Goal: Task Accomplishment & Management: Manage account settings

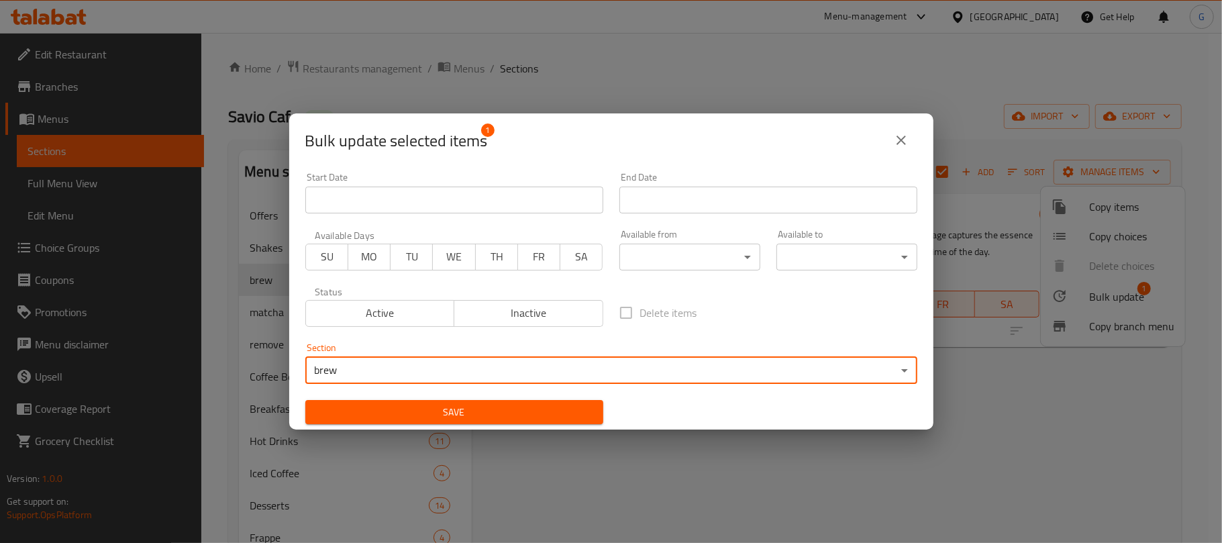
click at [906, 135] on icon "close" at bounding box center [901, 140] width 16 height 16
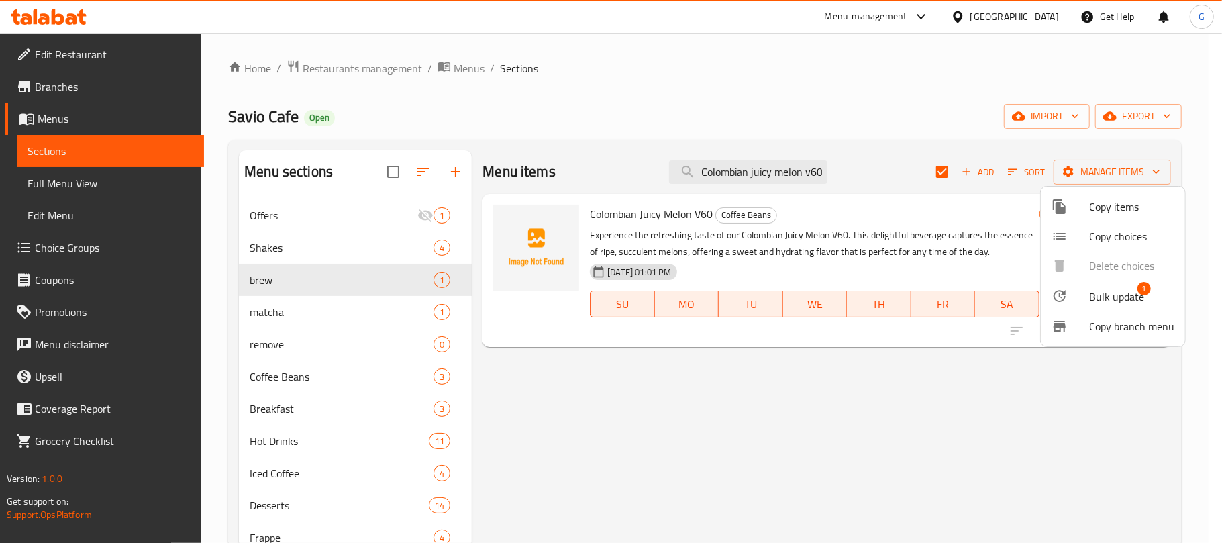
click at [605, 82] on div at bounding box center [611, 271] width 1222 height 543
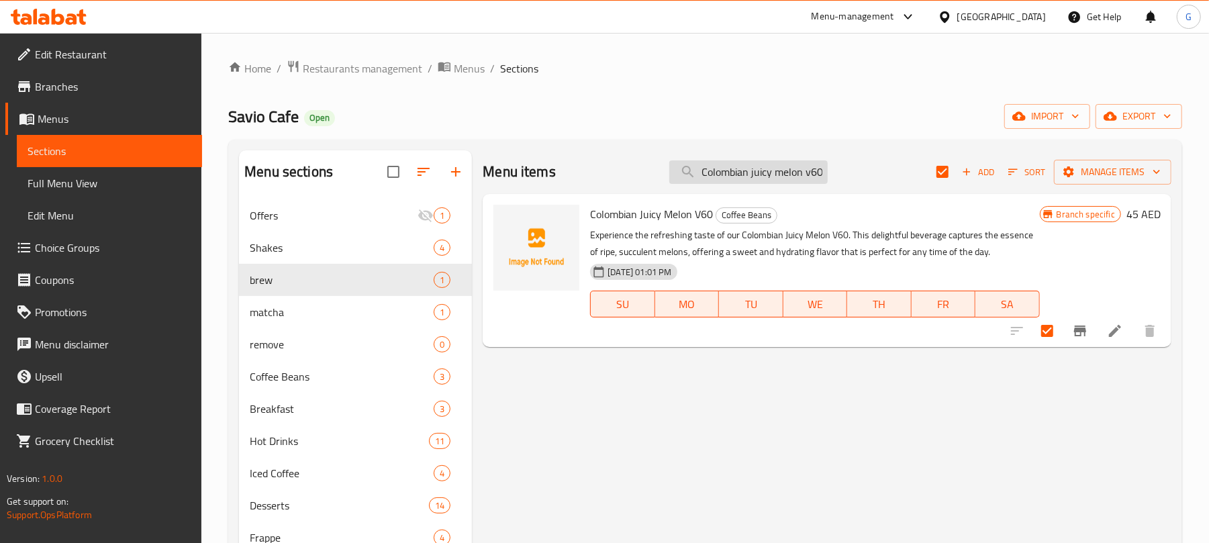
click at [736, 167] on input "Colombian juicy melon v60" at bounding box center [748, 171] width 158 height 23
click at [1110, 176] on span "Manage items" at bounding box center [1112, 172] width 96 height 17
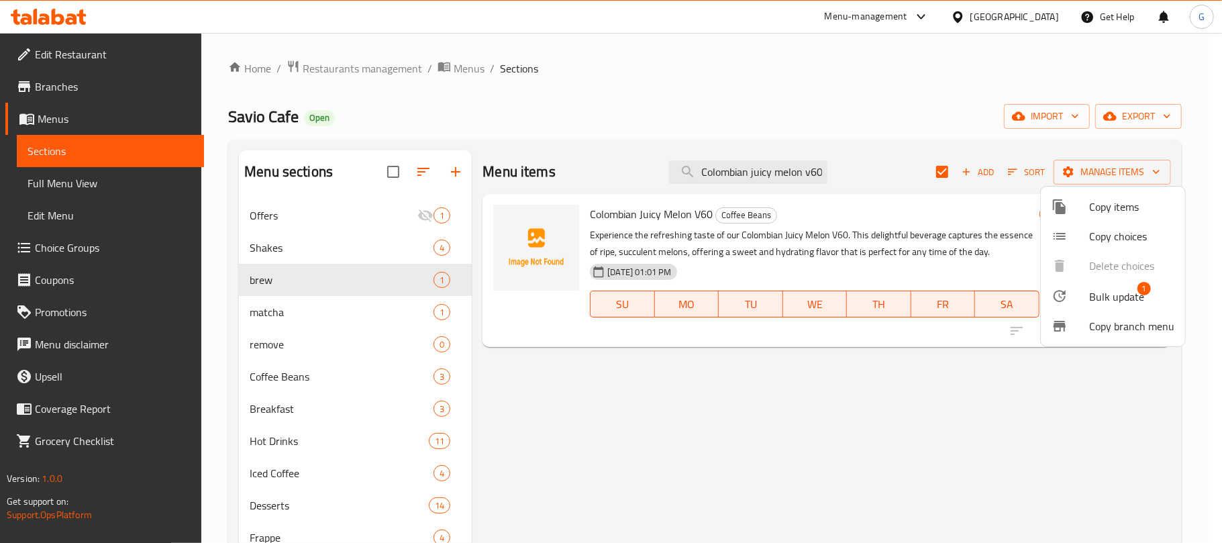
click at [1083, 294] on div at bounding box center [1071, 296] width 38 height 16
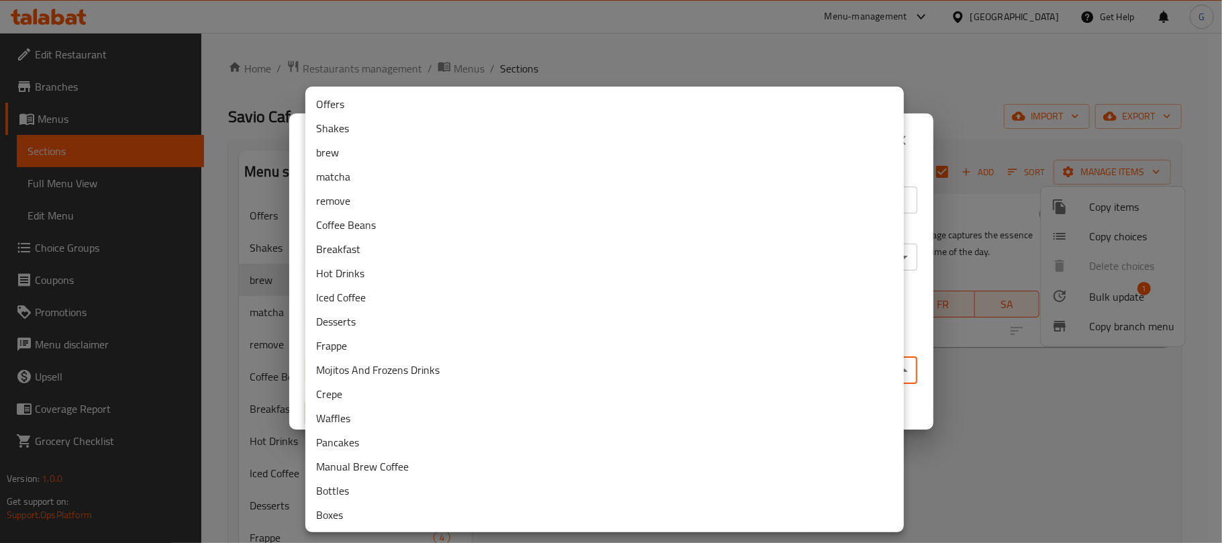
click at [423, 370] on body "​ Menu-management [GEOGRAPHIC_DATA] Get Help G Edit Restaurant Branches Menus S…" at bounding box center [611, 288] width 1222 height 510
click at [380, 151] on li "brew" at bounding box center [604, 152] width 599 height 24
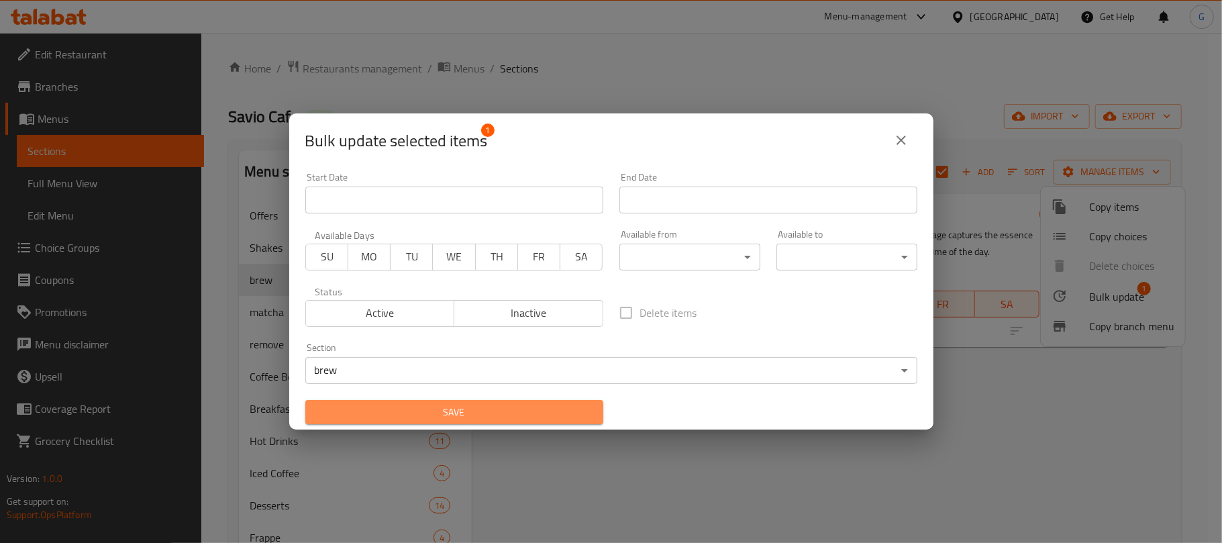
click at [569, 409] on span "Save" at bounding box center [454, 412] width 276 height 17
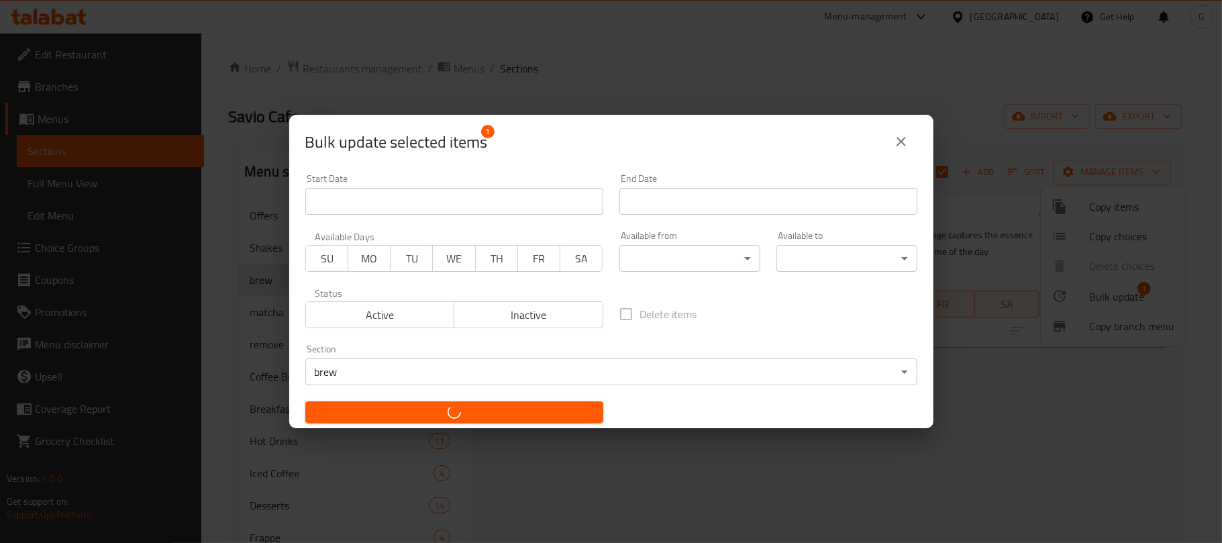
checkbox input "false"
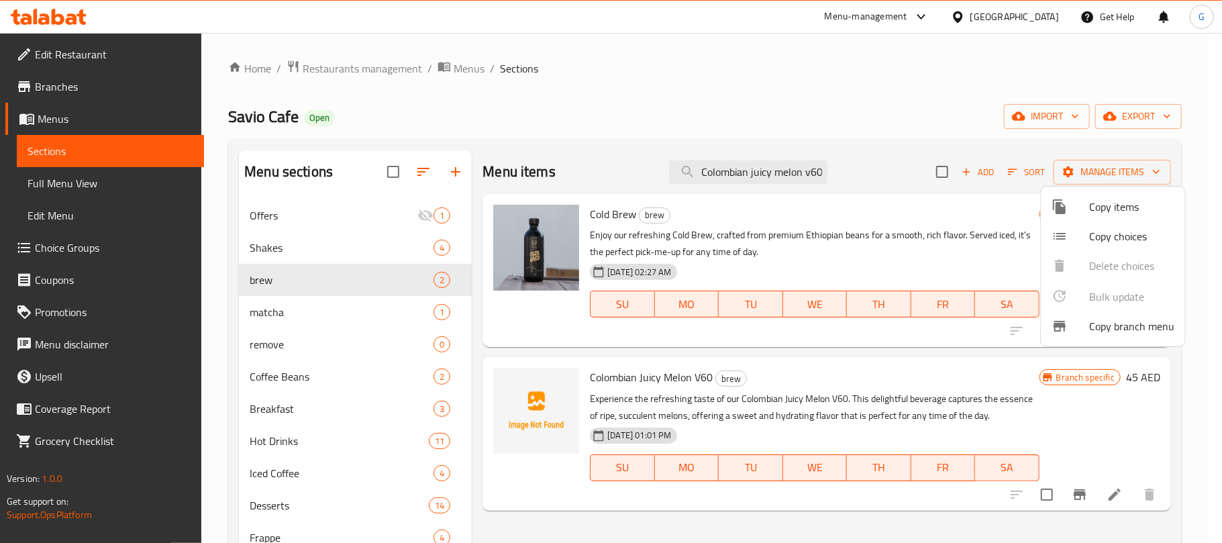
click at [615, 126] on div at bounding box center [611, 271] width 1222 height 543
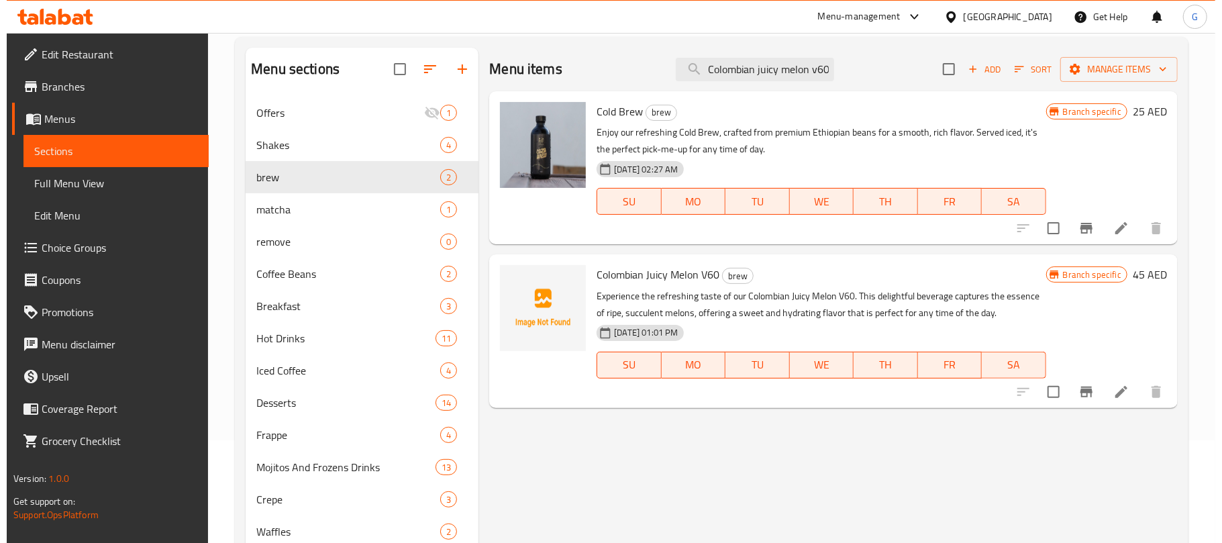
scroll to position [89, 0]
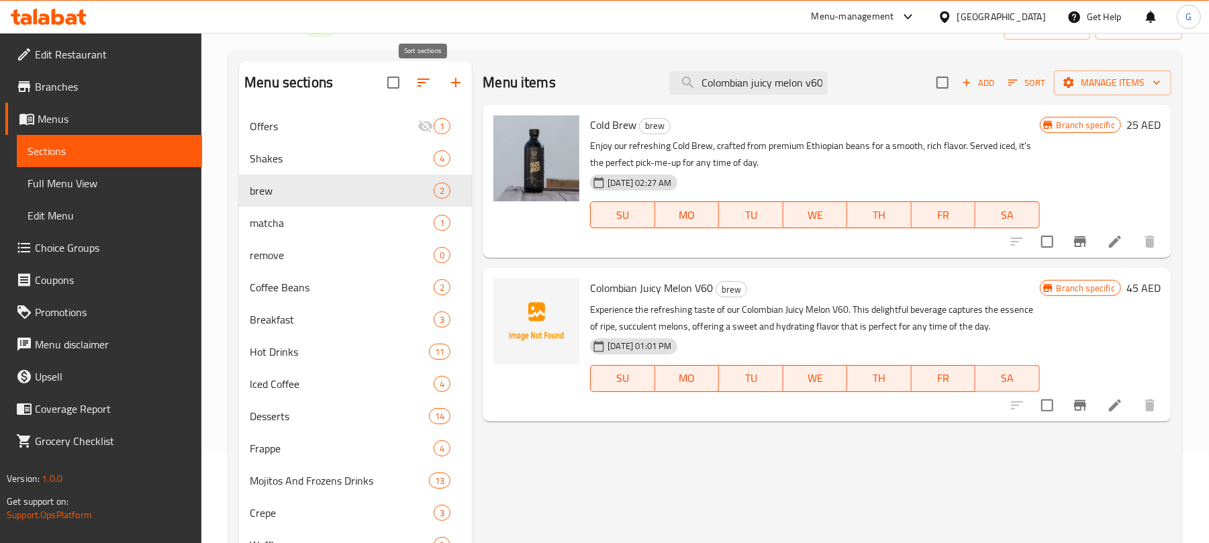
click at [419, 79] on icon "button" at bounding box center [423, 82] width 16 height 16
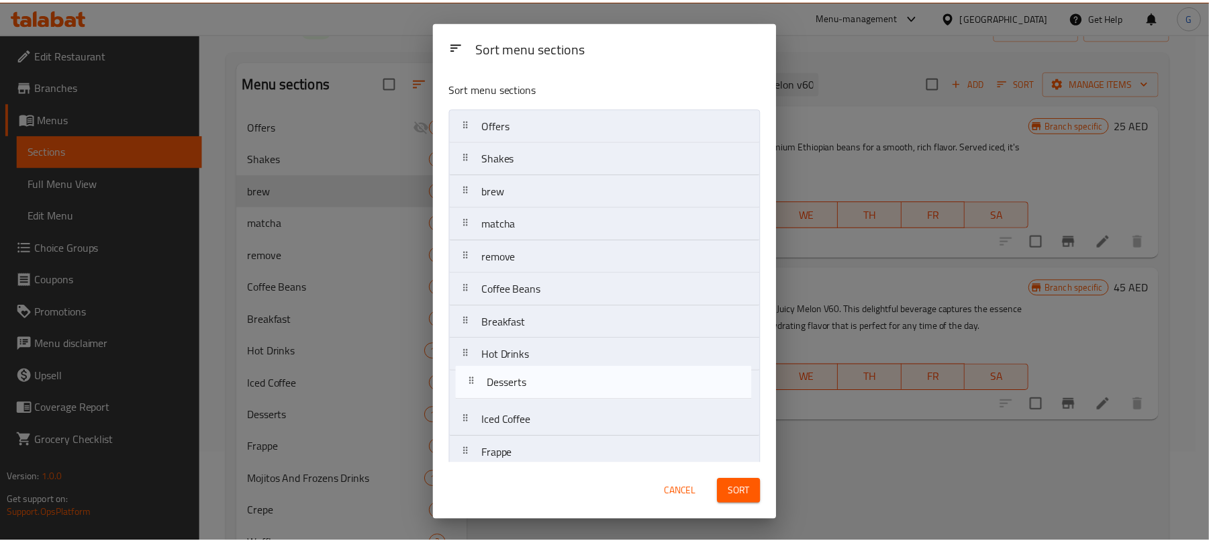
scroll to position [3, 0]
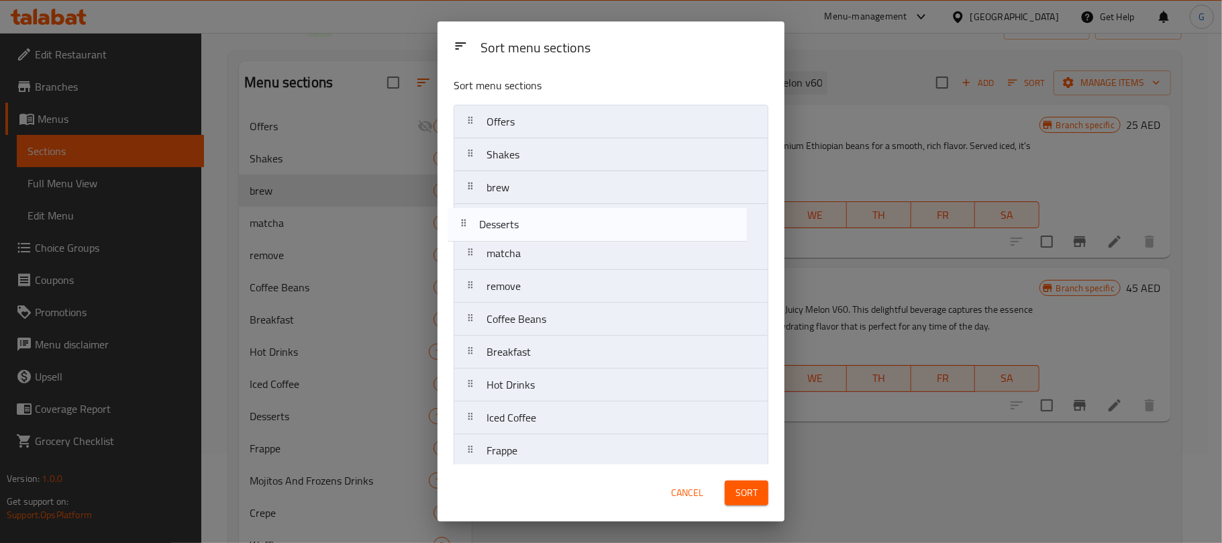
drag, startPoint x: 468, startPoint y: 420, endPoint x: 460, endPoint y: 218, distance: 202.1
click at [460, 218] on nav "Offers Shakes brew matcha remove Coffee Beans Breakfast Hot Drinks Iced Coffee …" at bounding box center [611, 401] width 315 height 593
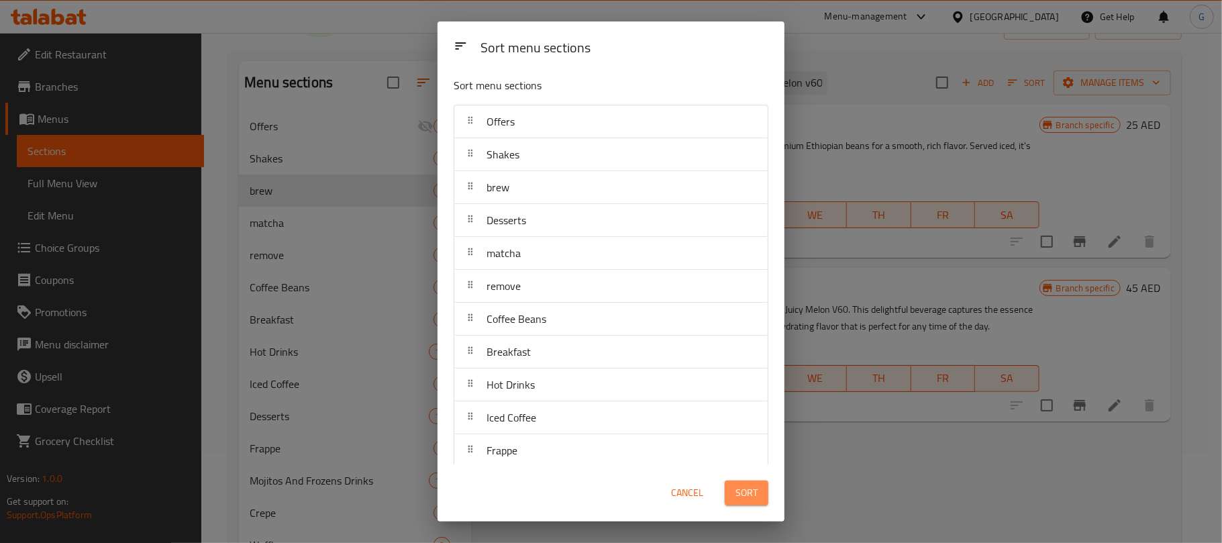
click at [756, 493] on span "Sort" at bounding box center [746, 492] width 22 height 17
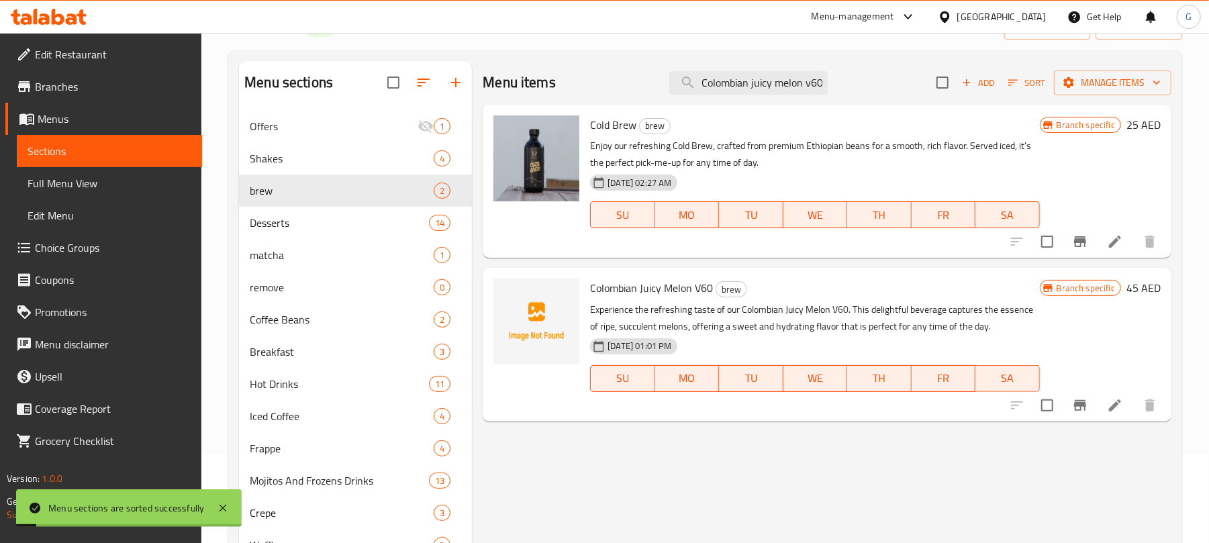
scroll to position [0, 0]
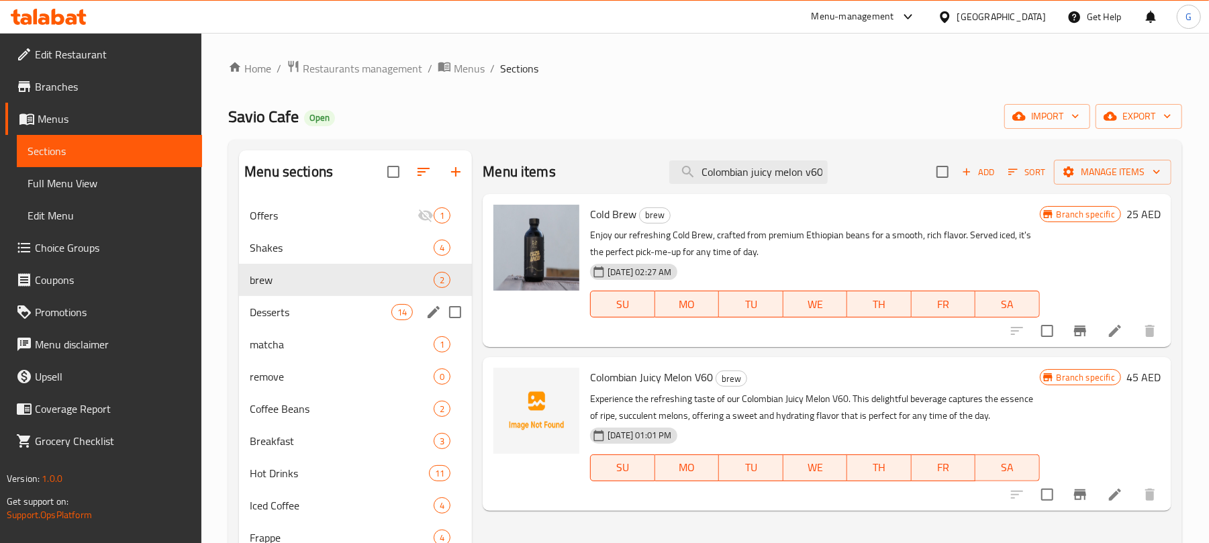
click at [348, 311] on span "Desserts" at bounding box center [321, 312] width 142 height 16
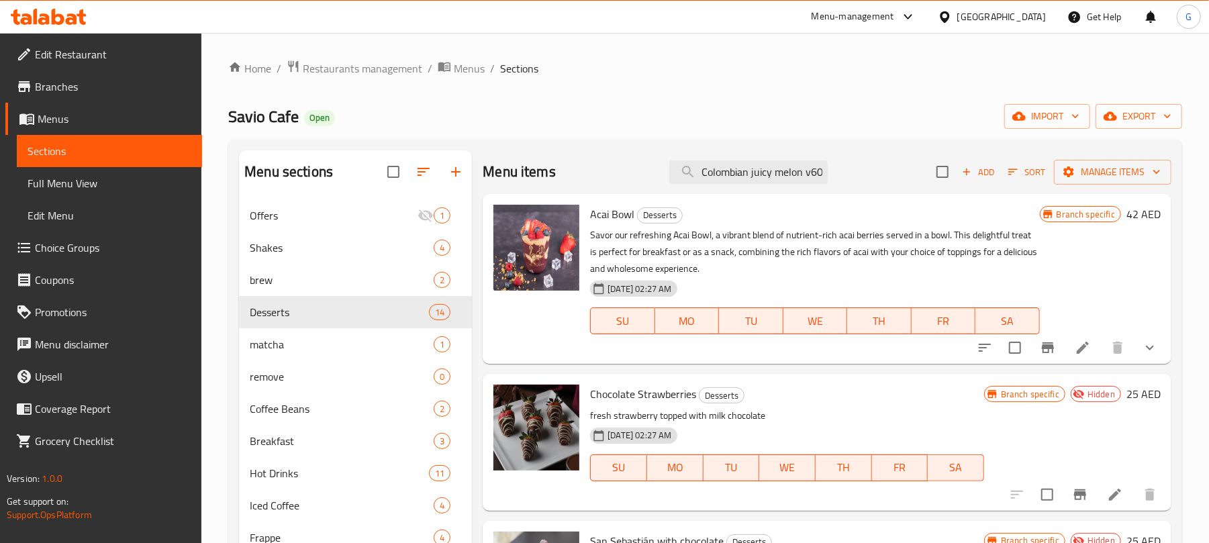
click at [928, 166] on input "checkbox" at bounding box center [942, 172] width 28 height 28
checkbox input "true"
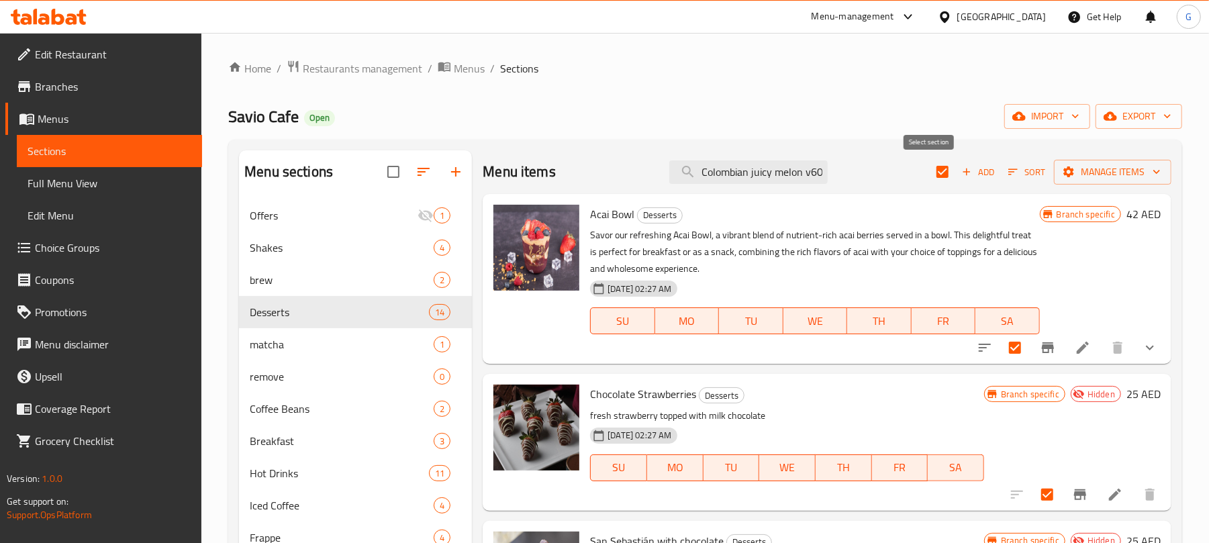
checkbox input "true"
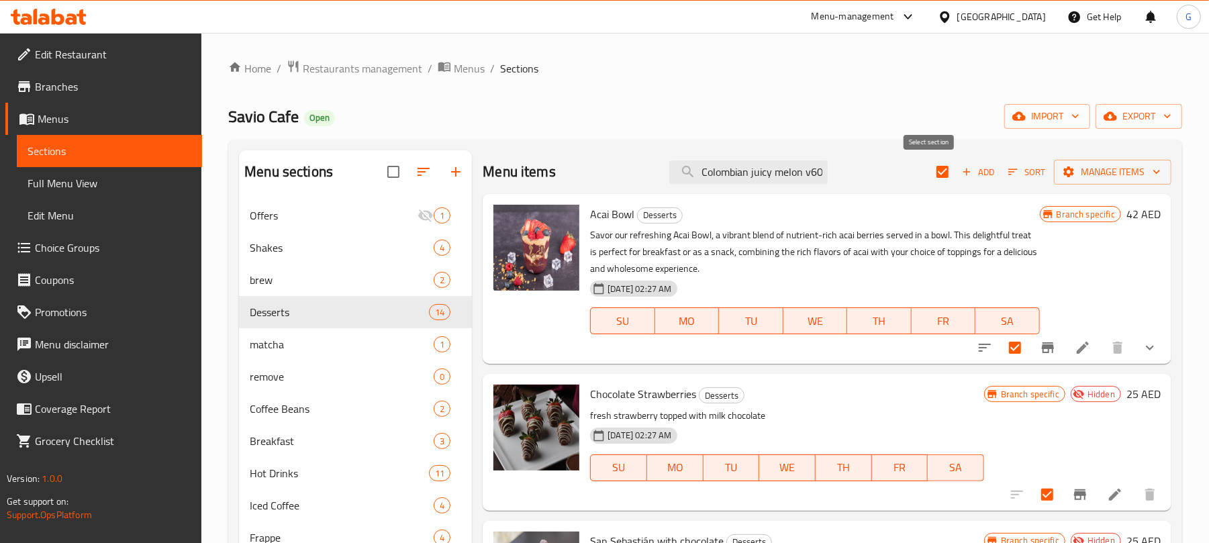
checkbox input "true"
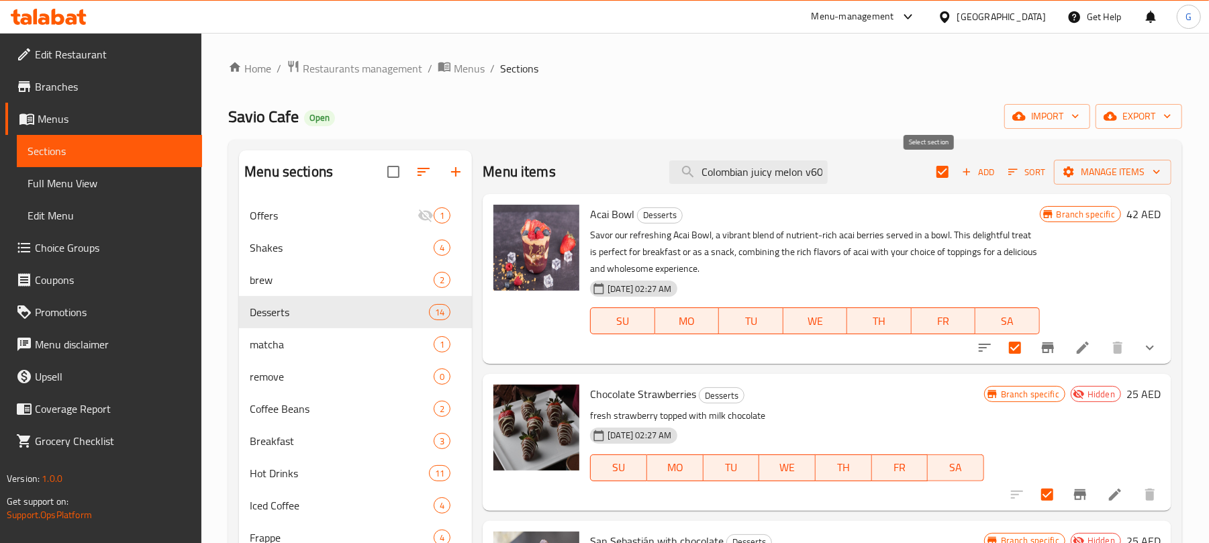
checkbox input "true"
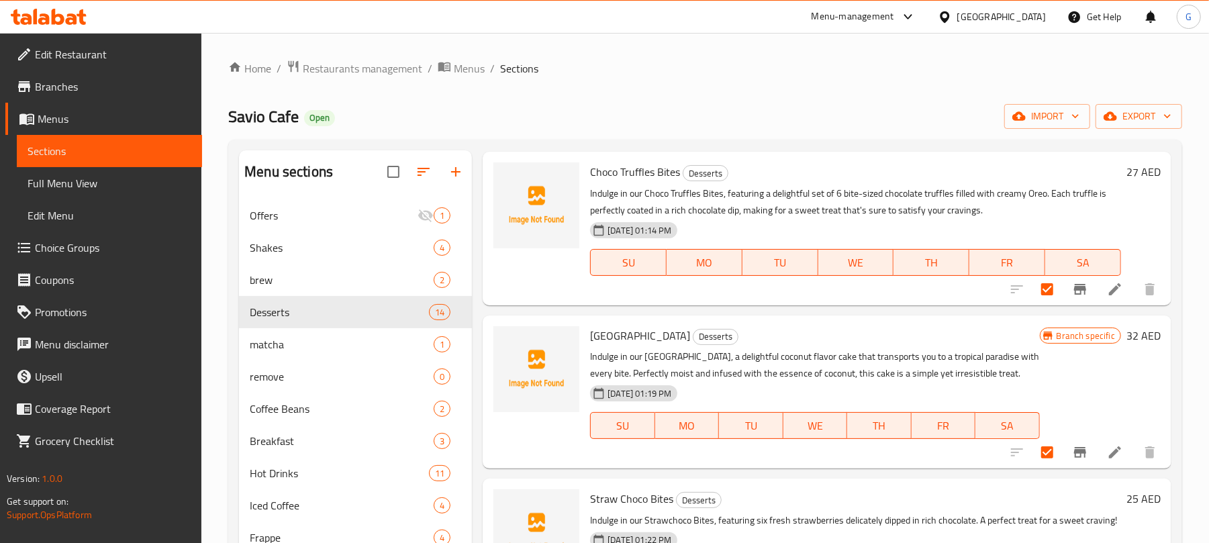
scroll to position [1325, 0]
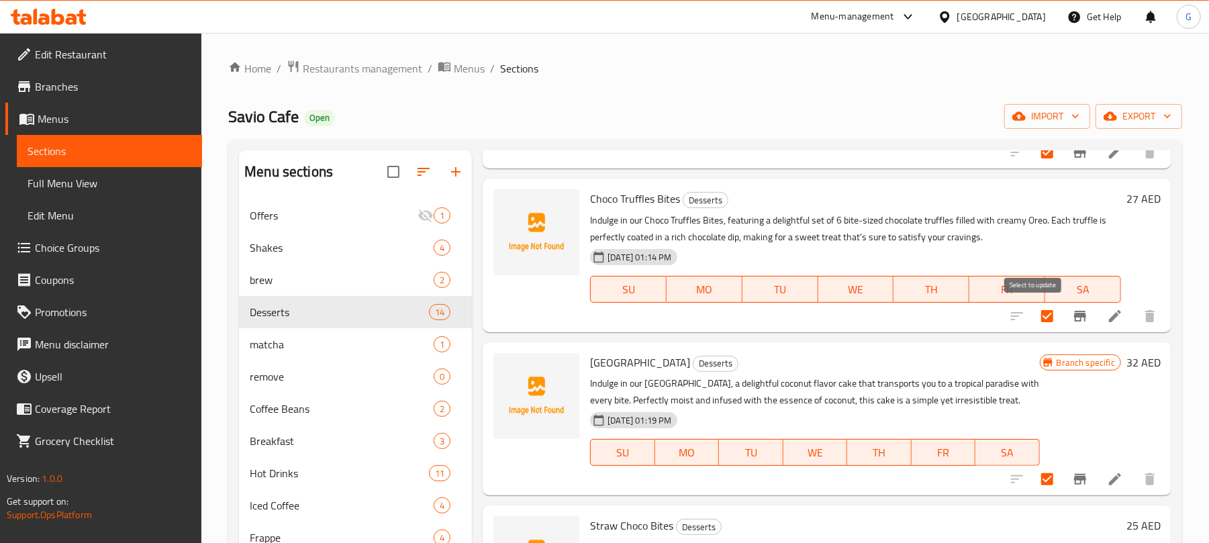
click at [1033, 317] on input "checkbox" at bounding box center [1047, 316] width 28 height 28
checkbox input "false"
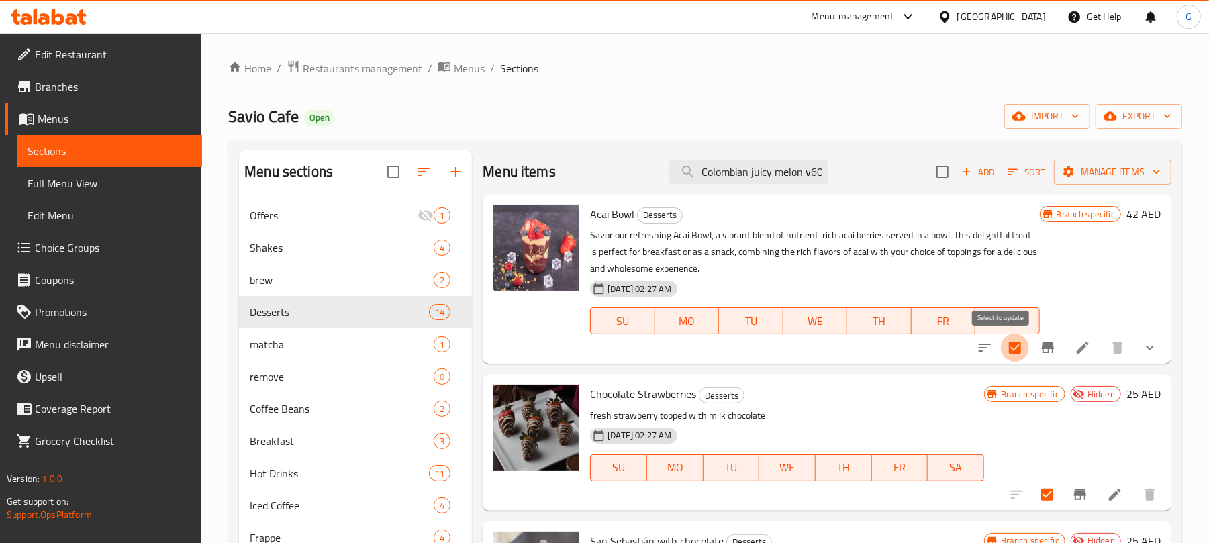
click at [1001, 353] on input "checkbox" at bounding box center [1015, 348] width 28 height 28
checkbox input "false"
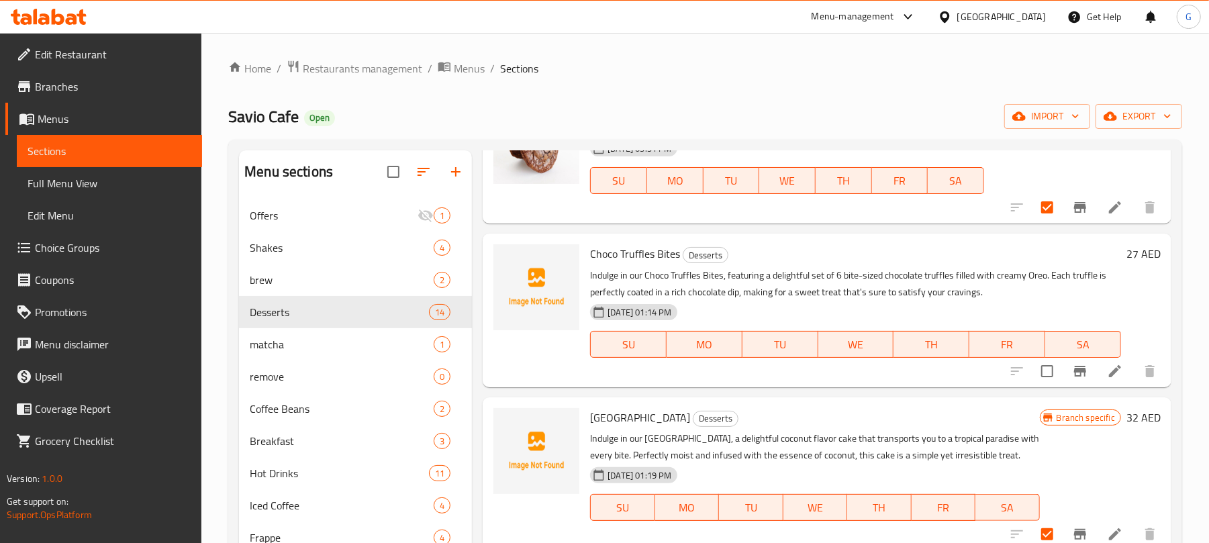
scroll to position [1398, 0]
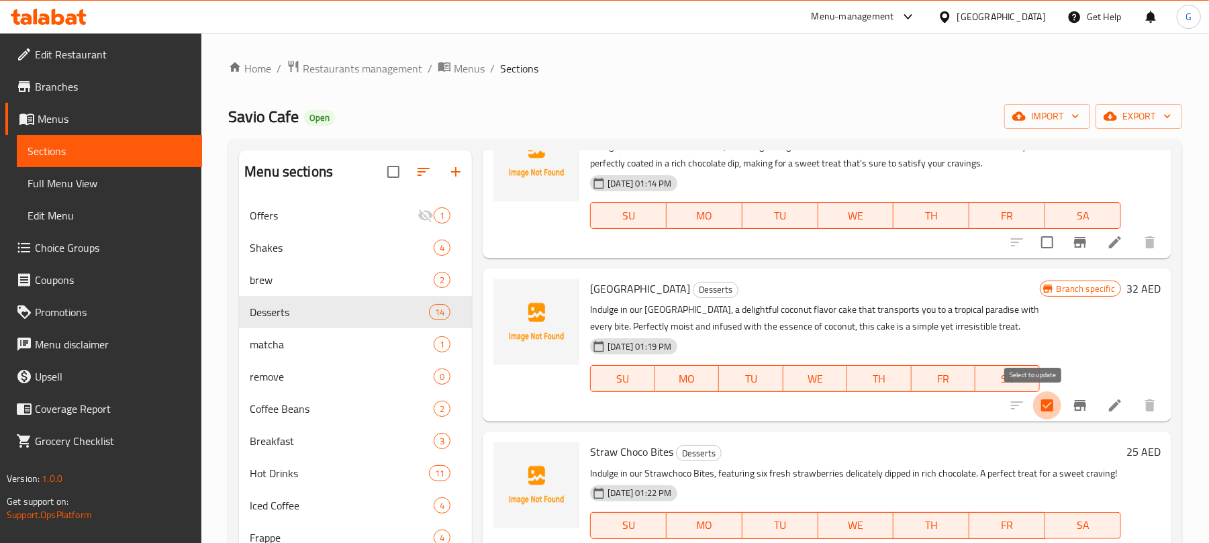
click at [1033, 409] on input "checkbox" at bounding box center [1047, 405] width 28 height 28
checkbox input "false"
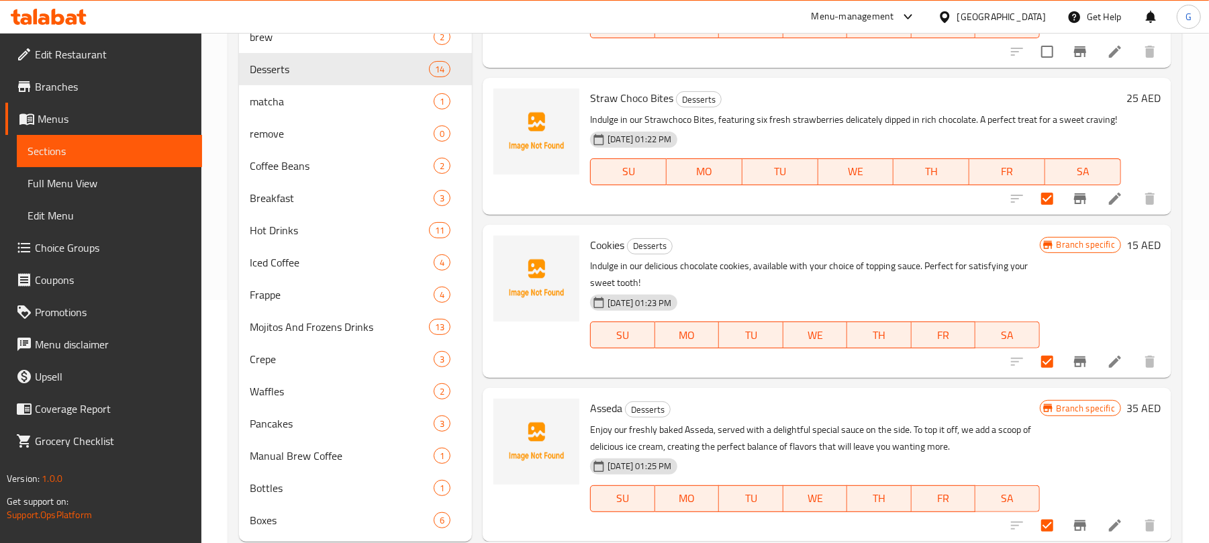
scroll to position [268, 0]
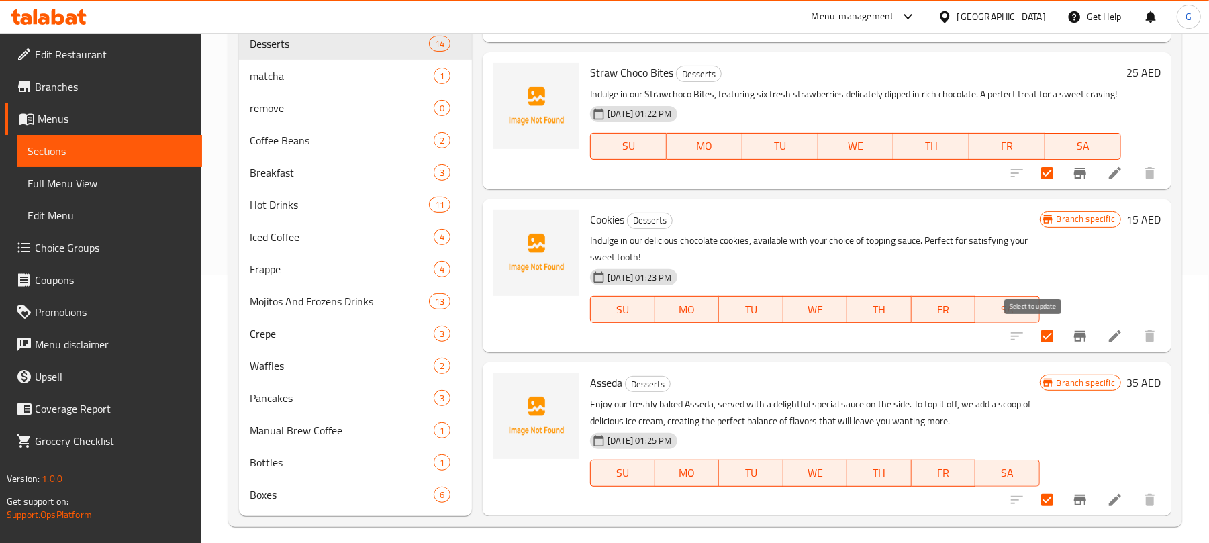
click at [1039, 340] on input "checkbox" at bounding box center [1047, 336] width 28 height 28
checkbox input "false"
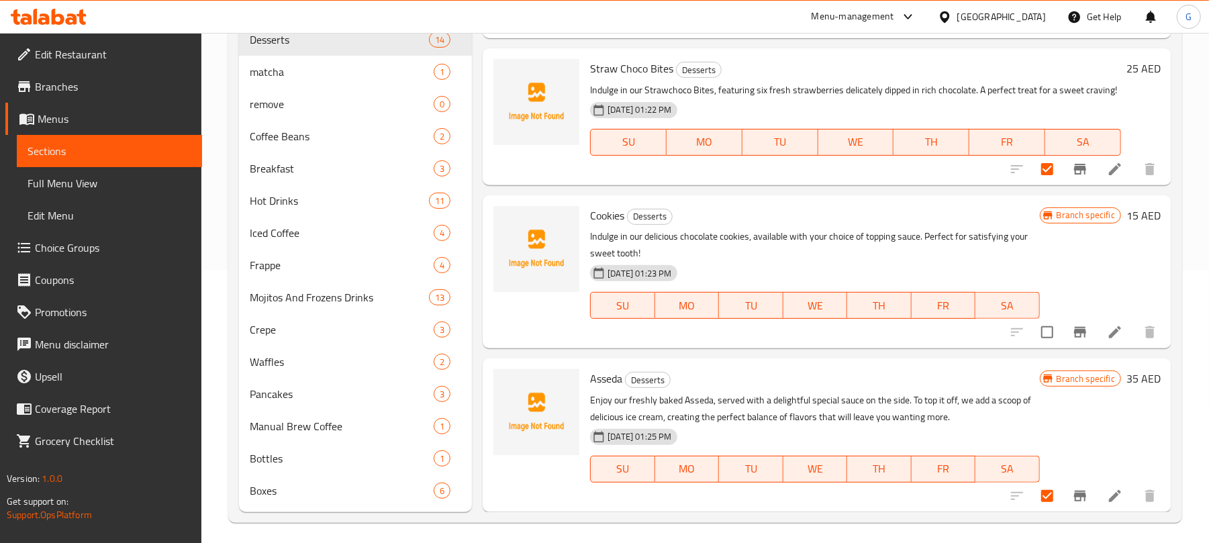
scroll to position [280, 0]
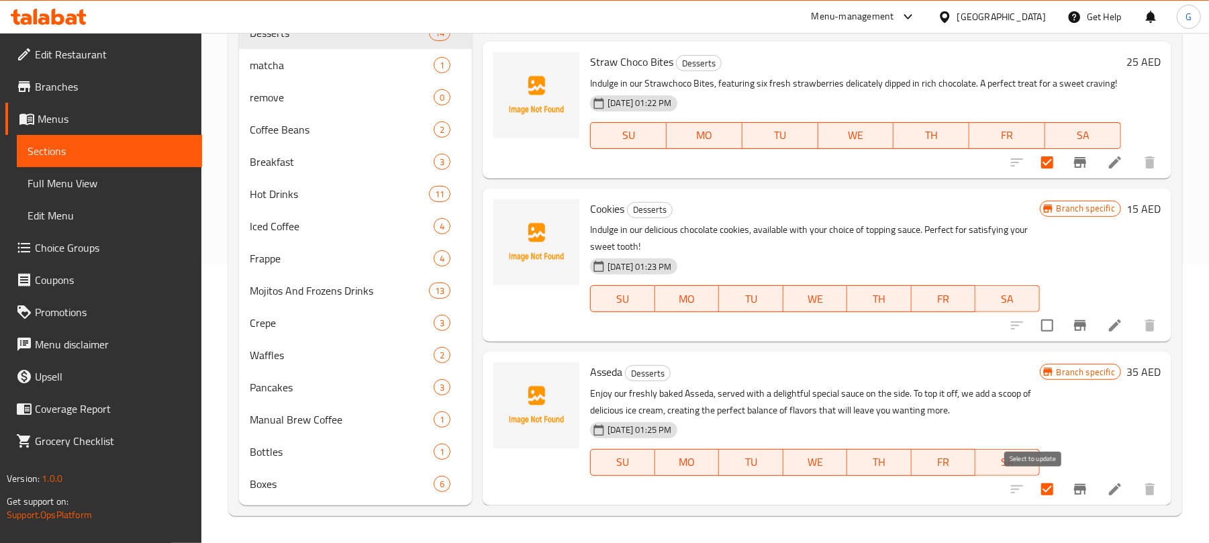
click at [1033, 497] on input "checkbox" at bounding box center [1047, 489] width 28 height 28
checkbox input "false"
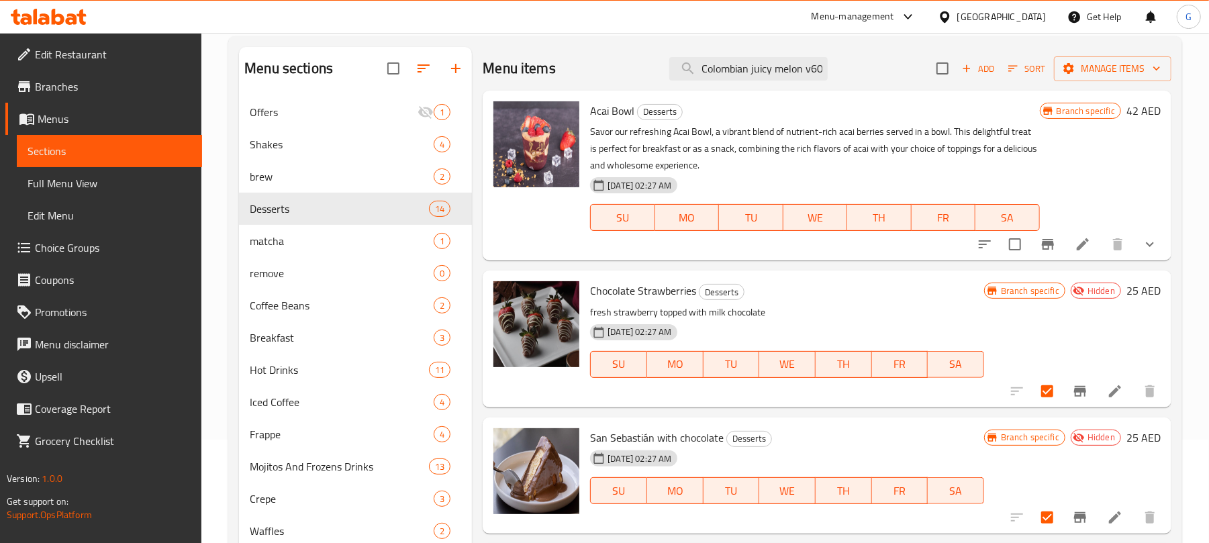
scroll to position [0, 0]
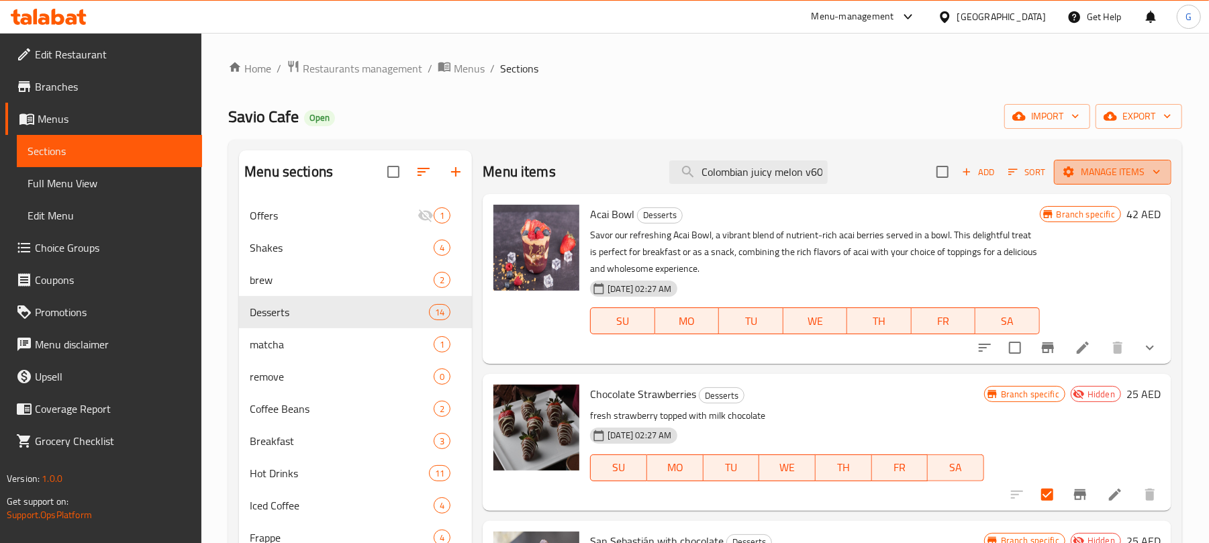
click at [1102, 166] on span "Manage items" at bounding box center [1112, 172] width 96 height 17
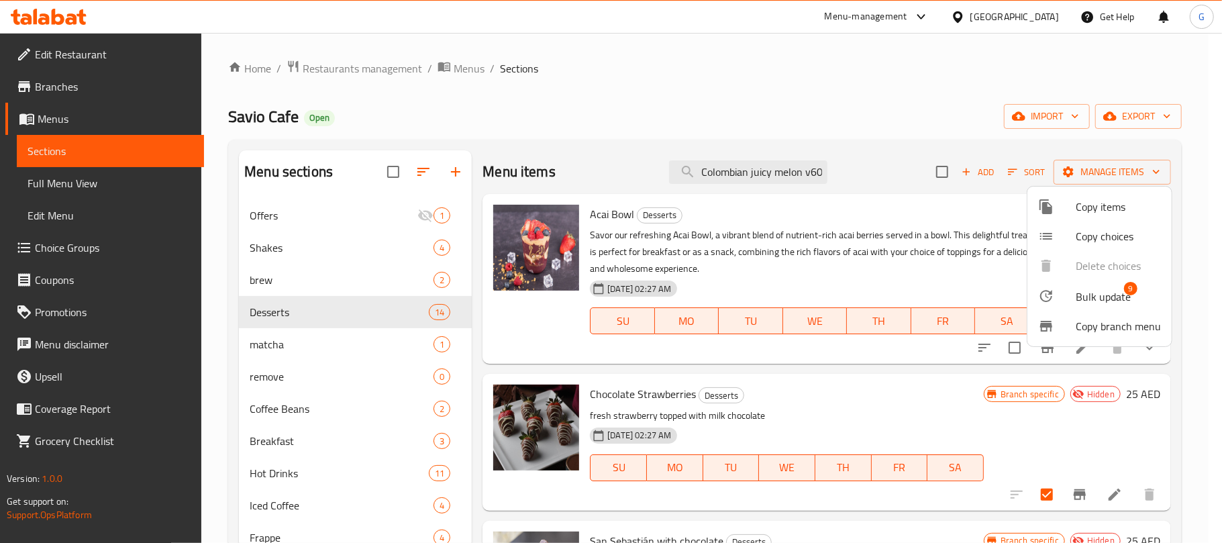
click at [1107, 293] on span "Bulk update" at bounding box center [1103, 297] width 55 height 16
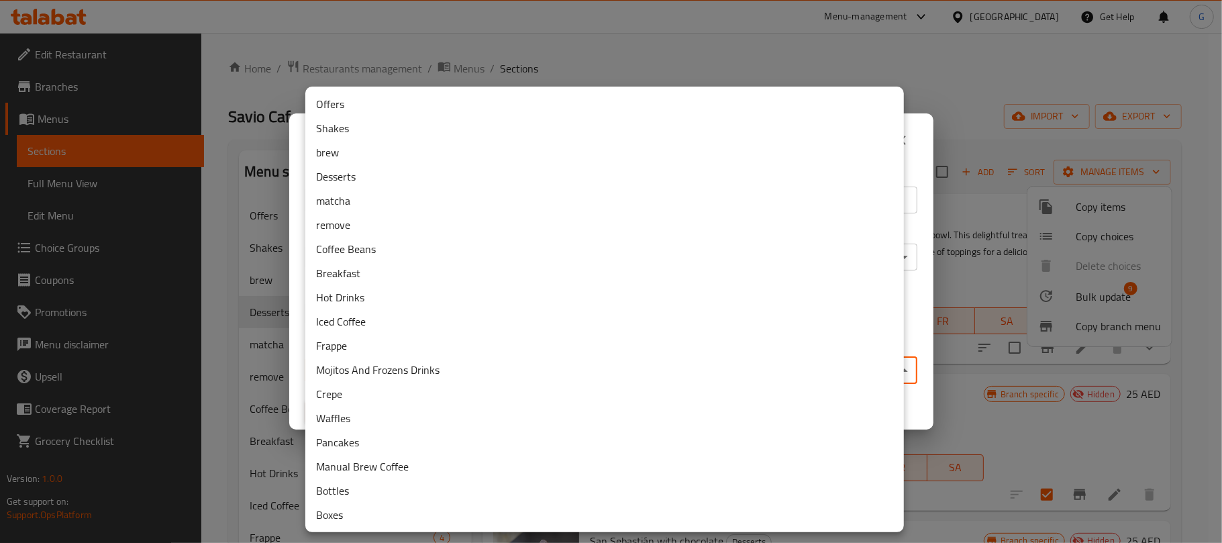
click at [562, 376] on body "​ Menu-management [GEOGRAPHIC_DATA] Get Help G Edit Restaurant Branches Menus S…" at bounding box center [611, 288] width 1222 height 510
click at [360, 223] on li "remove" at bounding box center [604, 225] width 599 height 24
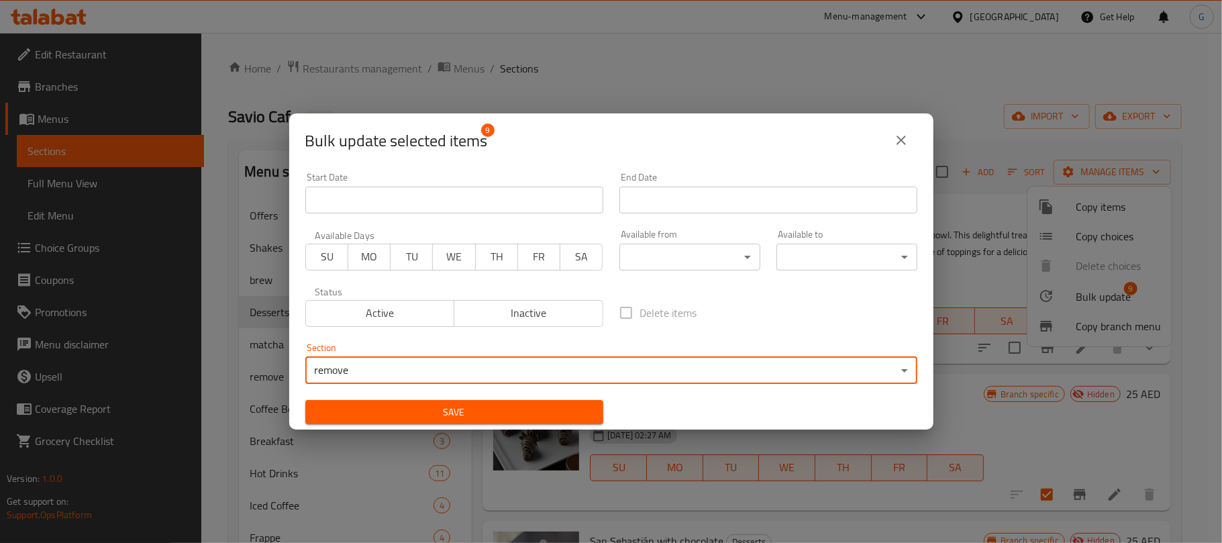
click at [524, 401] on button "Save" at bounding box center [454, 412] width 298 height 25
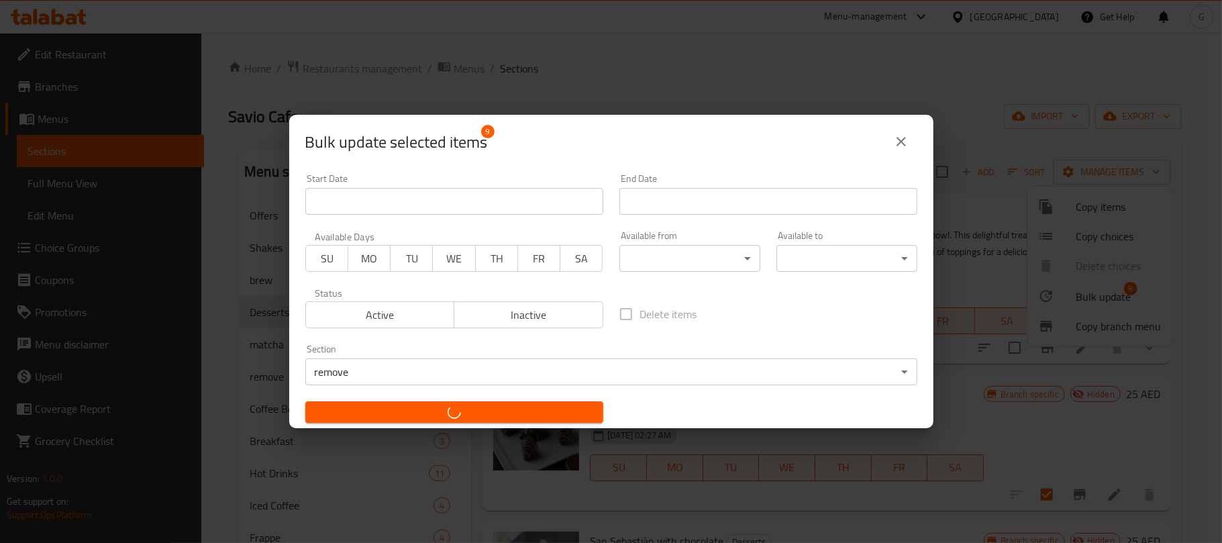
checkbox input "false"
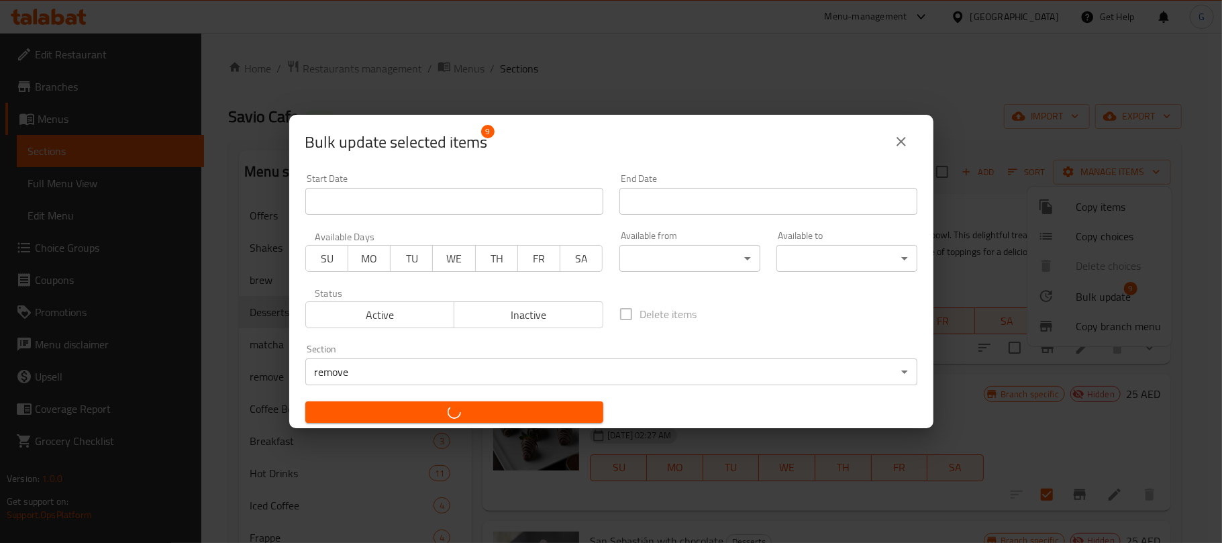
checkbox input "false"
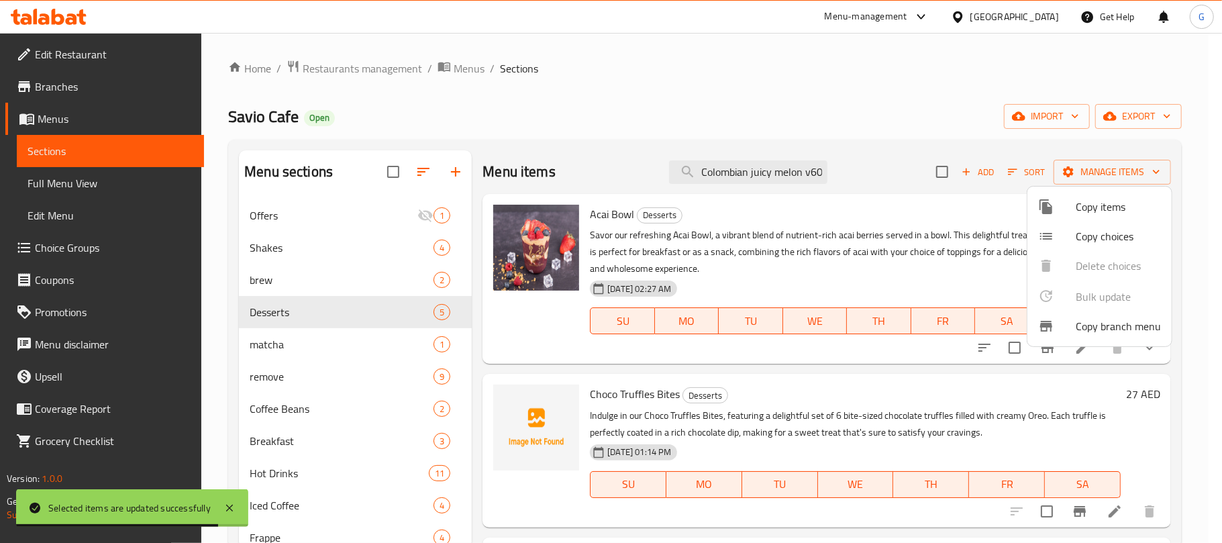
click at [769, 174] on div at bounding box center [611, 271] width 1222 height 543
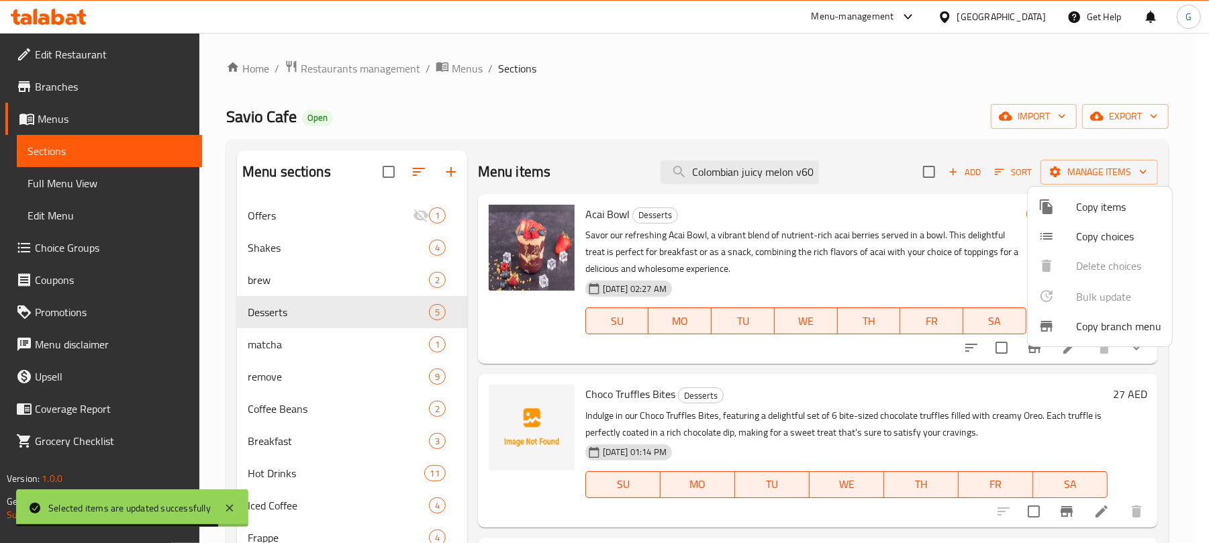
click at [769, 174] on input "Colombian juicy melon v60" at bounding box center [739, 171] width 158 height 23
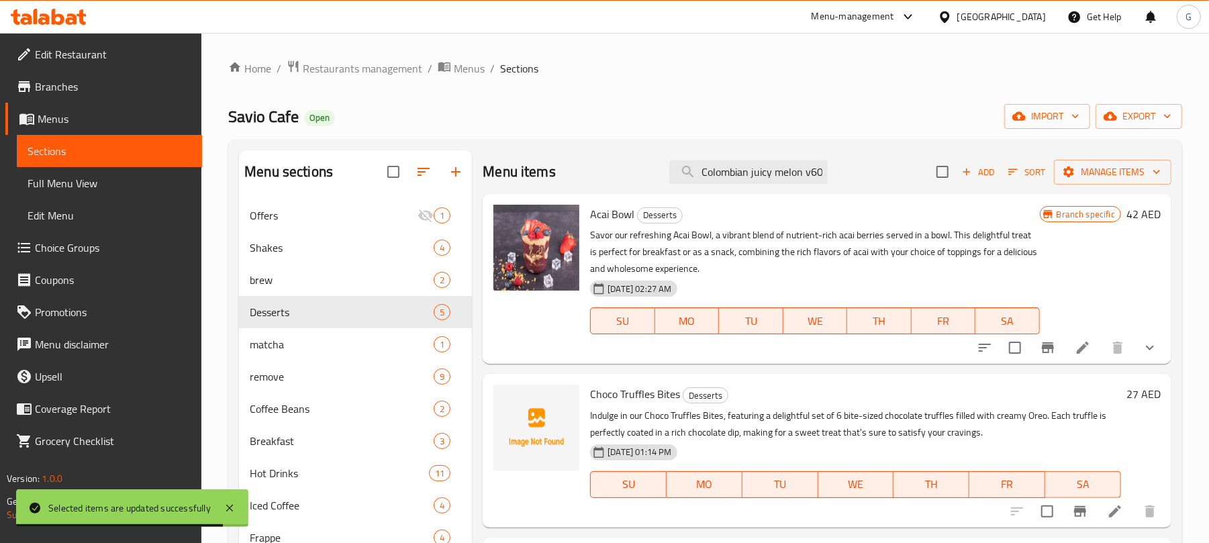
click at [769, 174] on input "Colombian juicy melon v60" at bounding box center [748, 171] width 158 height 23
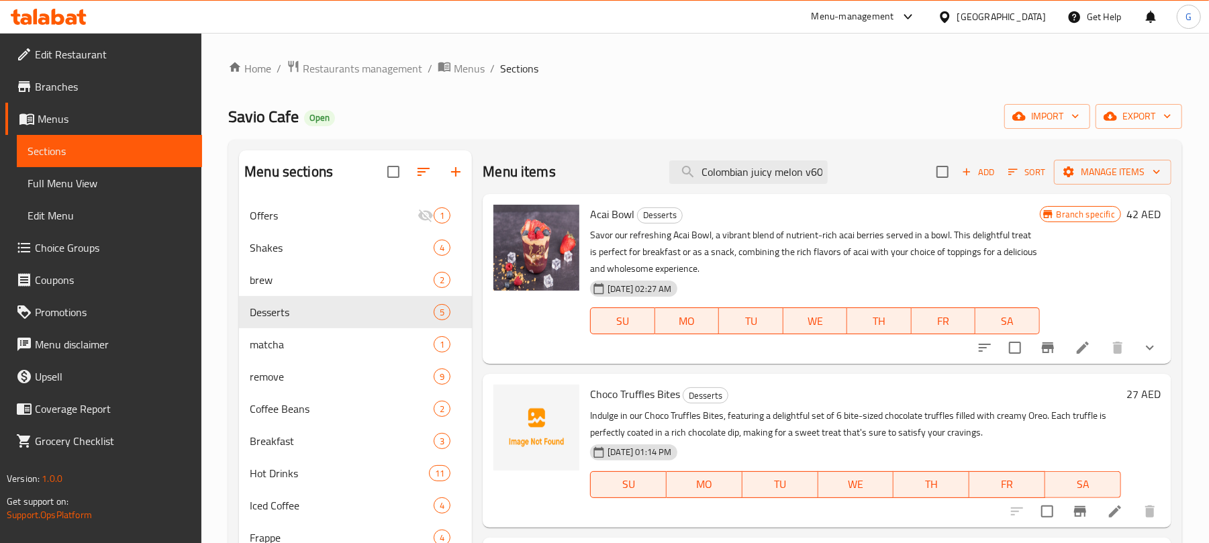
paste input "Strawchoco bites"
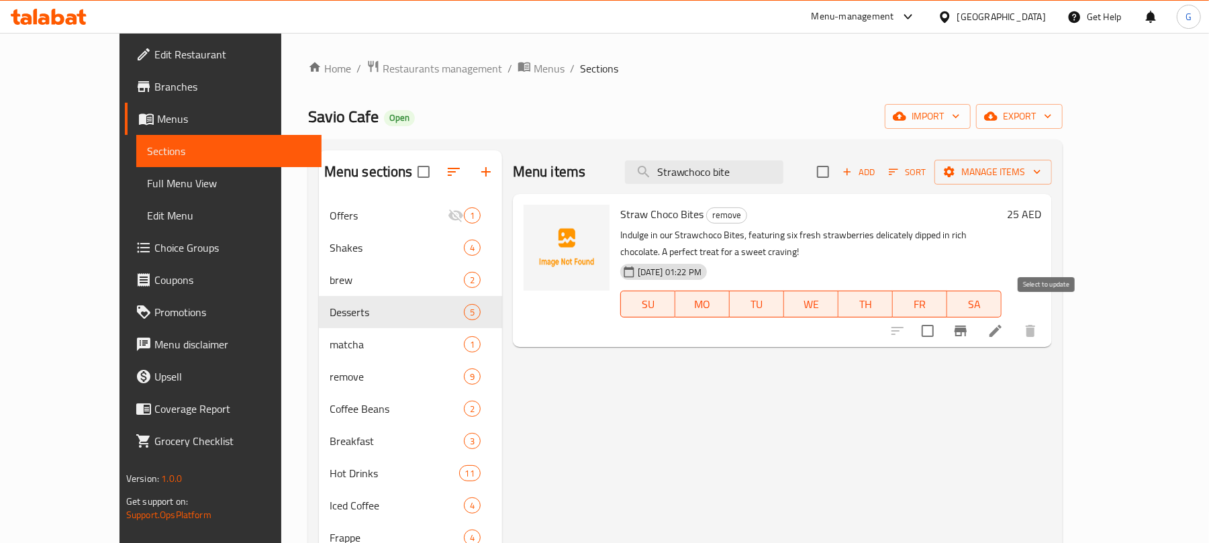
type input "Strawchoco bite"
click at [941, 317] on input "checkbox" at bounding box center [927, 331] width 28 height 28
checkbox input "true"
click at [1041, 175] on span "Manage items" at bounding box center [993, 172] width 96 height 17
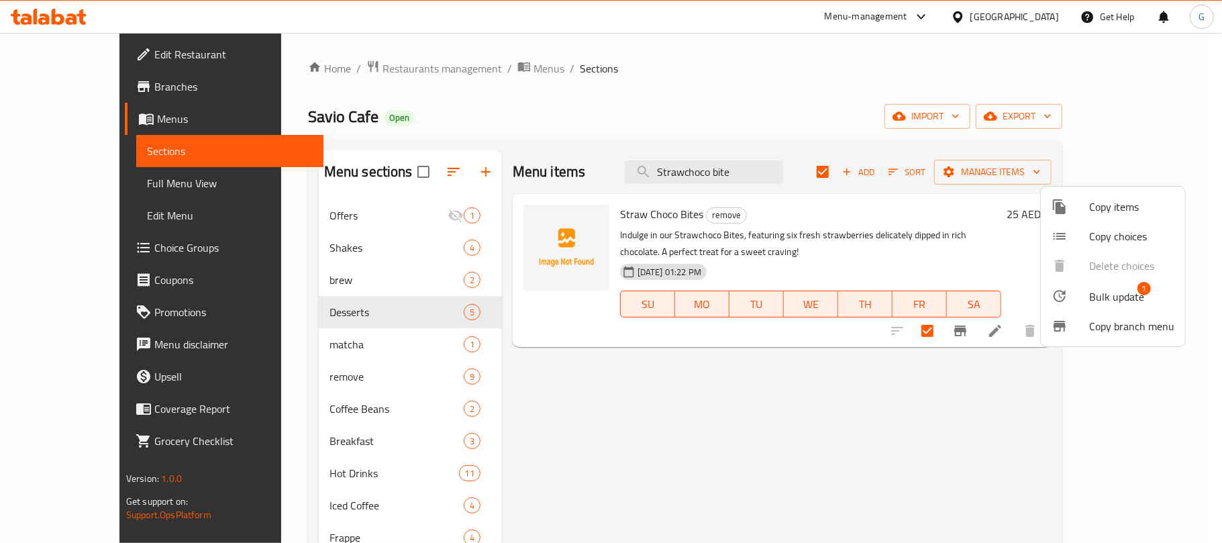
click at [1144, 301] on span "Bulk update 1" at bounding box center [1131, 295] width 85 height 17
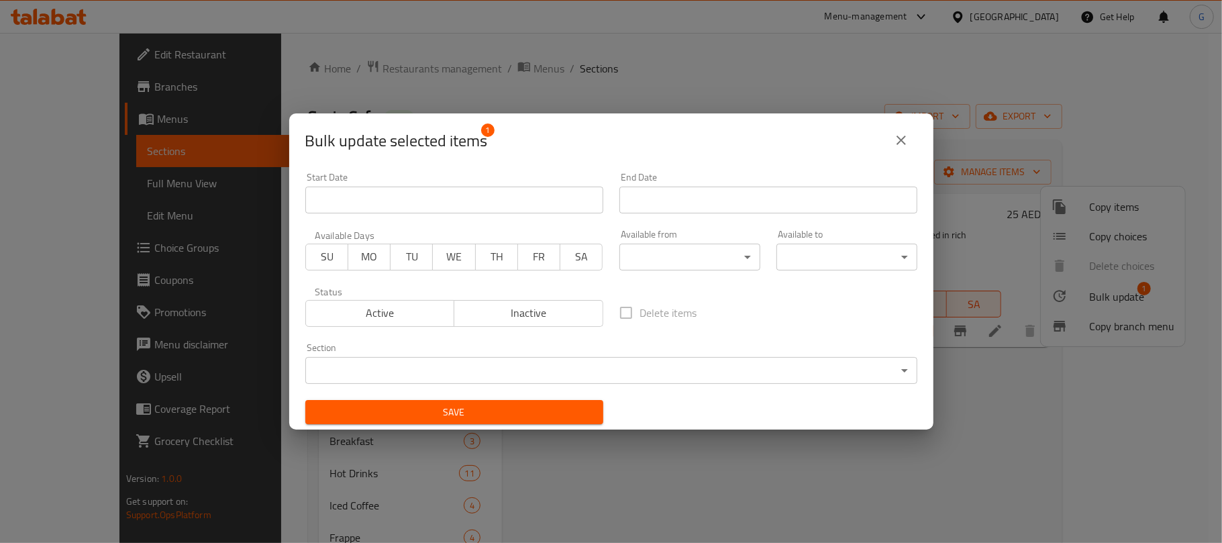
click at [535, 368] on body "​ Menu-management [GEOGRAPHIC_DATA] Get Help G Edit Restaurant Branches Menus S…" at bounding box center [611, 288] width 1222 height 510
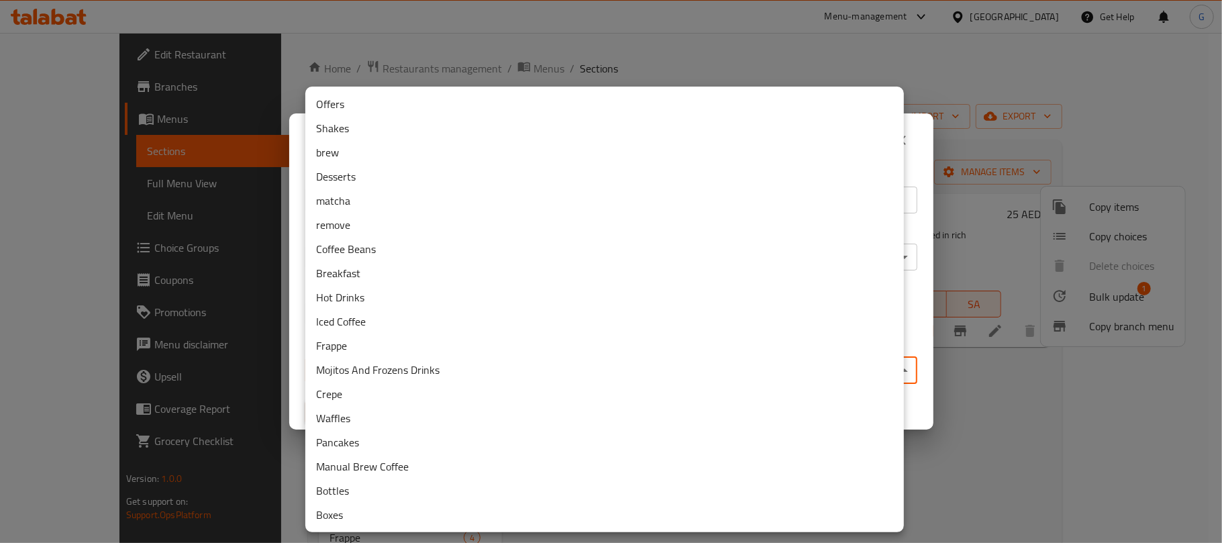
click at [365, 173] on li "Desserts" at bounding box center [604, 176] width 599 height 24
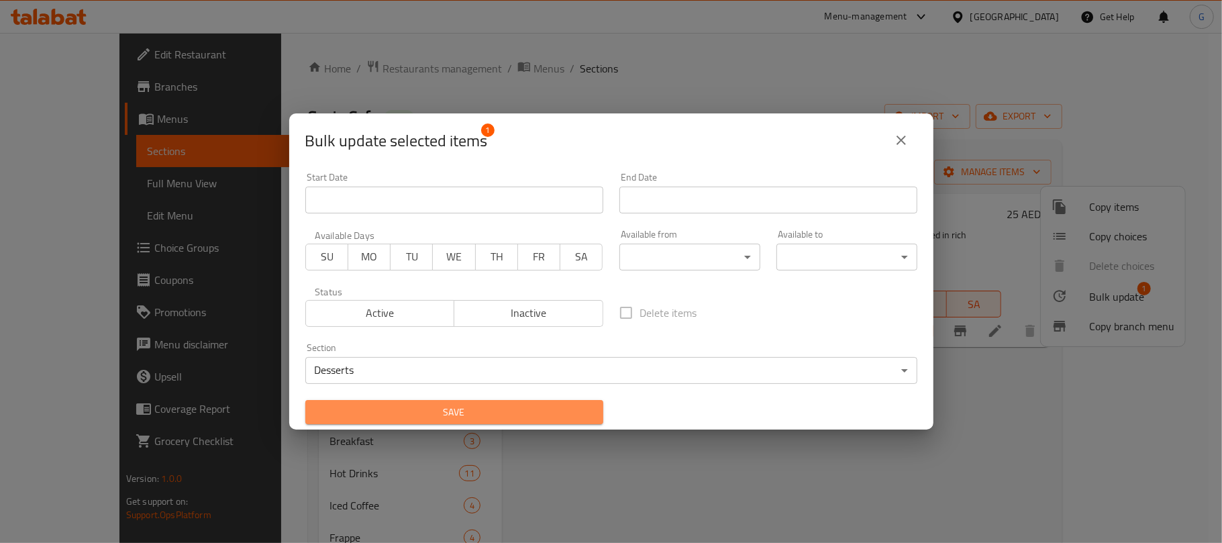
click at [457, 404] on span "Save" at bounding box center [454, 412] width 276 height 17
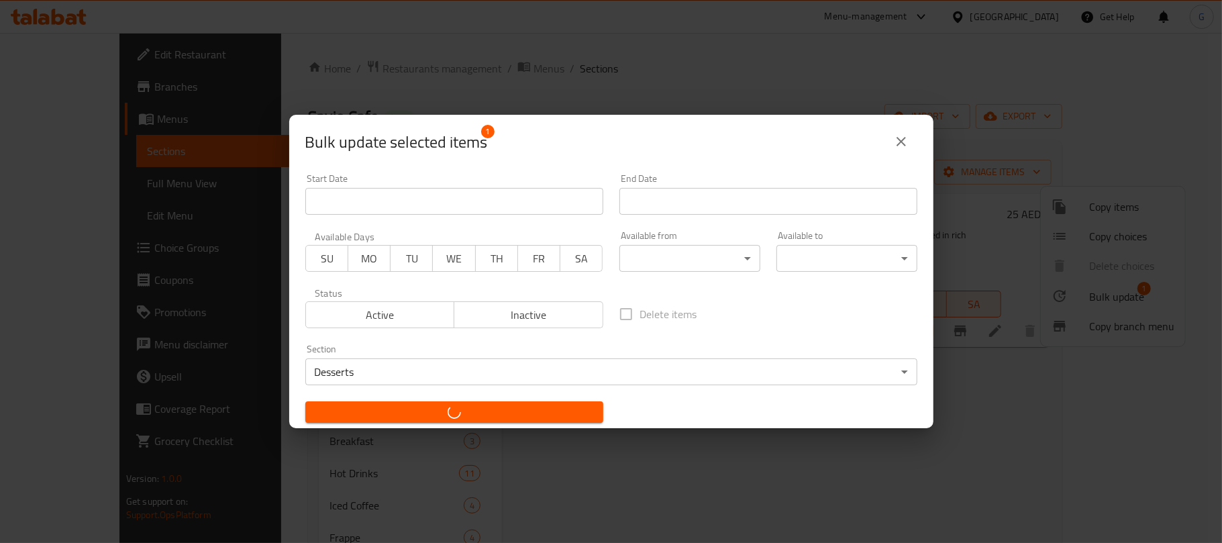
checkbox input "false"
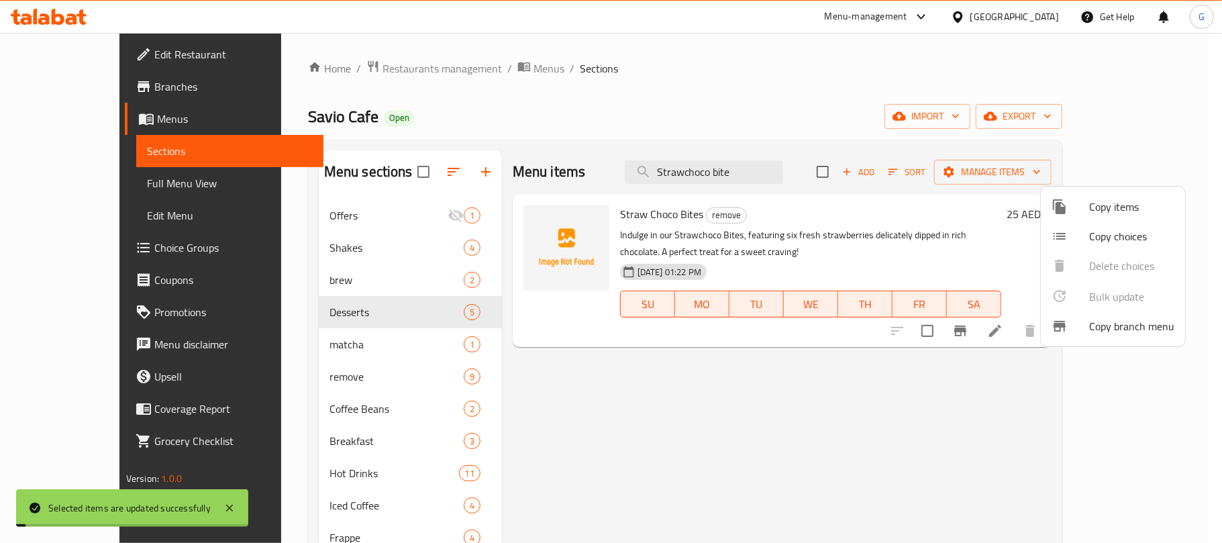
click at [943, 97] on div at bounding box center [611, 271] width 1222 height 543
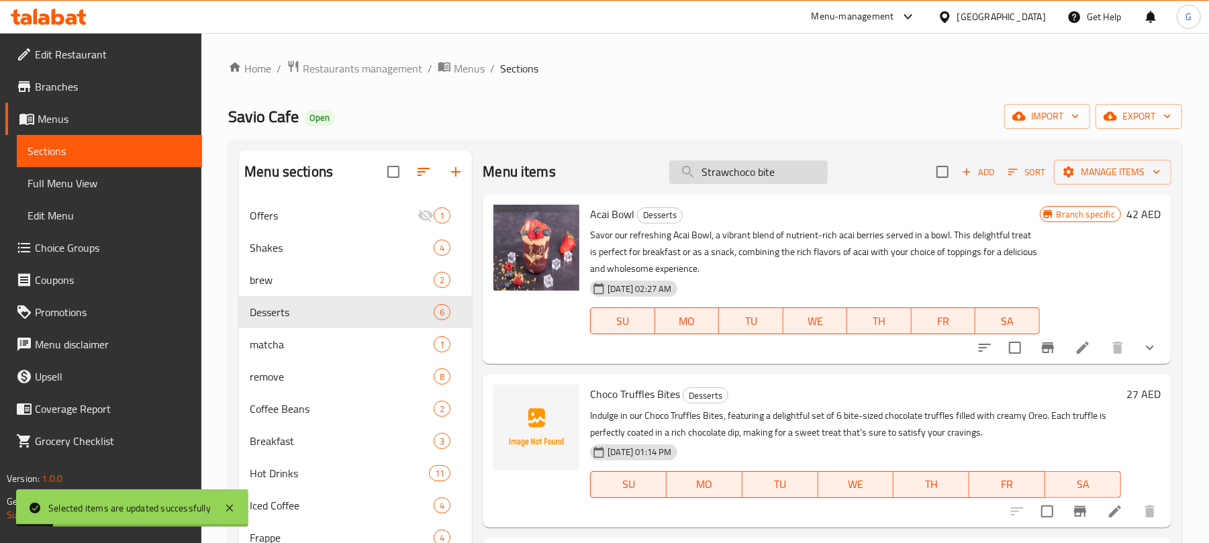
click at [748, 175] on input "Strawchoco bite" at bounding box center [748, 171] width 158 height 23
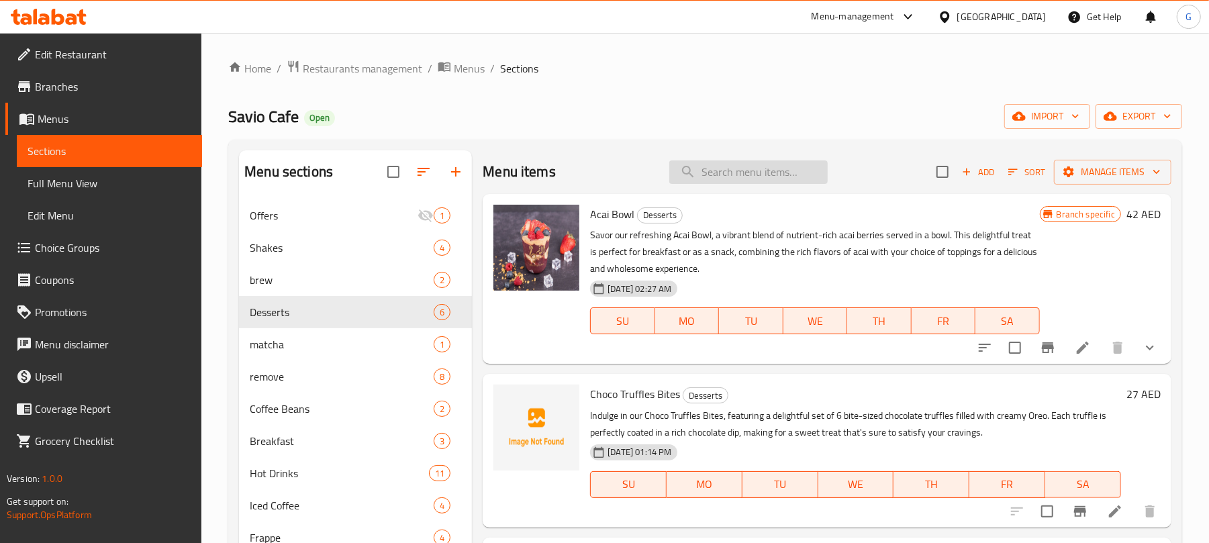
paste input "Crepe"
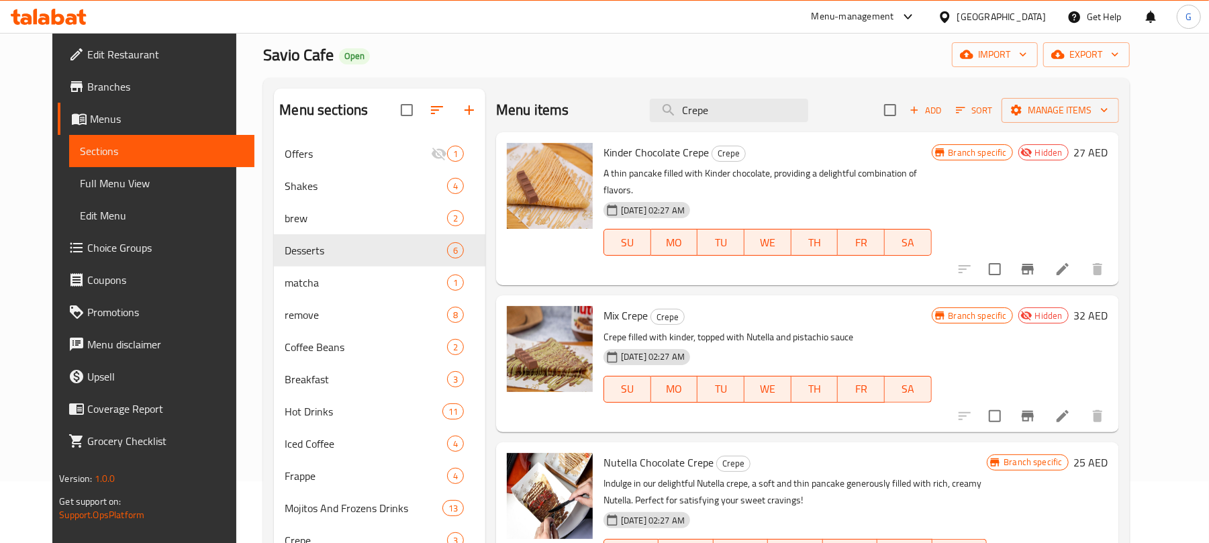
scroll to position [89, 0]
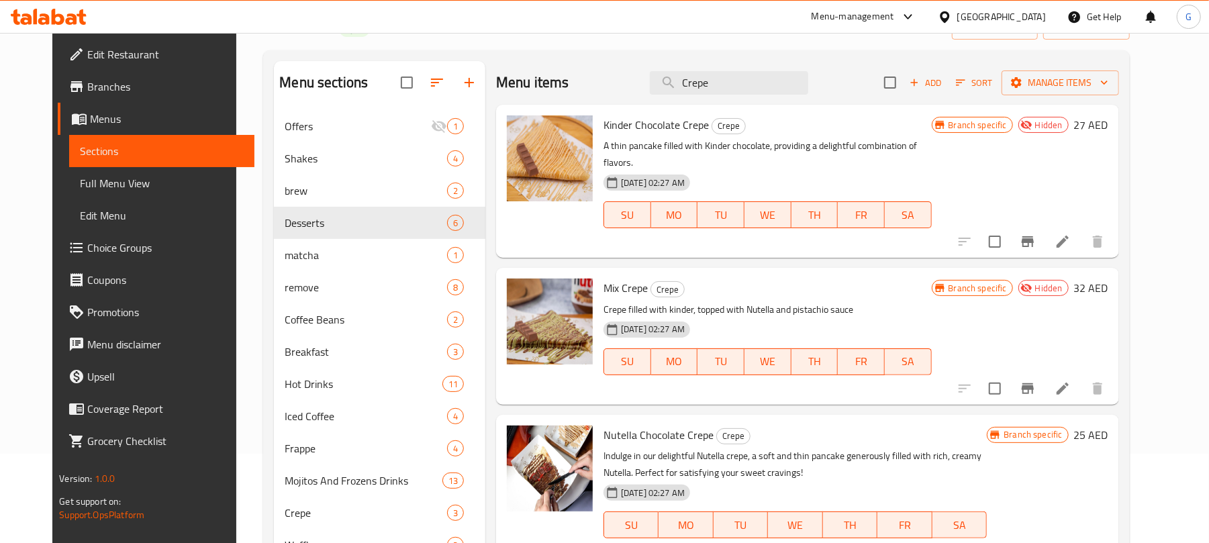
type input "Crepe"
click at [750, 79] on input "Crepe" at bounding box center [729, 82] width 158 height 23
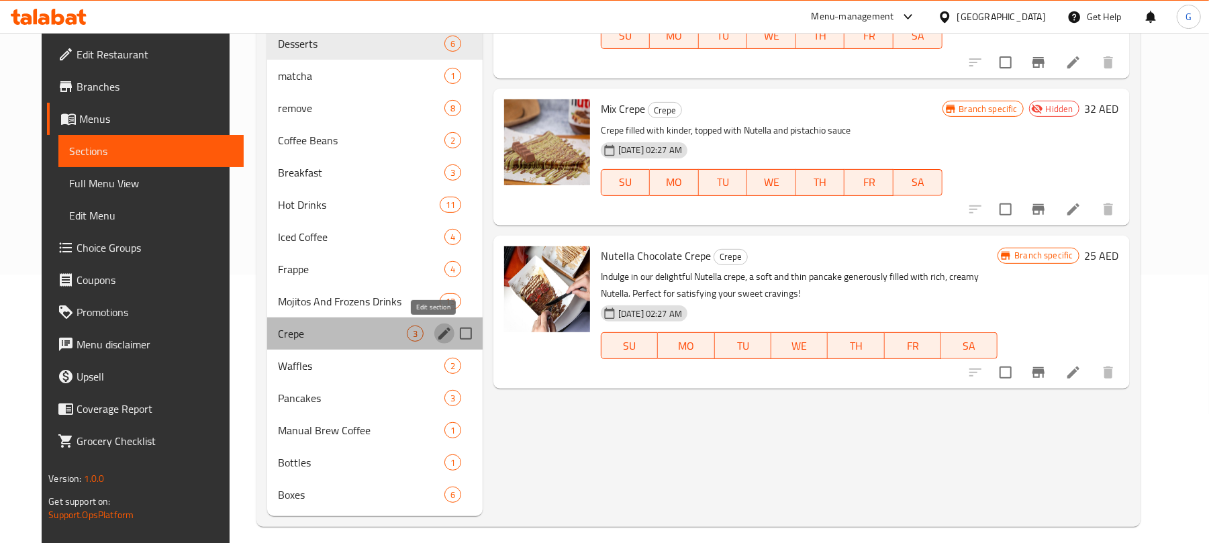
click at [438, 336] on icon "edit" at bounding box center [444, 333] width 12 height 12
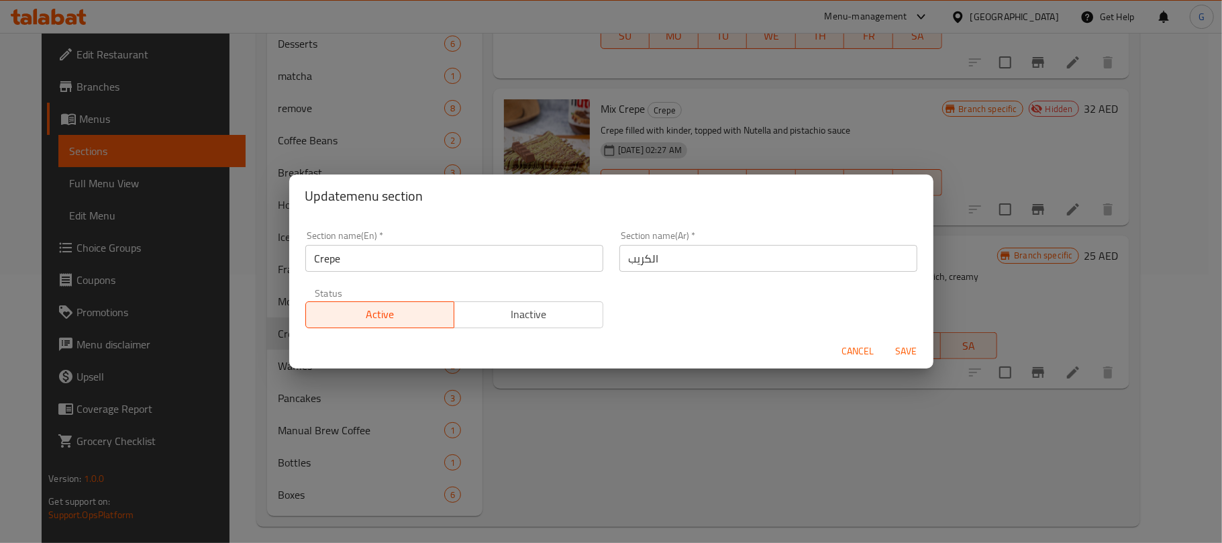
click at [532, 306] on span "Inactive" at bounding box center [529, 314] width 138 height 19
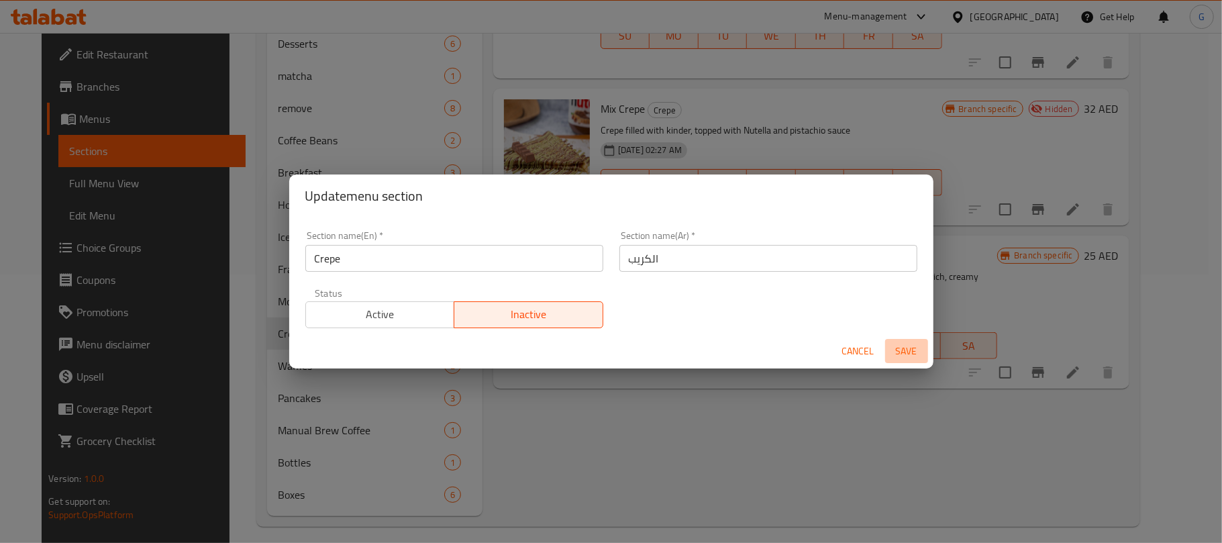
click at [905, 350] on span "Save" at bounding box center [906, 351] width 32 height 17
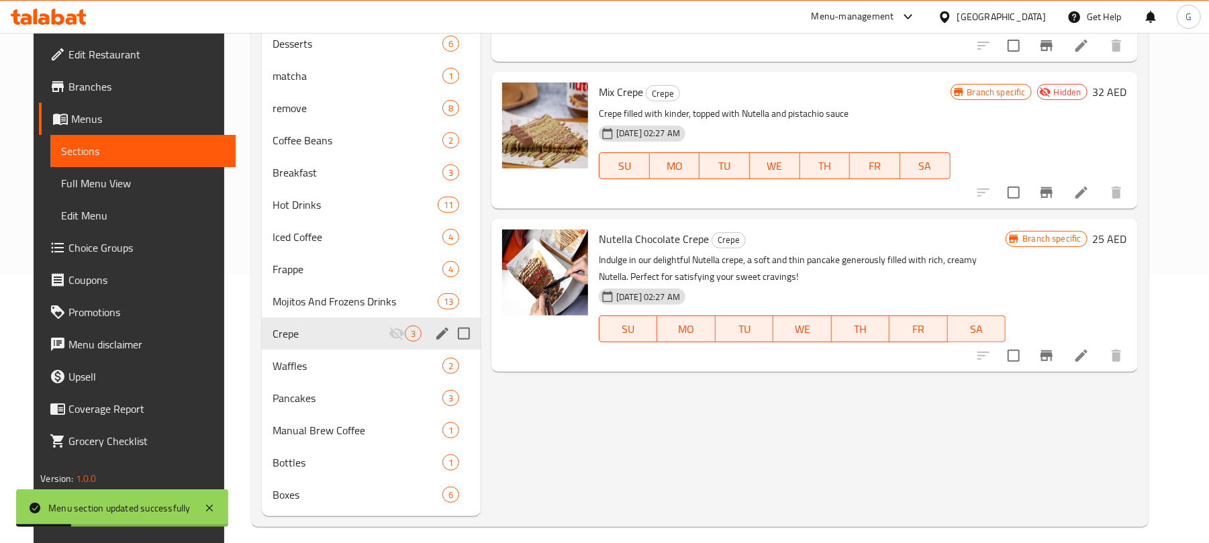
click at [1027, 357] on input "checkbox" at bounding box center [1013, 356] width 28 height 28
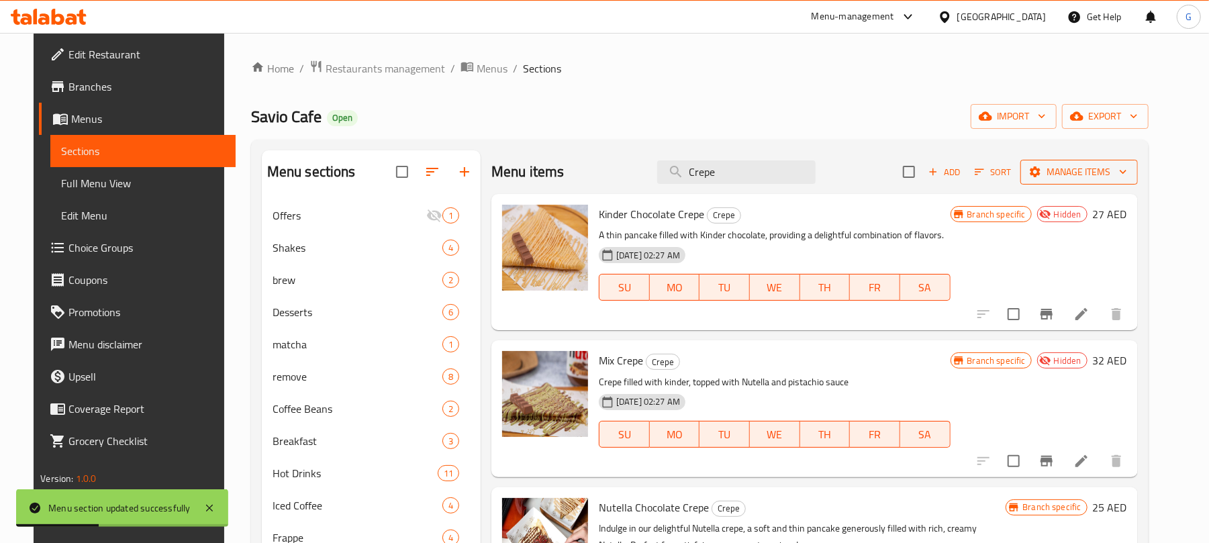
click at [1121, 164] on span "Manage items" at bounding box center [1079, 172] width 96 height 17
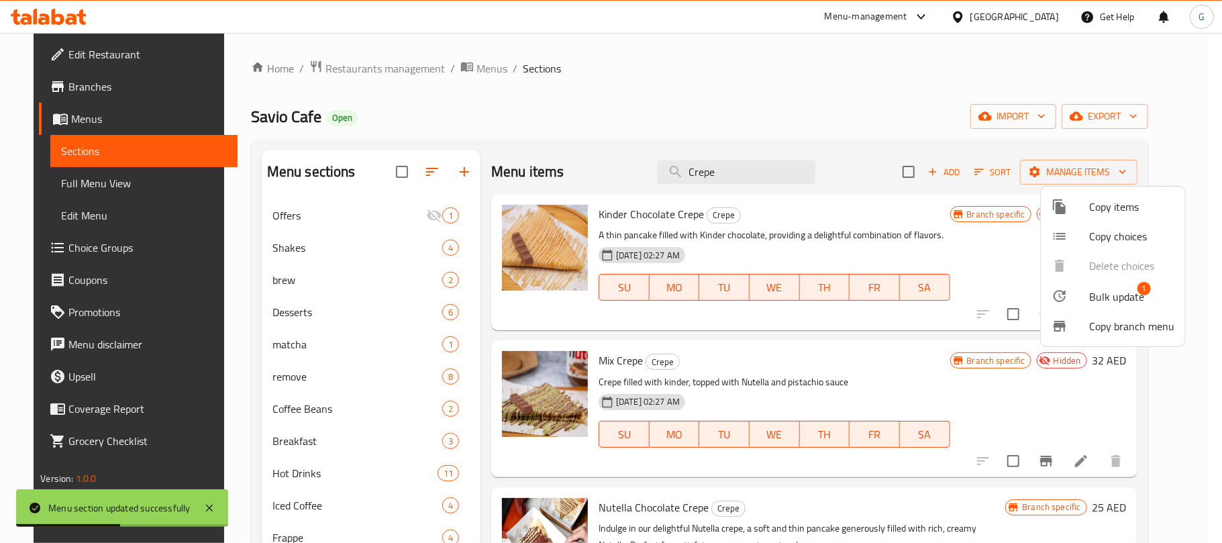
click at [1120, 291] on span "Bulk update" at bounding box center [1116, 297] width 55 height 16
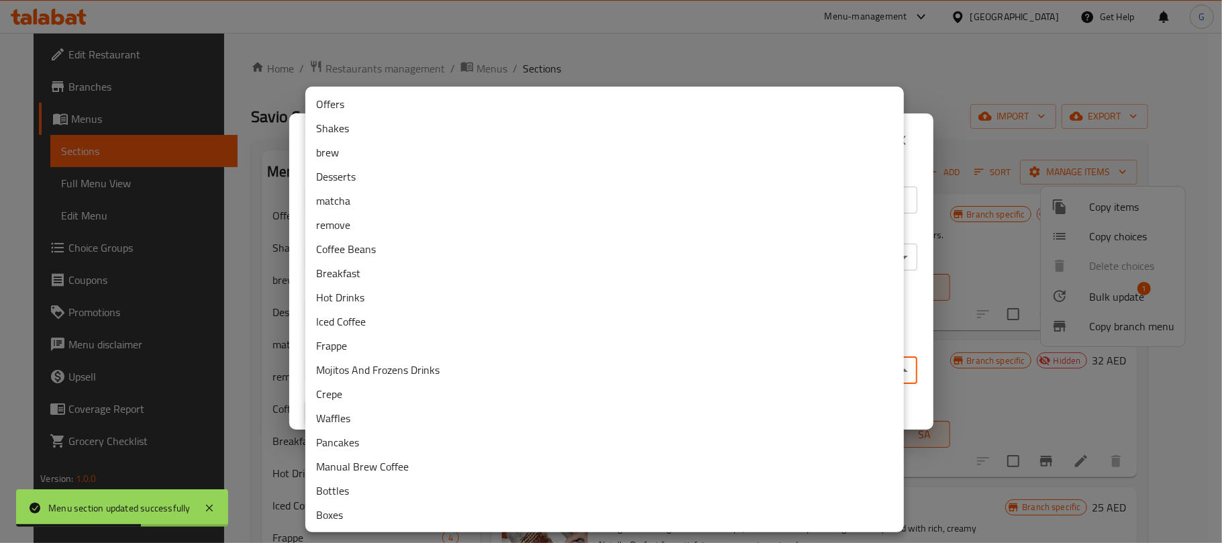
click at [495, 368] on body "Menu section updated successfully ​ Menu-management [GEOGRAPHIC_DATA] Get Help …" at bounding box center [611, 288] width 1222 height 510
click at [374, 178] on li "Desserts" at bounding box center [604, 176] width 599 height 24
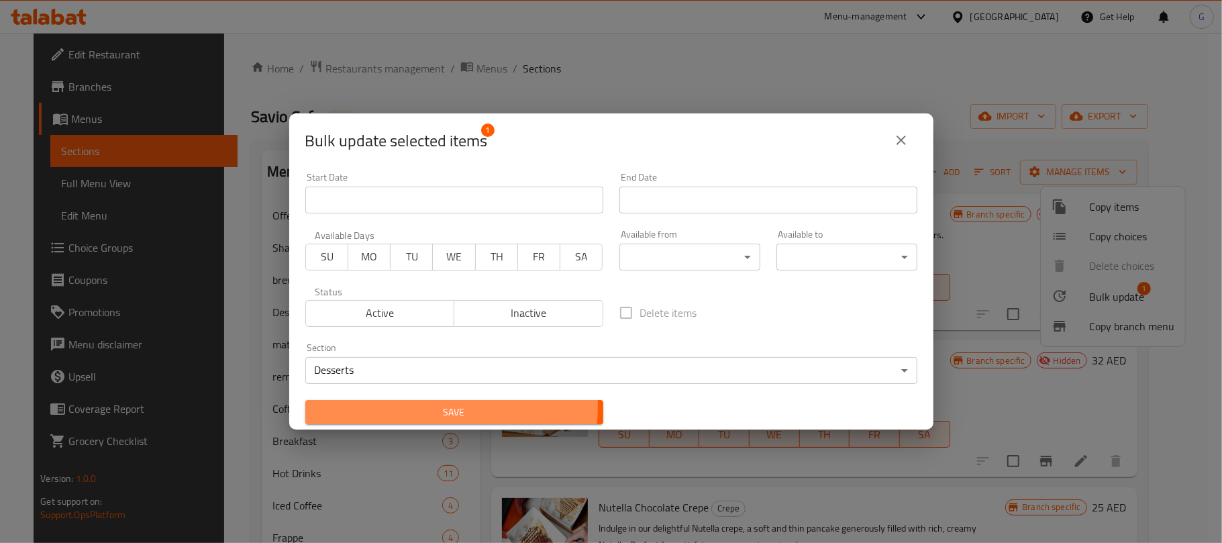
click at [414, 406] on span "Save" at bounding box center [454, 412] width 276 height 17
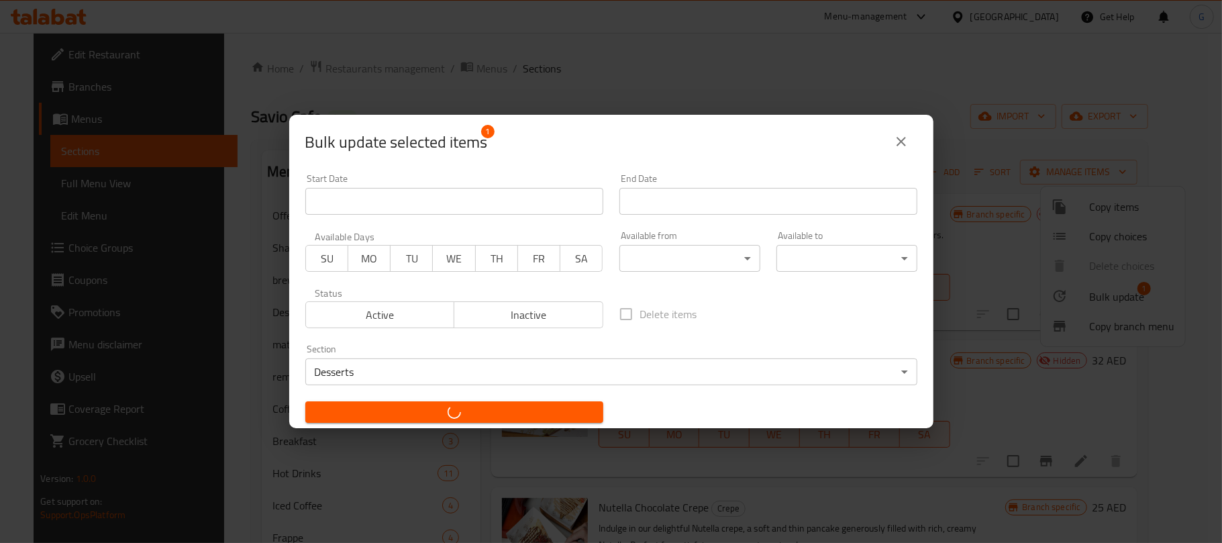
checkbox input "false"
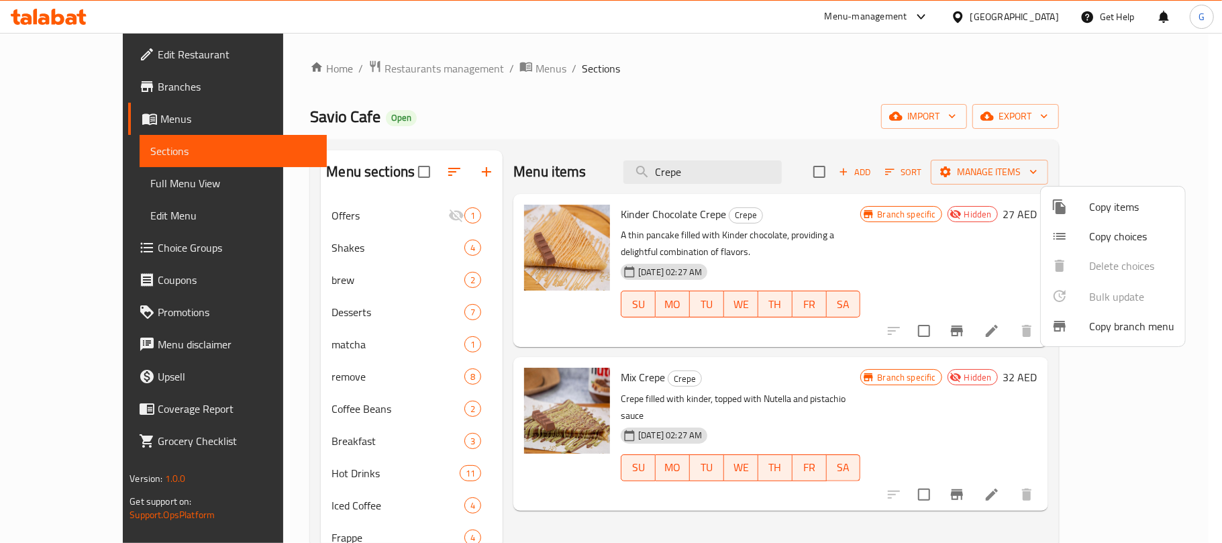
click at [301, 310] on div at bounding box center [611, 271] width 1222 height 543
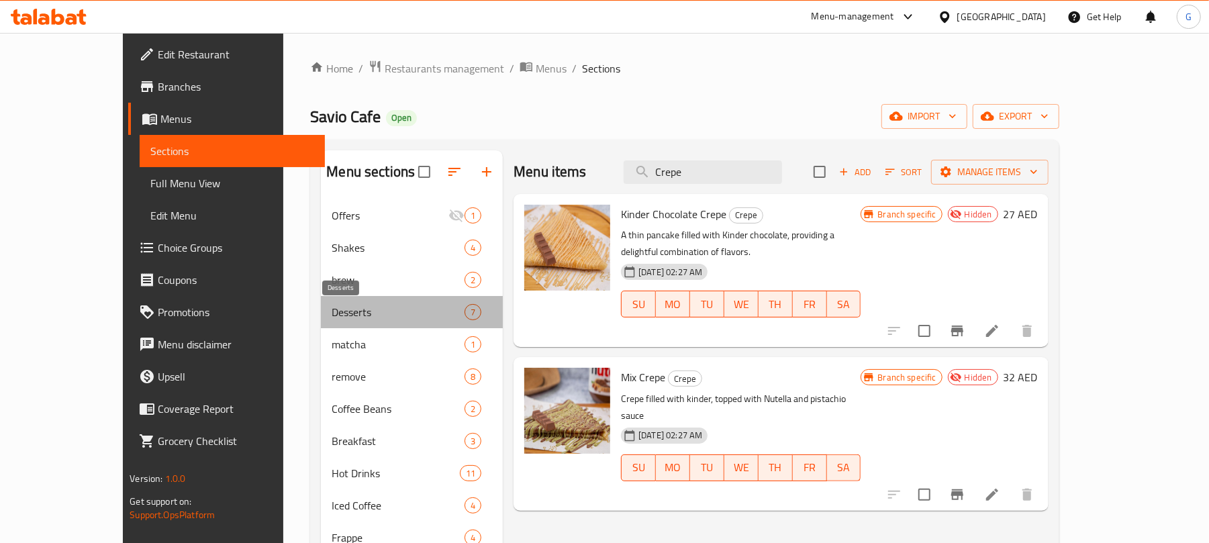
click at [331, 311] on span "Desserts" at bounding box center [397, 312] width 133 height 16
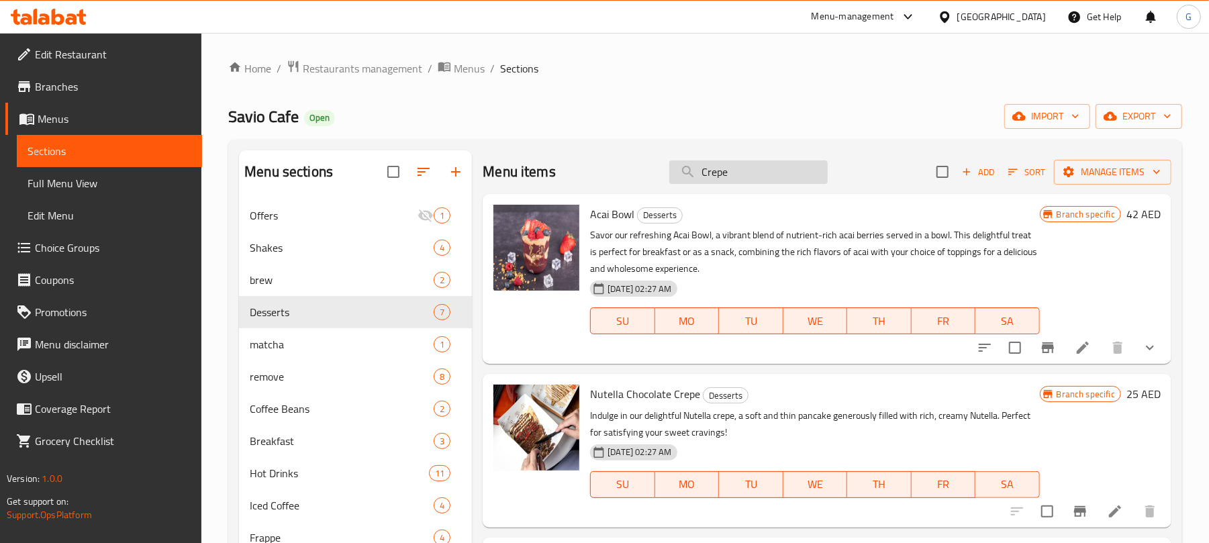
click at [744, 170] on input "Crepe" at bounding box center [748, 171] width 158 height 23
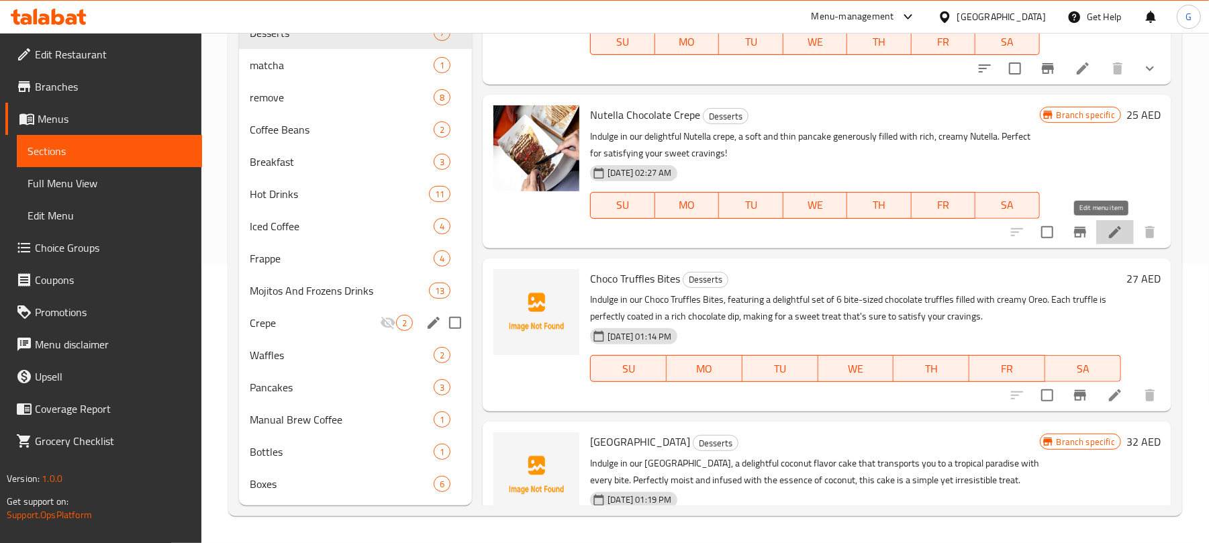
click at [1107, 237] on icon at bounding box center [1115, 232] width 16 height 16
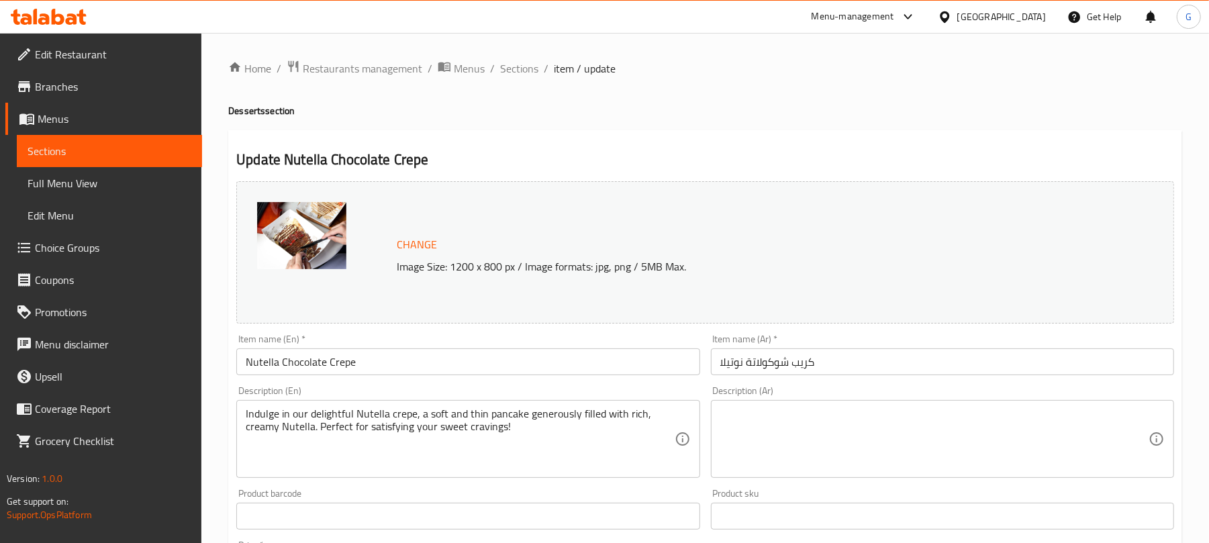
click at [411, 354] on input "Nutella Chocolate Crepe" at bounding box center [467, 361] width 463 height 27
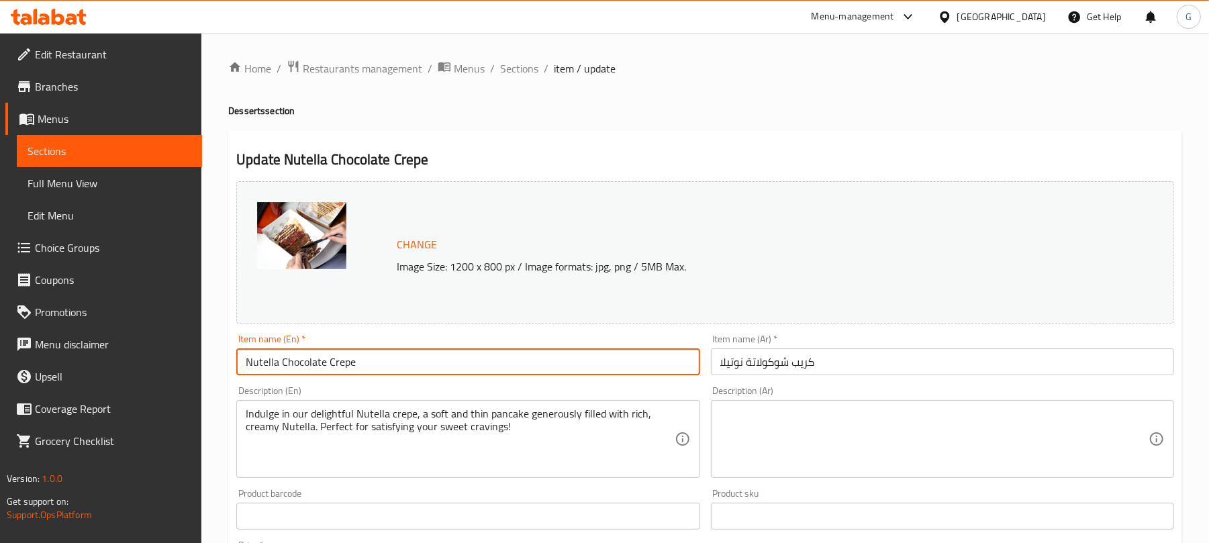
click at [411, 354] on input "Nutella Chocolate Crepe" at bounding box center [467, 361] width 463 height 27
paste input "text"
type input "Crepe"
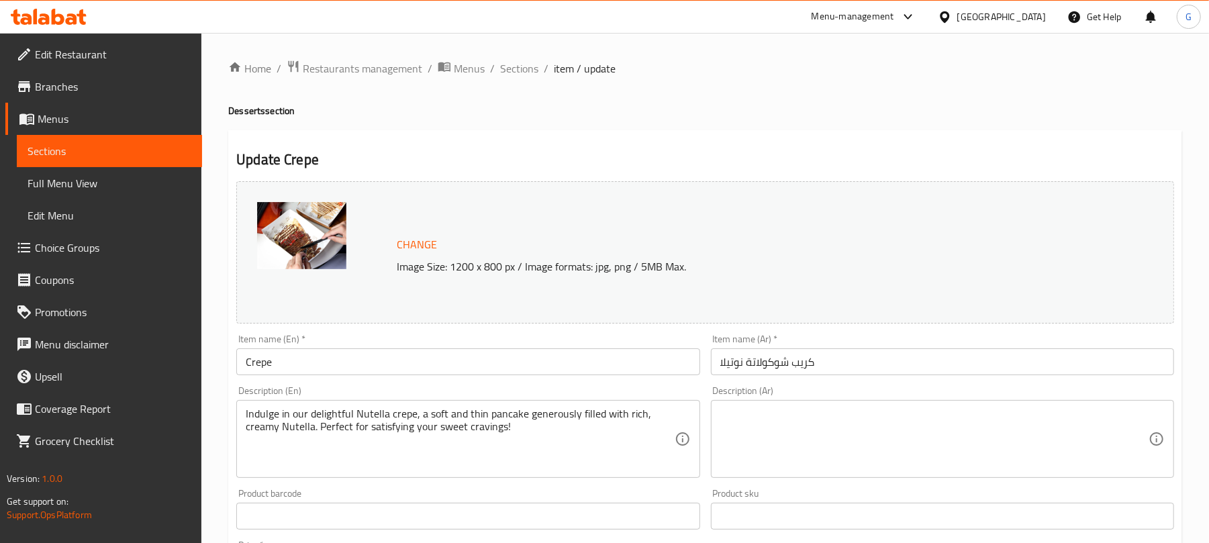
click at [799, 363] on input "كريب شوكولاتة نوتيلا" at bounding box center [942, 361] width 463 height 27
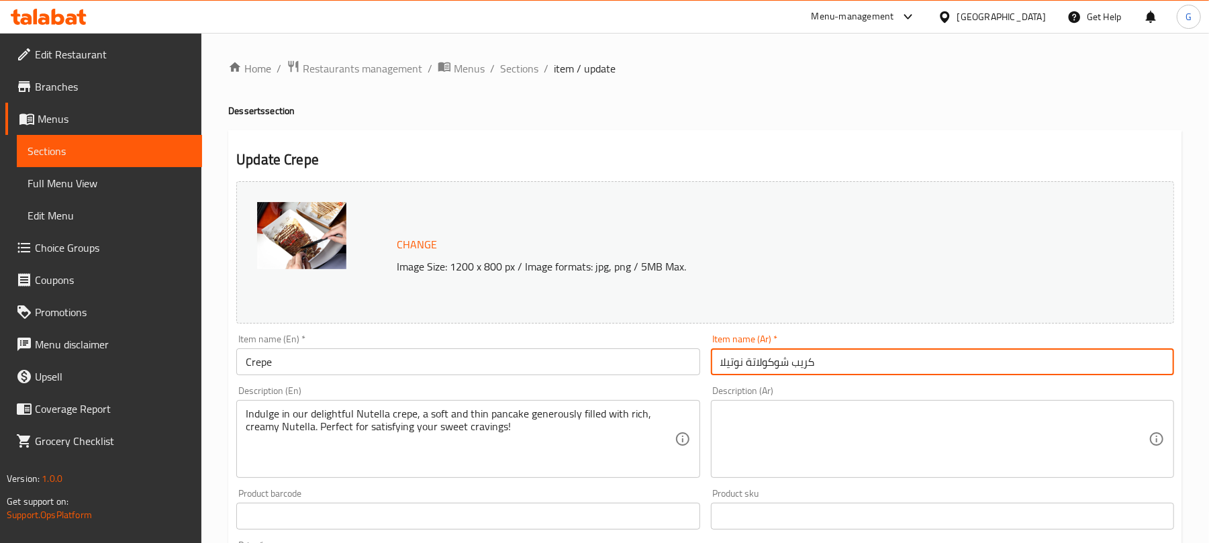
click at [799, 363] on input "كريب شوكولاتة نوتيلا" at bounding box center [942, 361] width 463 height 27
paste input "text"
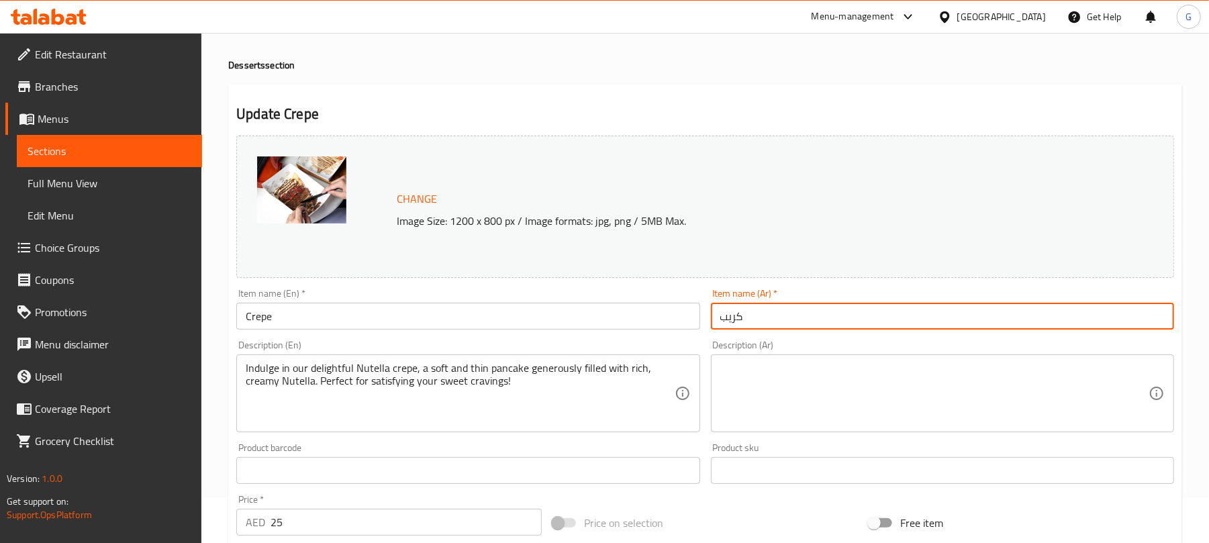
scroll to position [89, 0]
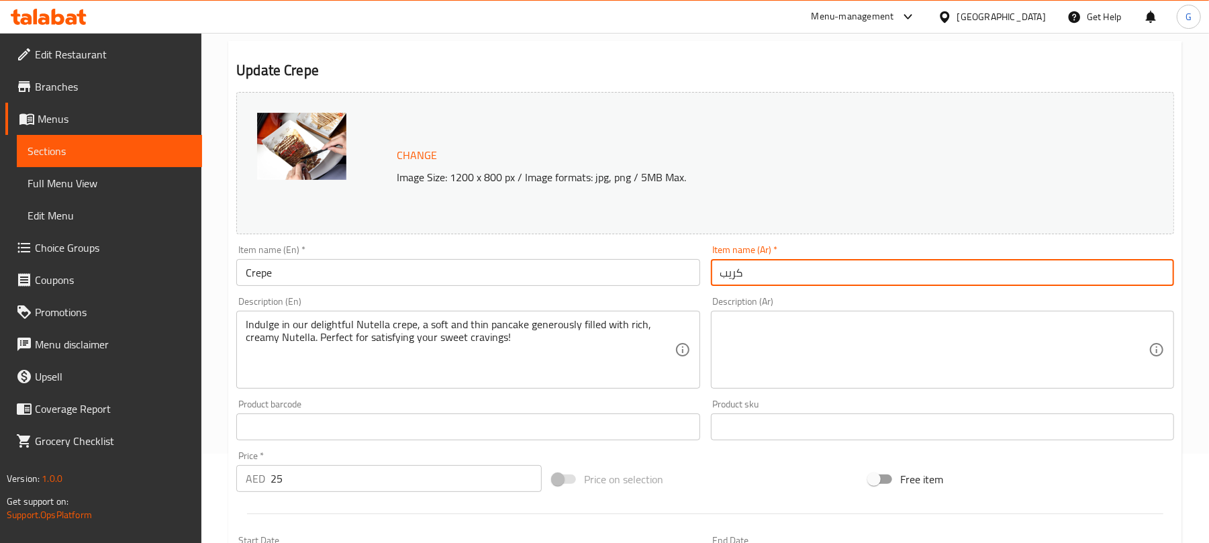
type input "كريب"
click at [862, 348] on textarea at bounding box center [934, 350] width 428 height 64
paste textarea "استمتعوا بكريب النوتيلا اللذيذ، فطيرة رقيقة وطرية محشوة بسخاء بنوتيلا غنية وكري…"
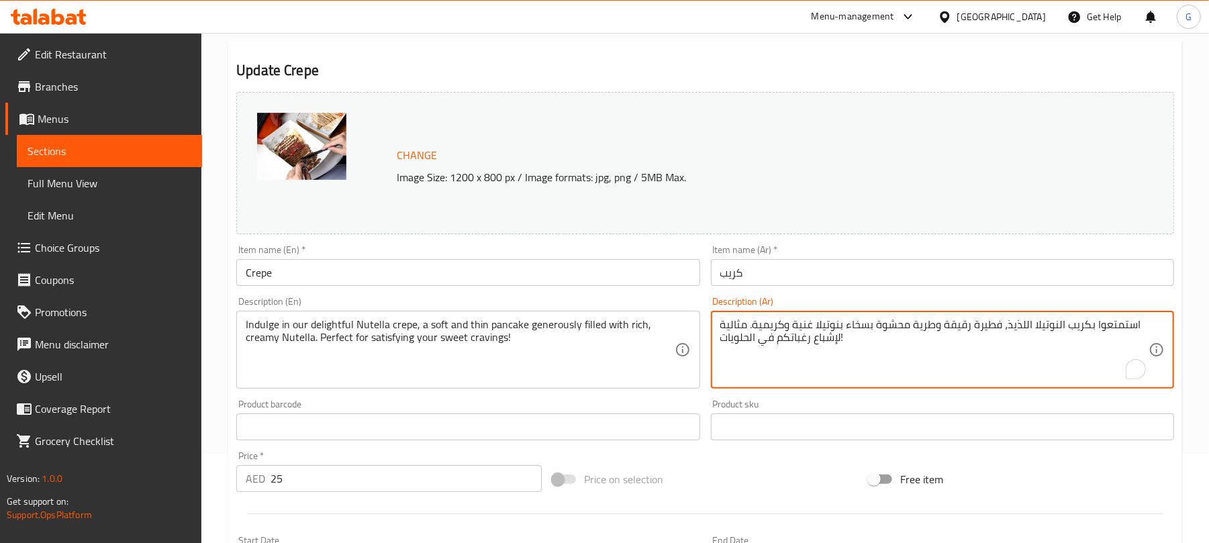
type textarea "استمتعوا بكريب النوتيلا اللذيذ، فطيرة رقيقة وطرية محشوة بسخاء بنوتيلا غنية وكري…"
click at [807, 264] on input "كريب" at bounding box center [942, 272] width 463 height 27
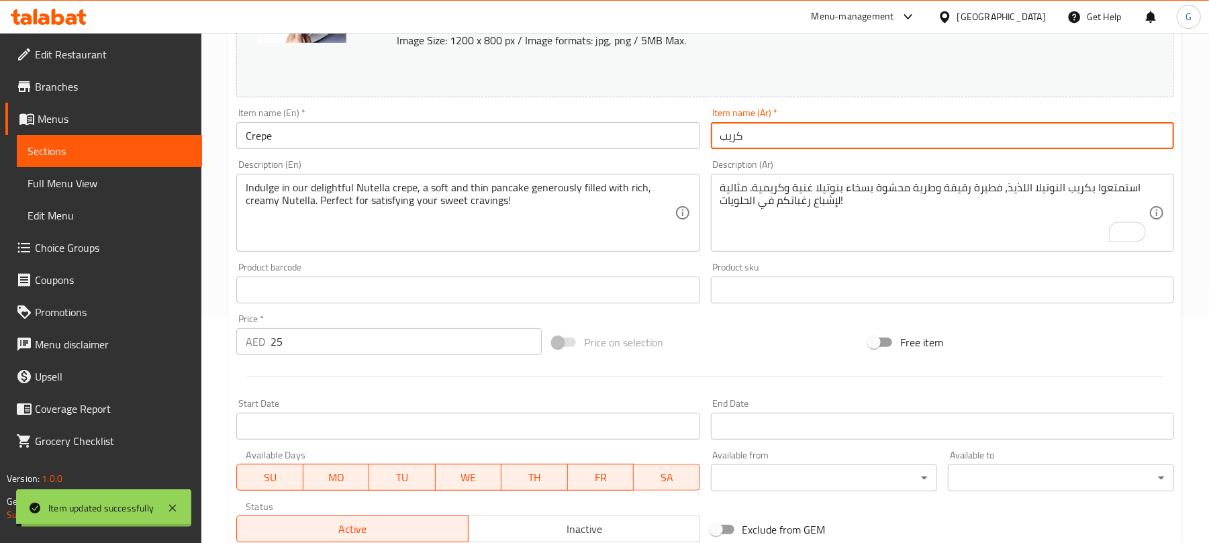
scroll to position [0, 0]
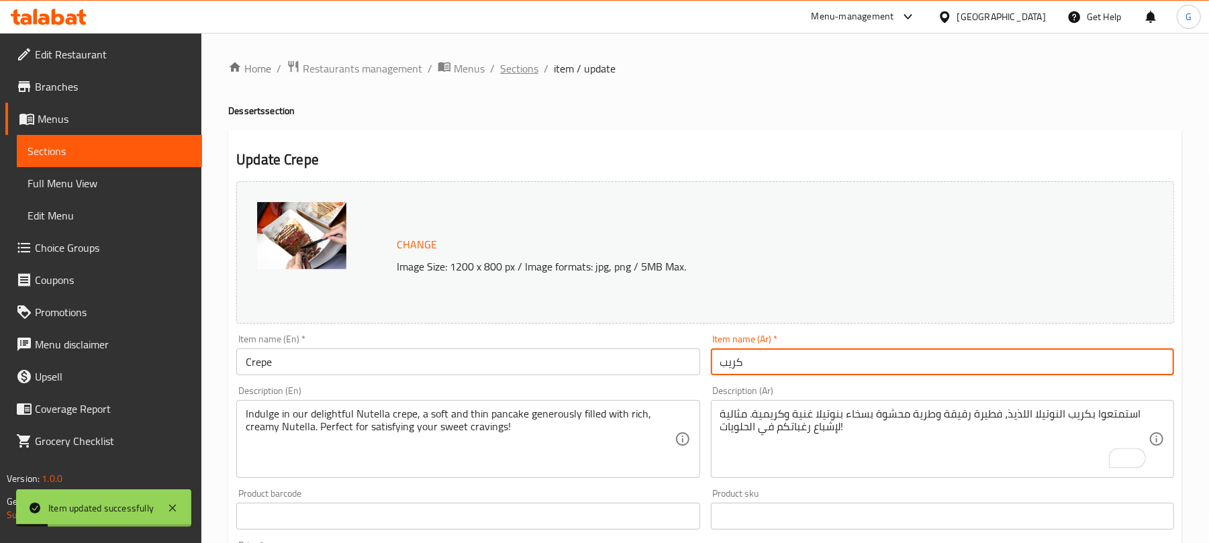
click at [527, 68] on span "Sections" at bounding box center [519, 68] width 38 height 16
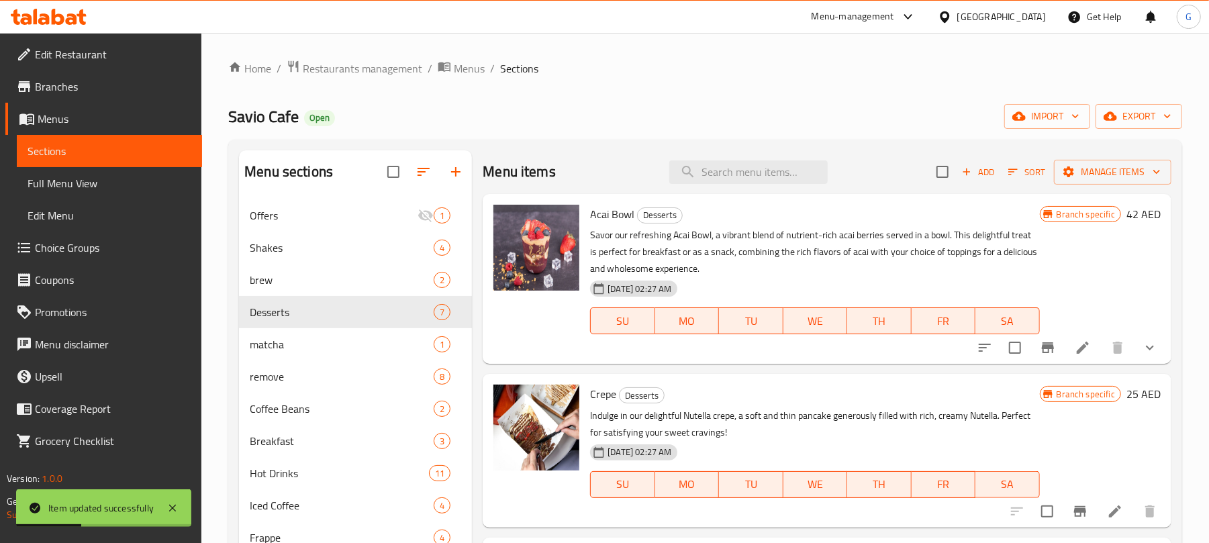
drag, startPoint x: 792, startPoint y: 103, endPoint x: 899, endPoint y: 36, distance: 126.6
click at [792, 103] on div "Home / Restaurants management / Menus / Sections Savio Cafe Open import export …" at bounding box center [705, 427] width 954 height 735
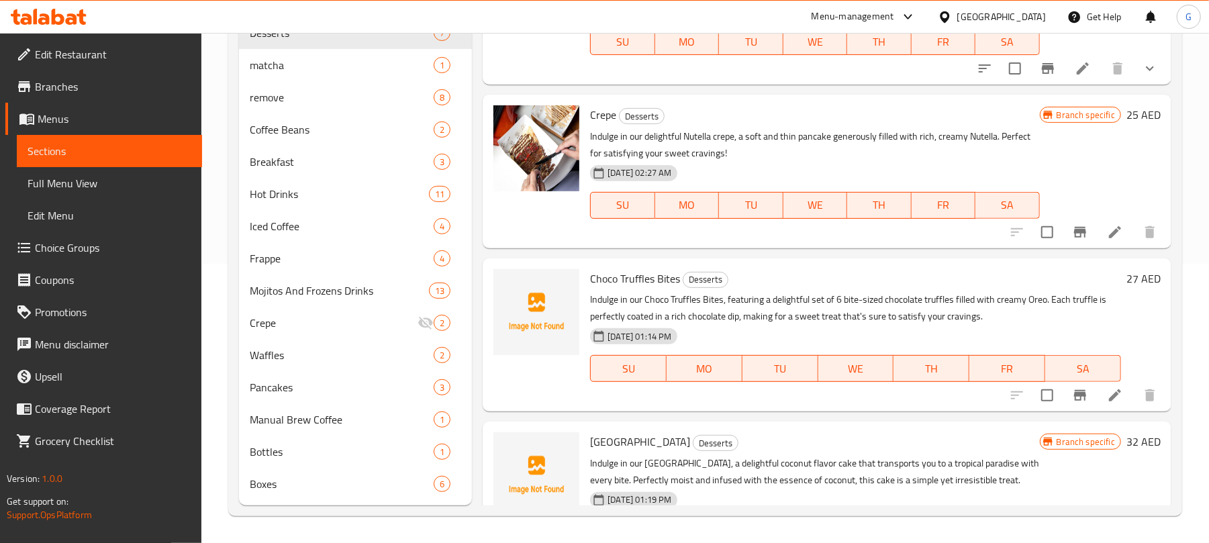
click at [610, 146] on p "Indulge in our delightful Nutella crepe, a soft and thin pancake generously fil…" at bounding box center [814, 145] width 449 height 34
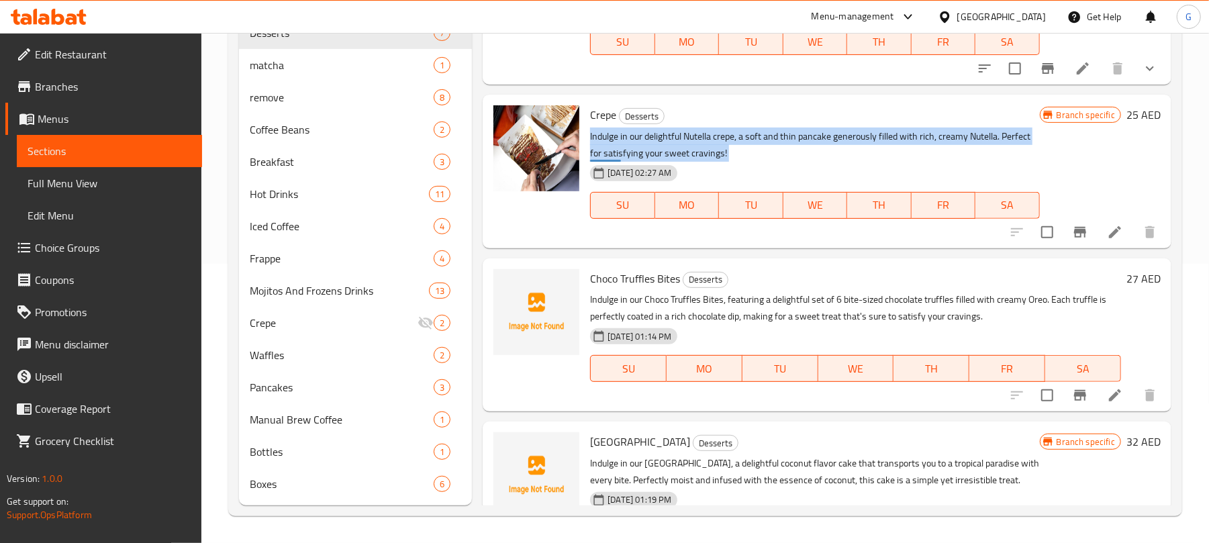
click at [610, 146] on p "Indulge in our delightful Nutella crepe, a soft and thin pancake generously fil…" at bounding box center [814, 145] width 449 height 34
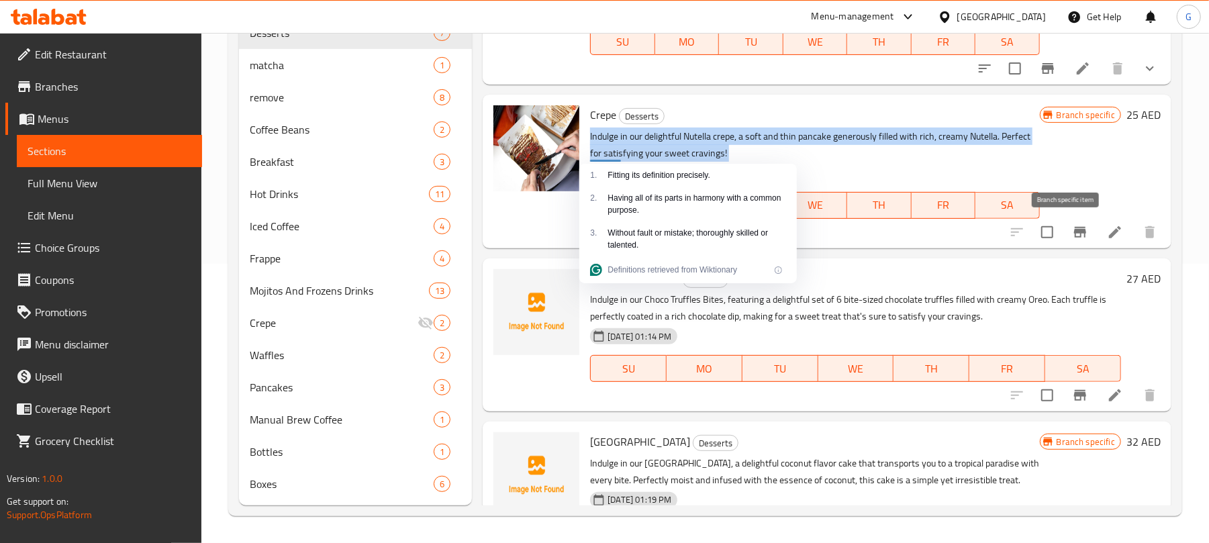
click at [1072, 238] on icon "Branch-specific-item" at bounding box center [1080, 232] width 16 height 16
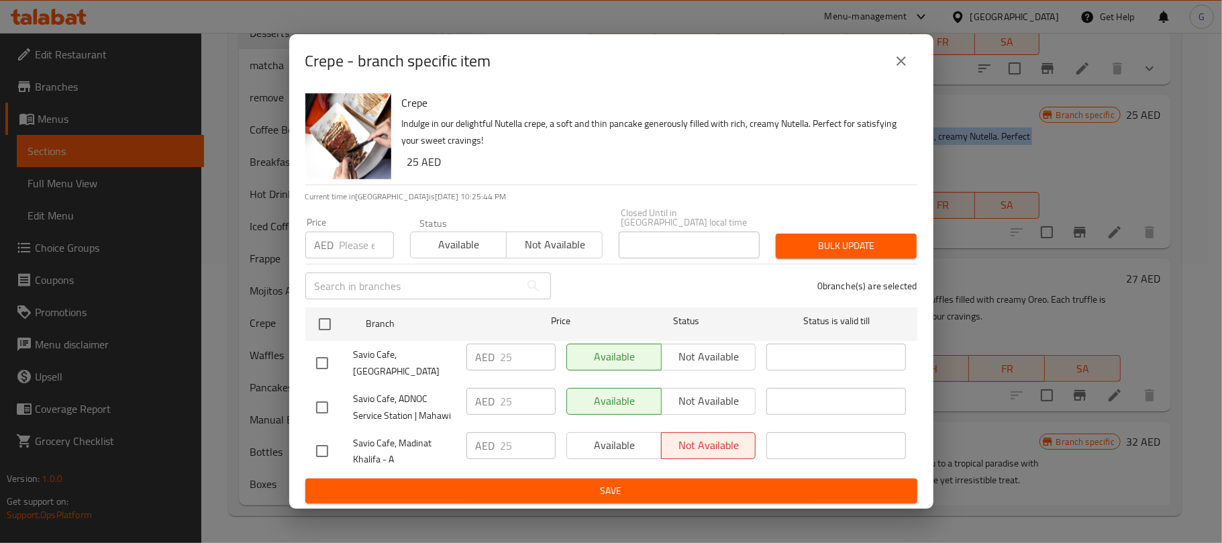
click at [900, 57] on button "close" at bounding box center [901, 61] width 32 height 32
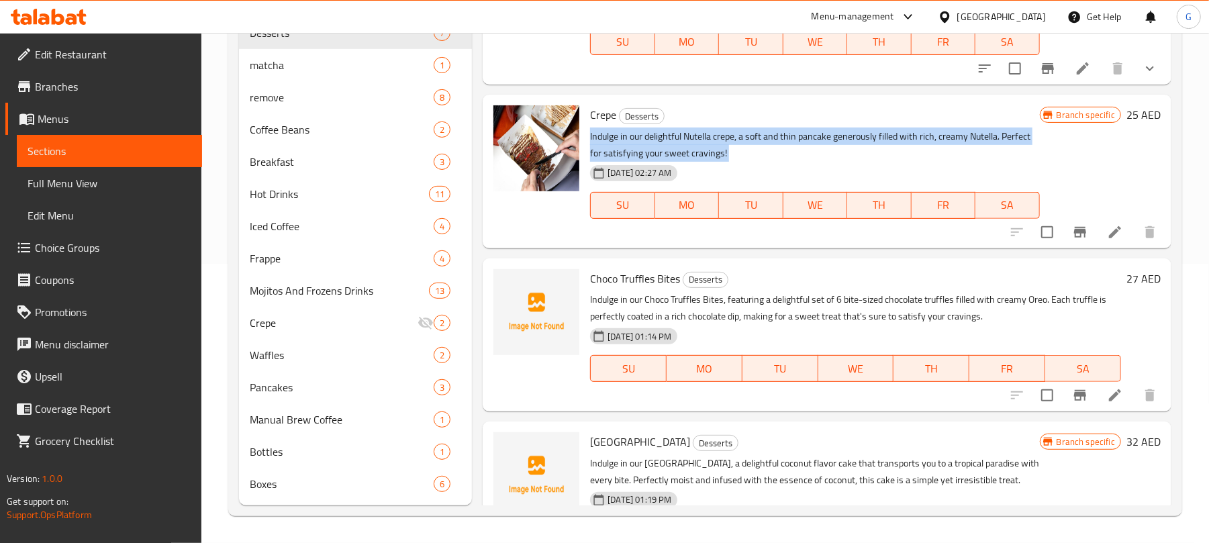
click at [1021, 154] on p "Indulge in our delightful Nutella crepe, a soft and thin pancake generously fil…" at bounding box center [814, 145] width 449 height 34
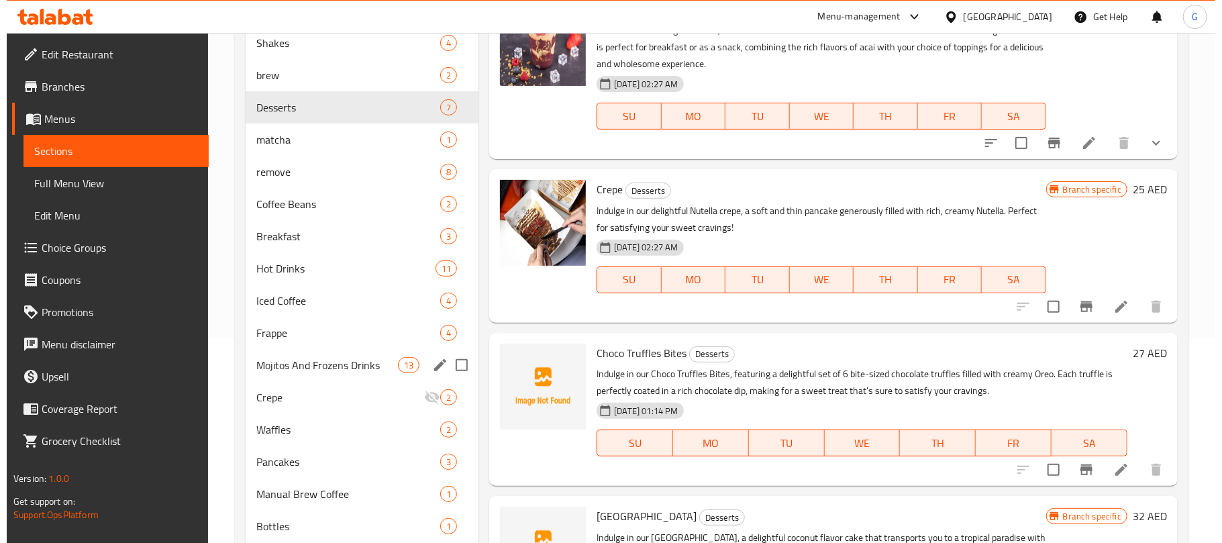
scroll to position [101, 0]
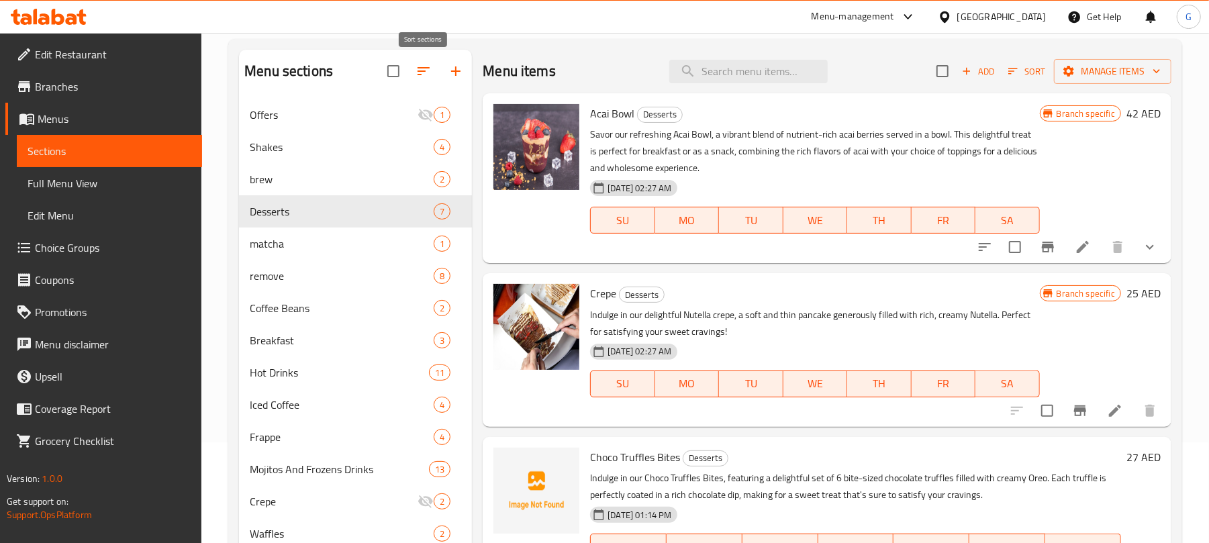
click at [419, 68] on icon "button" at bounding box center [423, 71] width 12 height 8
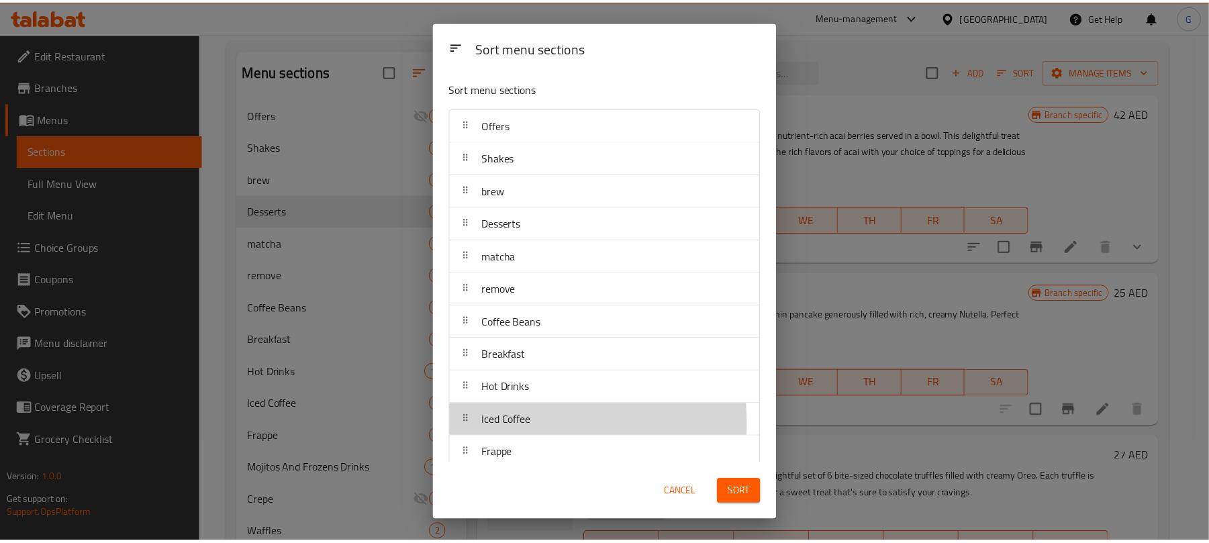
scroll to position [3, 0]
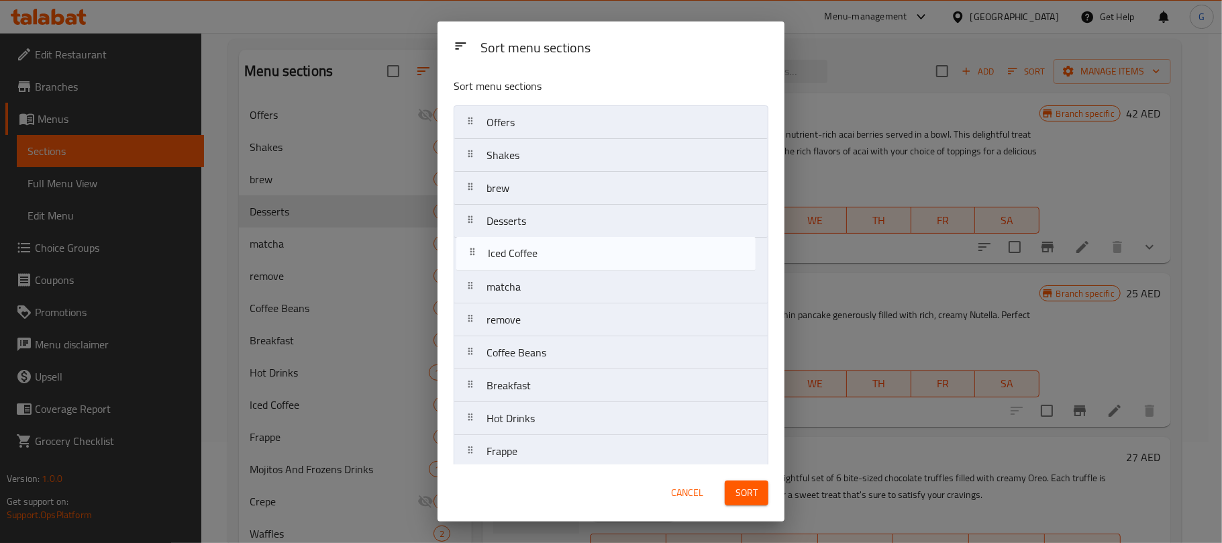
drag, startPoint x: 468, startPoint y: 427, endPoint x: 470, endPoint y: 253, distance: 174.5
click at [470, 253] on nav "Offers Shakes brew Desserts matcha remove Coffee Beans Breakfast Hot Drinks Ice…" at bounding box center [611, 401] width 315 height 593
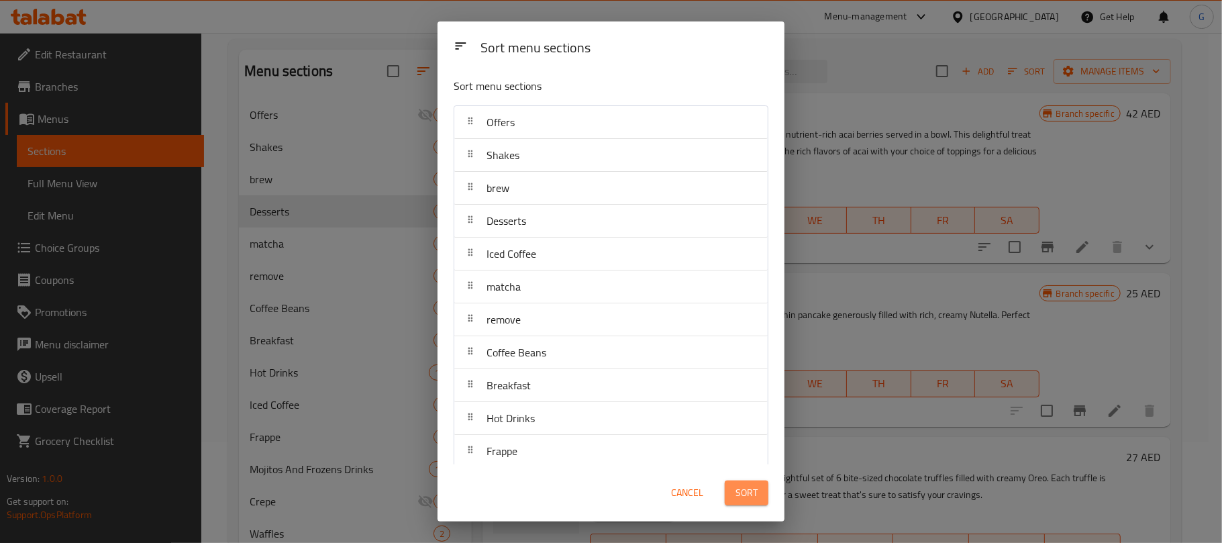
click at [744, 487] on span "Sort" at bounding box center [746, 492] width 22 height 17
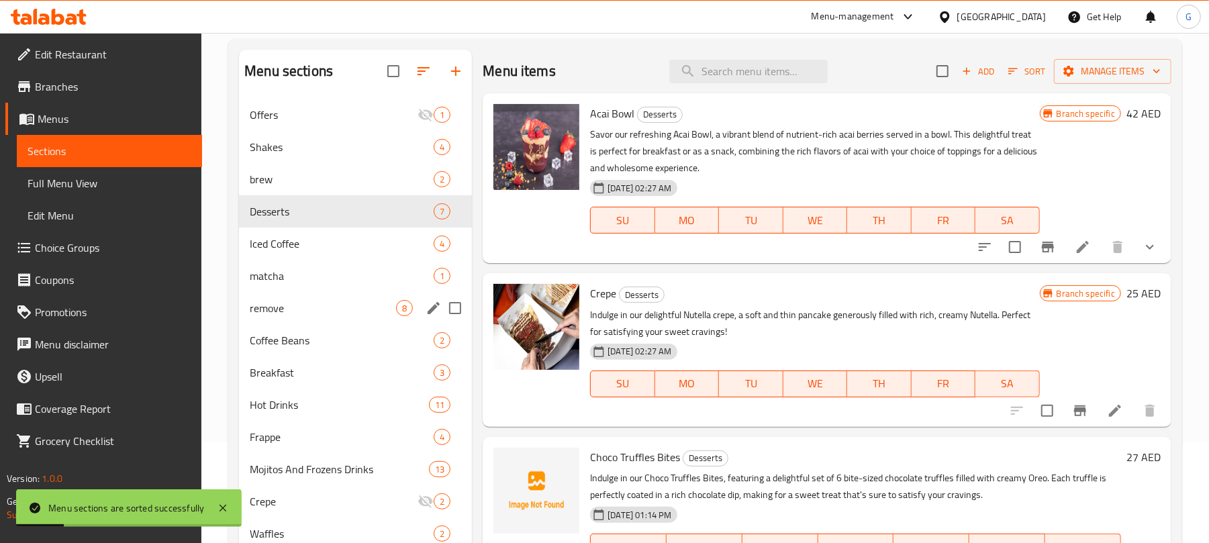
scroll to position [11, 0]
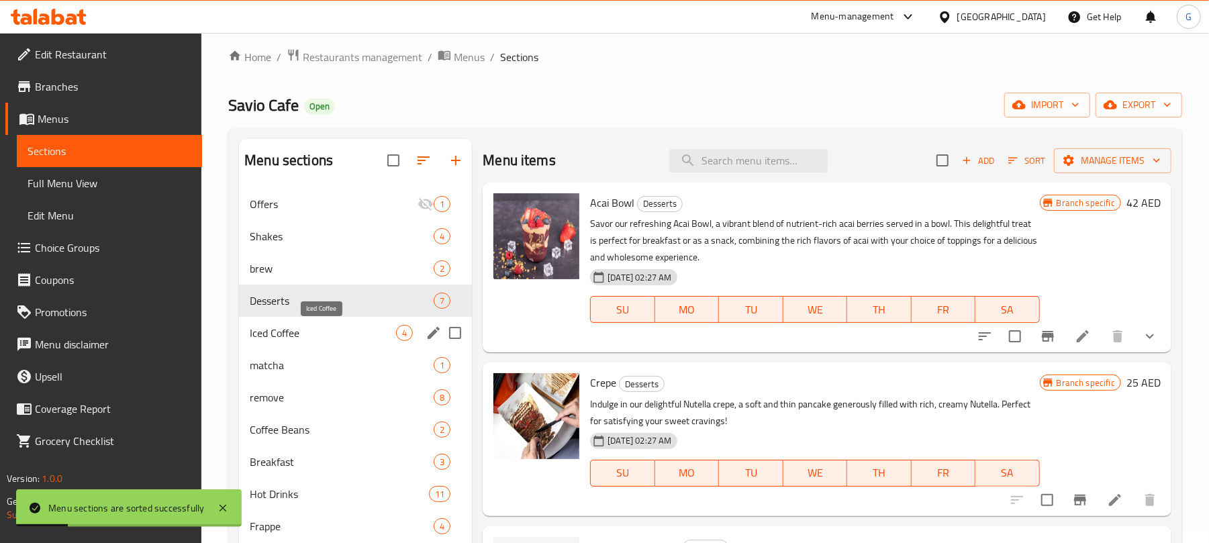
click at [344, 333] on span "Iced Coffee" at bounding box center [323, 333] width 146 height 16
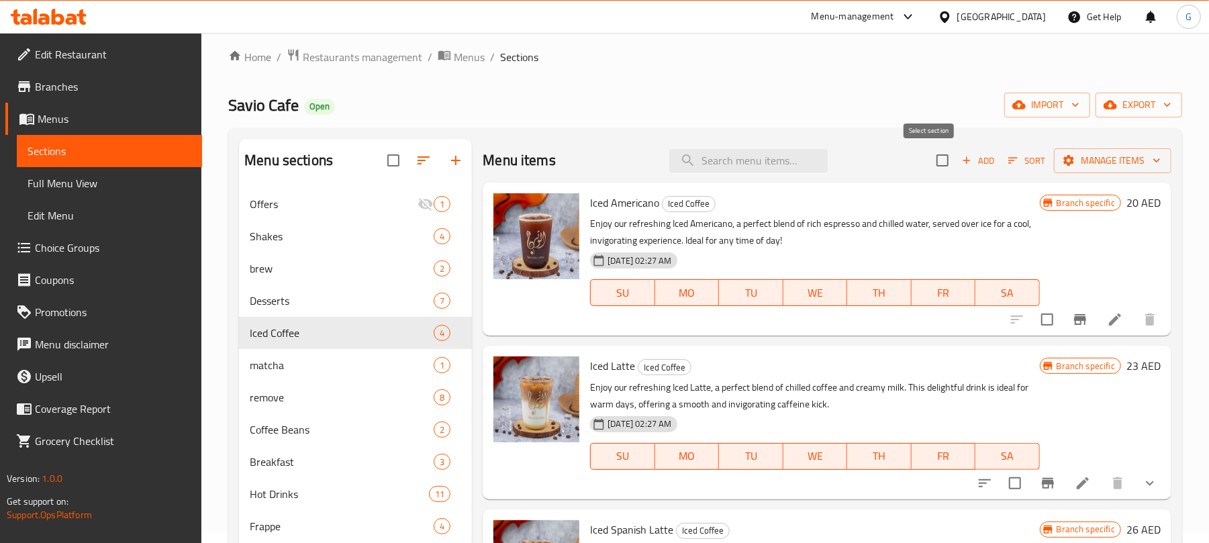
click at [928, 156] on input "checkbox" at bounding box center [942, 160] width 28 height 28
checkbox input "true"
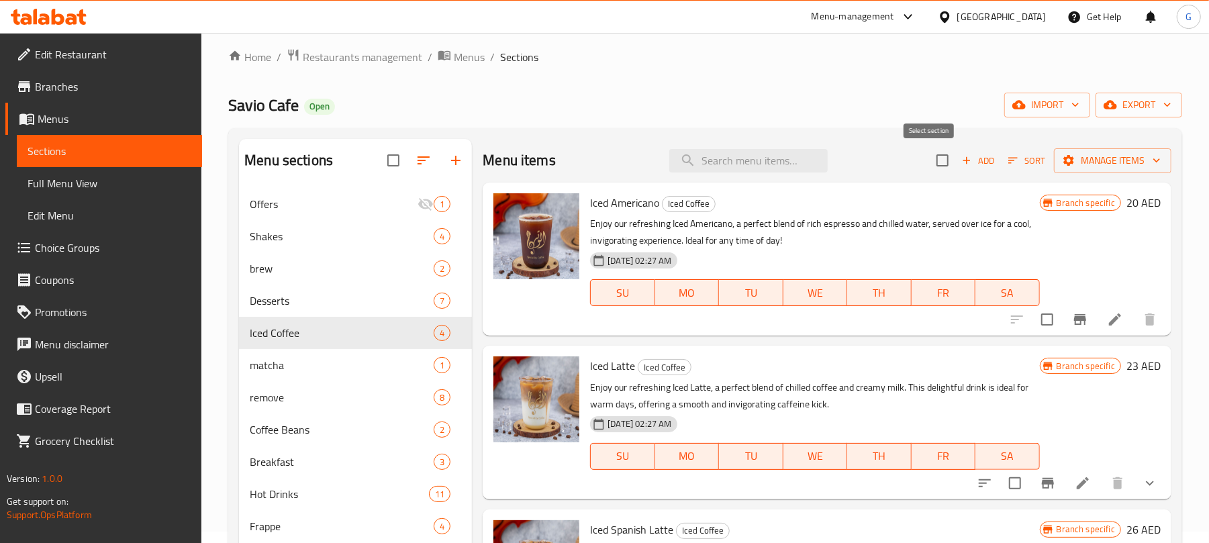
checkbox input "true"
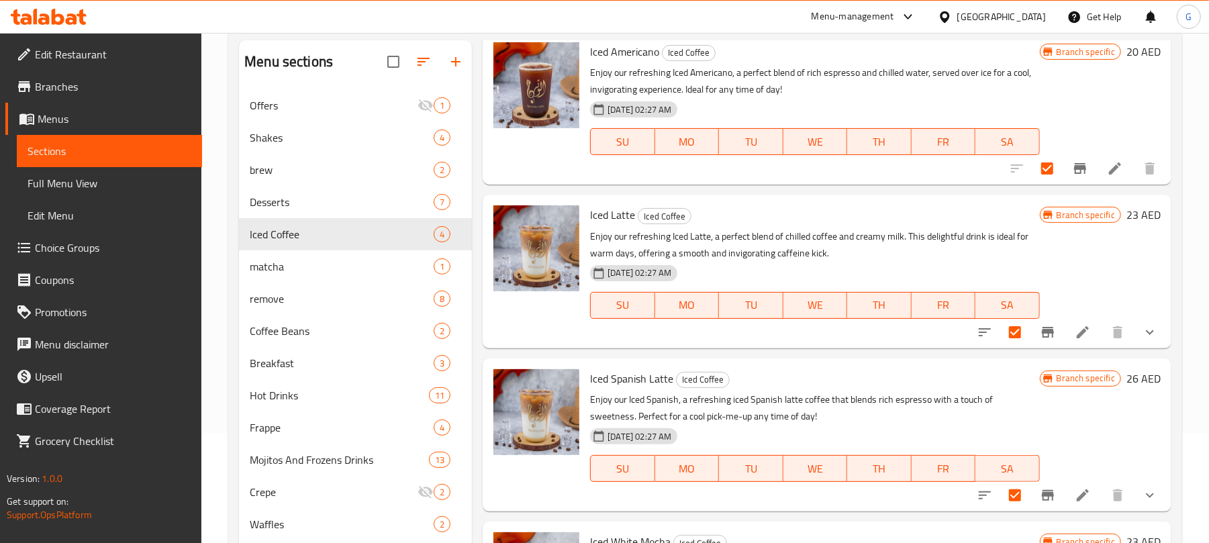
scroll to position [280, 0]
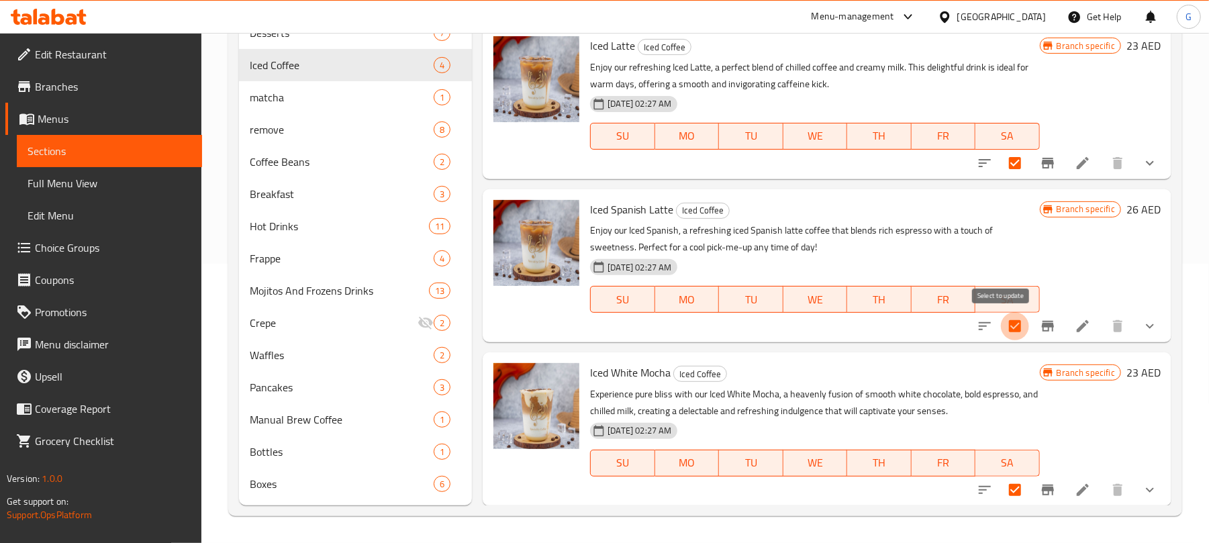
click at [1001, 327] on input "checkbox" at bounding box center [1015, 326] width 28 height 28
checkbox input "false"
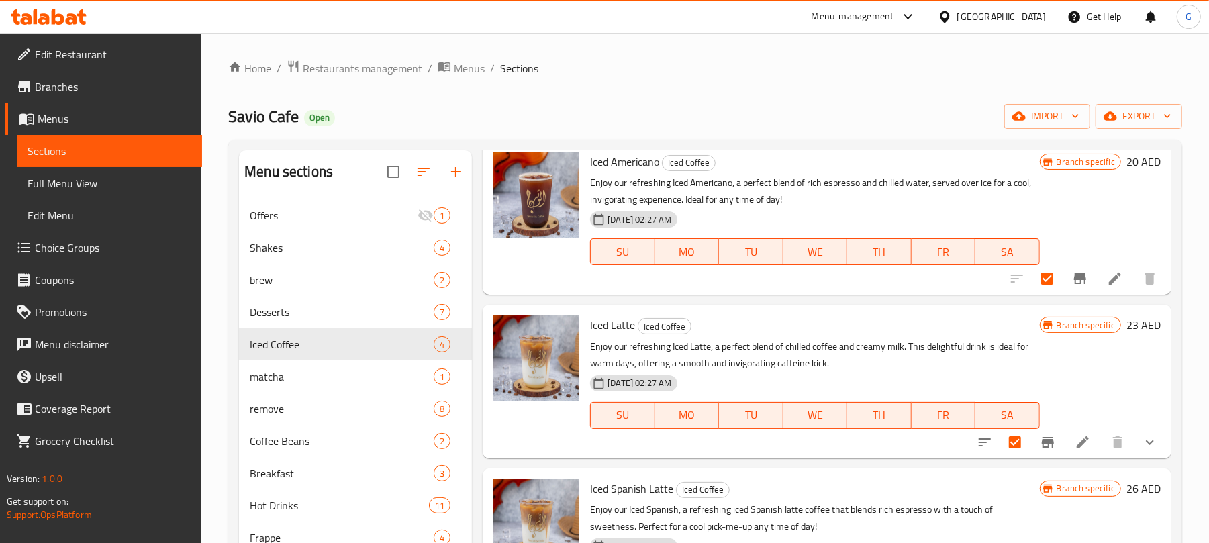
scroll to position [0, 0]
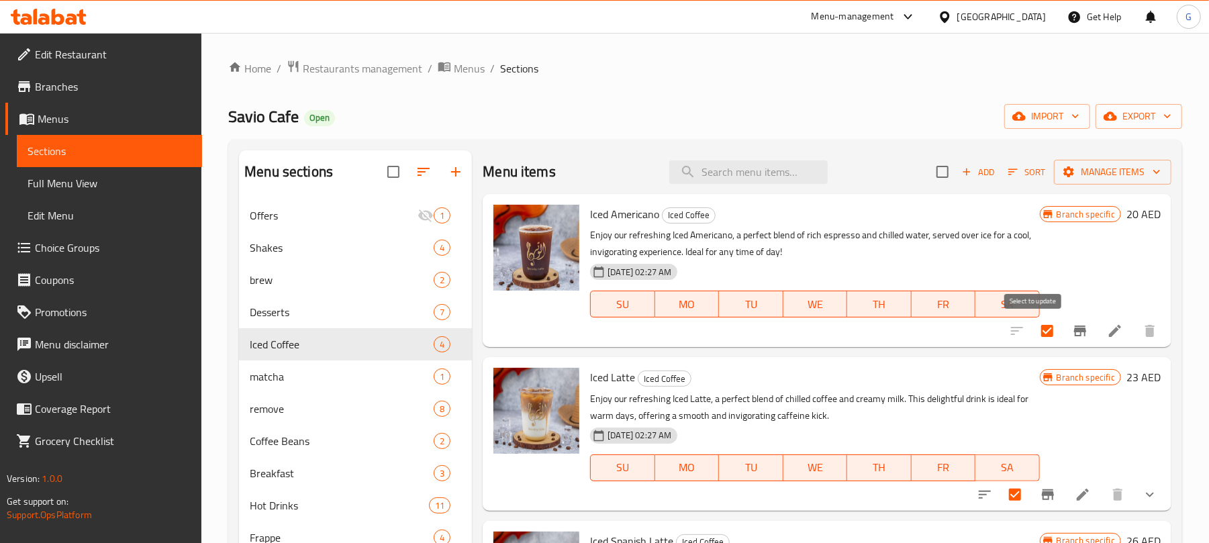
click at [1033, 331] on input "checkbox" at bounding box center [1047, 331] width 28 height 28
checkbox input "false"
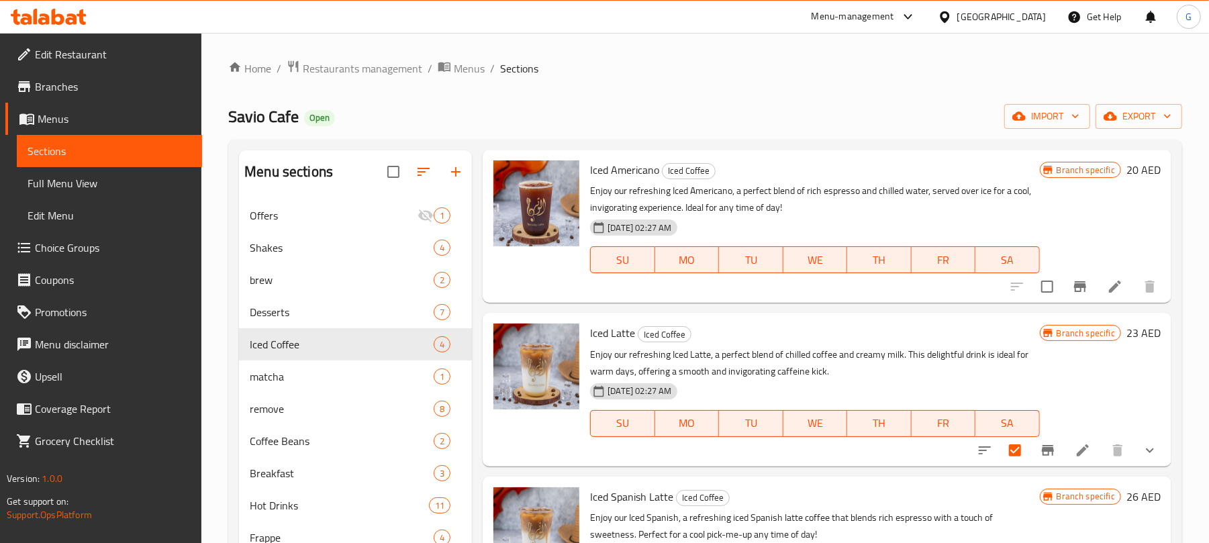
scroll to position [52, 0]
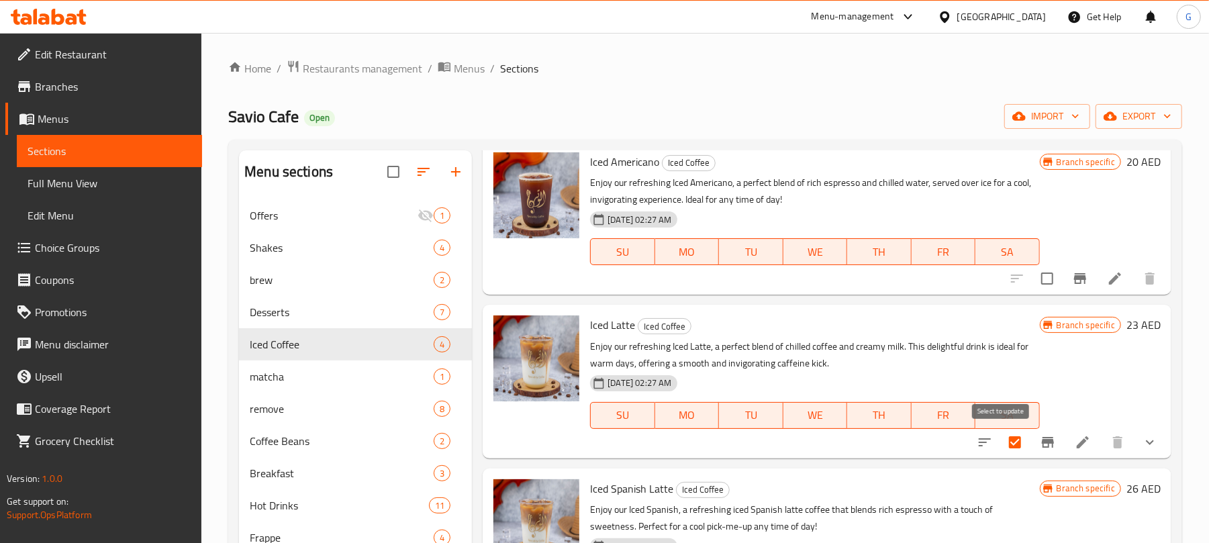
click at [1001, 443] on input "checkbox" at bounding box center [1015, 442] width 28 height 28
checkbox input "false"
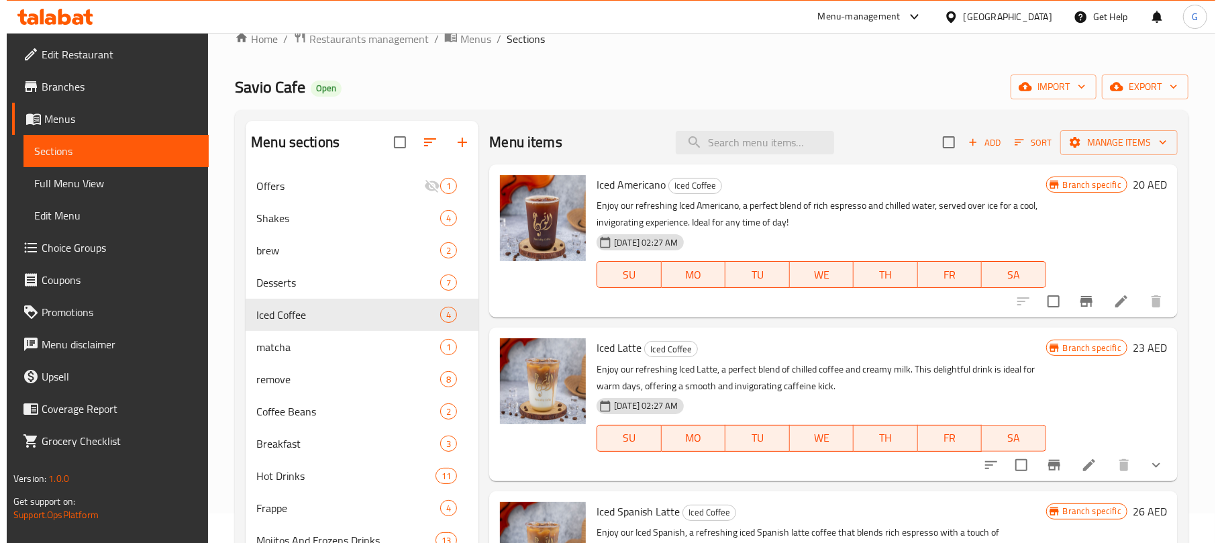
scroll to position [0, 0]
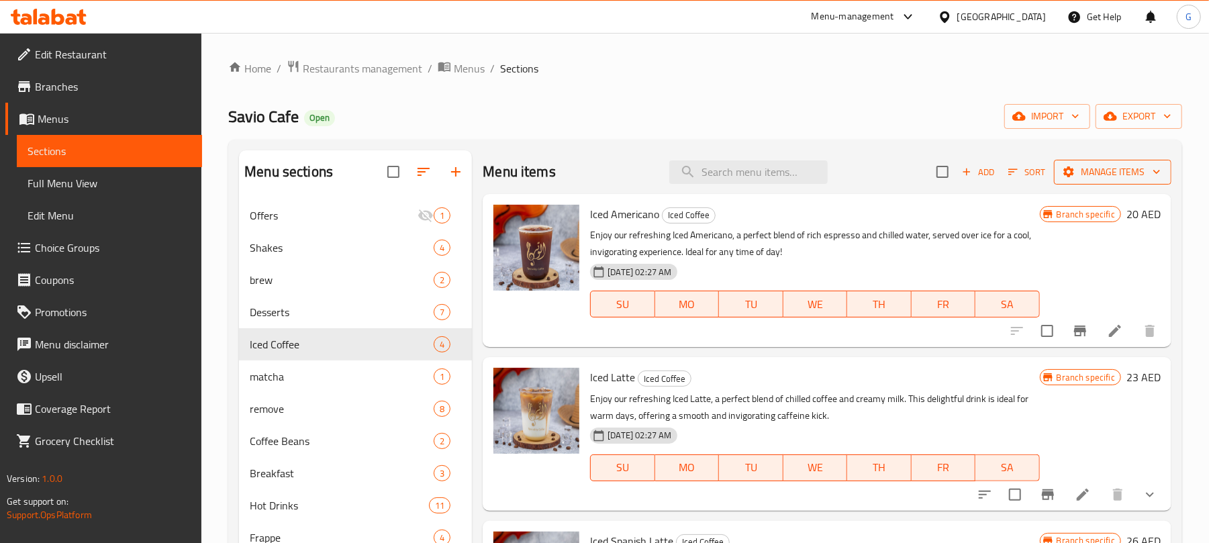
click at [1106, 167] on span "Manage items" at bounding box center [1112, 172] width 96 height 17
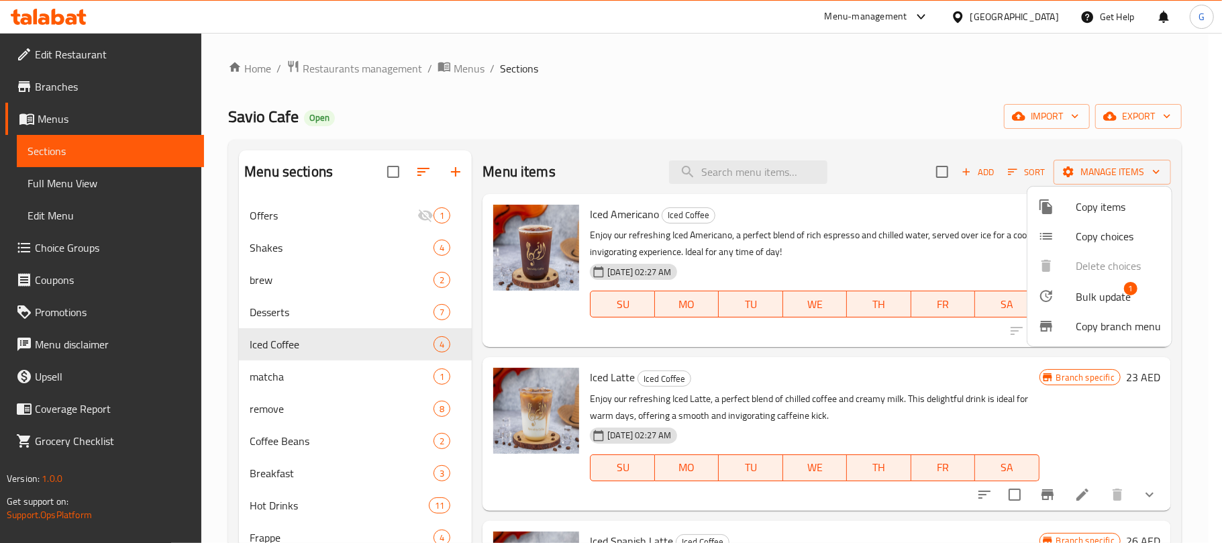
click at [1102, 294] on span "Bulk update" at bounding box center [1103, 297] width 55 height 16
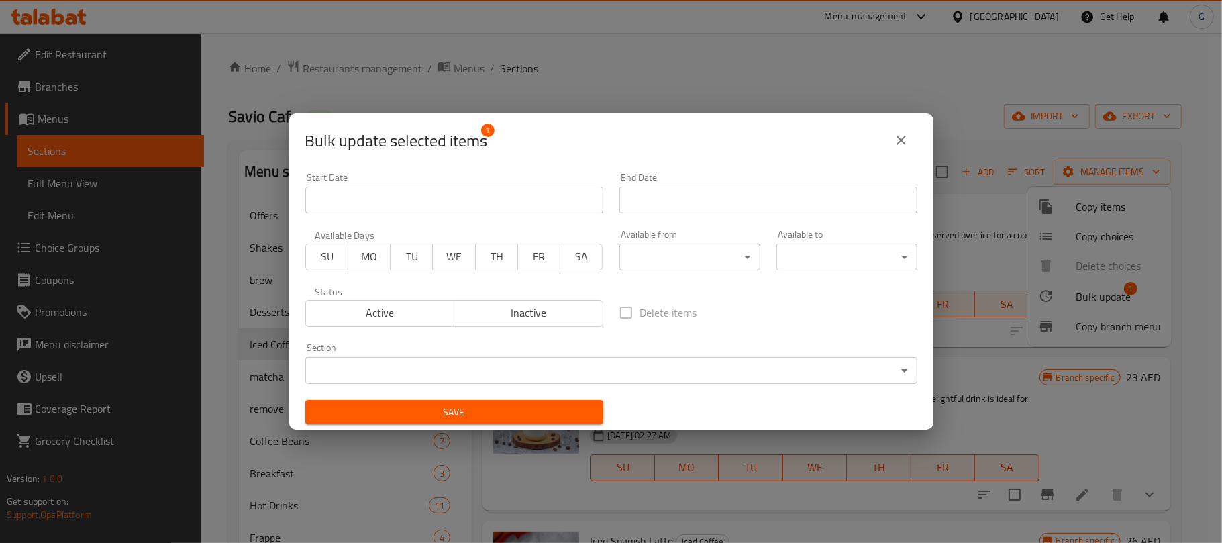
click at [642, 358] on body "​ Menu-management [GEOGRAPHIC_DATA] Get Help G Edit Restaurant Branches Menus S…" at bounding box center [611, 288] width 1222 height 510
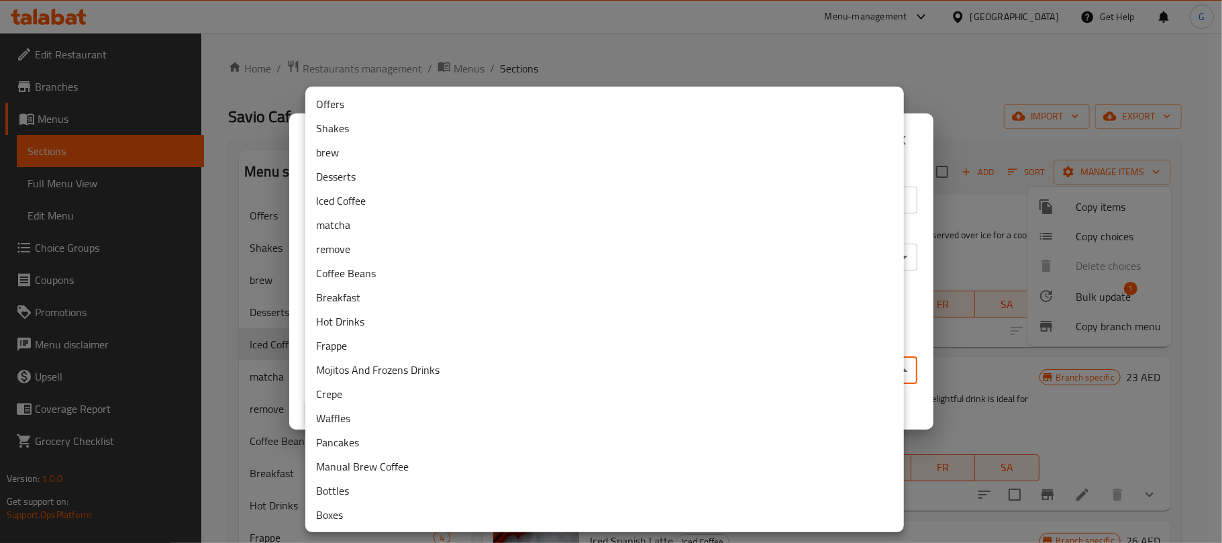
click at [356, 248] on li "remove" at bounding box center [604, 249] width 599 height 24
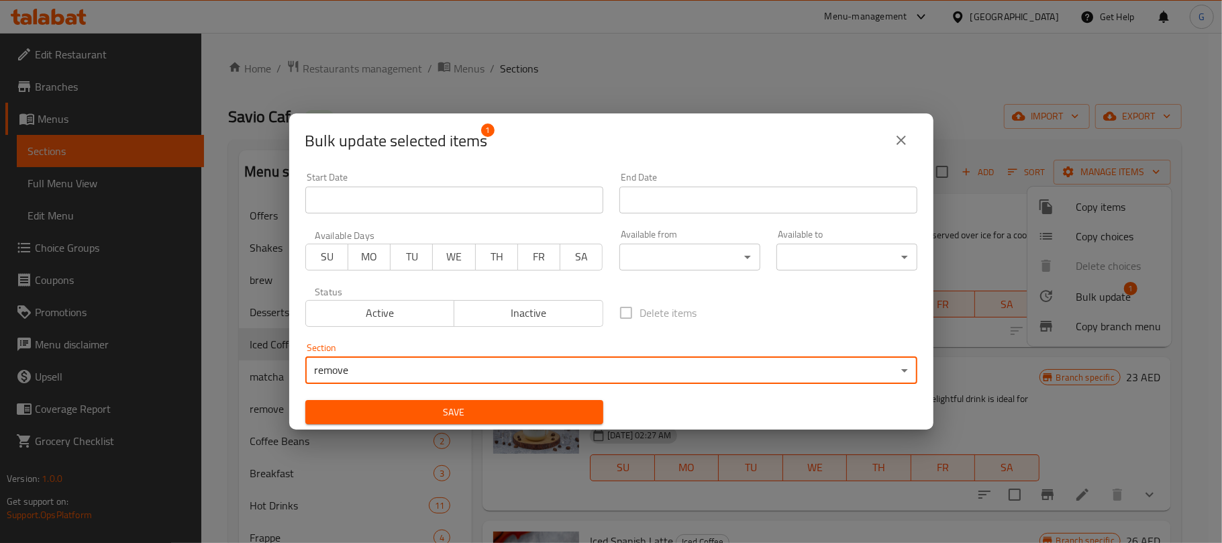
click at [452, 411] on span "Save" at bounding box center [454, 412] width 276 height 17
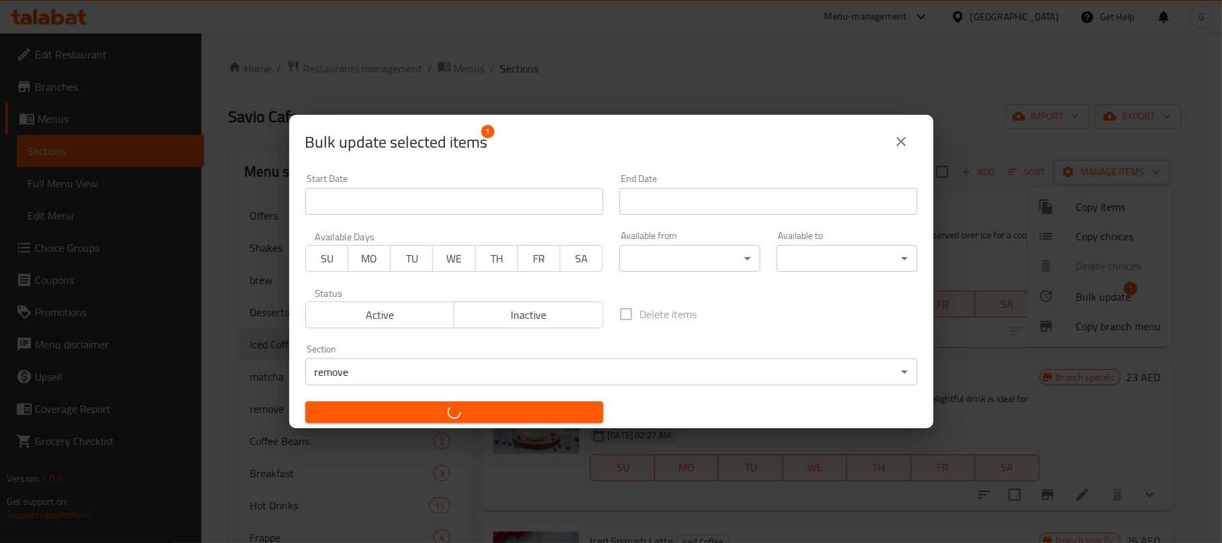
checkbox input "false"
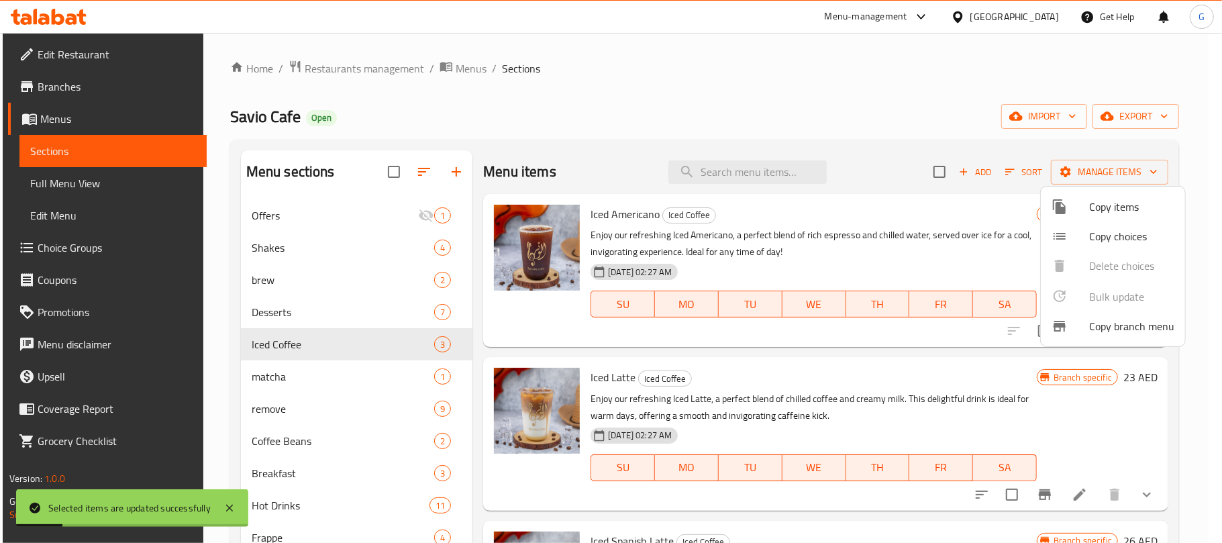
click at [854, 108] on div at bounding box center [611, 271] width 1222 height 543
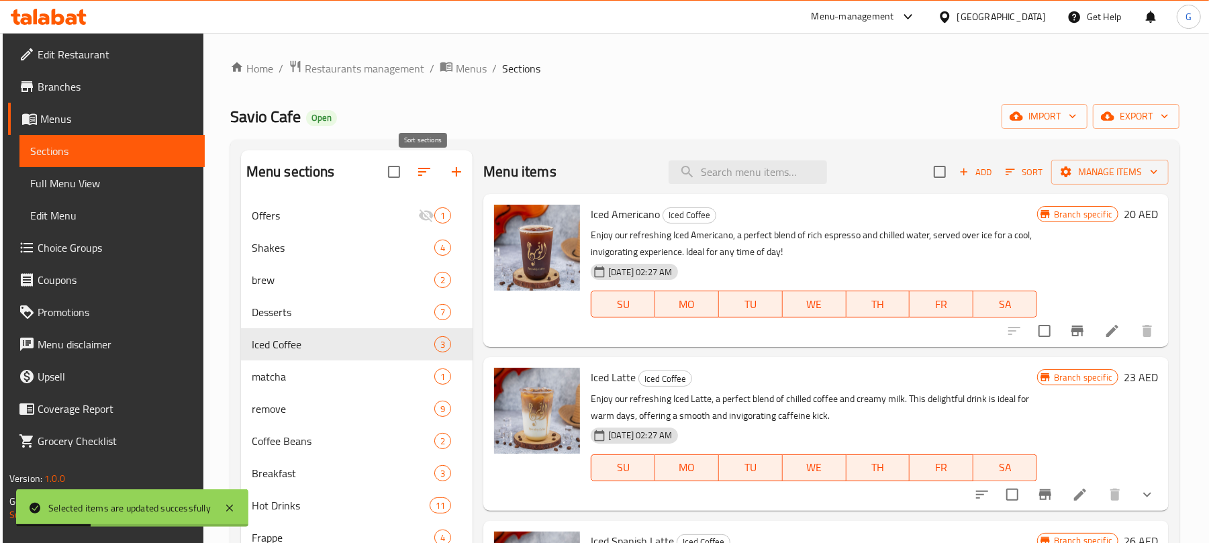
click at [420, 169] on icon "button" at bounding box center [424, 172] width 12 height 8
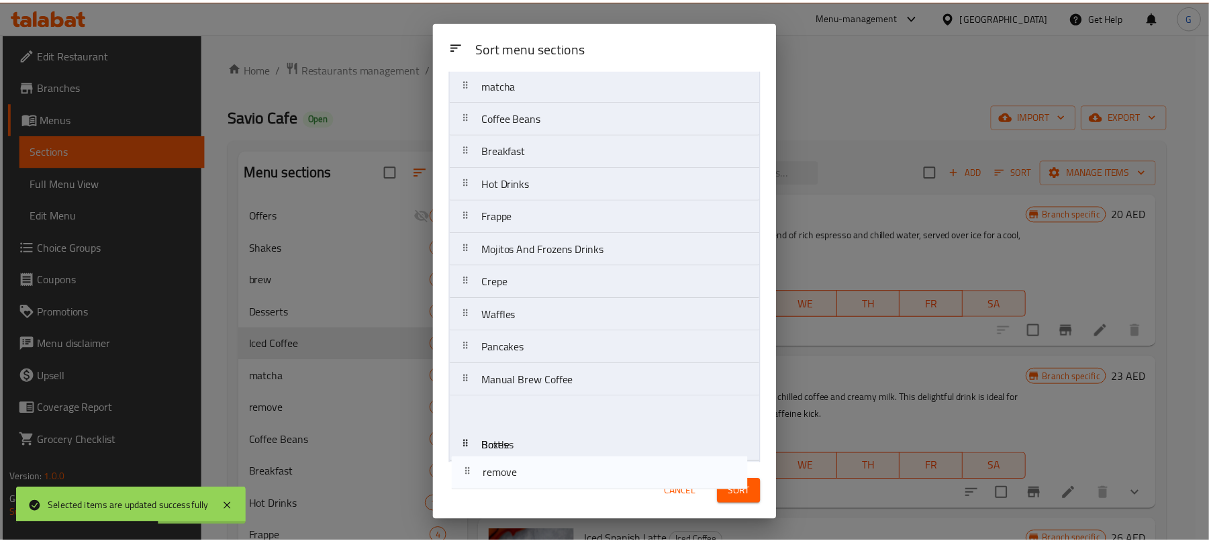
scroll to position [247, 0]
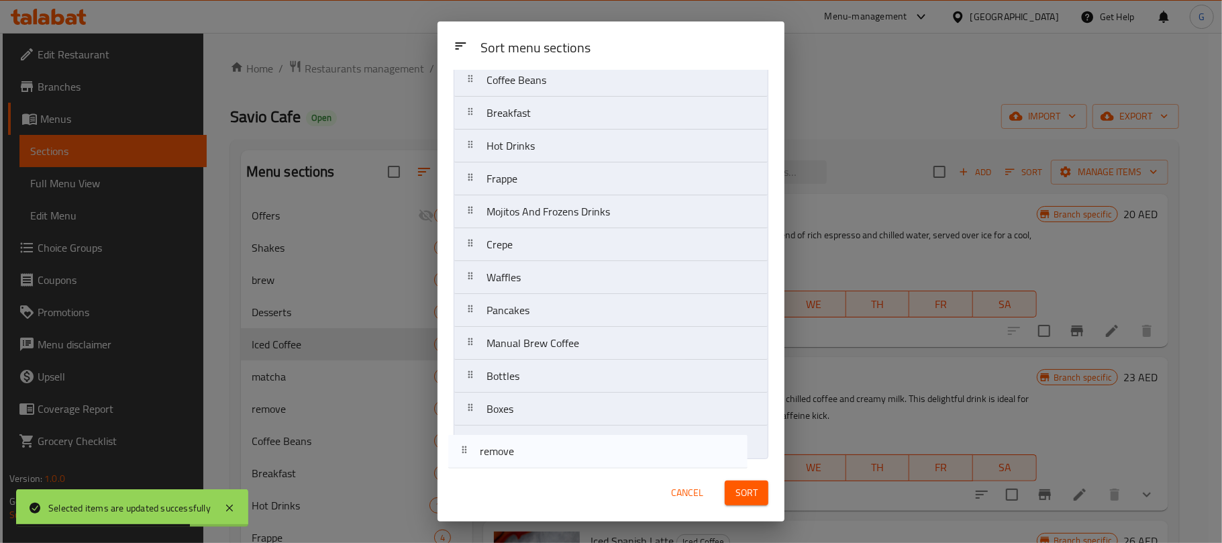
drag, startPoint x: 475, startPoint y: 325, endPoint x: 468, endPoint y: 457, distance: 132.4
click at [468, 457] on nav "Offers Shakes brew Desserts Iced Coffee matcha remove Coffee Beans Breakfast Ho…" at bounding box center [611, 162] width 315 height 593
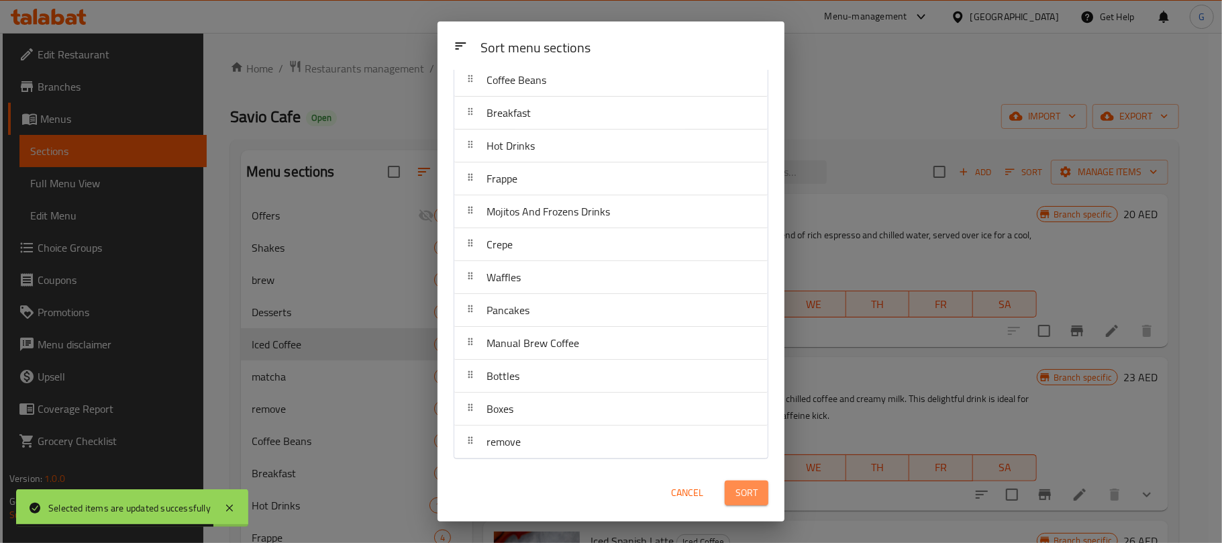
click at [744, 493] on span "Sort" at bounding box center [746, 492] width 22 height 17
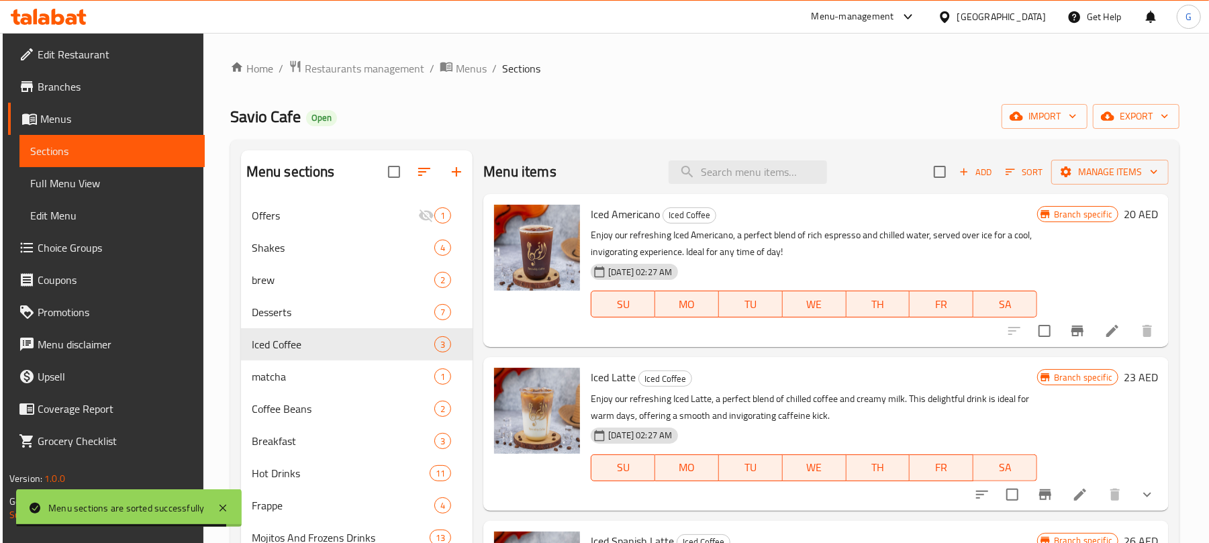
click at [615, 126] on div "Savio Cafe Open import export" at bounding box center [705, 116] width 950 height 25
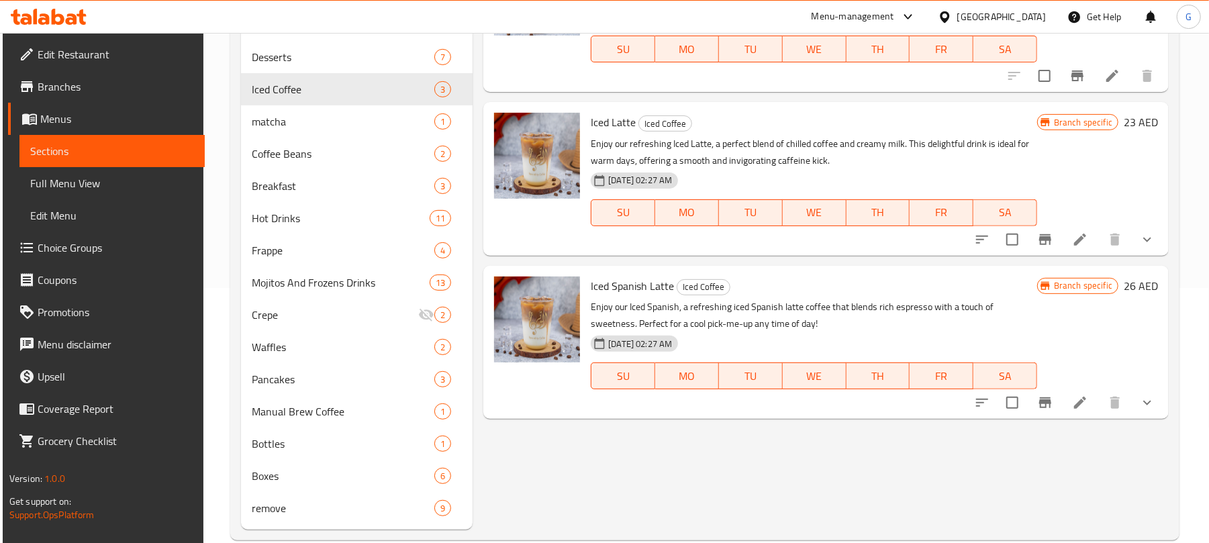
scroll to position [277, 0]
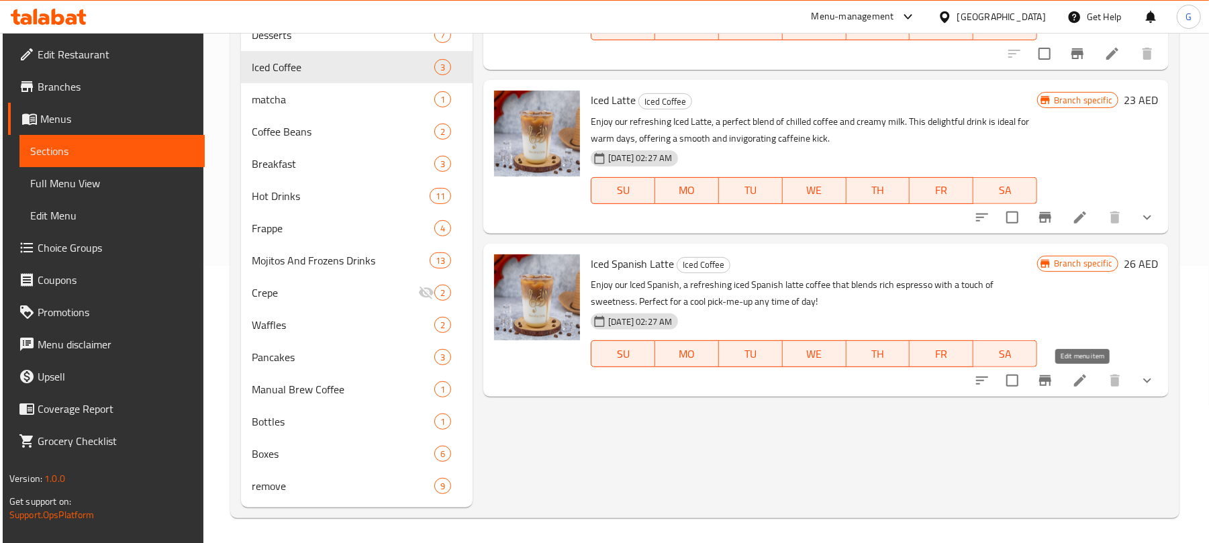
click at [1078, 381] on icon at bounding box center [1080, 380] width 16 height 16
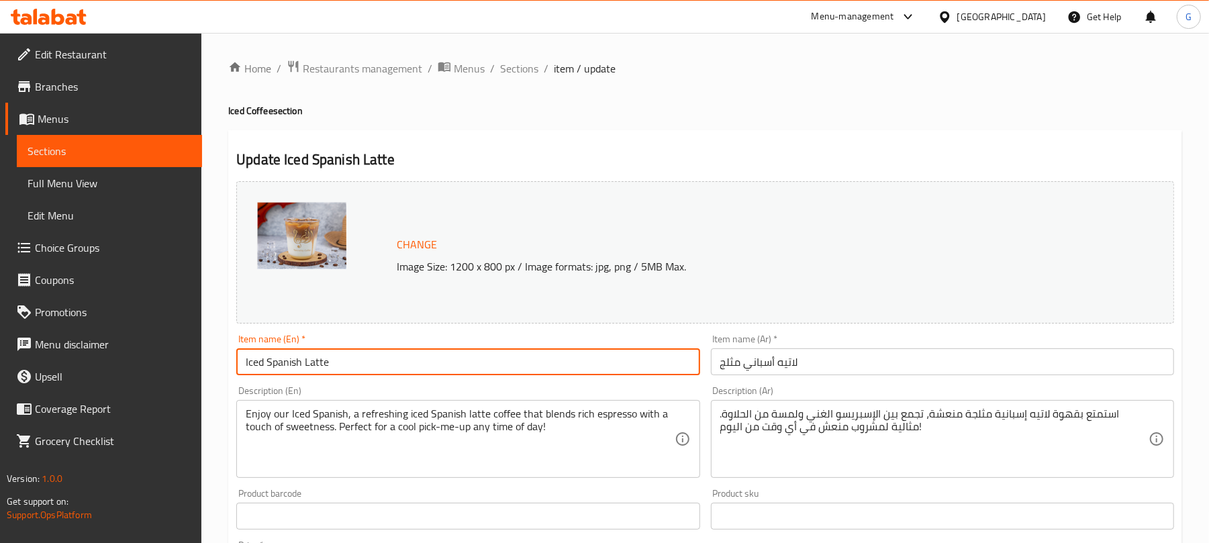
click at [319, 368] on input "Iced Spanish Latte" at bounding box center [467, 361] width 463 height 27
paste input "spanish"
type input "Iced spanish"
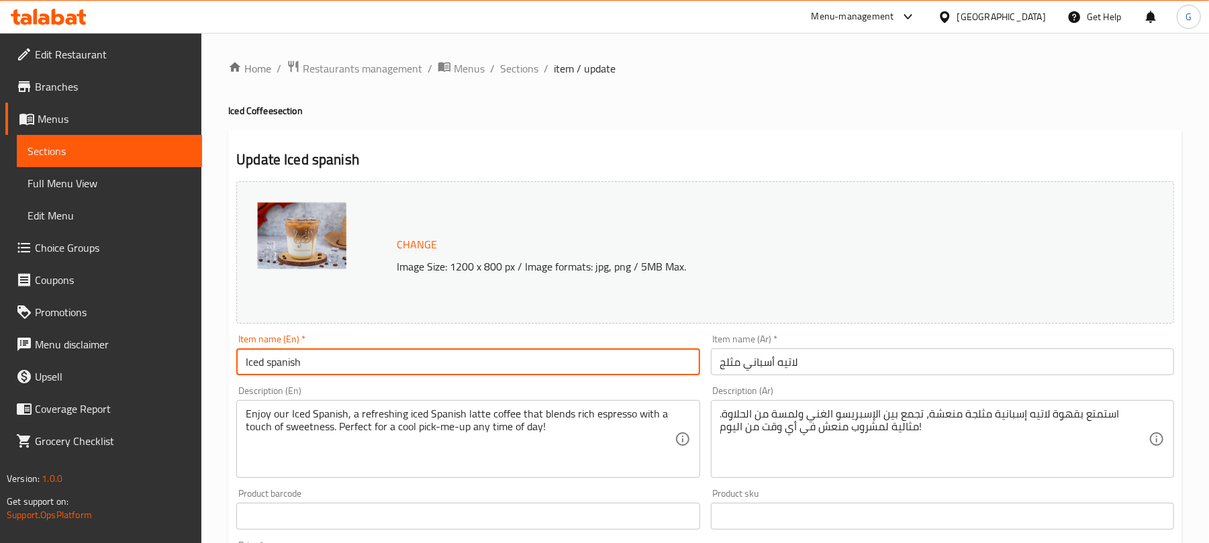
click at [827, 366] on input "لاتيه أسباني مثلج" at bounding box center [942, 361] width 463 height 27
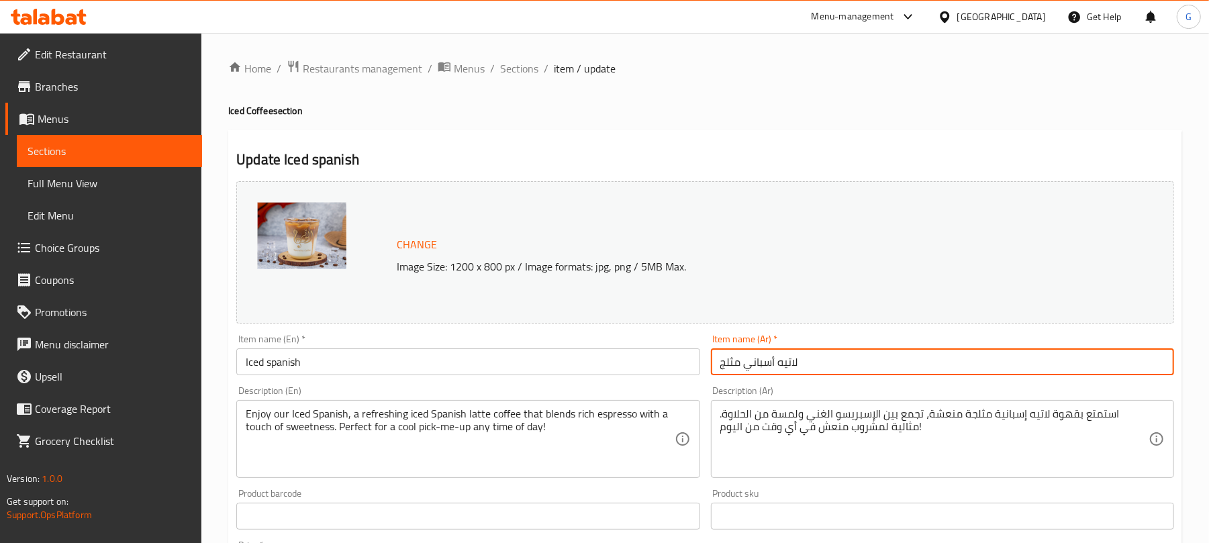
click at [827, 366] on input "لاتيه أسباني مثلج" at bounding box center [942, 361] width 463 height 27
paste input "إ"
type input "إسباني مثلج"
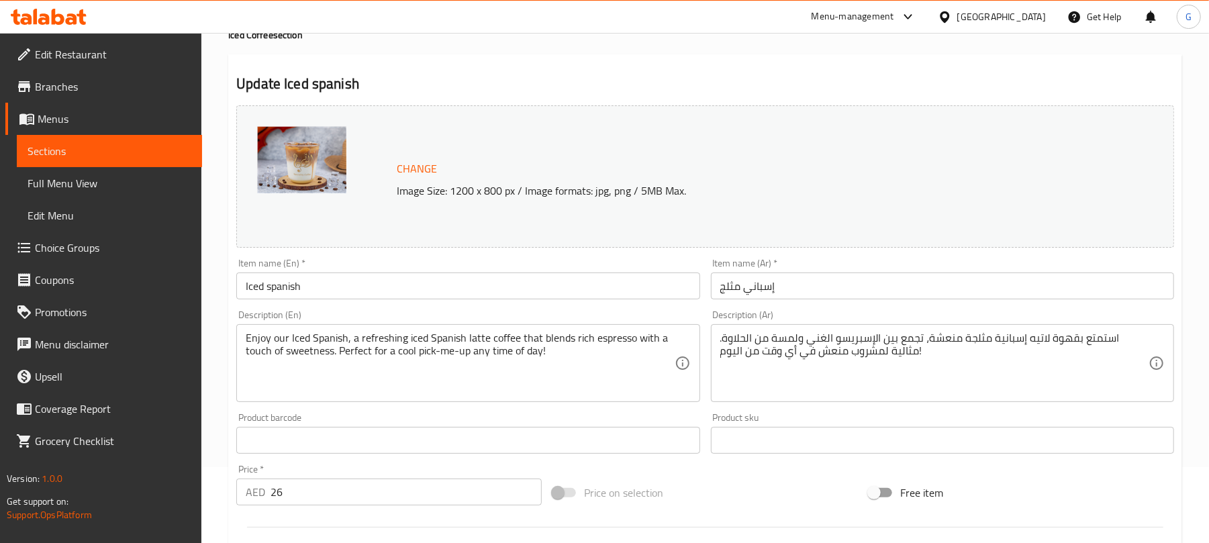
scroll to position [178, 0]
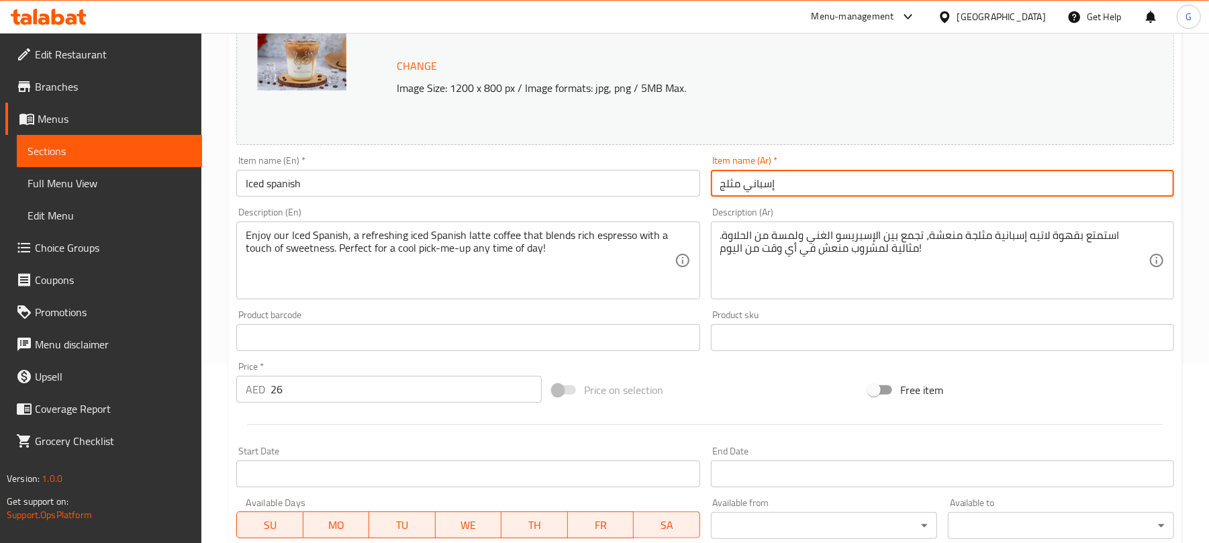
click at [828, 191] on input "إسباني مثلج" at bounding box center [942, 183] width 463 height 27
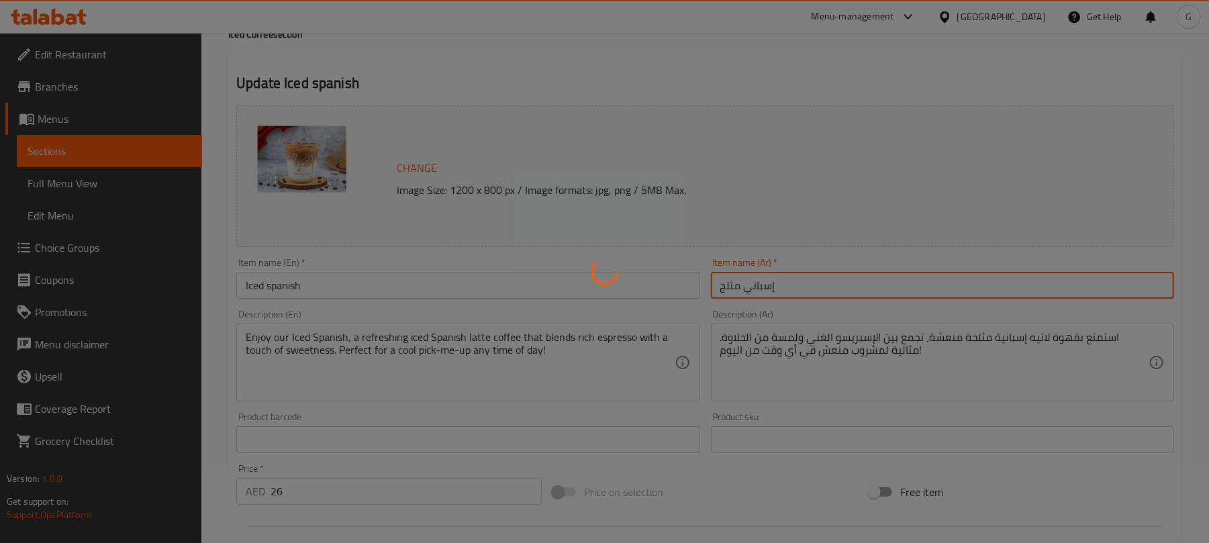
scroll to position [0, 0]
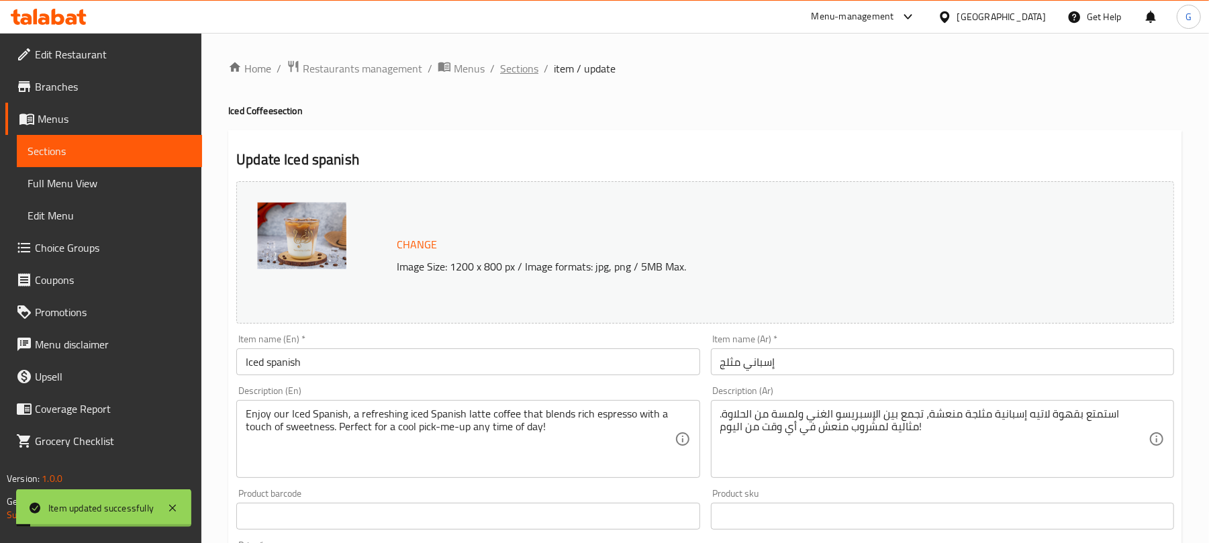
click at [532, 68] on span "Sections" at bounding box center [519, 68] width 38 height 16
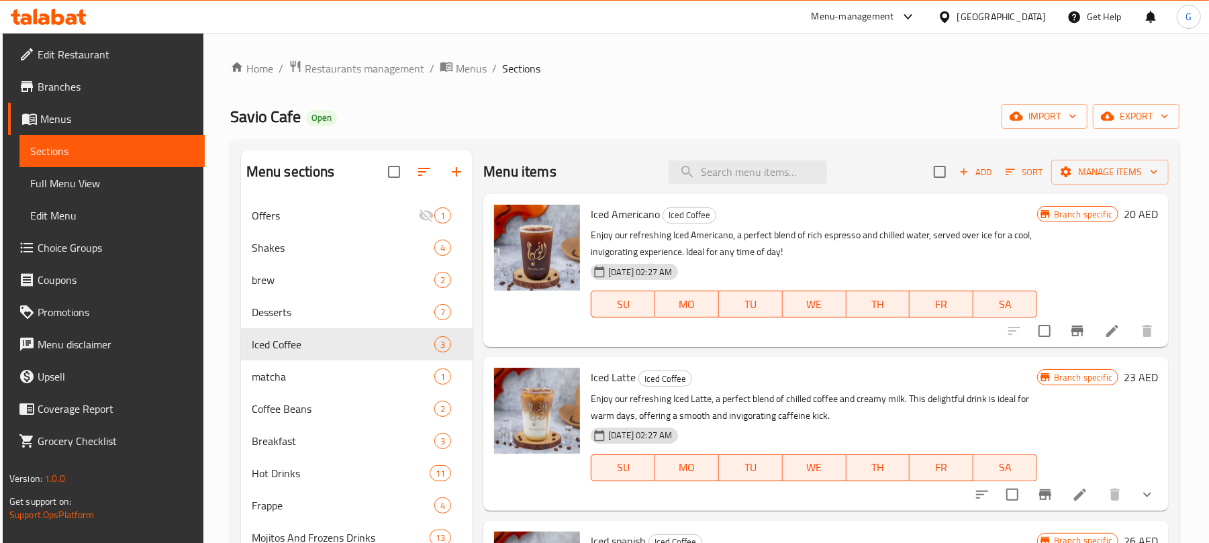
click at [603, 138] on div "Home / Restaurants management / Menus / Sections Savio Cafe Open import export …" at bounding box center [705, 427] width 950 height 735
click at [610, 104] on div "Savio Cafe Open import export" at bounding box center [705, 116] width 950 height 25
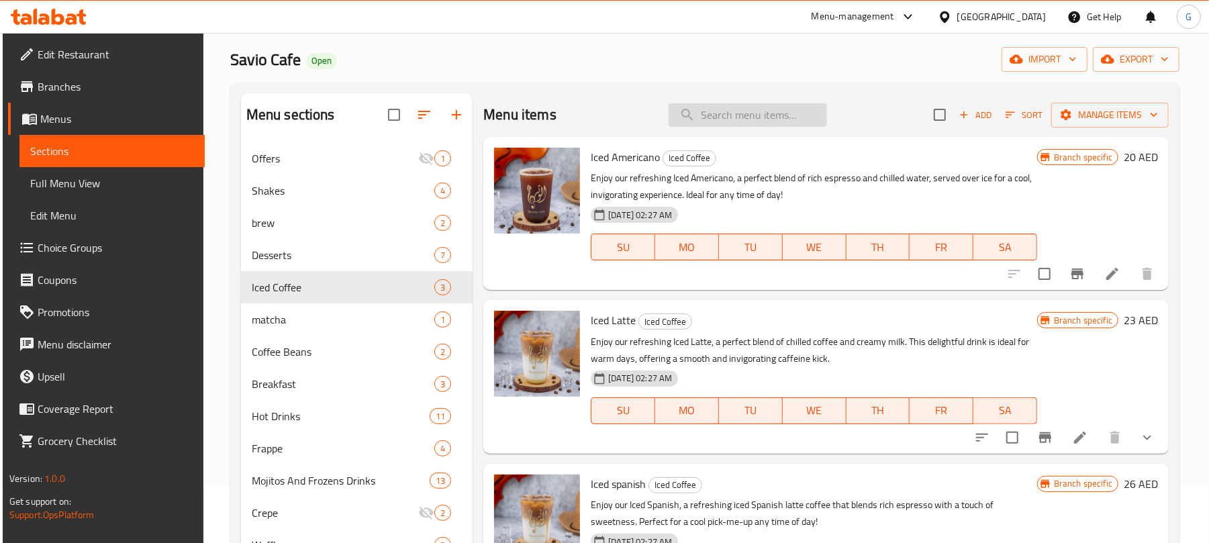
scroll to position [89, 0]
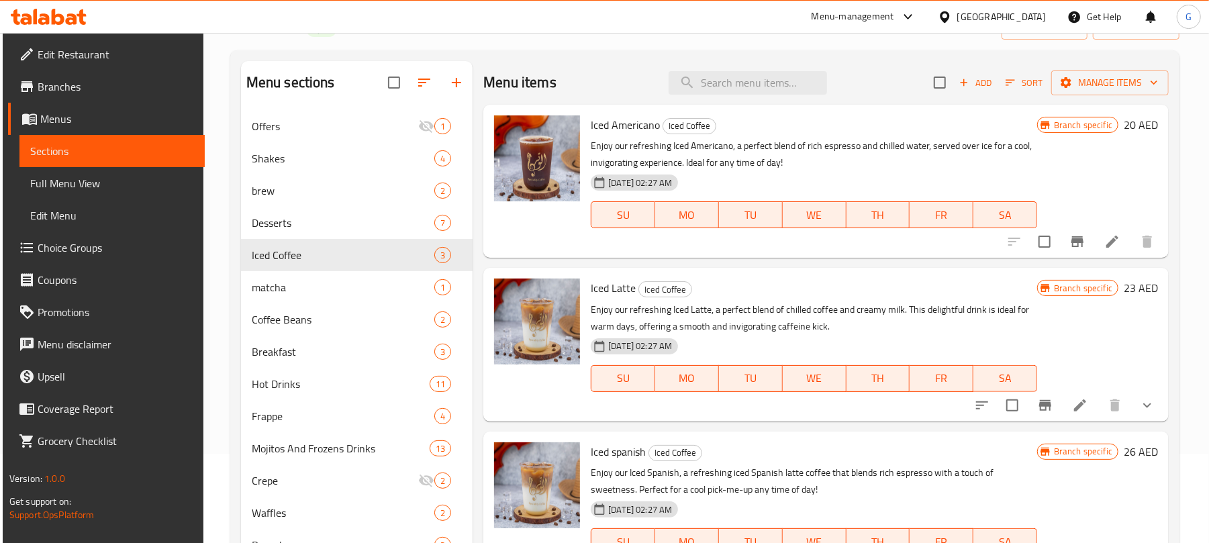
click at [609, 288] on span "Iced Latte" at bounding box center [613, 288] width 45 height 20
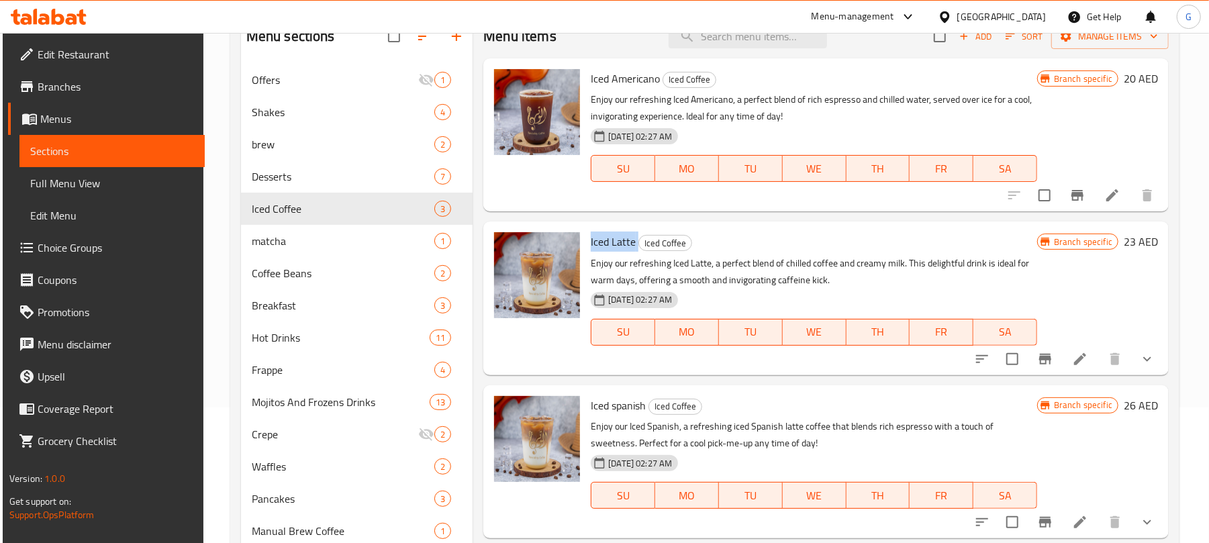
scroll to position [178, 0]
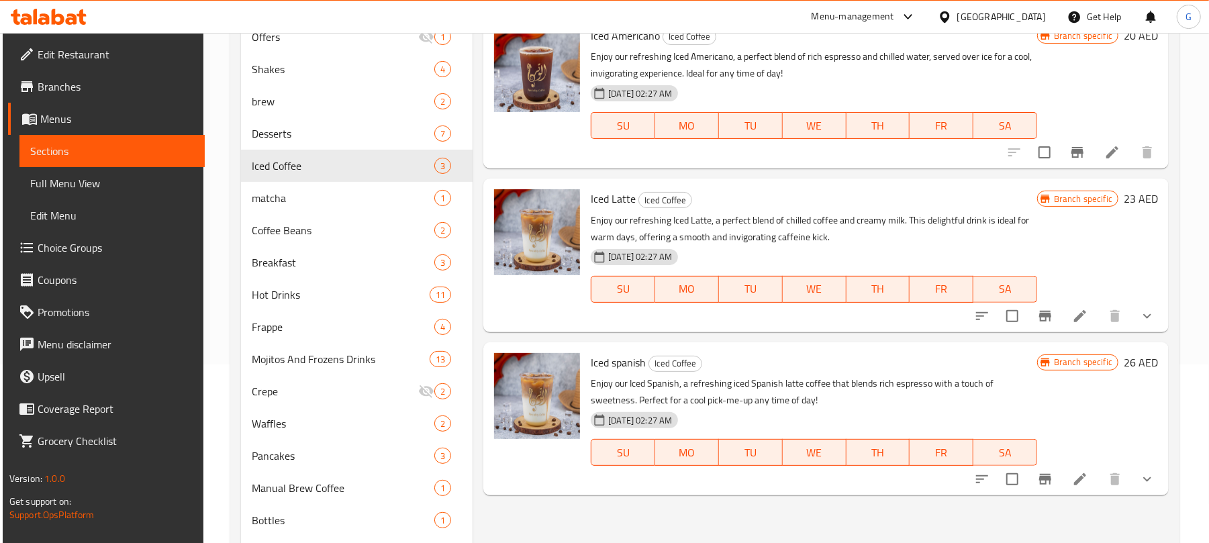
click at [608, 365] on span "Iced spanish" at bounding box center [618, 362] width 55 height 20
click at [927, 401] on p "Enjoy our Iced Spanish, a refreshing iced Spanish latte coffee that blends rich…" at bounding box center [814, 392] width 446 height 34
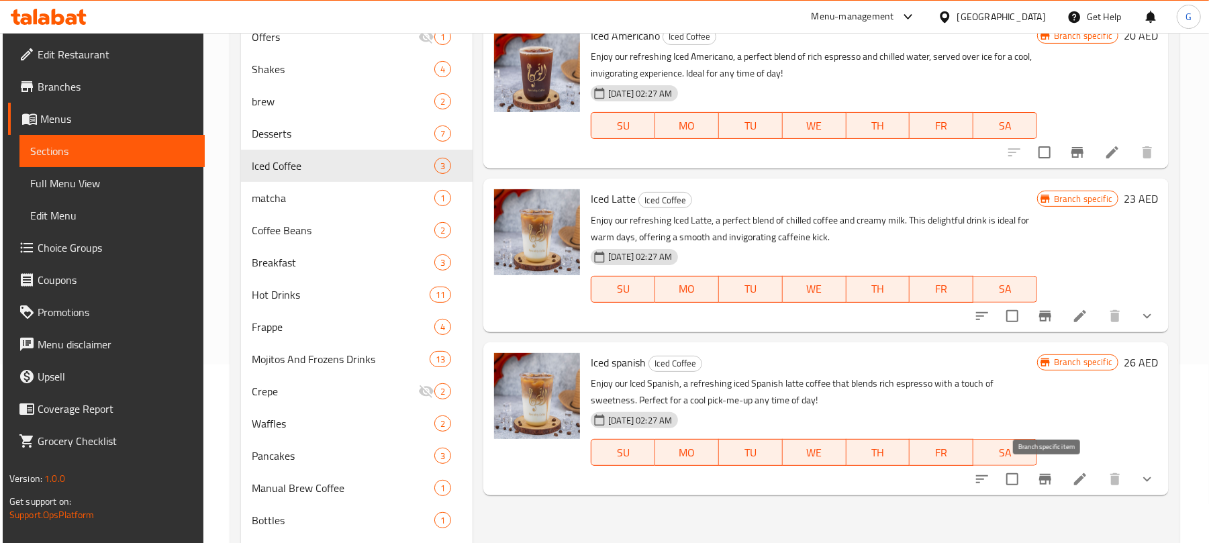
click at [1045, 487] on icon "Branch-specific-item" at bounding box center [1045, 479] width 16 height 16
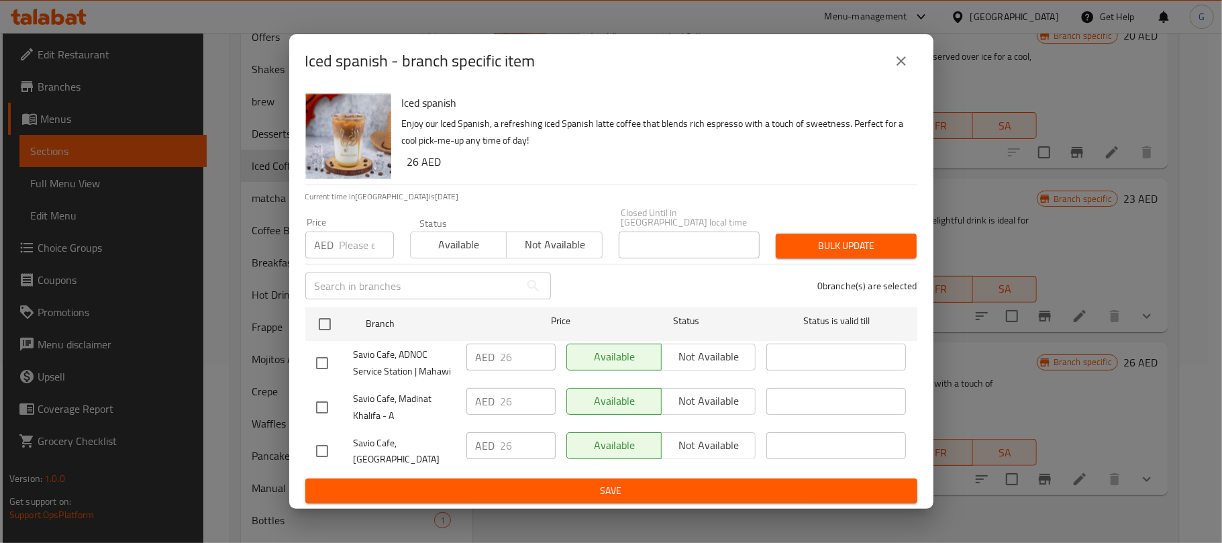
click at [889, 70] on button "close" at bounding box center [901, 61] width 32 height 32
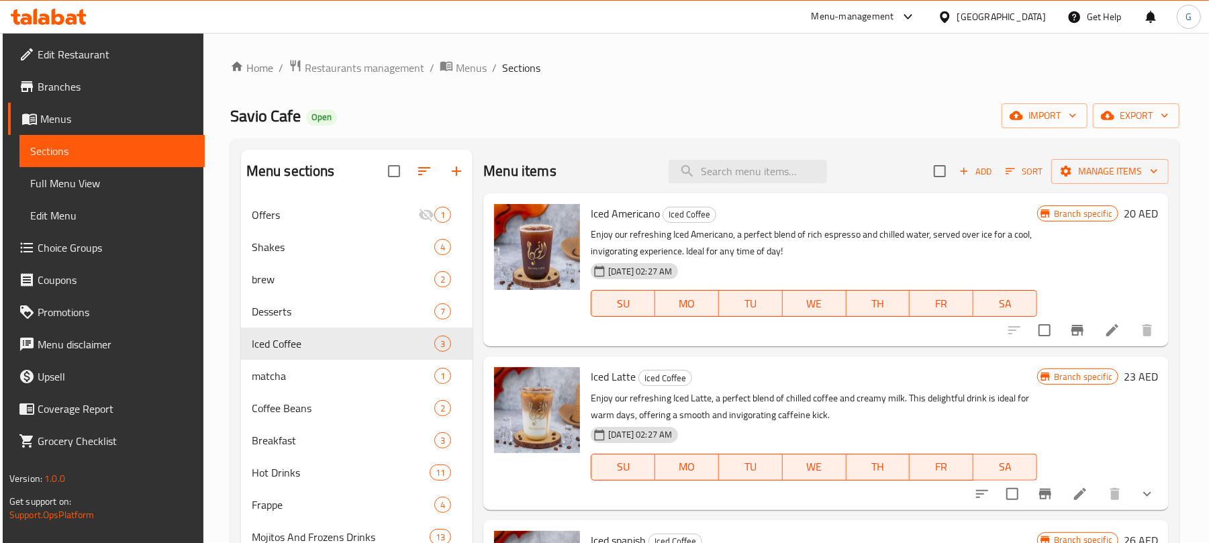
scroll to position [0, 0]
click at [1075, 336] on icon "Branch-specific-item" at bounding box center [1077, 330] width 12 height 11
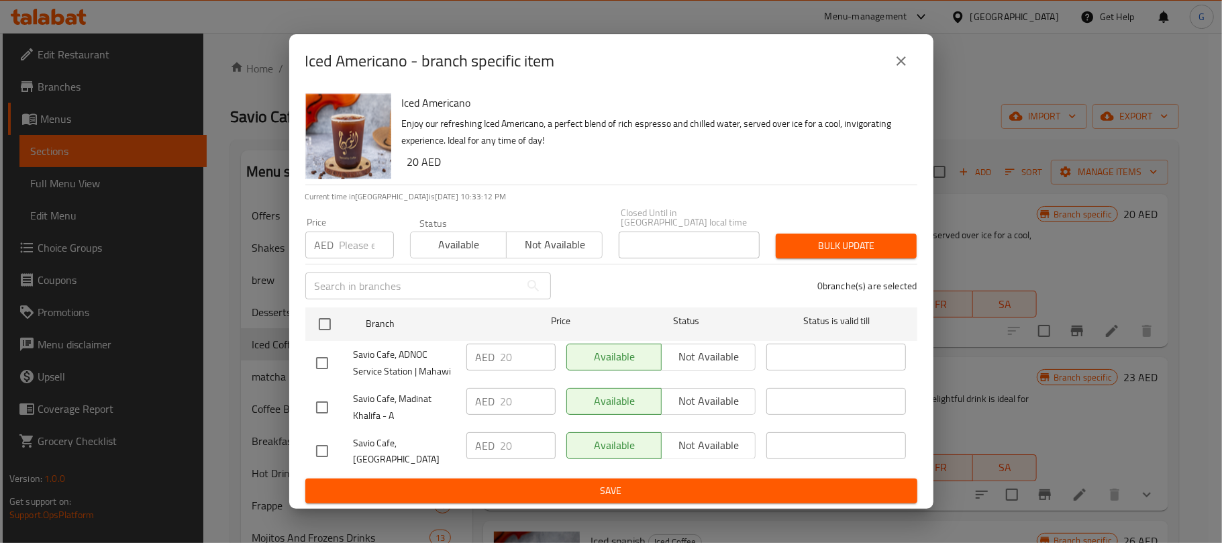
click at [898, 60] on icon "close" at bounding box center [901, 61] width 16 height 16
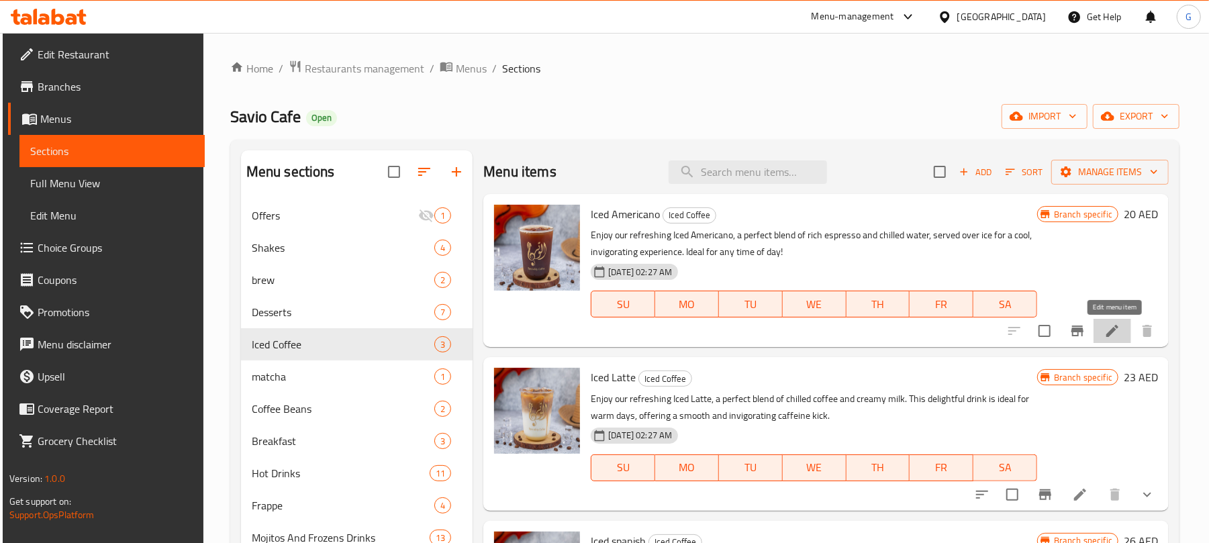
click at [1109, 337] on icon at bounding box center [1112, 331] width 12 height 12
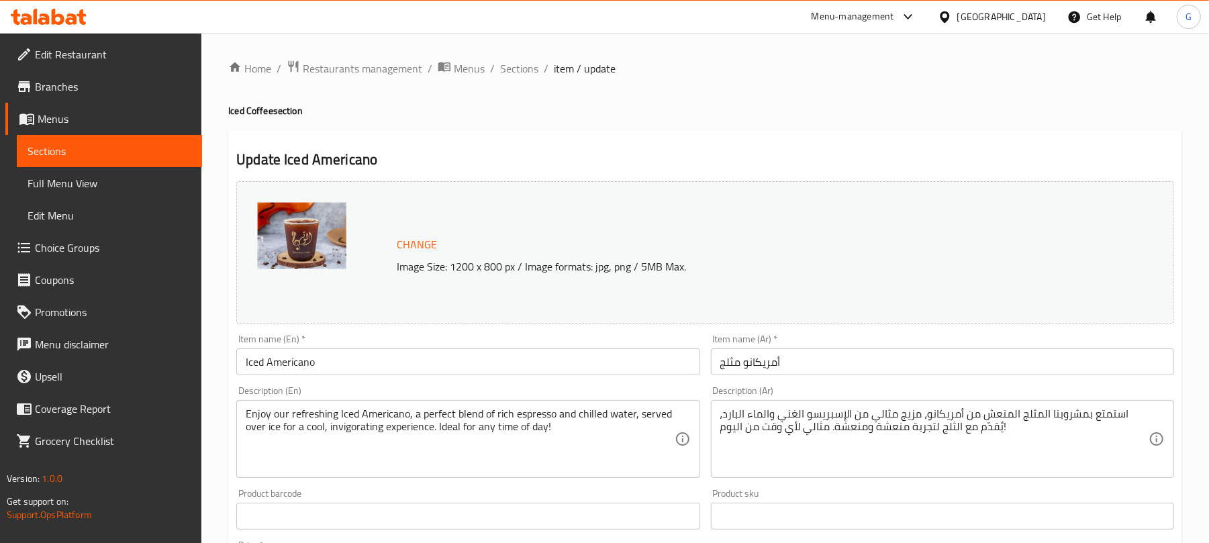
click at [764, 375] on input "أمريكانو مثلج" at bounding box center [942, 361] width 463 height 27
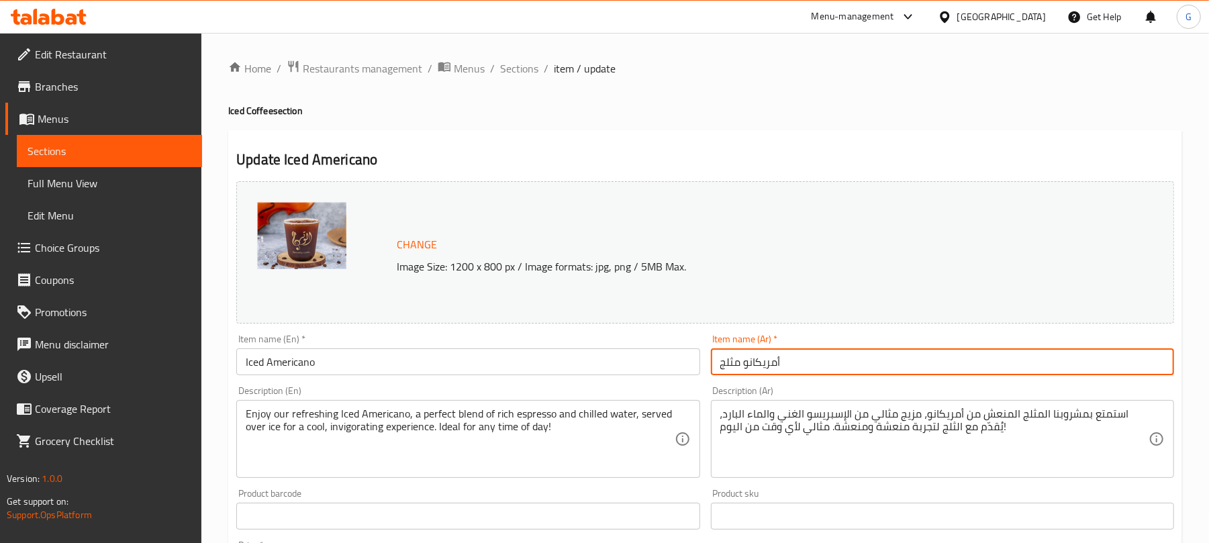
click at [764, 375] on input "أمريكانو مثلج" at bounding box center [942, 361] width 463 height 27
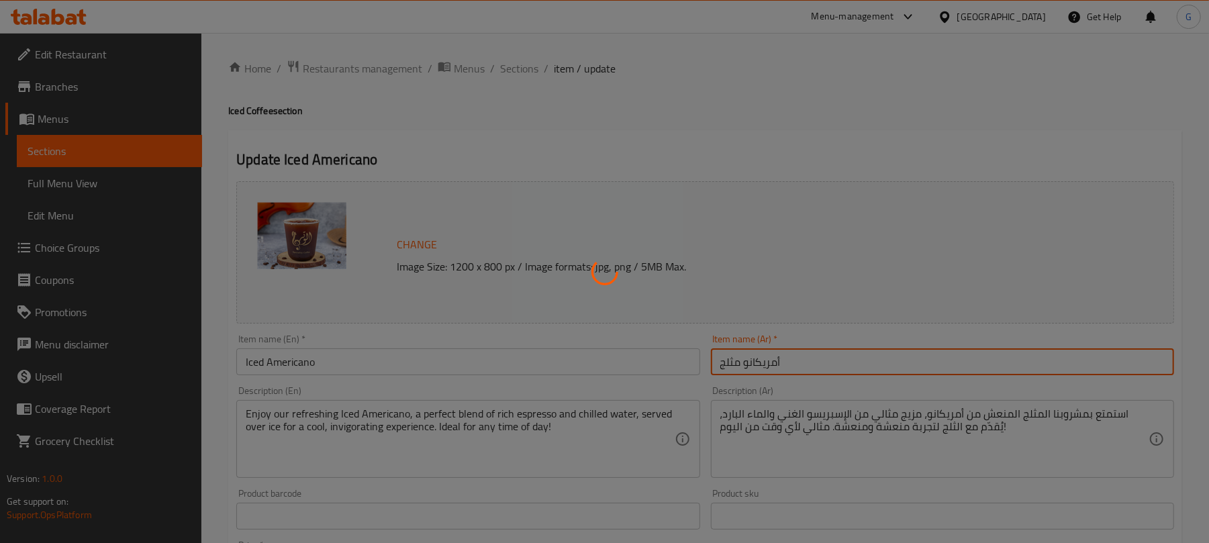
click at [509, 64] on div at bounding box center [604, 271] width 1209 height 543
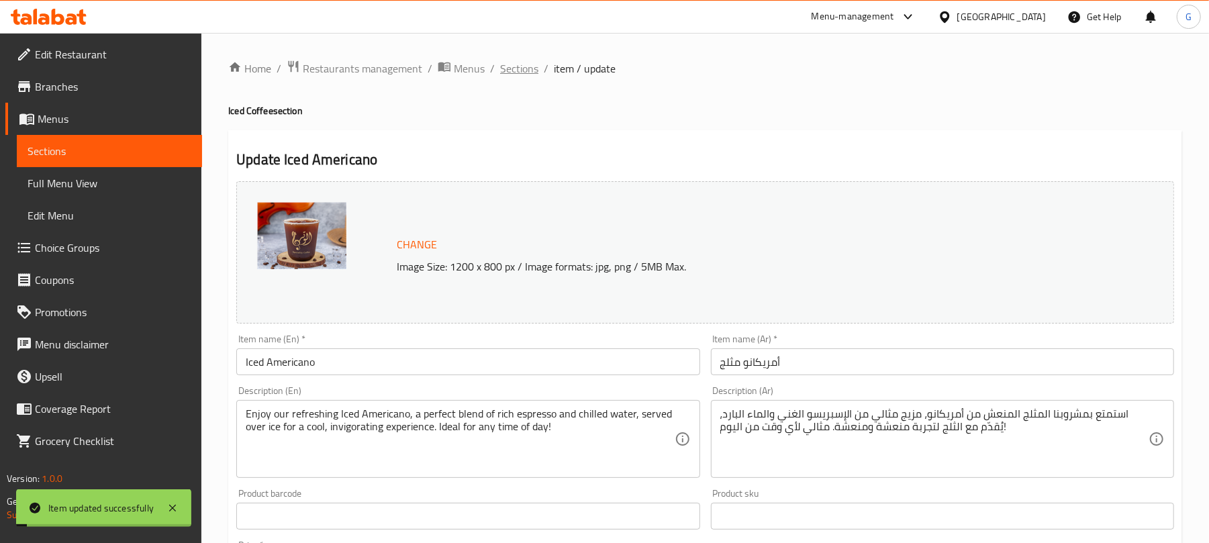
click at [521, 70] on span "Sections" at bounding box center [519, 68] width 38 height 16
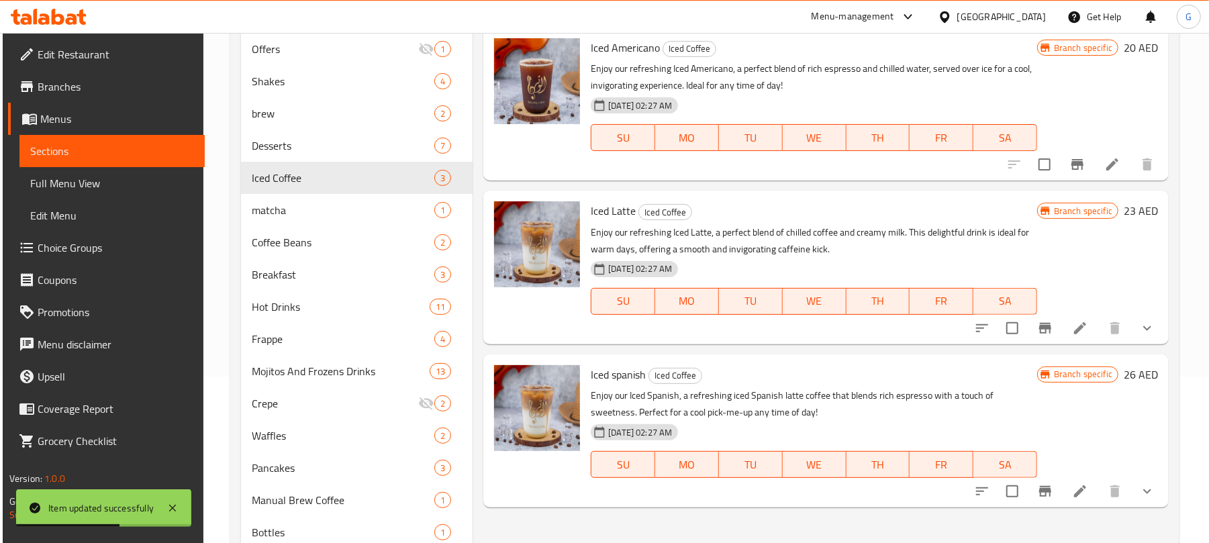
scroll to position [178, 0]
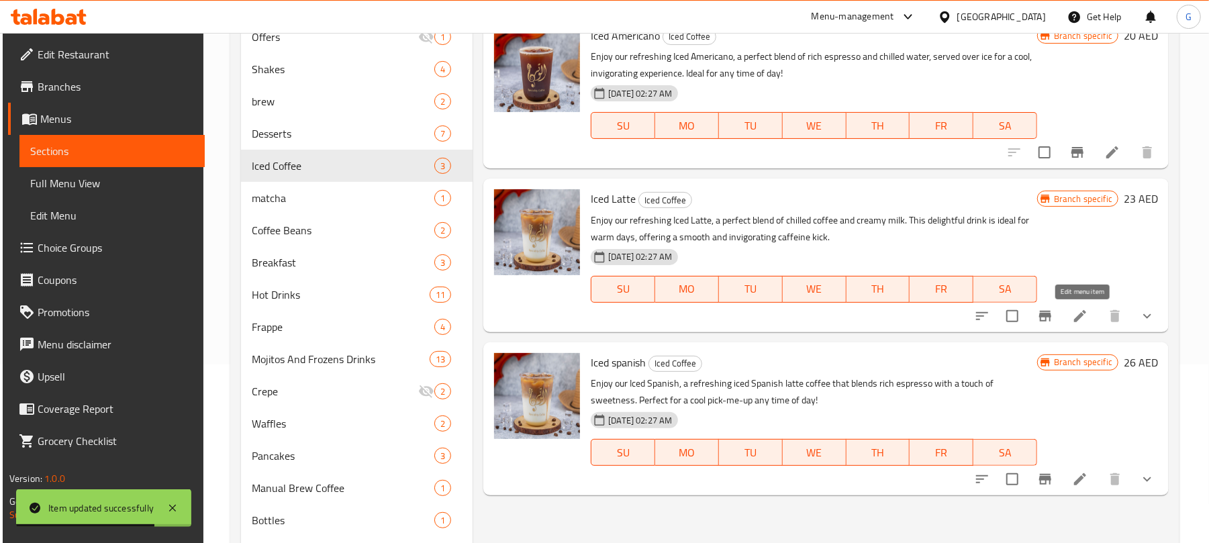
click at [1074, 319] on icon at bounding box center [1080, 316] width 16 height 16
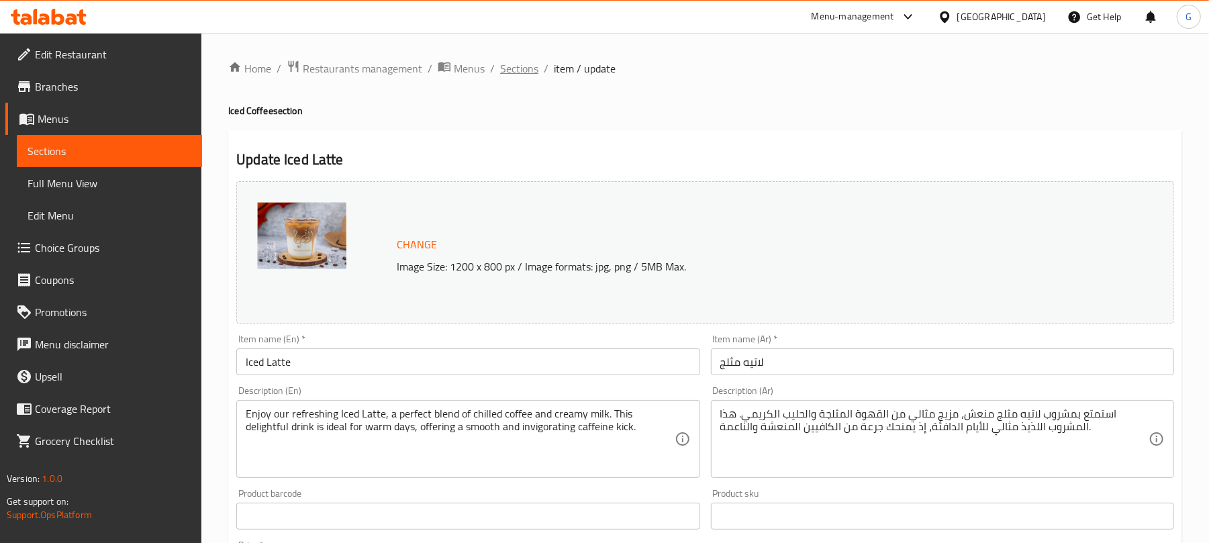
click at [531, 62] on span "Sections" at bounding box center [519, 68] width 38 height 16
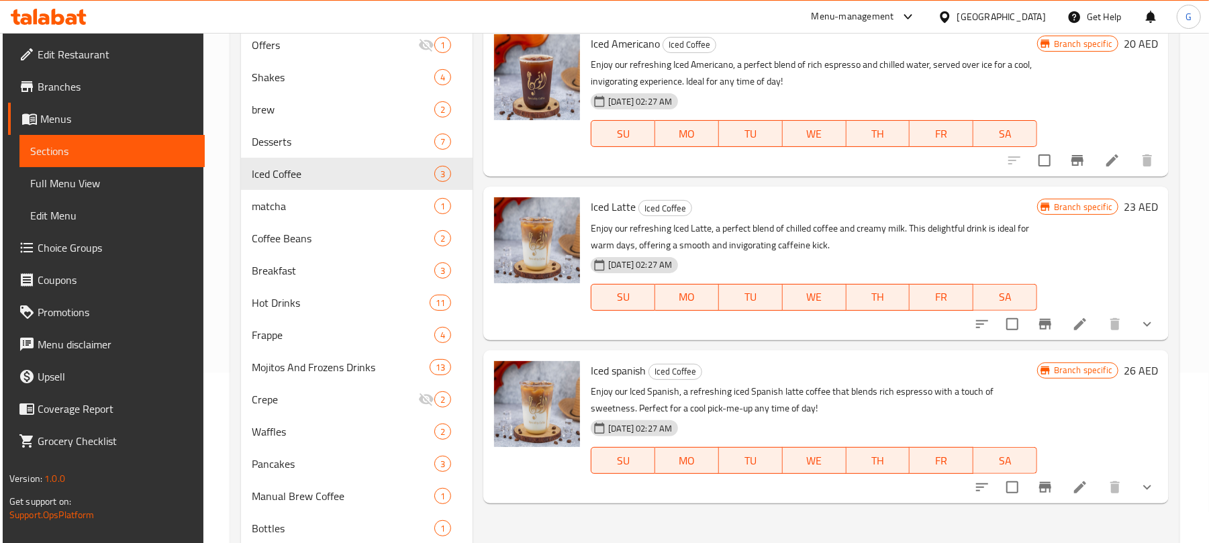
scroll to position [178, 0]
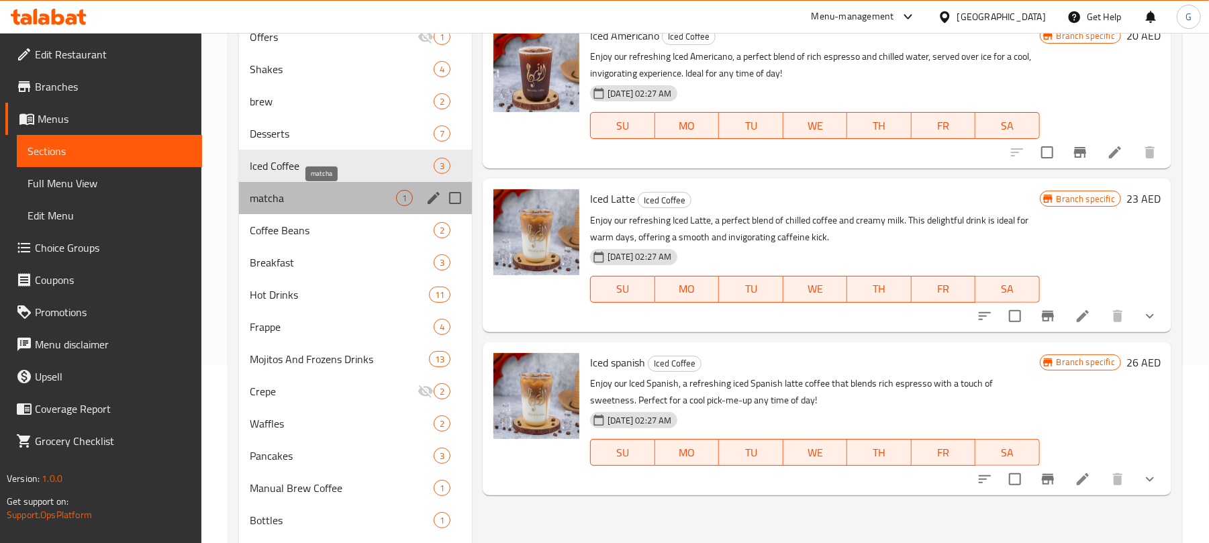
click at [299, 195] on span "matcha" at bounding box center [323, 198] width 146 height 16
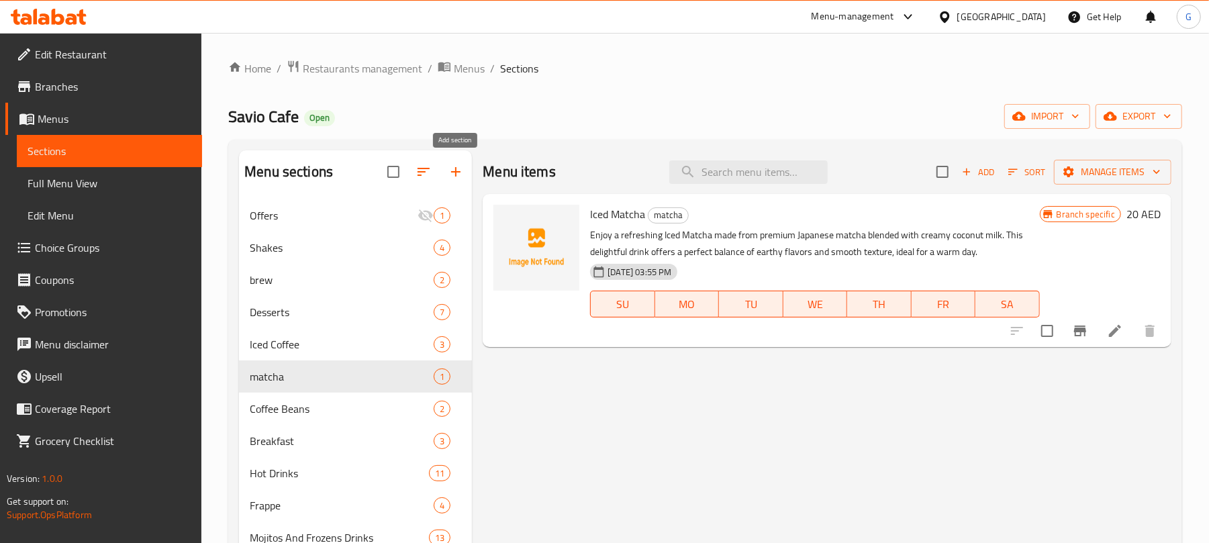
click at [456, 170] on icon "button" at bounding box center [455, 171] width 9 height 9
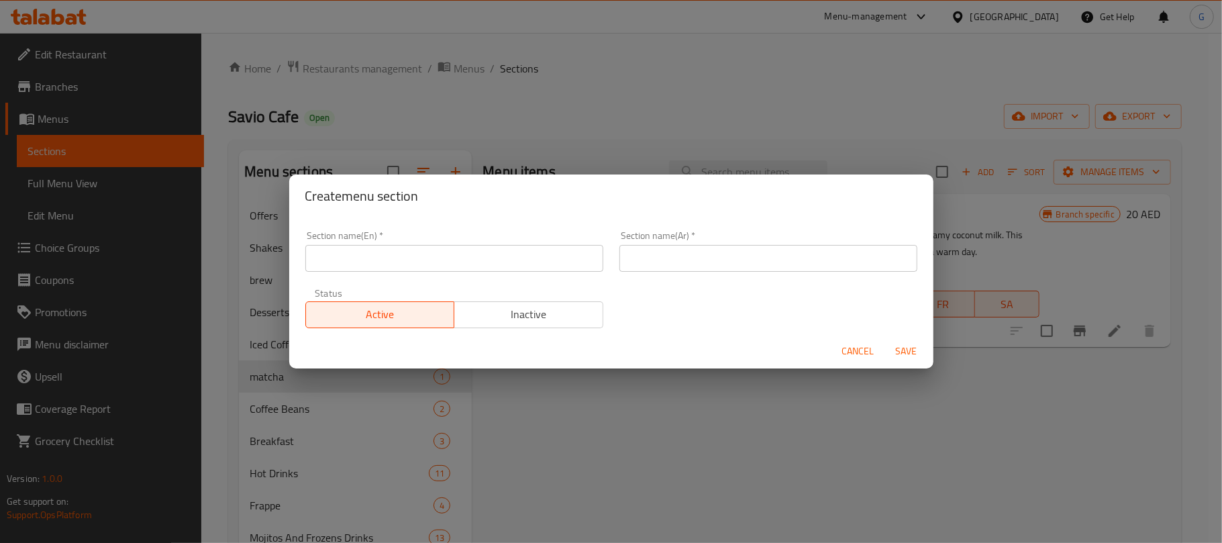
click at [395, 269] on input "text" at bounding box center [454, 258] width 298 height 27
paste input "Refreshers & frozens"
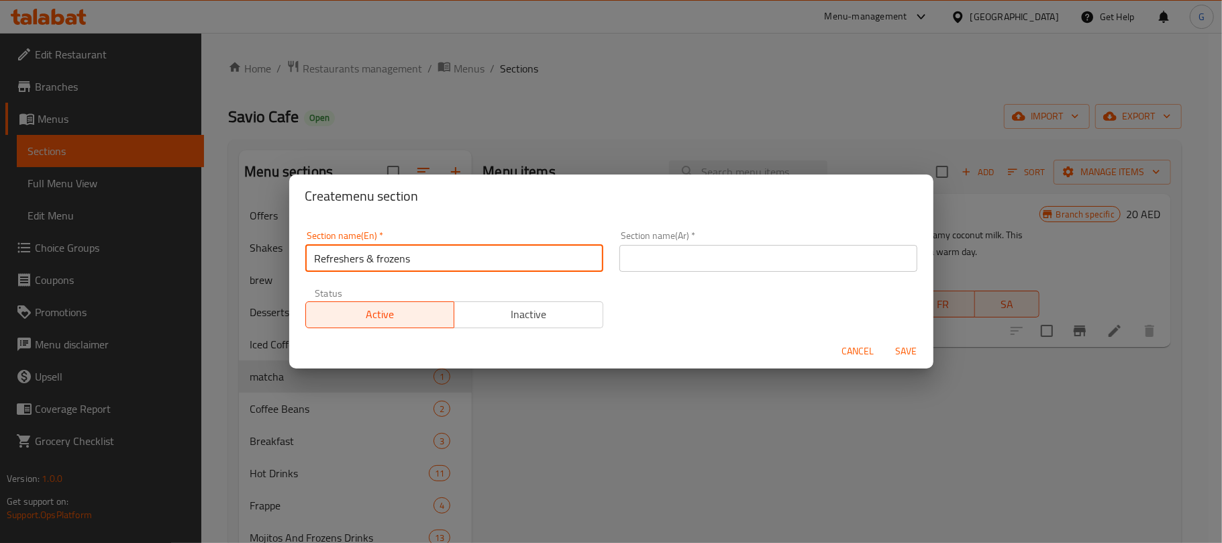
click at [395, 260] on input "Refreshers & frozens" at bounding box center [454, 258] width 298 height 27
click at [427, 256] on input "Refreshers & Frozens" at bounding box center [454, 258] width 298 height 27
type input "Refreshers & Frozens"
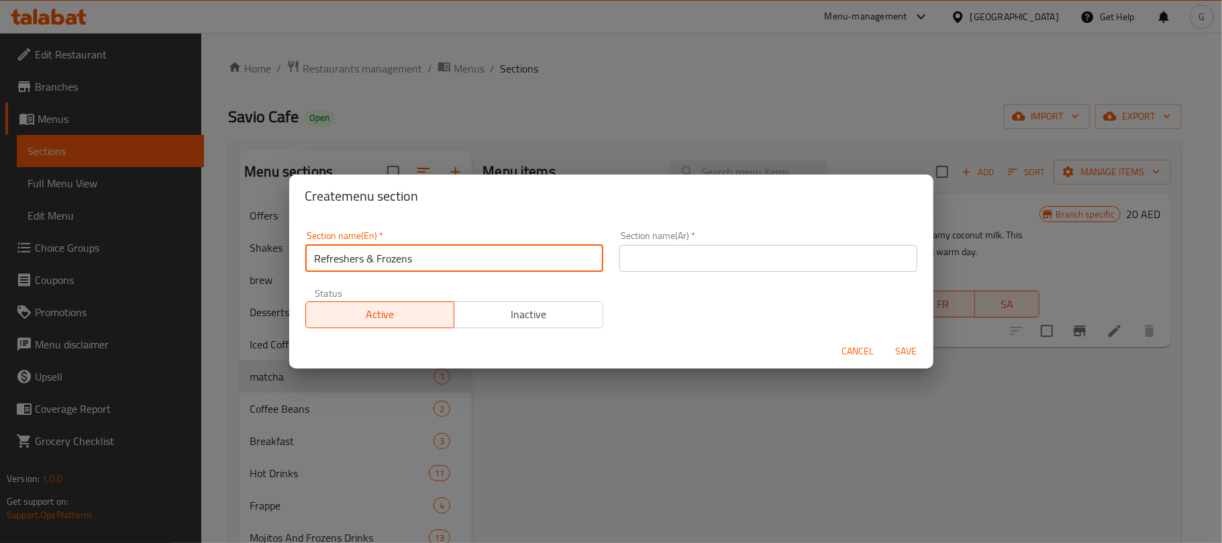
drag, startPoint x: 722, startPoint y: 260, endPoint x: 631, endPoint y: 280, distance: 92.7
click at [722, 260] on input "text" at bounding box center [768, 258] width 298 height 27
paste input "المرطبات والمجمدات"
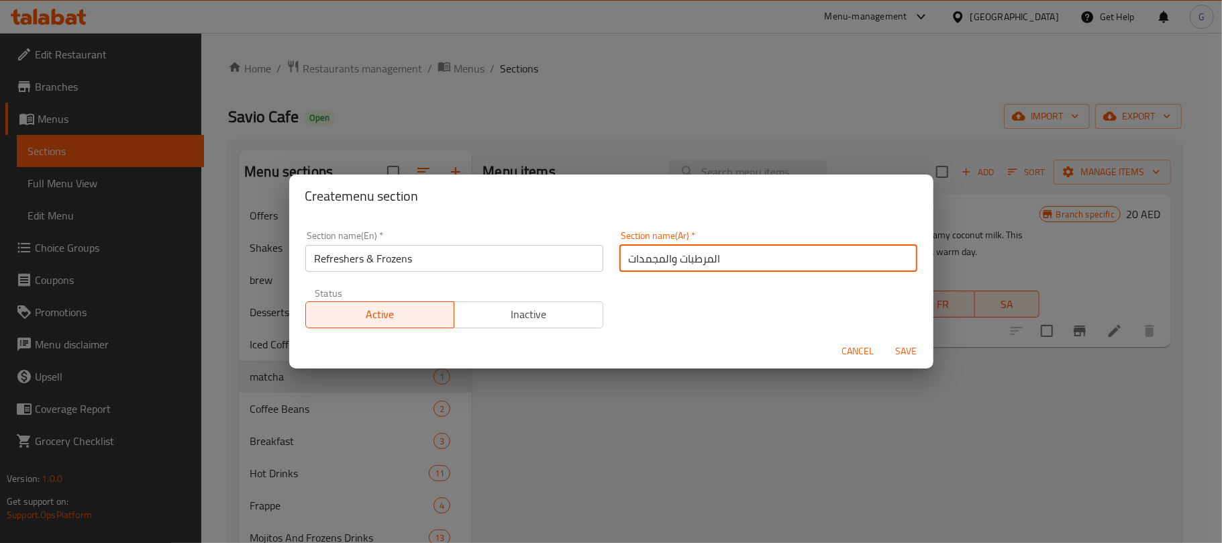
type input "المرطبات والمجمدات"
click at [903, 344] on span "Save" at bounding box center [906, 351] width 32 height 17
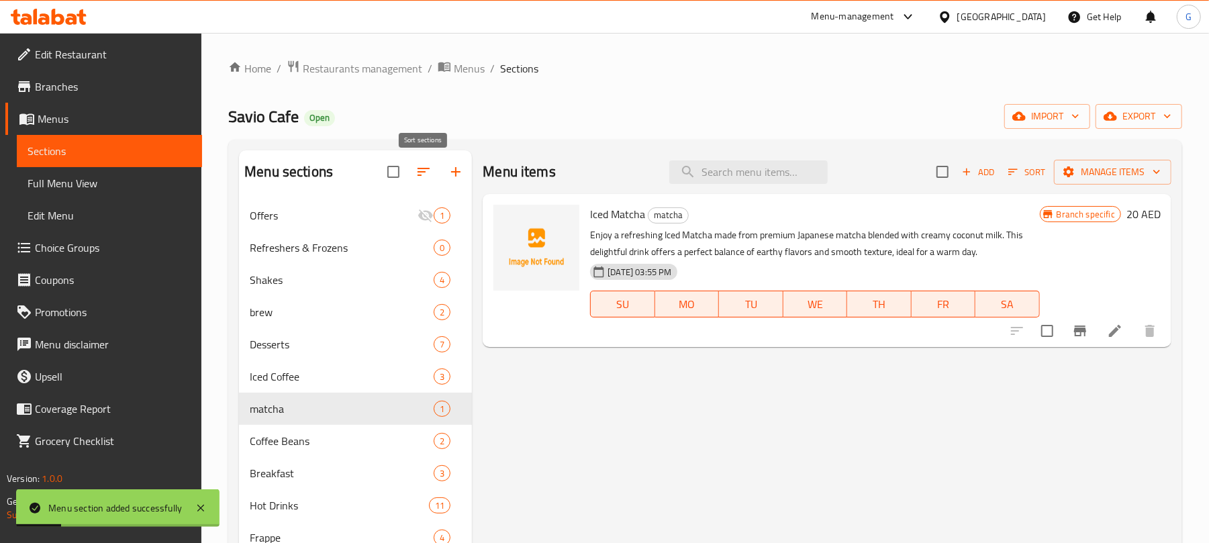
click at [420, 166] on icon "button" at bounding box center [423, 172] width 16 height 16
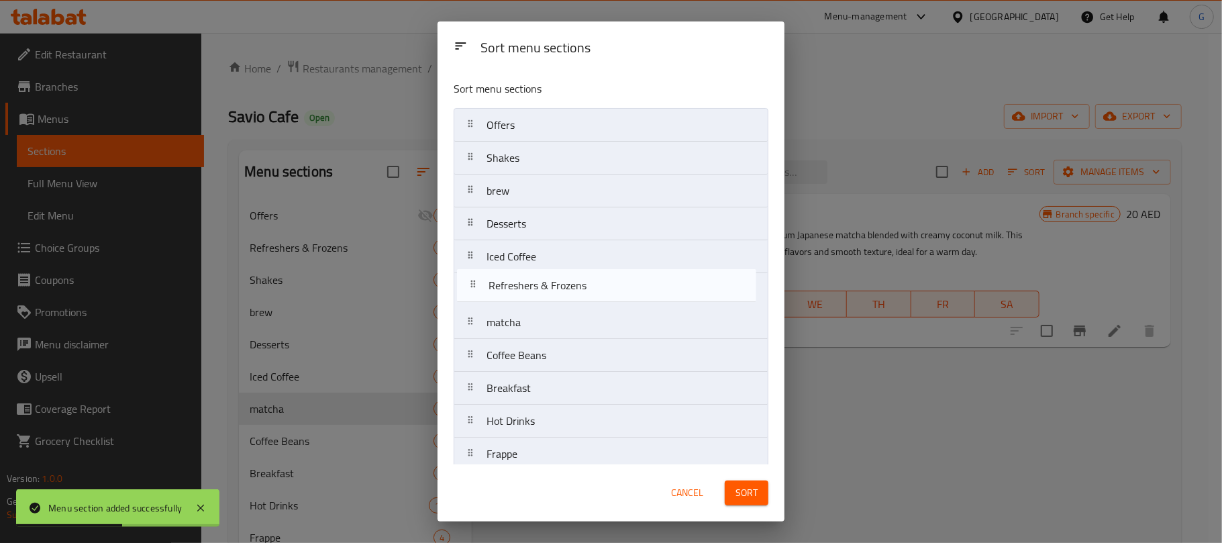
drag, startPoint x: 478, startPoint y: 158, endPoint x: 478, endPoint y: 291, distance: 132.2
click at [478, 291] on nav "Offers Refreshers & Frozens Shakes brew Desserts Iced Coffee matcha Coffee Bean…" at bounding box center [611, 421] width 315 height 626
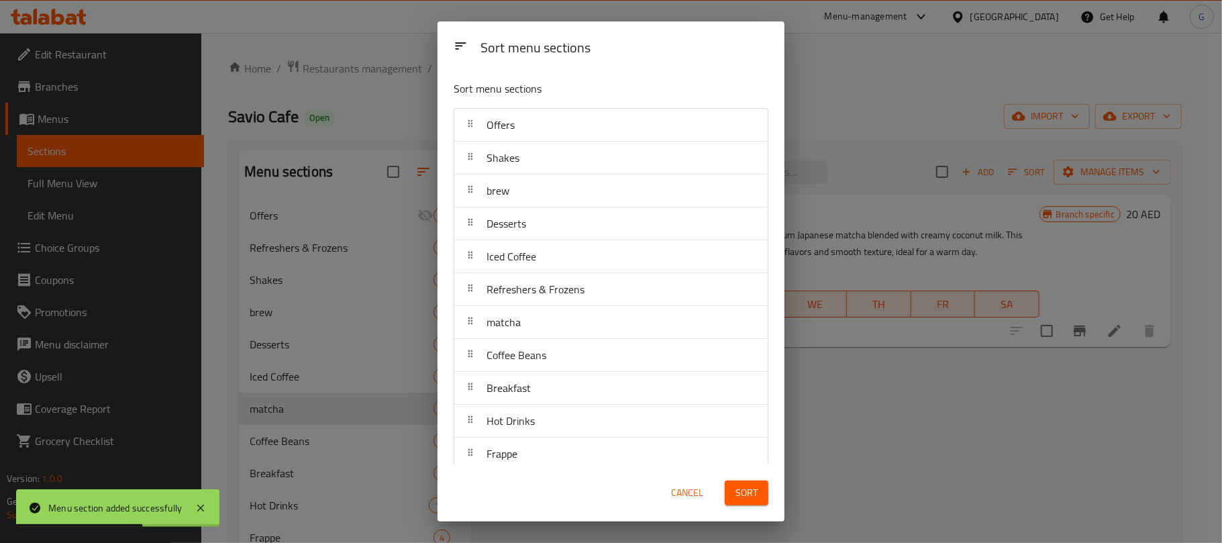
click at [758, 500] on button "Sort" at bounding box center [747, 492] width 44 height 25
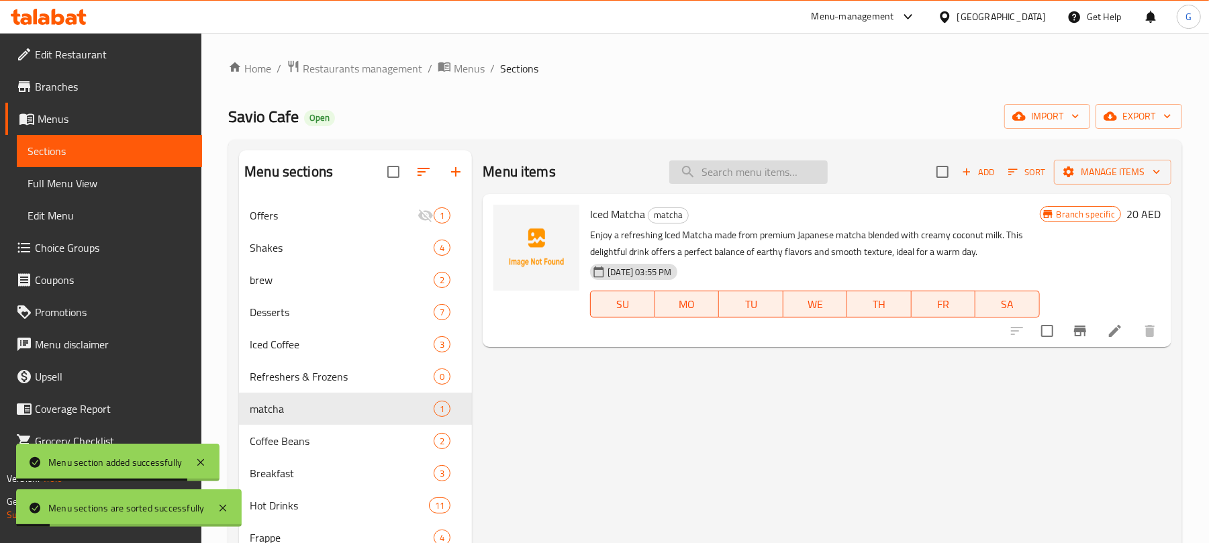
click at [733, 183] on input "search" at bounding box center [748, 171] width 158 height 23
paste input "Bluejito"
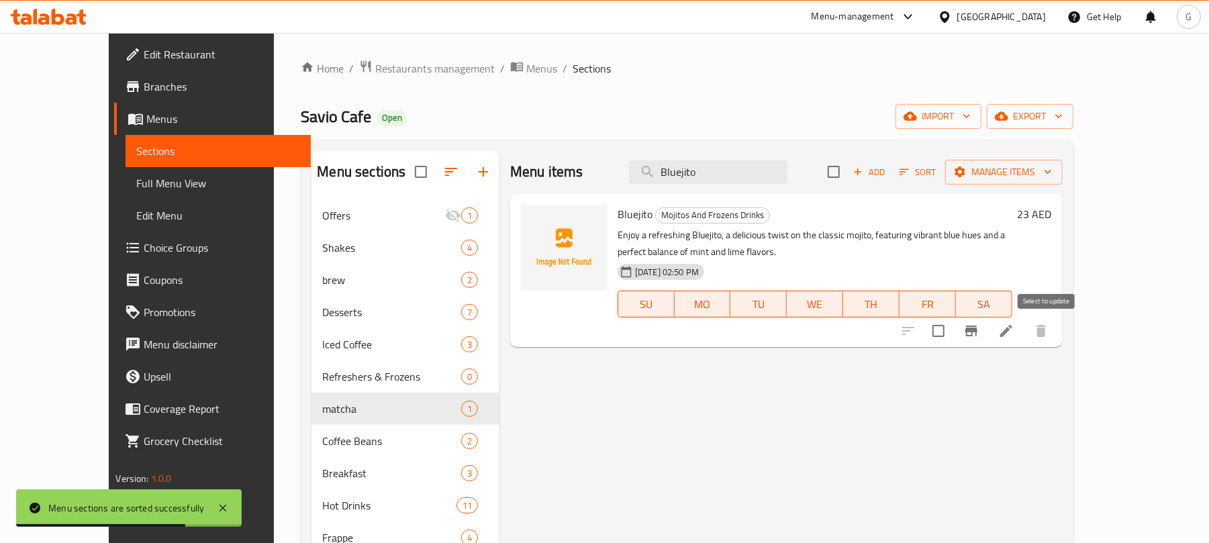
type input "Bluejito"
click at [952, 329] on input "checkbox" at bounding box center [938, 331] width 28 height 28
checkbox input "true"
click at [748, 169] on input "Bluejito" at bounding box center [708, 171] width 158 height 23
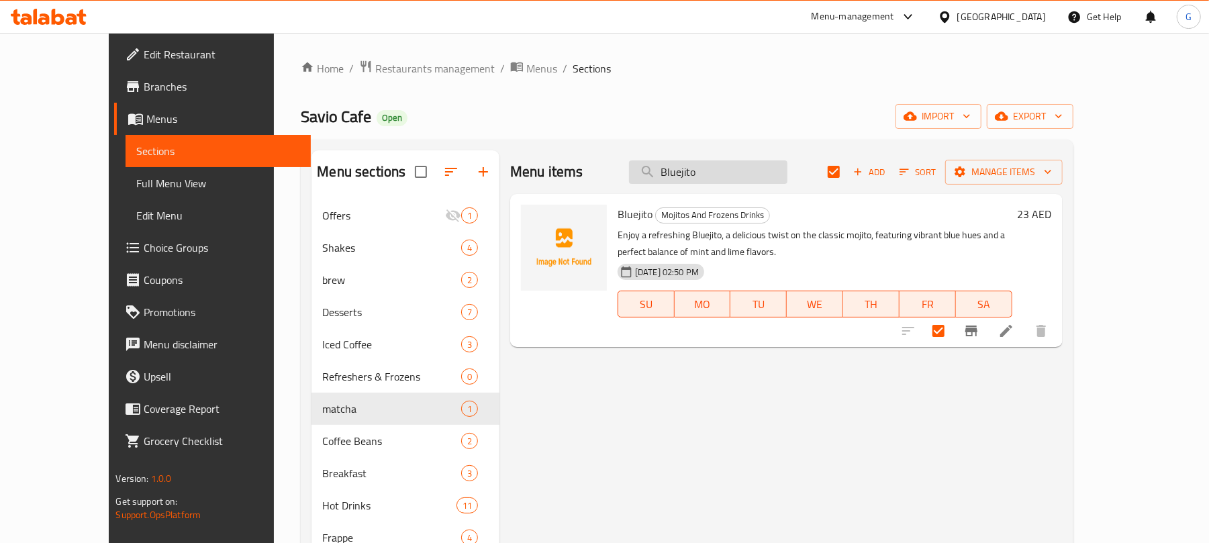
click at [748, 169] on input "Bluejito" at bounding box center [708, 171] width 158 height 23
paste input "Zesty Peach splash"
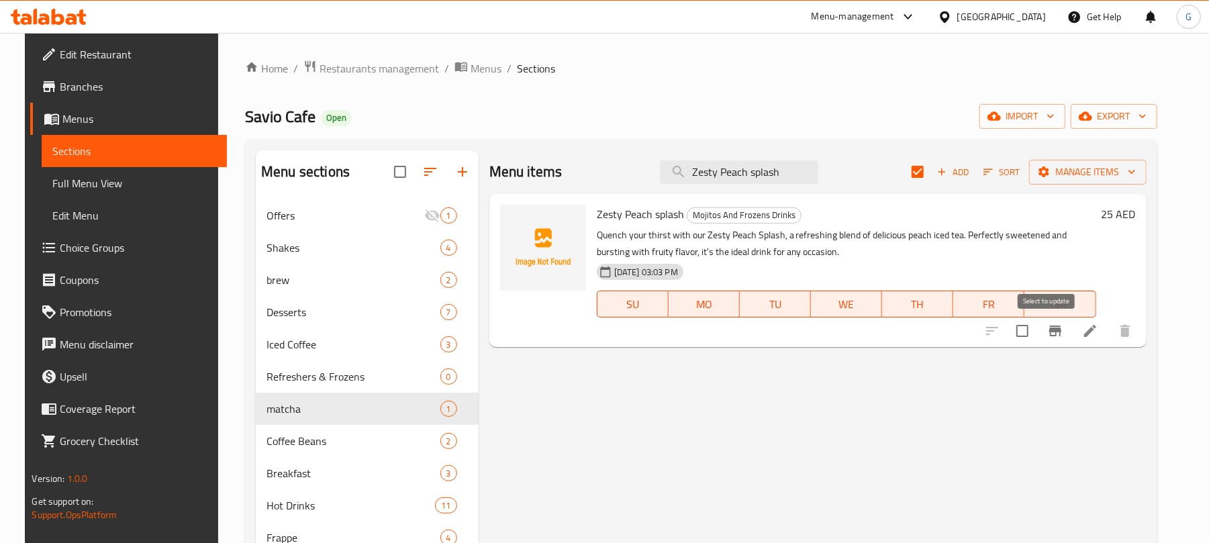
type input "Zesty Peach splash"
click at [1036, 331] on input "checkbox" at bounding box center [1022, 331] width 28 height 28
checkbox input "true"
checkbox input "false"
click at [748, 173] on input "Zesty Peach splash" at bounding box center [739, 171] width 158 height 23
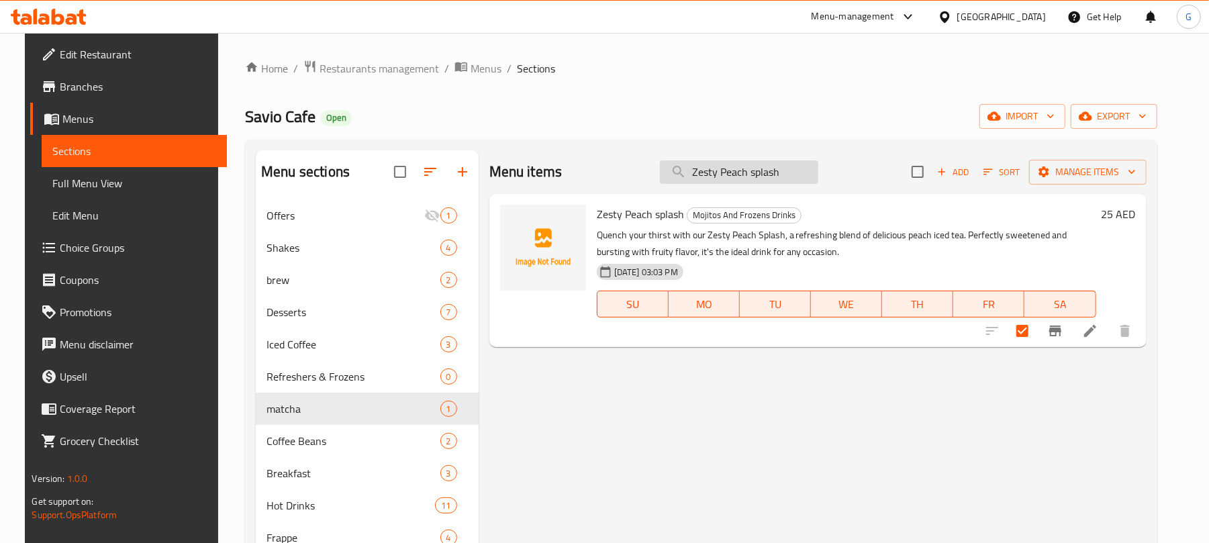
click at [748, 173] on input "Zesty Peach splash" at bounding box center [739, 171] width 158 height 23
paste input "Strawbull Ru"
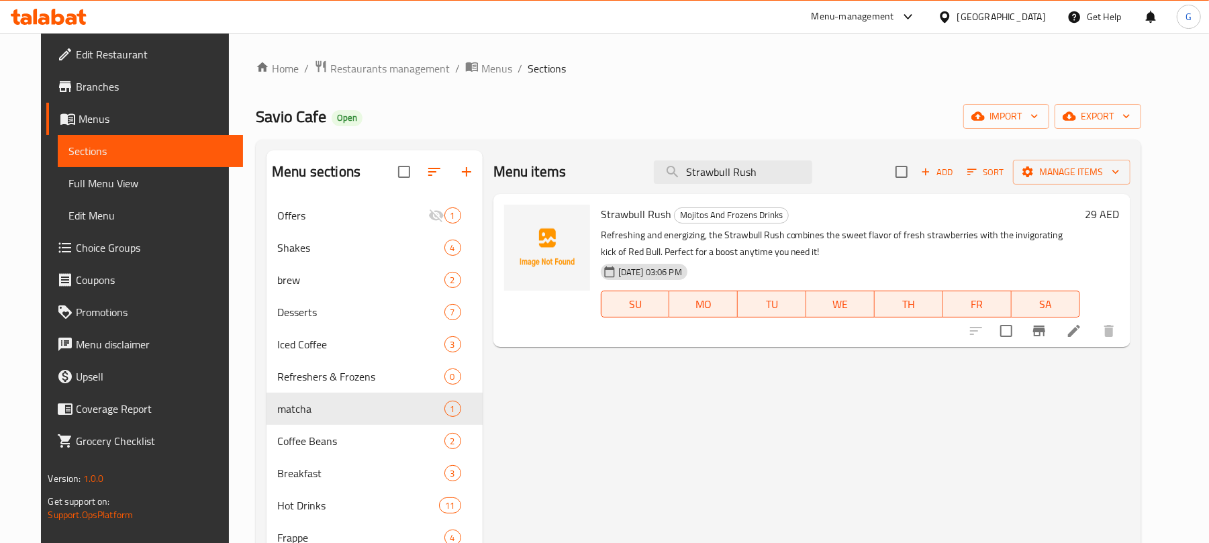
type input "Strawbull Rush"
click at [1020, 334] on input "checkbox" at bounding box center [1006, 331] width 28 height 28
checkbox input "true"
click at [777, 167] on input "Strawbull Rush" at bounding box center [733, 171] width 158 height 23
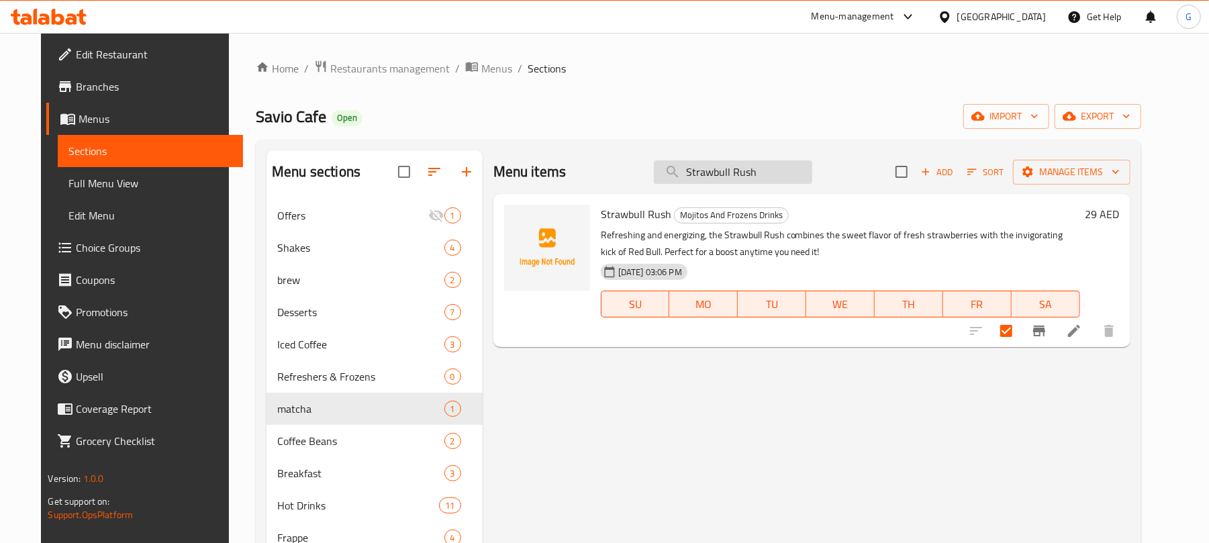
click at [777, 167] on input "Strawbull Rush" at bounding box center [733, 171] width 158 height 23
paste input "jito"
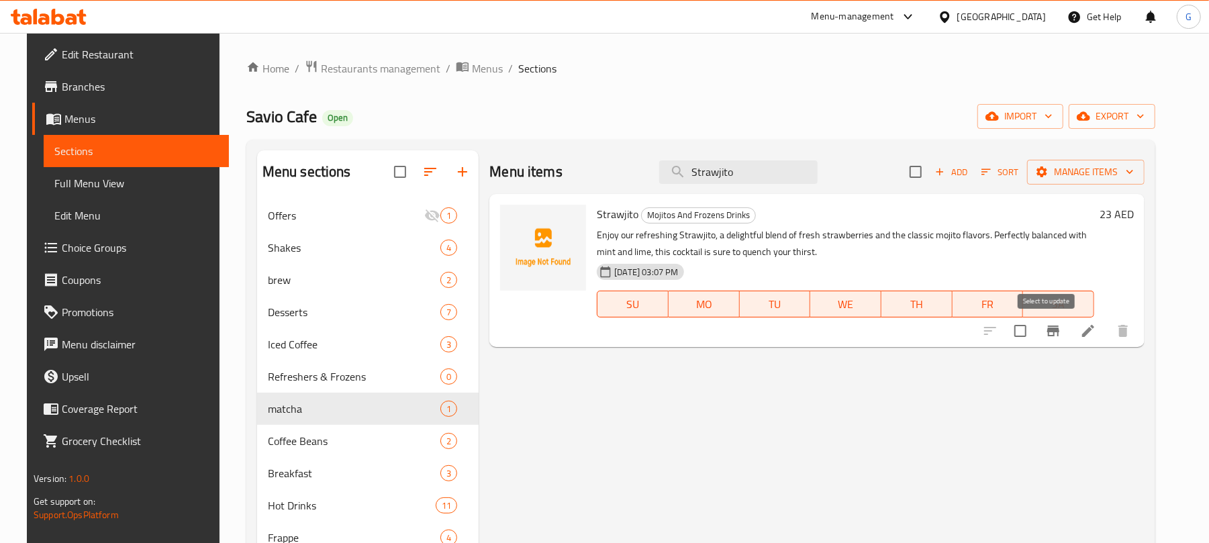
type input "Strawjito"
click at [1034, 331] on input "checkbox" at bounding box center [1020, 331] width 28 height 28
checkbox input "true"
click at [733, 177] on input "Strawjito" at bounding box center [738, 171] width 158 height 23
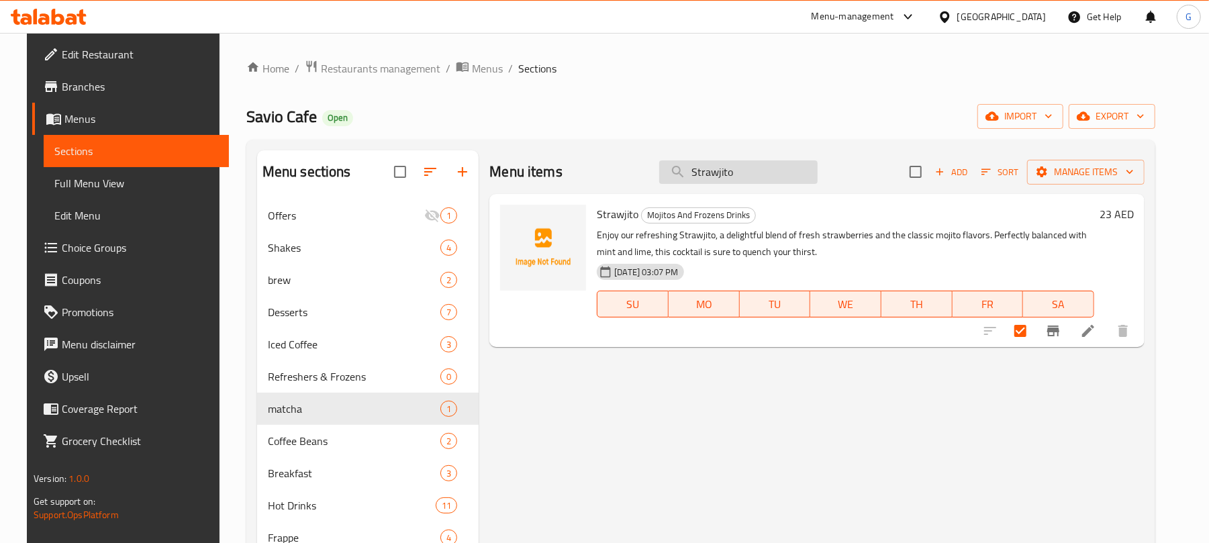
paste input "zzle"
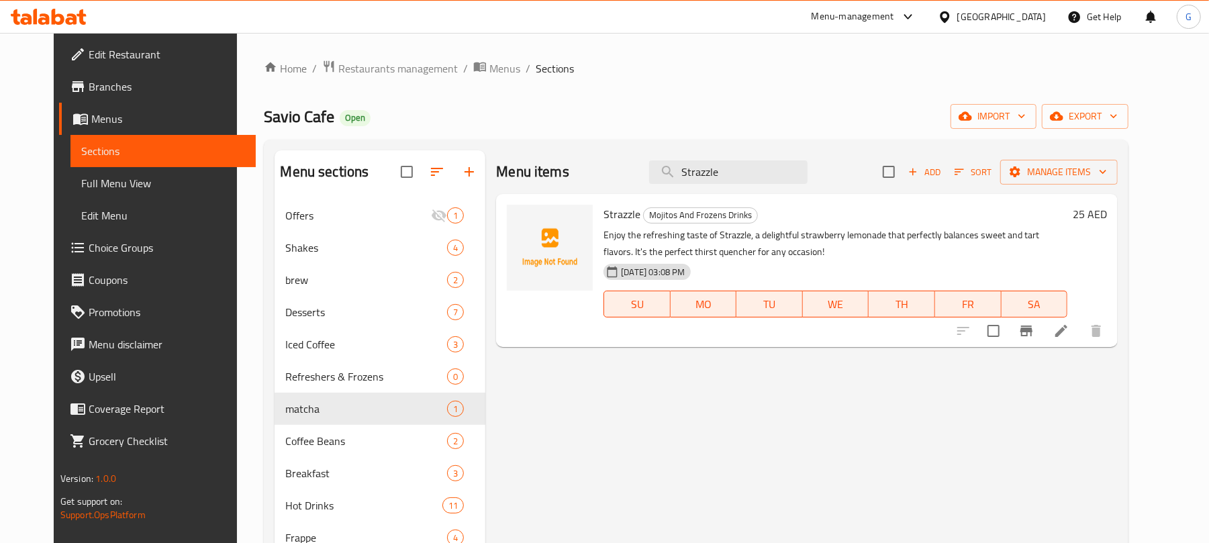
type input "Strazzle"
click at [1007, 331] on input "checkbox" at bounding box center [993, 331] width 28 height 28
click at [1107, 172] on span "Manage items" at bounding box center [1059, 172] width 96 height 17
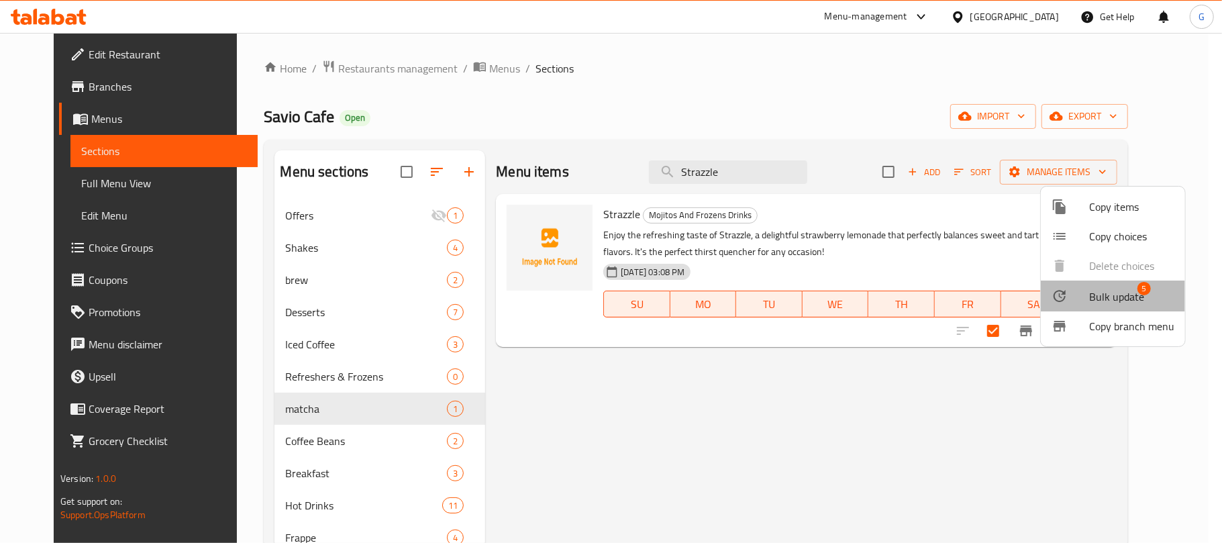
click at [1120, 294] on span "Bulk update" at bounding box center [1116, 297] width 55 height 16
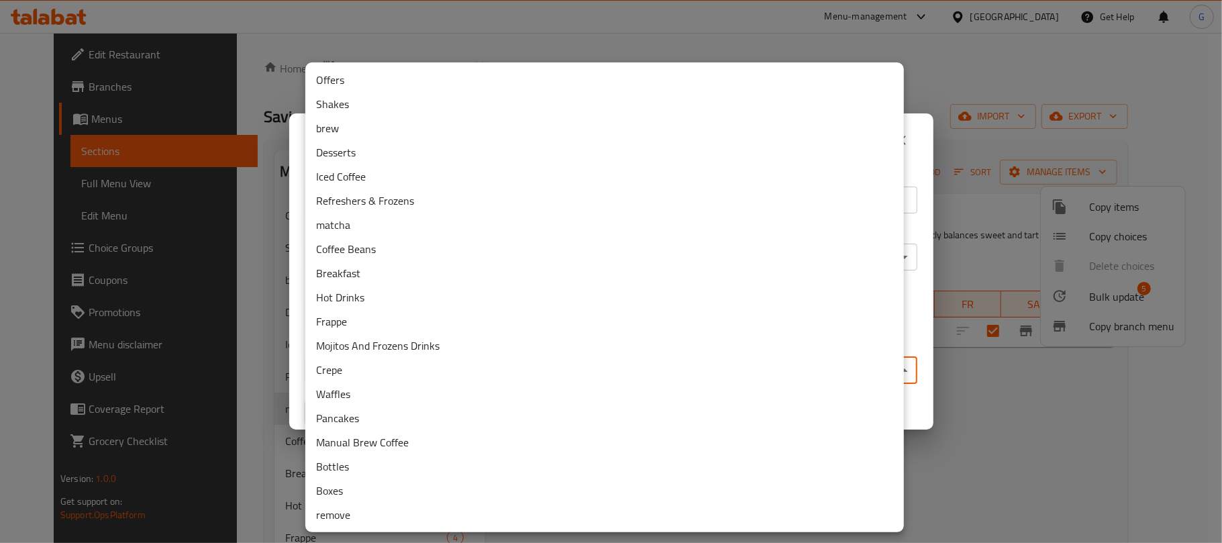
click at [404, 365] on body "​ Menu-management [GEOGRAPHIC_DATA] Get Help G Edit Restaurant Branches Menus S…" at bounding box center [611, 288] width 1222 height 510
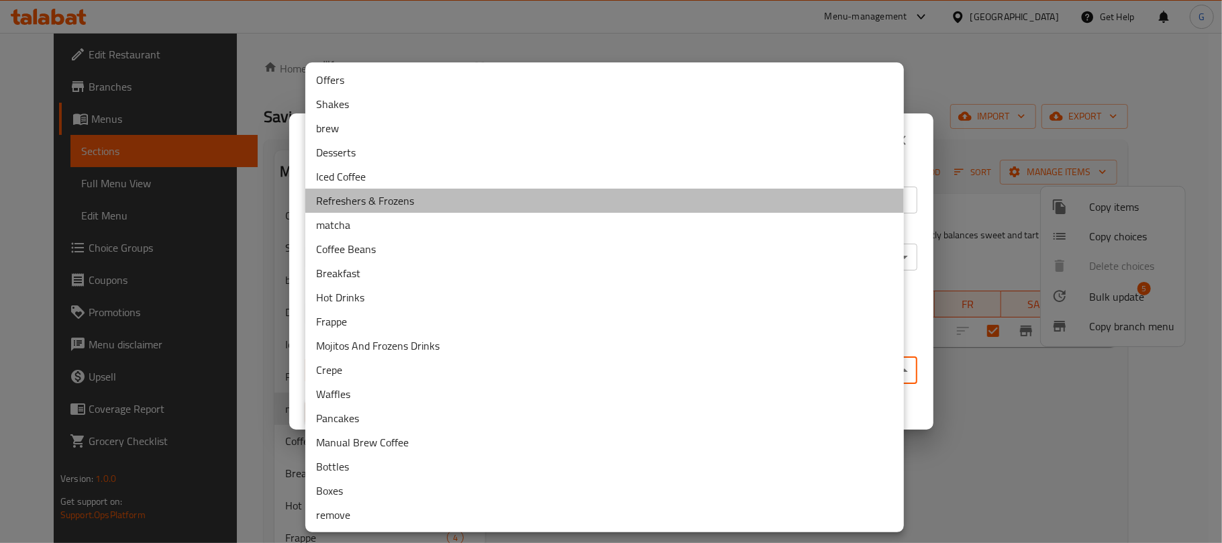
click at [417, 193] on li "Refreshers & Frozens" at bounding box center [604, 201] width 599 height 24
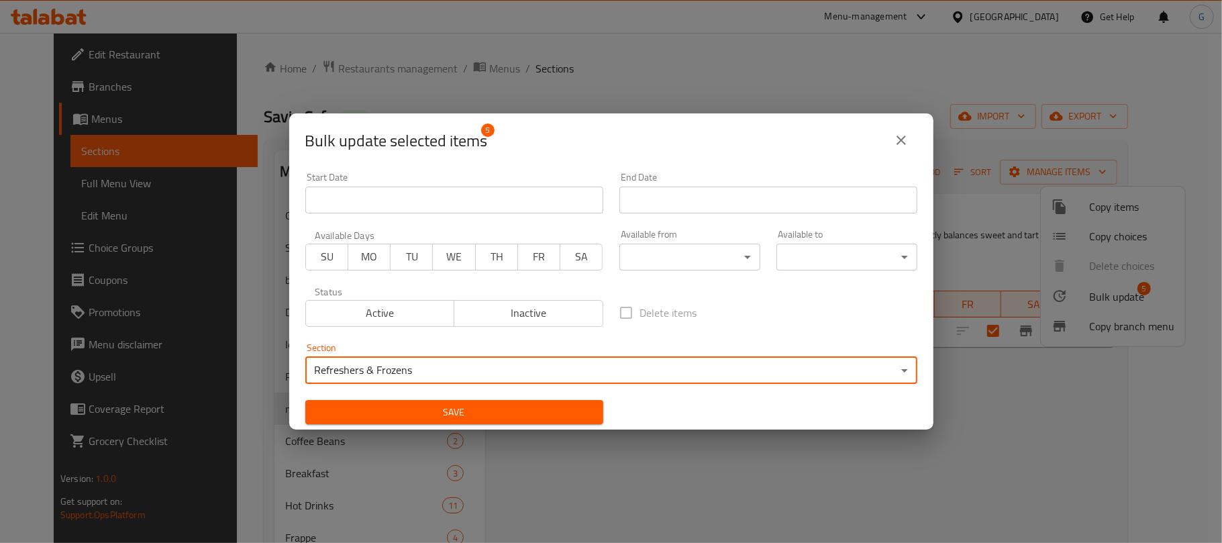
click at [498, 406] on span "Save" at bounding box center [454, 412] width 276 height 17
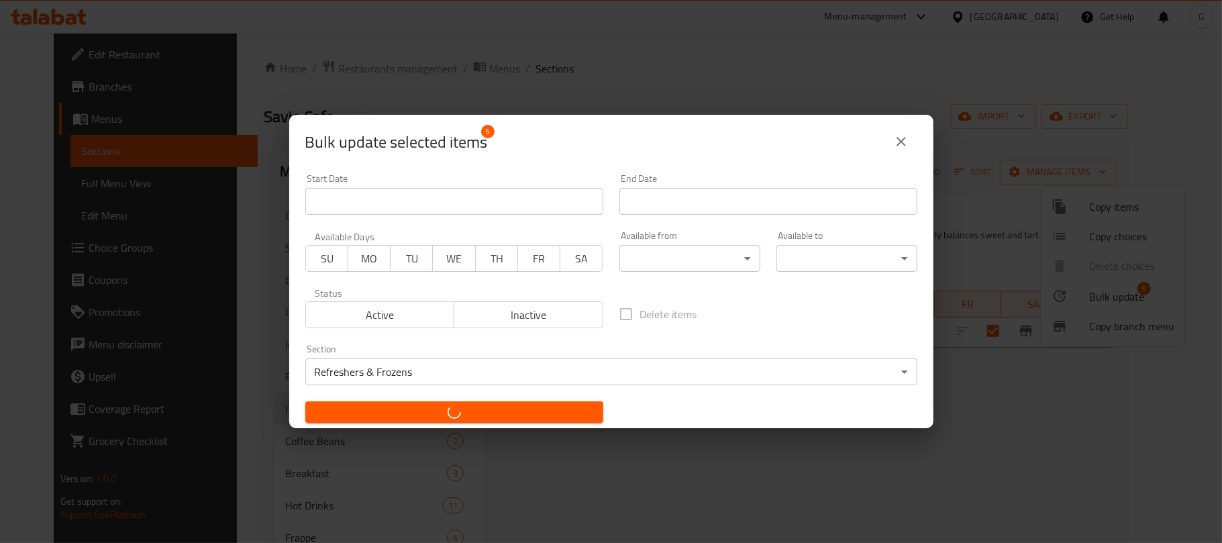
checkbox input "false"
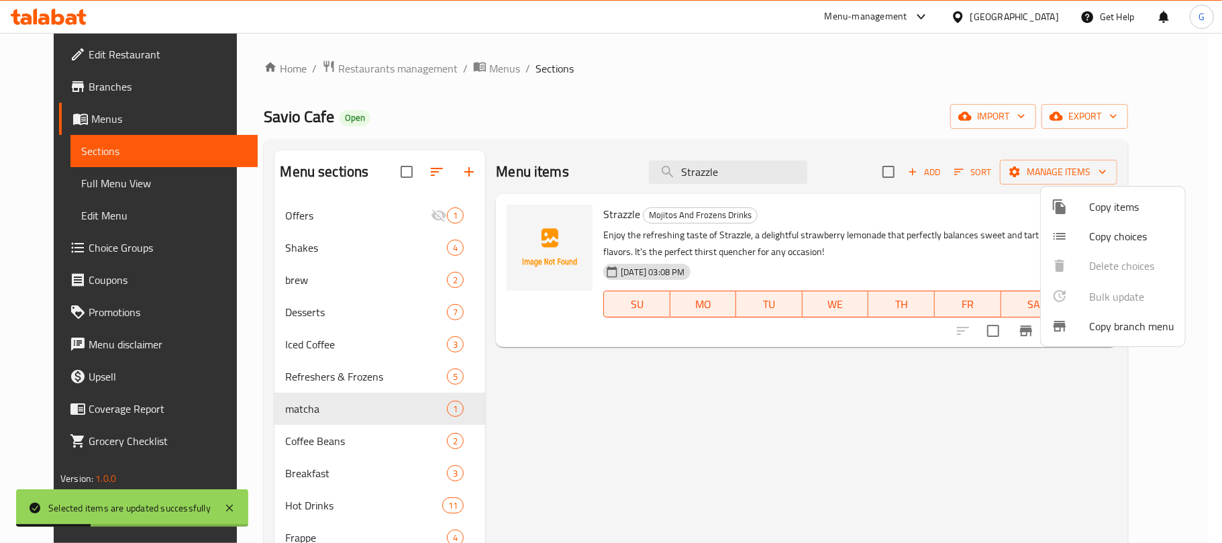
click at [333, 374] on div at bounding box center [611, 271] width 1222 height 543
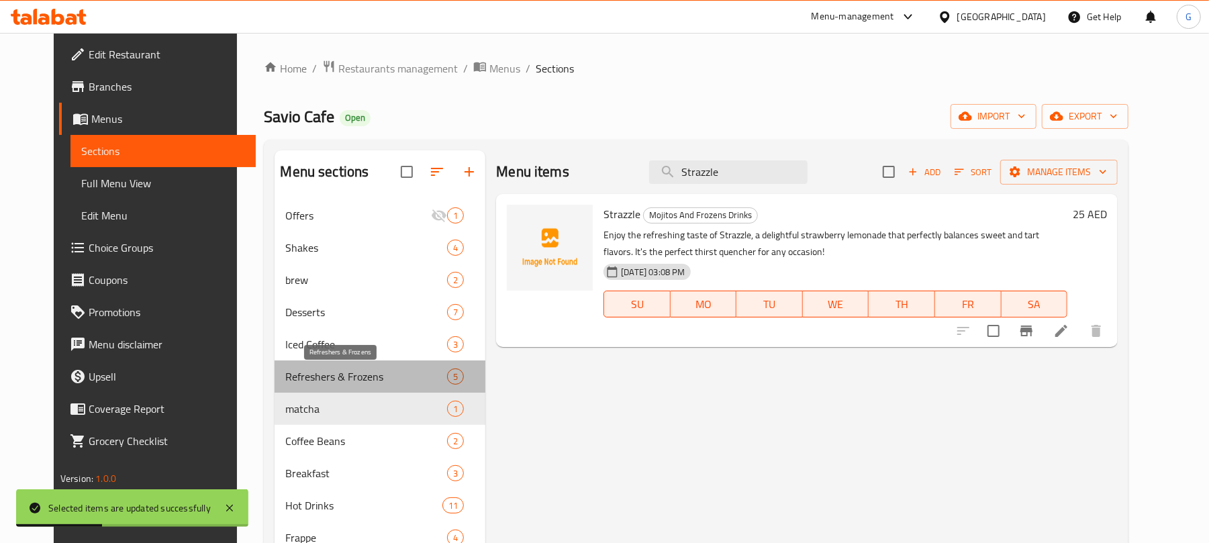
click at [303, 374] on span "Refreshers & Frozens" at bounding box center [366, 376] width 162 height 16
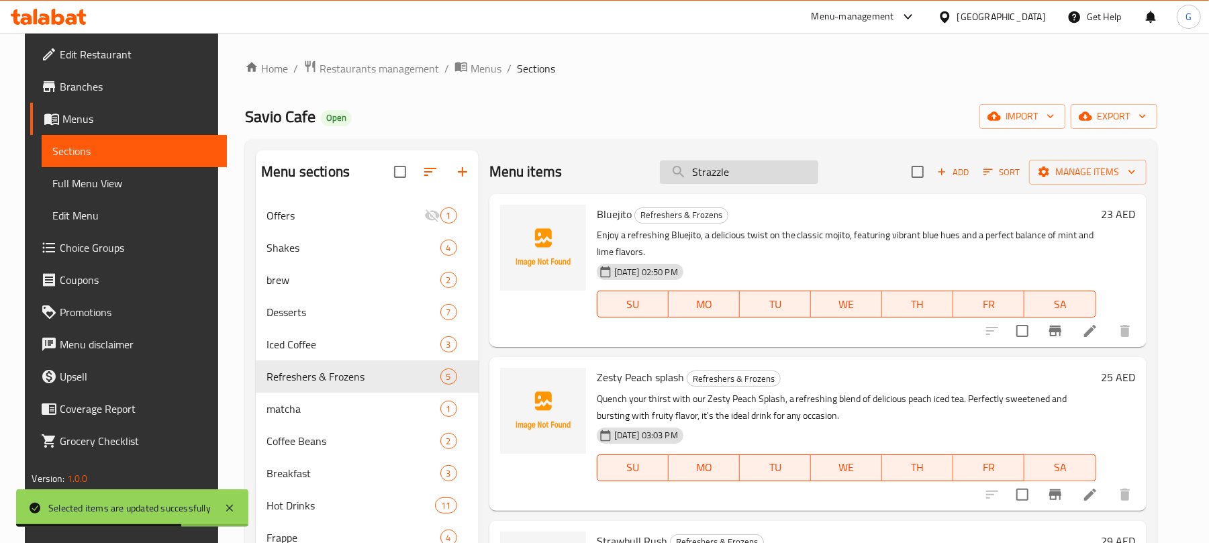
click at [768, 169] on input "Strazzle" at bounding box center [739, 171] width 158 height 23
click at [1098, 331] on icon at bounding box center [1090, 331] width 16 height 16
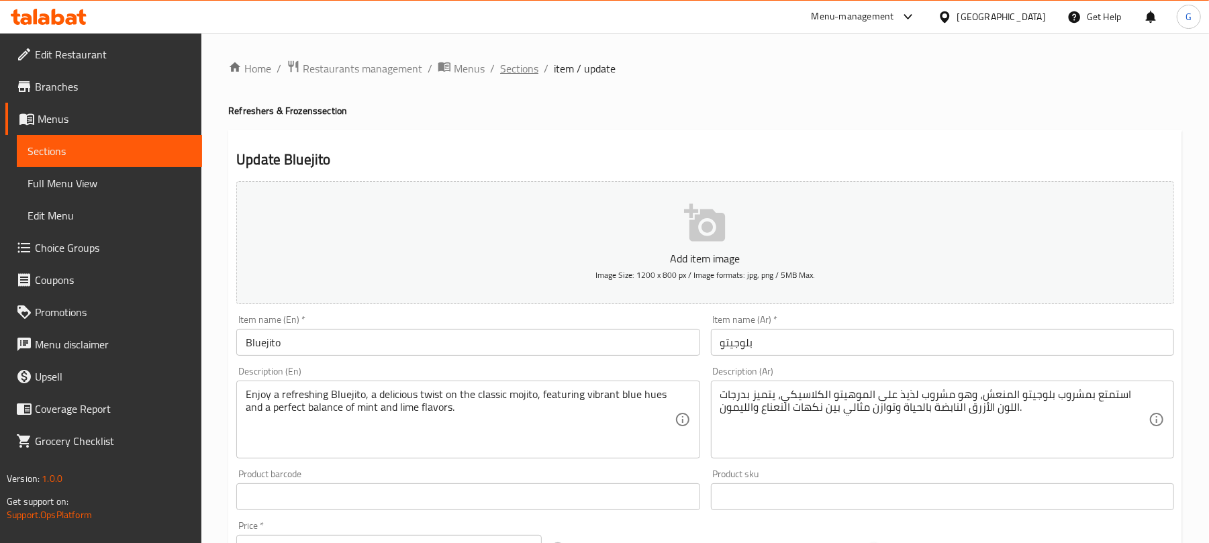
click at [525, 65] on span "Sections" at bounding box center [519, 68] width 38 height 16
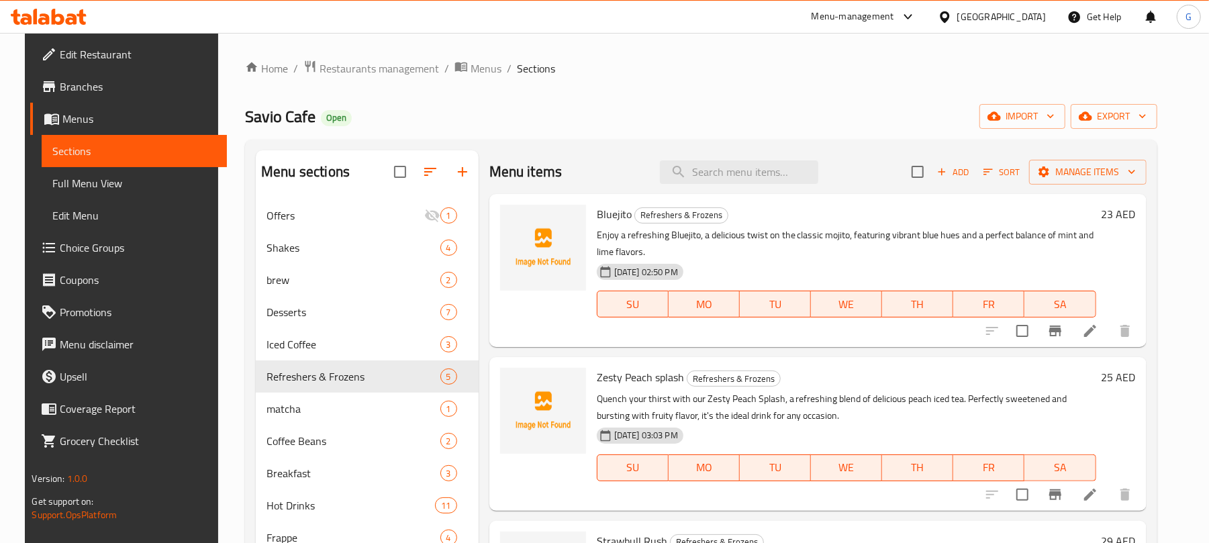
click at [808, 86] on div "Home / Restaurants management / Menus / Sections Savio Cafe Open import export …" at bounding box center [700, 444] width 911 height 768
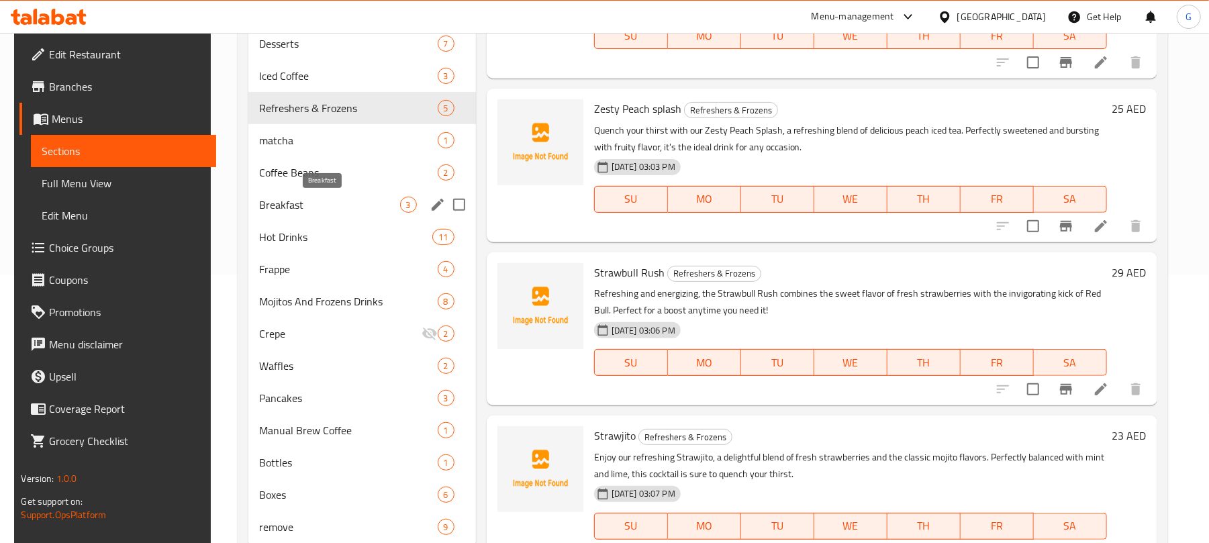
scroll to position [312, 0]
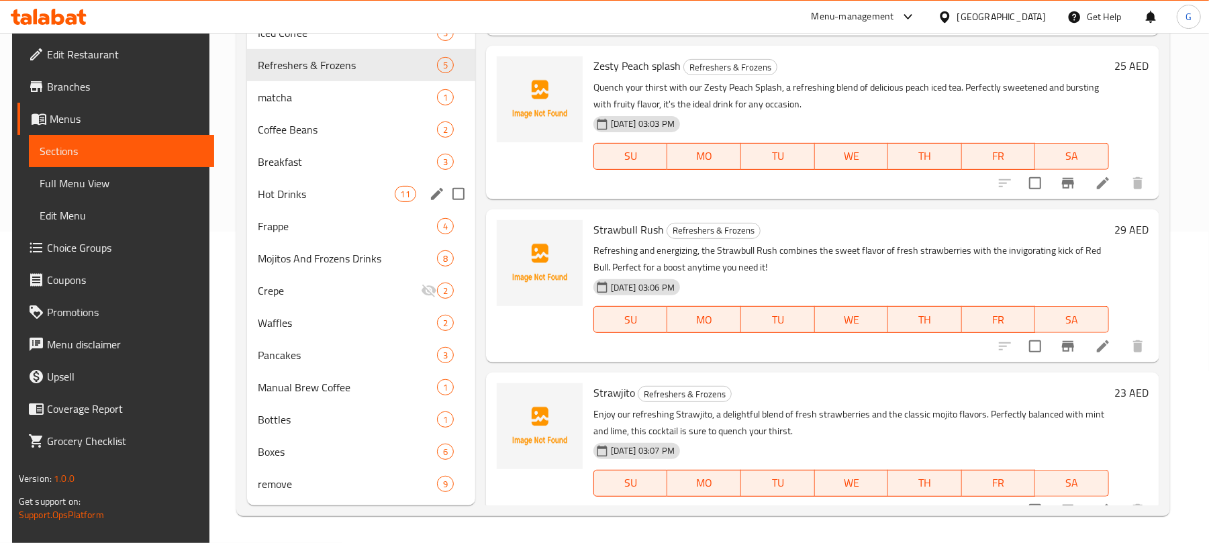
click at [307, 199] on span "Hot Drinks" at bounding box center [326, 194] width 136 height 16
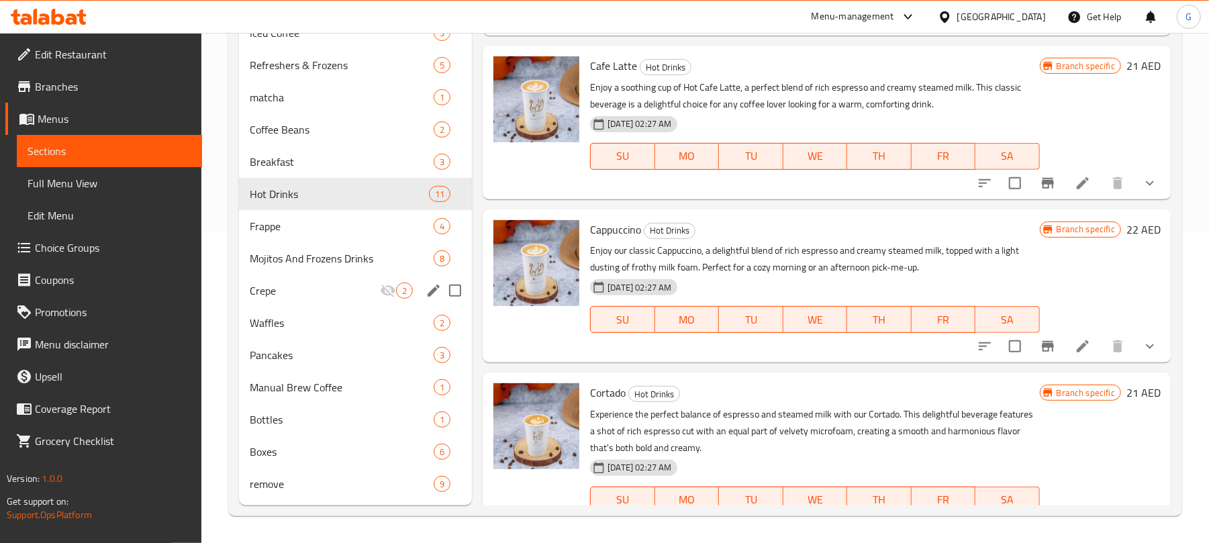
scroll to position [223, 0]
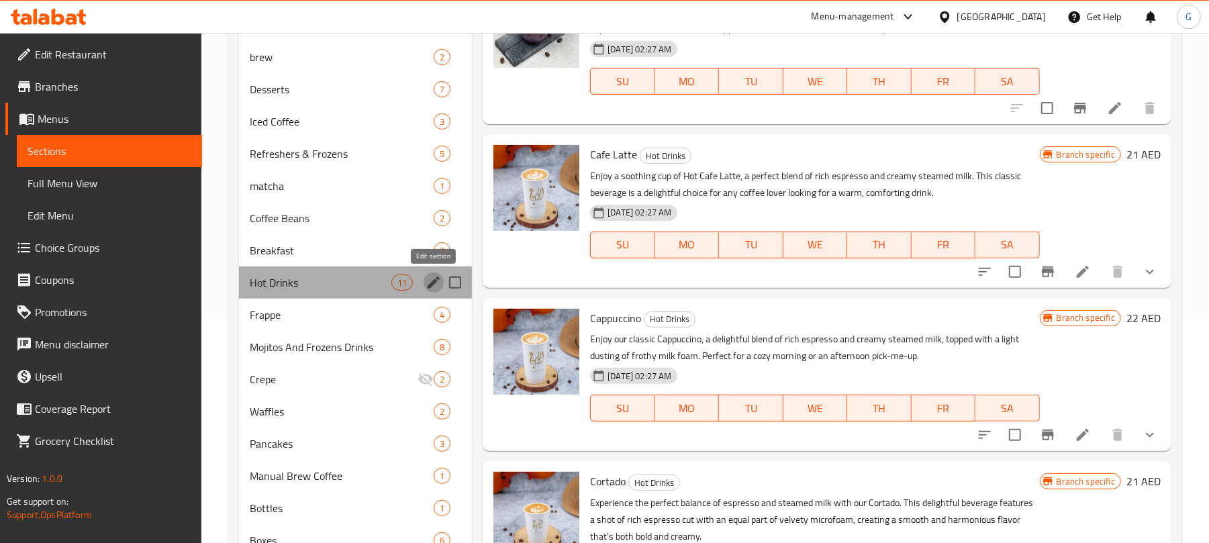
click at [431, 283] on icon "edit" at bounding box center [433, 282] width 12 height 12
click at [433, 285] on icon "edit" at bounding box center [433, 282] width 12 height 12
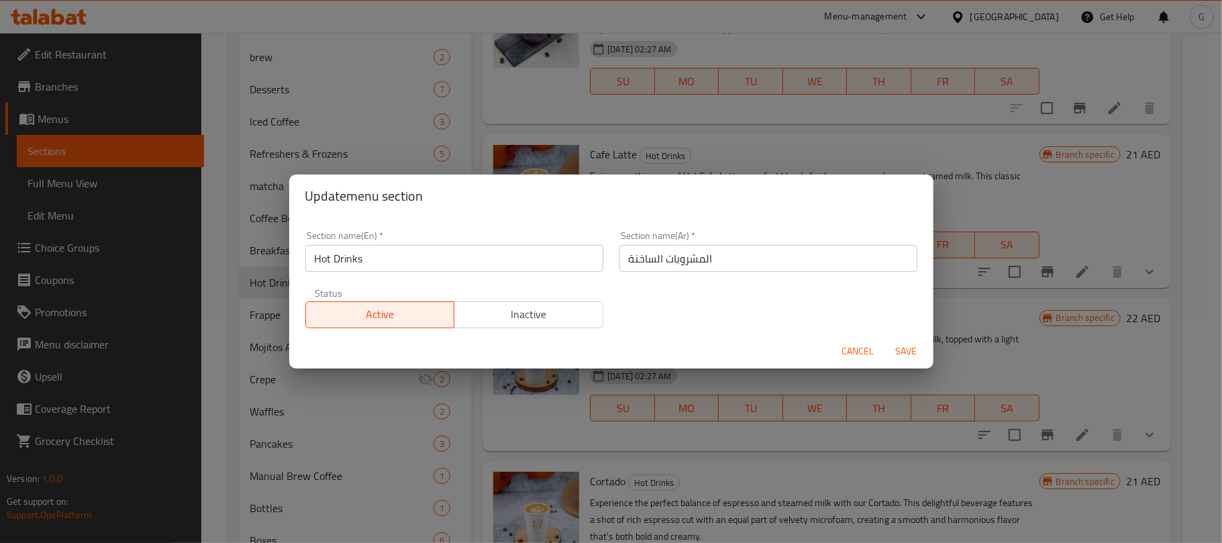
click at [404, 258] on input "Hot Drinks" at bounding box center [454, 258] width 298 height 27
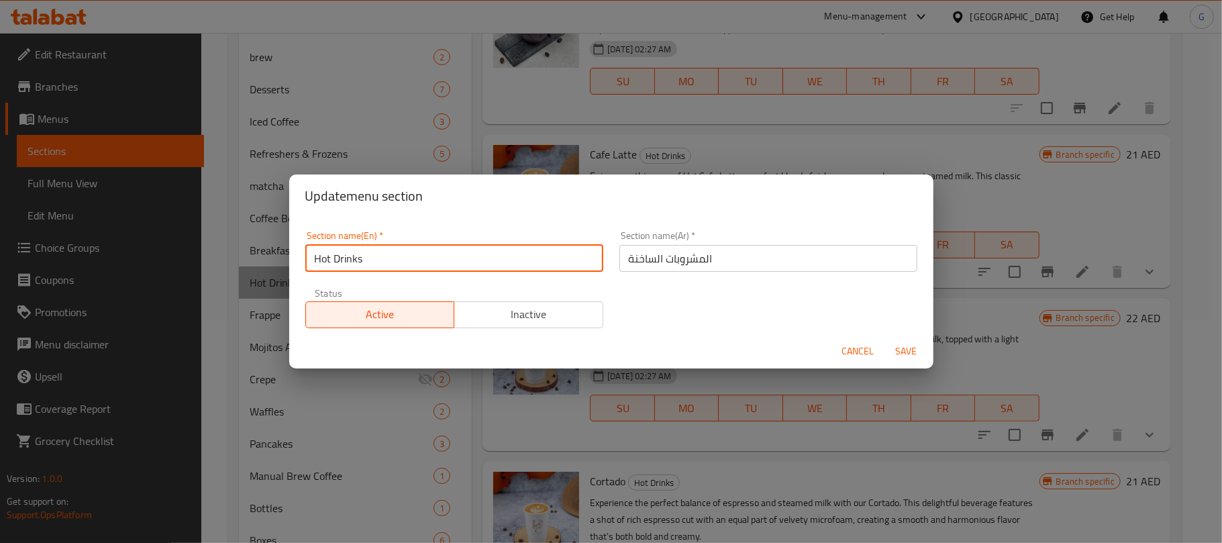
click at [404, 258] on input "Hot Drinks" at bounding box center [454, 258] width 298 height 27
paste input "Coffee"
type input "Hot Coffee"
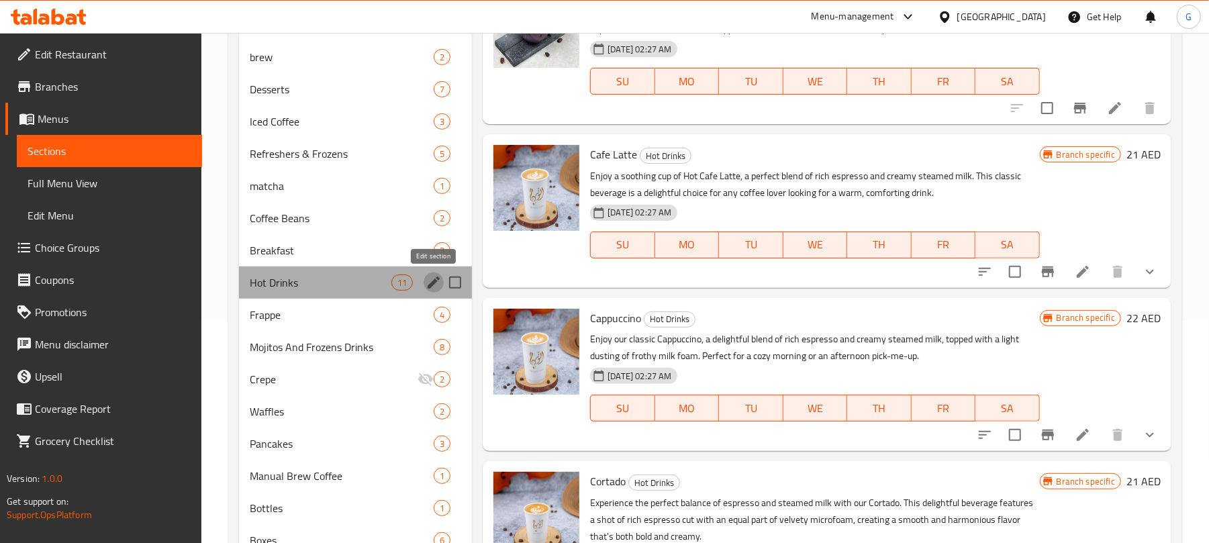
click at [433, 283] on icon "edit" at bounding box center [433, 282] width 12 height 12
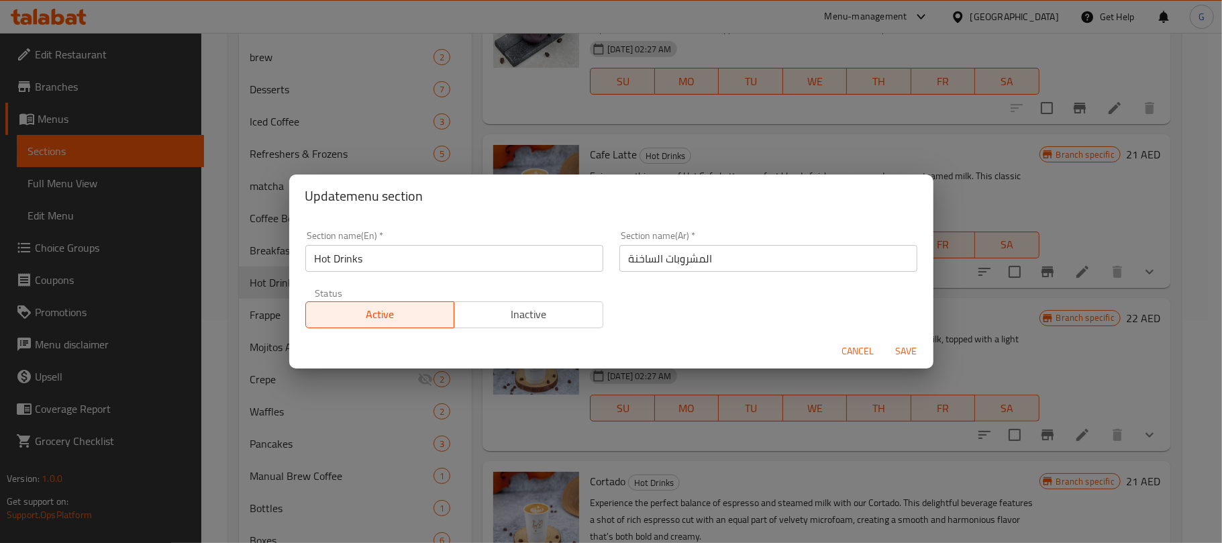
click at [470, 254] on input "Hot Drinks" at bounding box center [454, 258] width 298 height 27
paste input "Coffee"
type input "Hot Coffee"
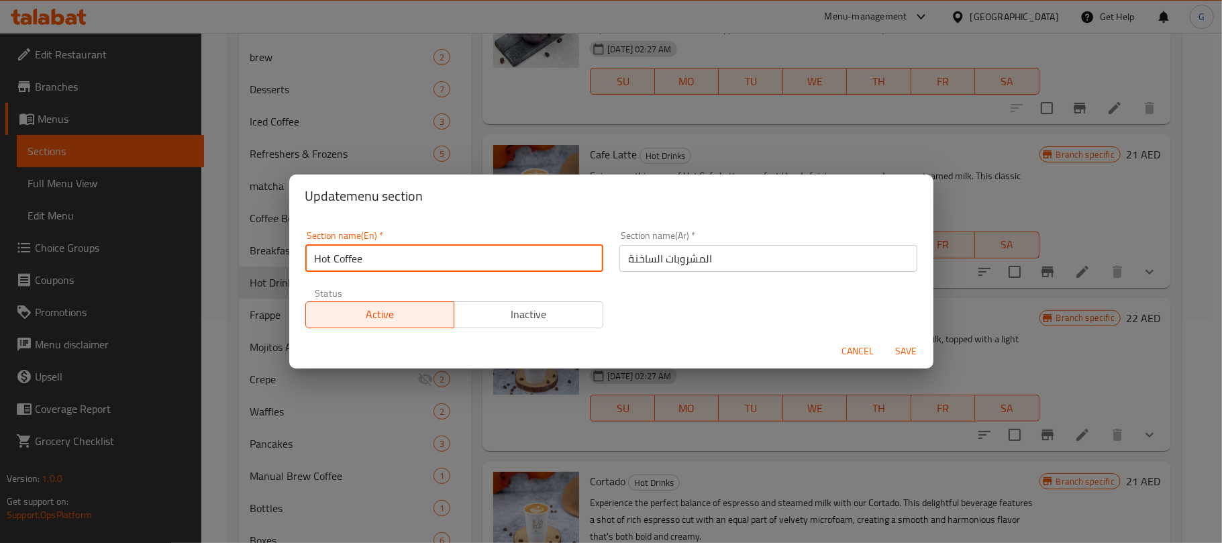
click at [909, 349] on span "Save" at bounding box center [906, 351] width 32 height 17
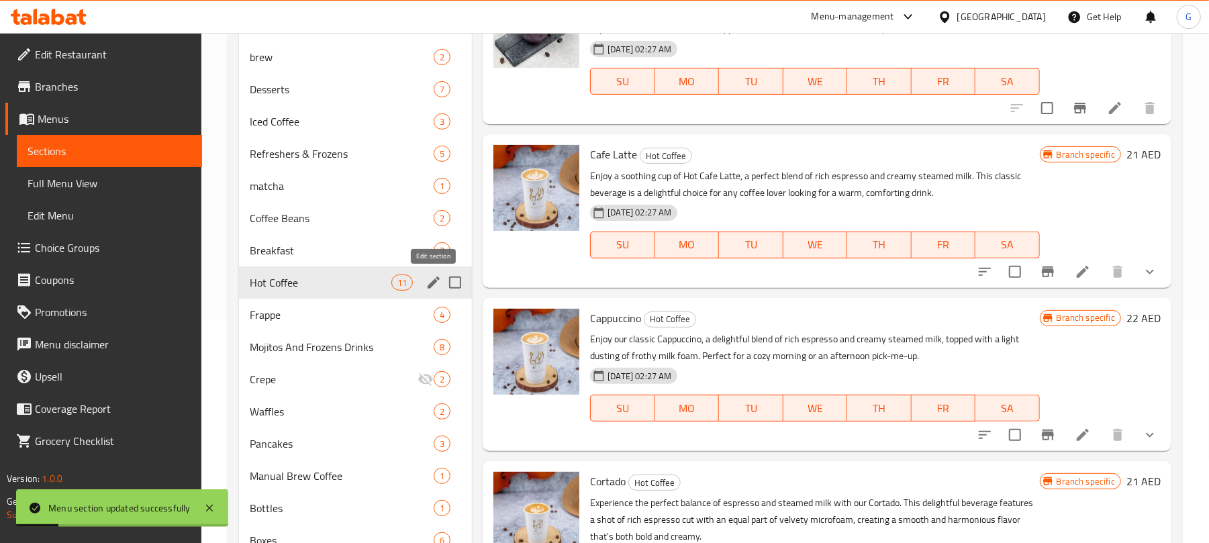
click at [438, 285] on icon "edit" at bounding box center [433, 282] width 16 height 16
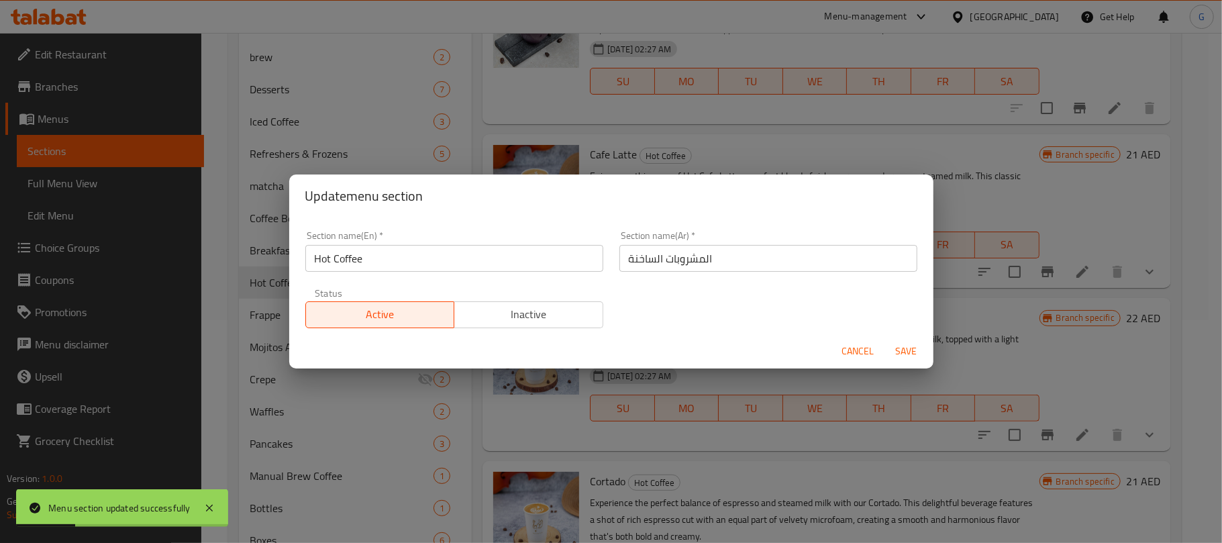
click at [749, 259] on input "المشروبات الساخنة" at bounding box center [768, 258] width 298 height 27
paste input "قهوة"
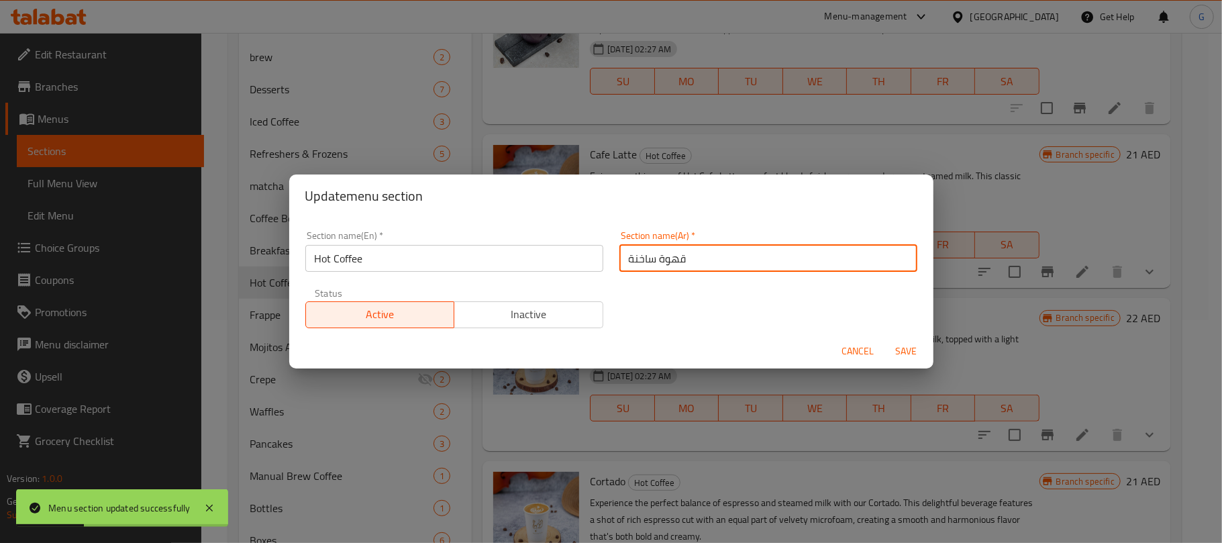
type input "قهوة ساخنة"
click at [911, 354] on span "Save" at bounding box center [906, 351] width 32 height 17
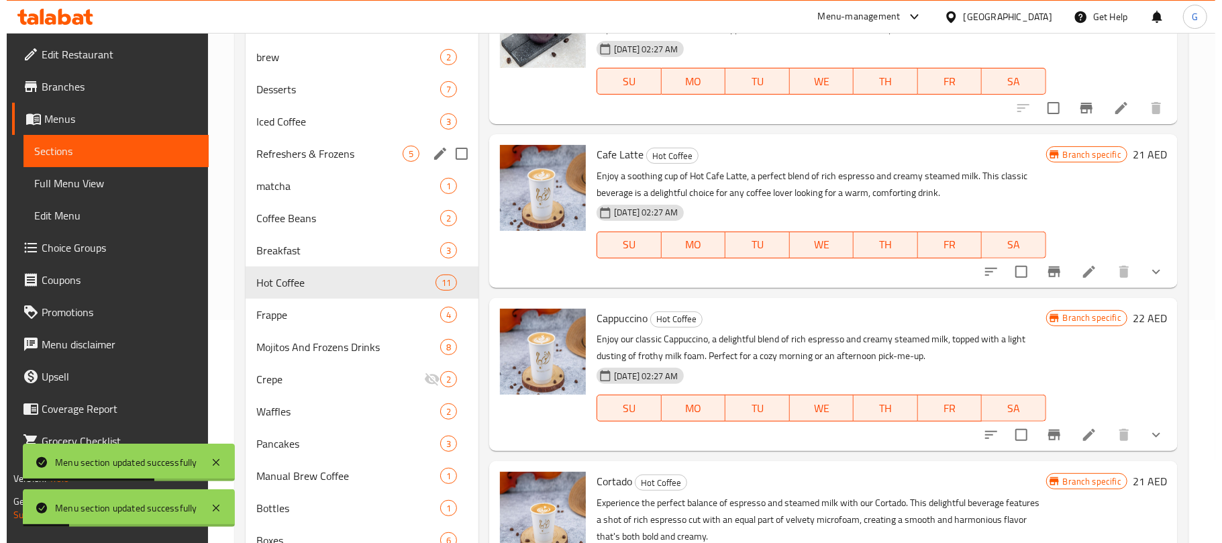
scroll to position [0, 0]
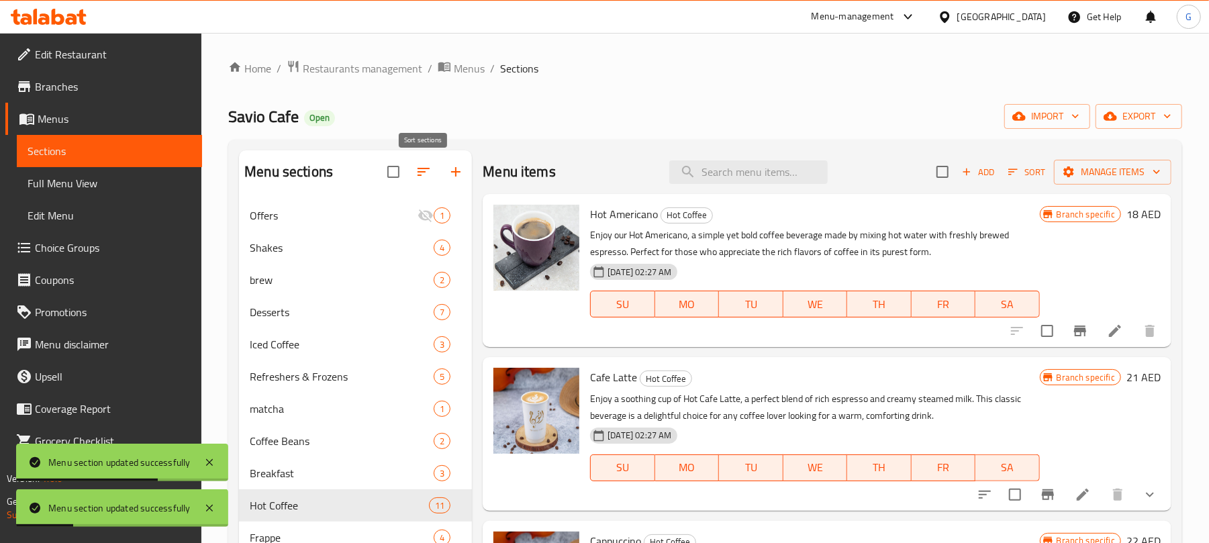
click at [423, 168] on icon "button" at bounding box center [423, 172] width 16 height 16
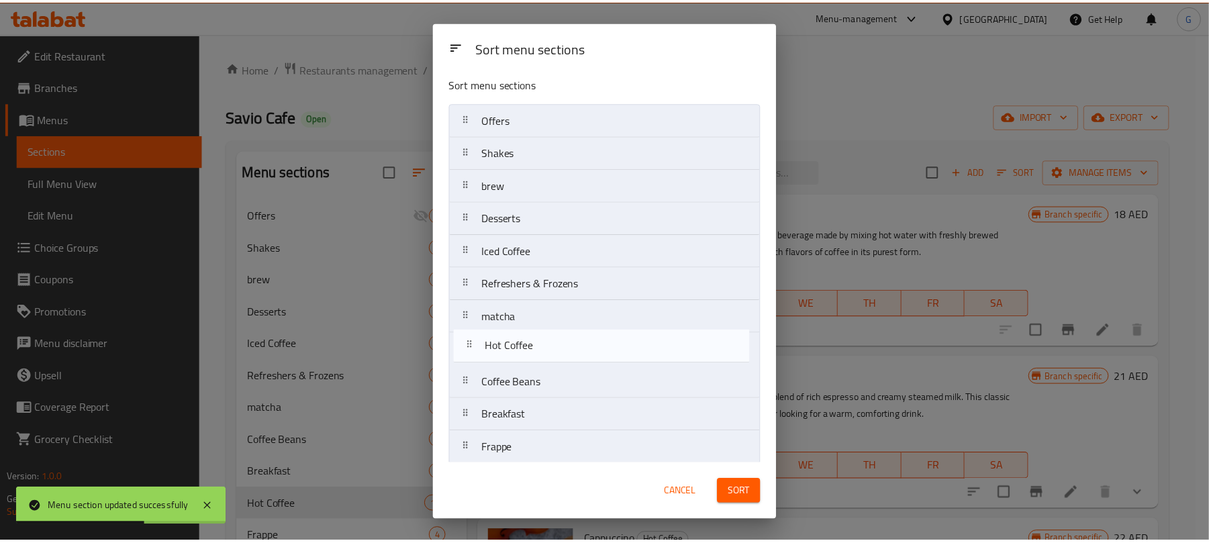
scroll to position [11, 0]
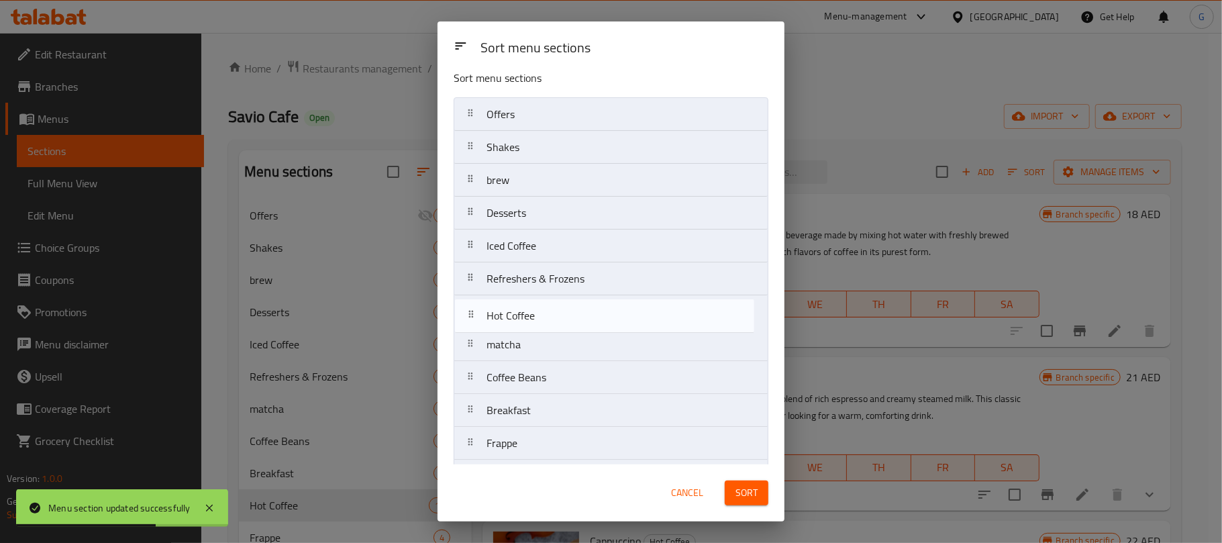
drag, startPoint x: 468, startPoint y: 427, endPoint x: 470, endPoint y: 317, distance: 110.7
click at [470, 317] on nav "Offers Shakes brew Desserts Iced Coffee Refreshers & Frozens matcha Coffee Bean…" at bounding box center [611, 410] width 315 height 626
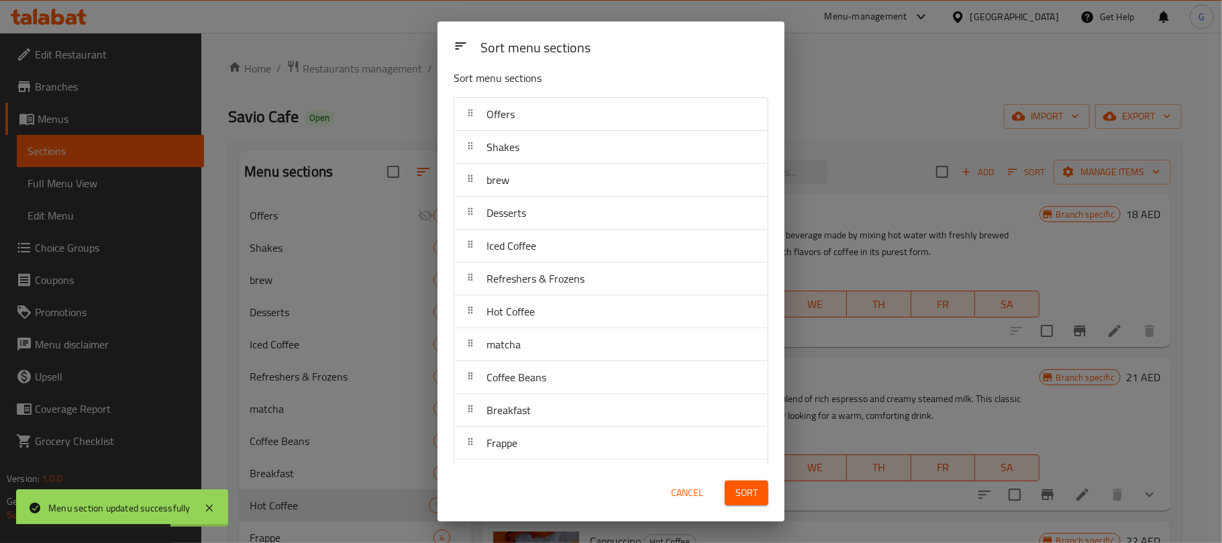
click at [736, 489] on span "Sort" at bounding box center [746, 492] width 22 height 17
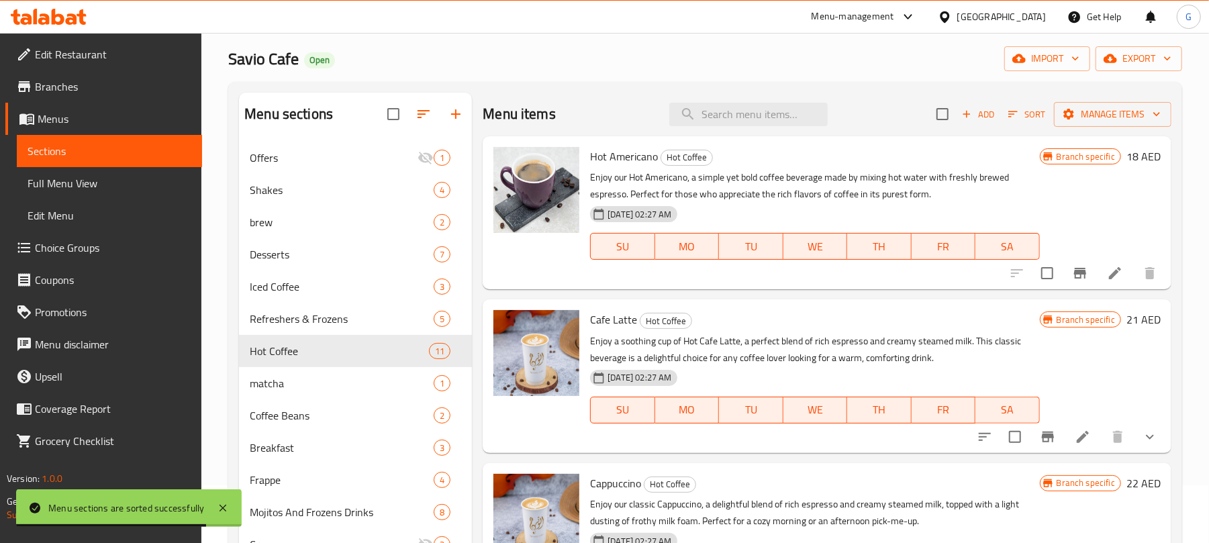
scroll to position [89, 0]
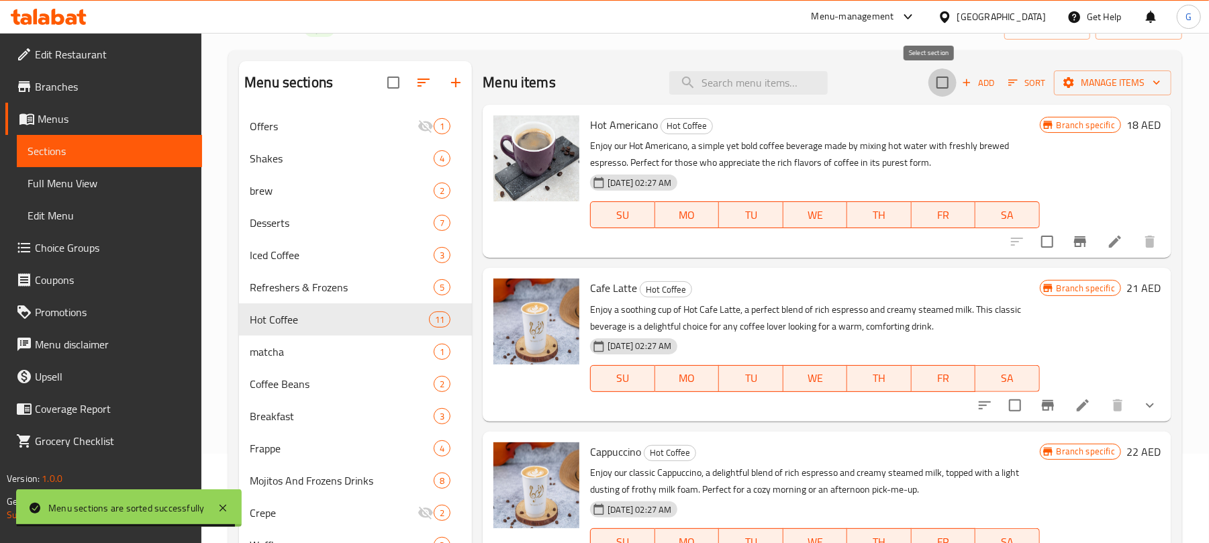
click at [935, 82] on input "checkbox" at bounding box center [942, 82] width 28 height 28
checkbox input "true"
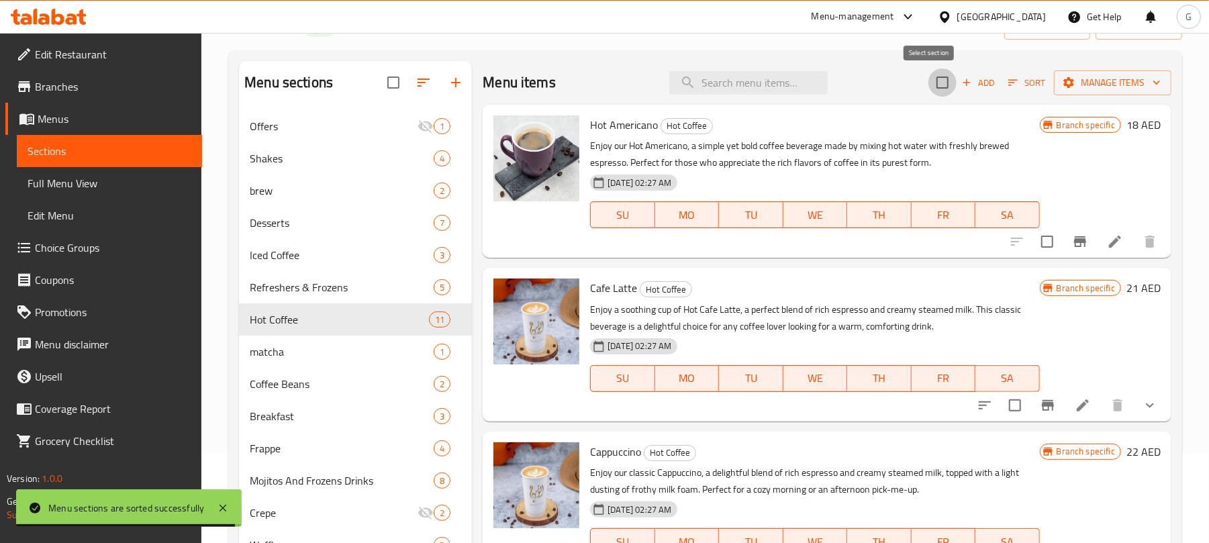
checkbox input "true"
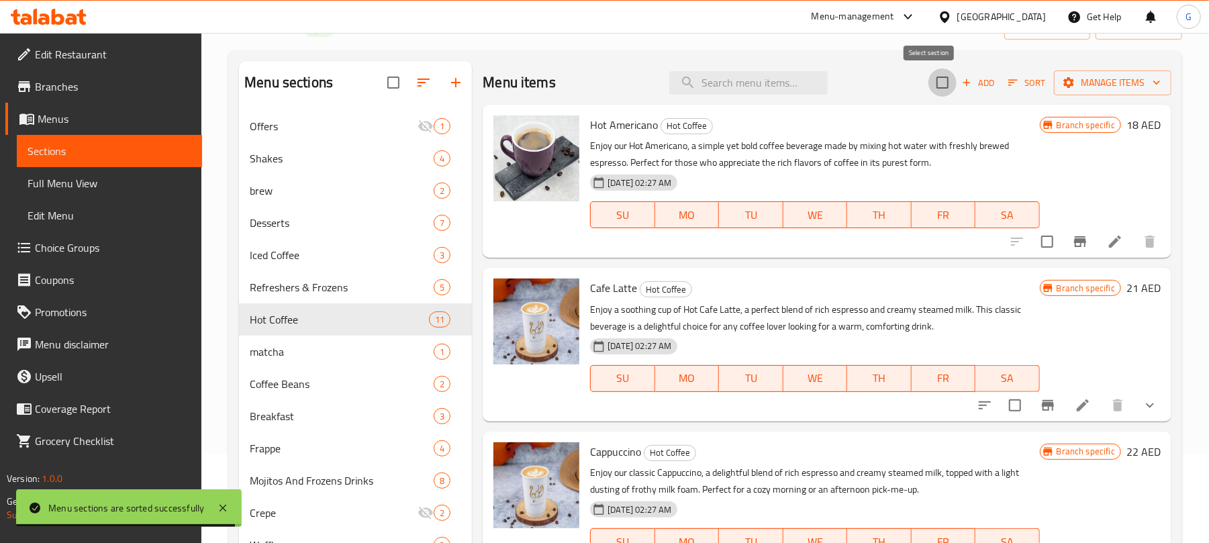
checkbox input "true"
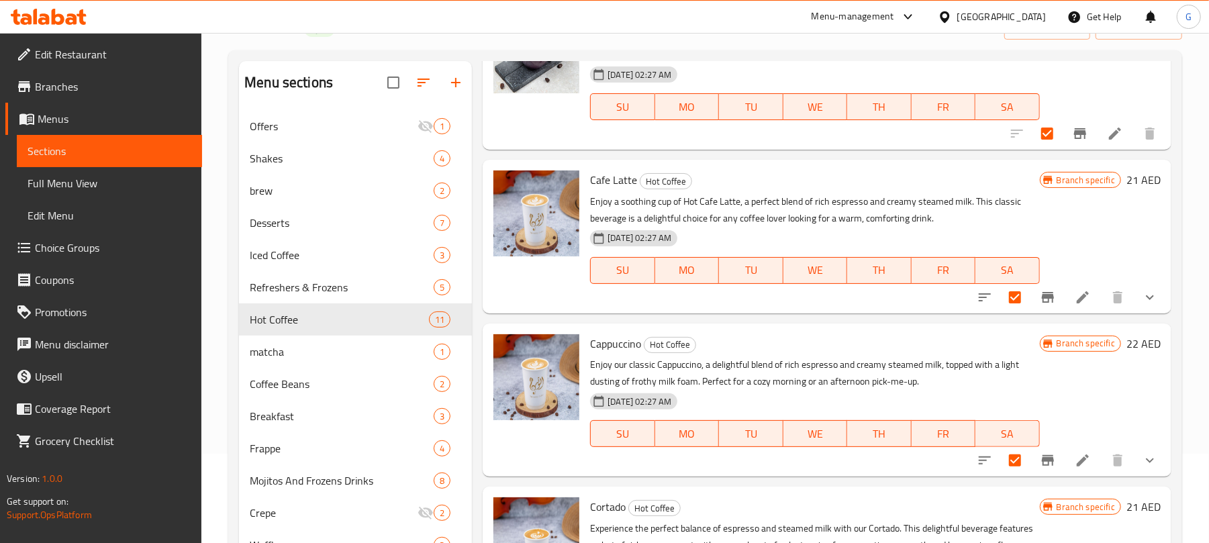
scroll to position [268, 0]
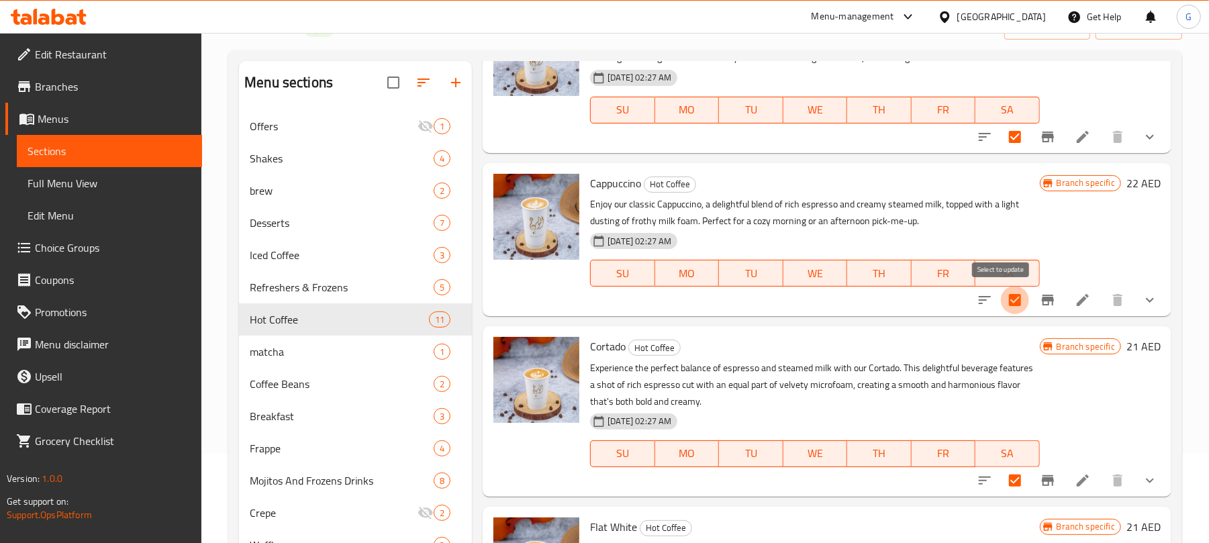
click at [1001, 298] on input "checkbox" at bounding box center [1015, 300] width 28 height 28
checkbox input "false"
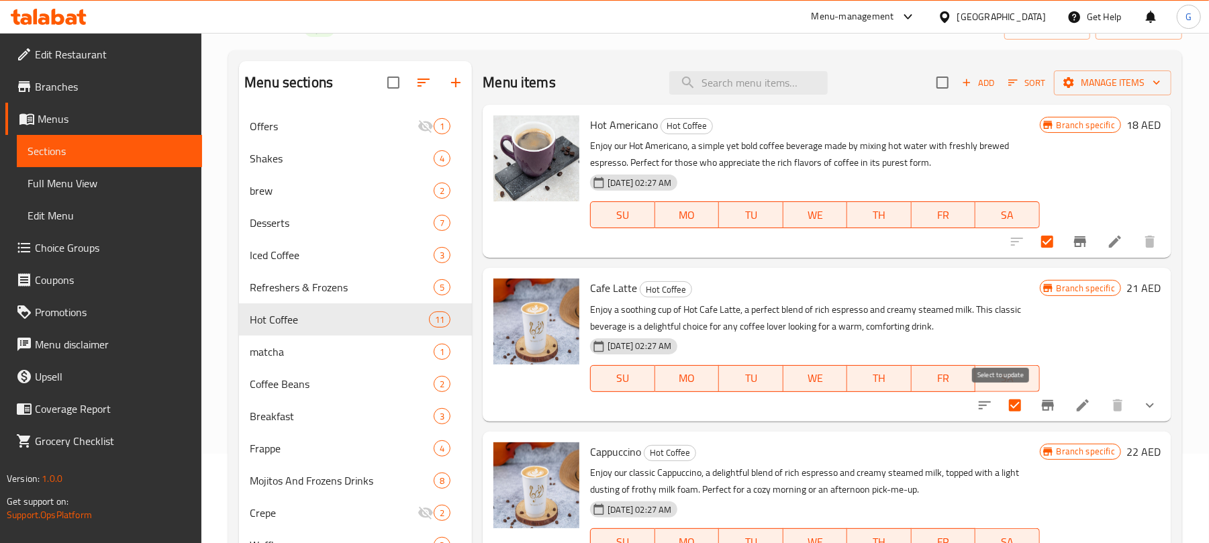
click at [1001, 411] on input "checkbox" at bounding box center [1015, 405] width 28 height 28
checkbox input "false"
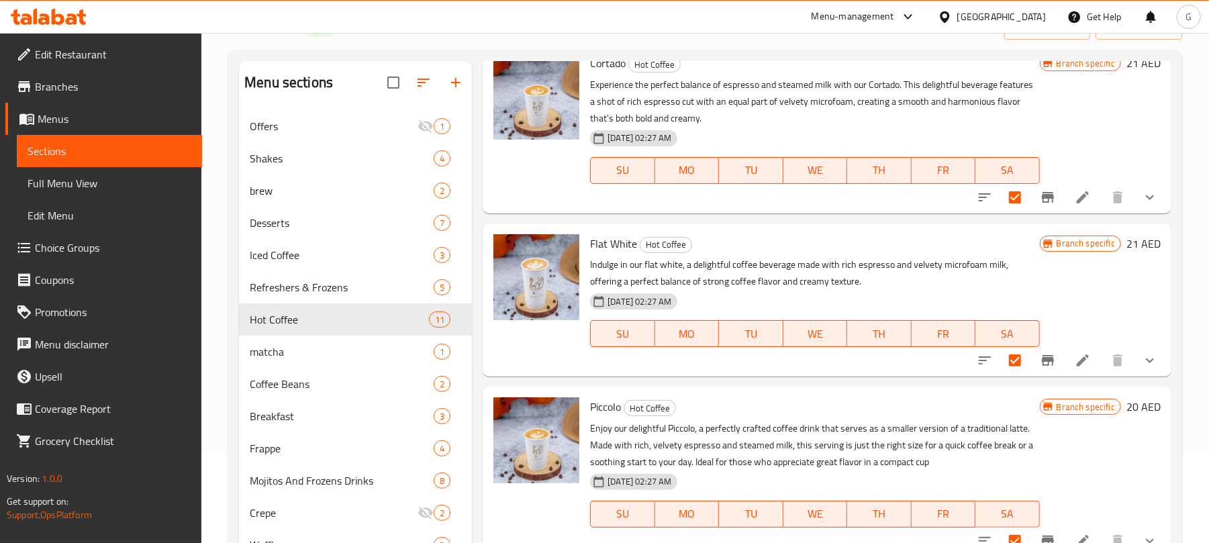
scroll to position [580, 0]
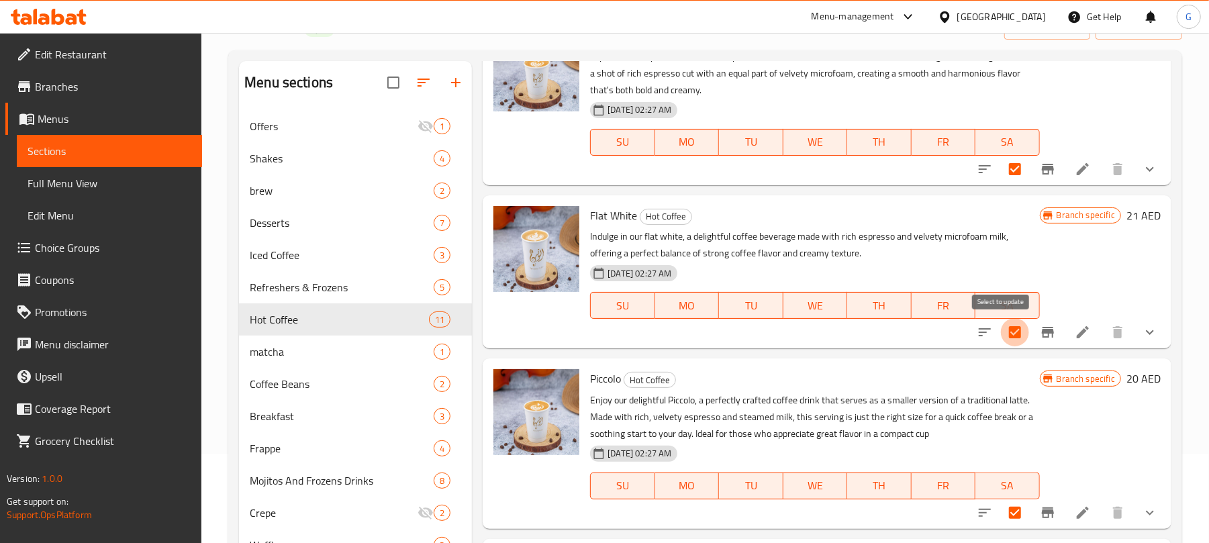
click at [1007, 346] on input "checkbox" at bounding box center [1015, 332] width 28 height 28
checkbox input "false"
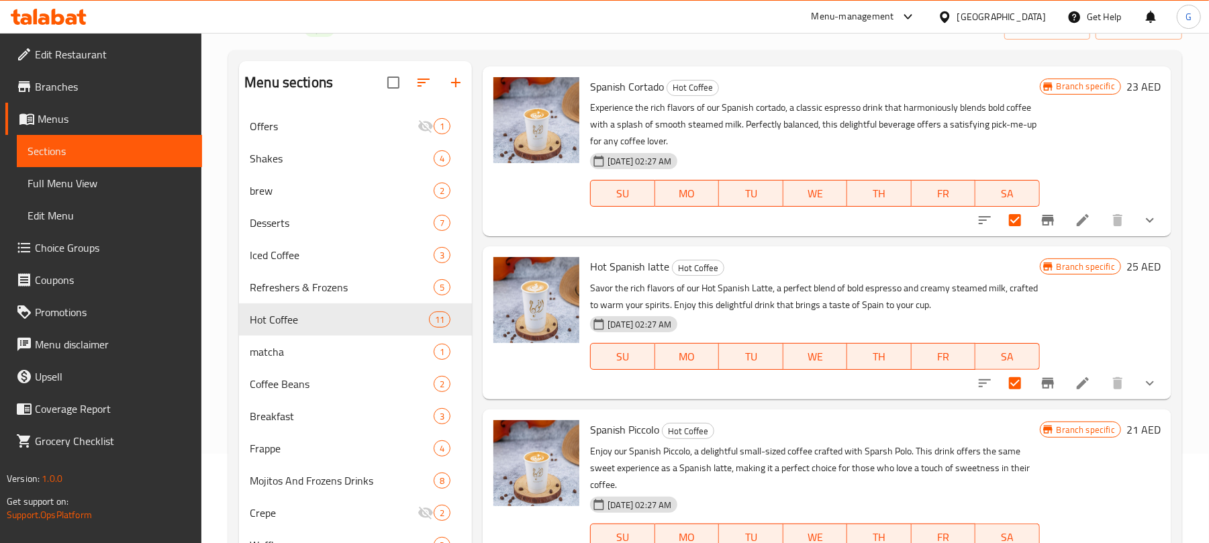
scroll to position [1103, 0]
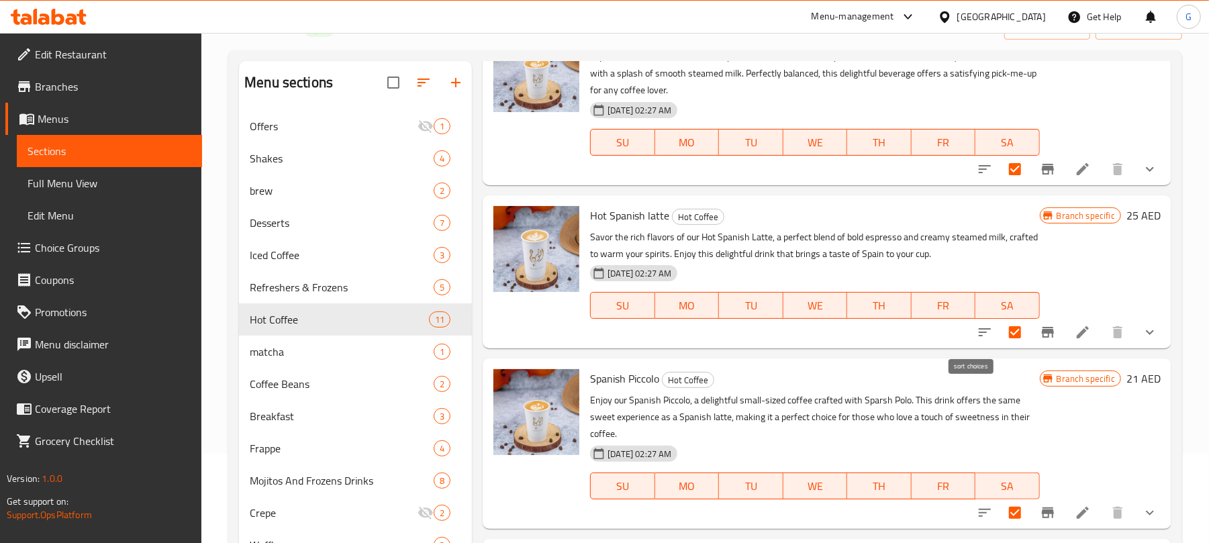
click at [986, 336] on button "sort-choices" at bounding box center [984, 332] width 32 height 32
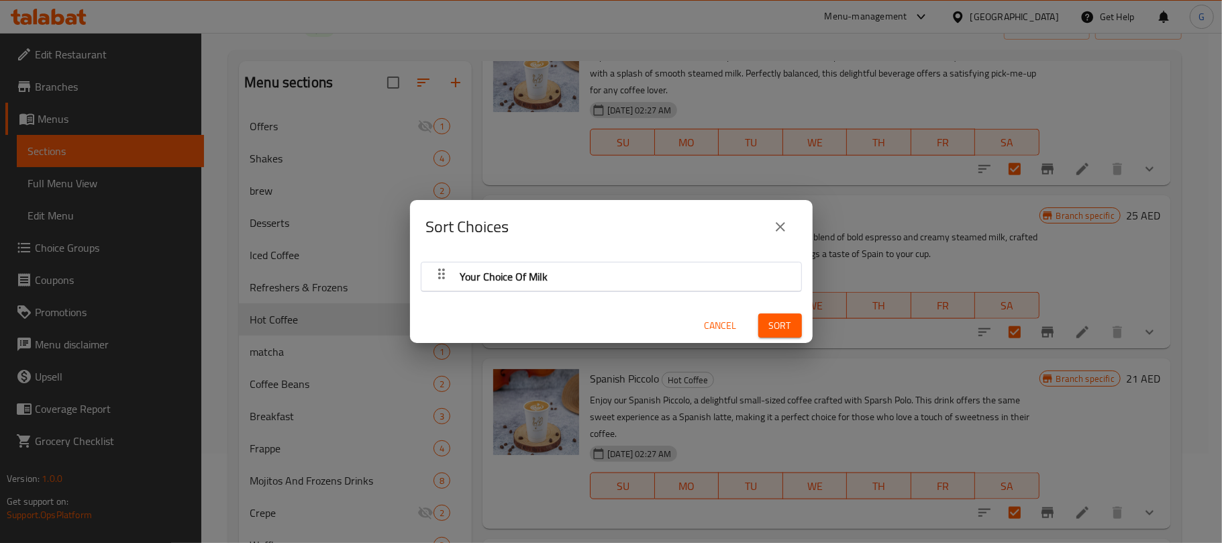
click at [774, 219] on icon "close" at bounding box center [780, 227] width 16 height 16
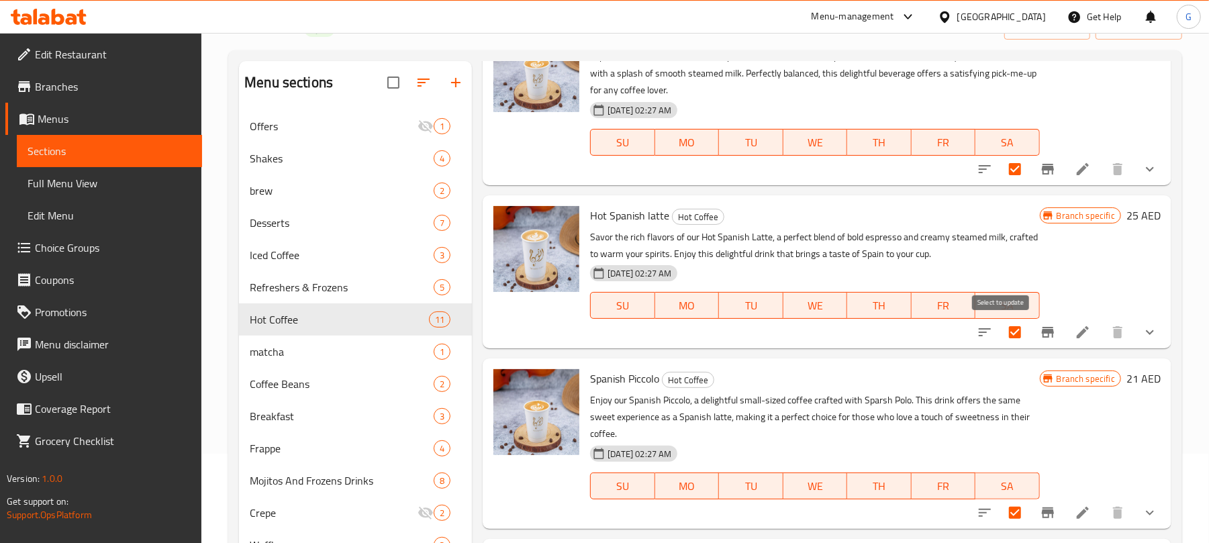
click at [1004, 336] on input "checkbox" at bounding box center [1015, 332] width 28 height 28
checkbox input "false"
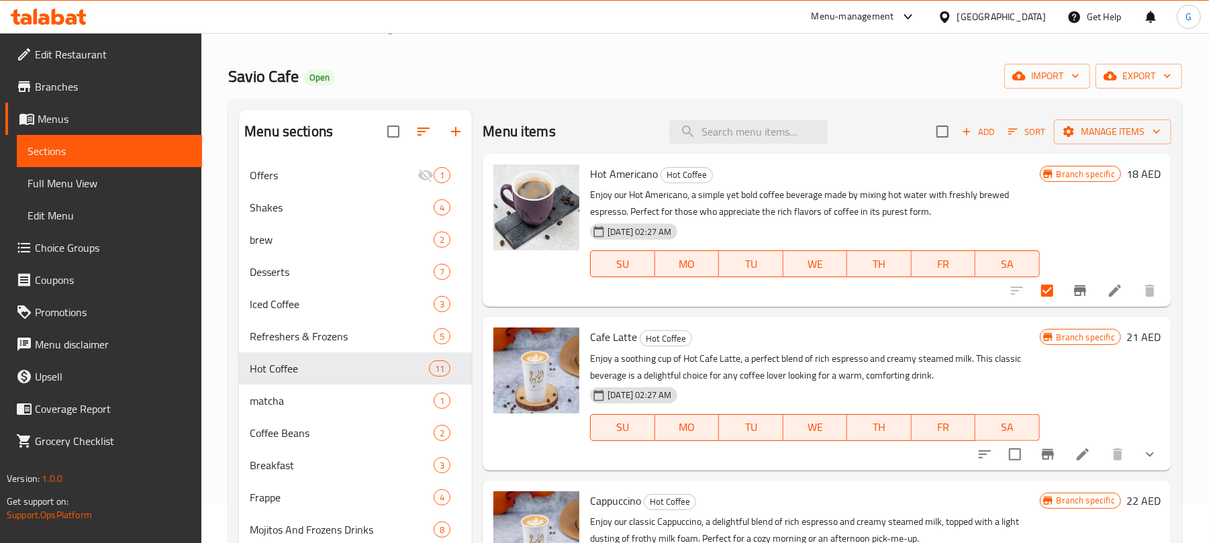
scroll to position [0, 0]
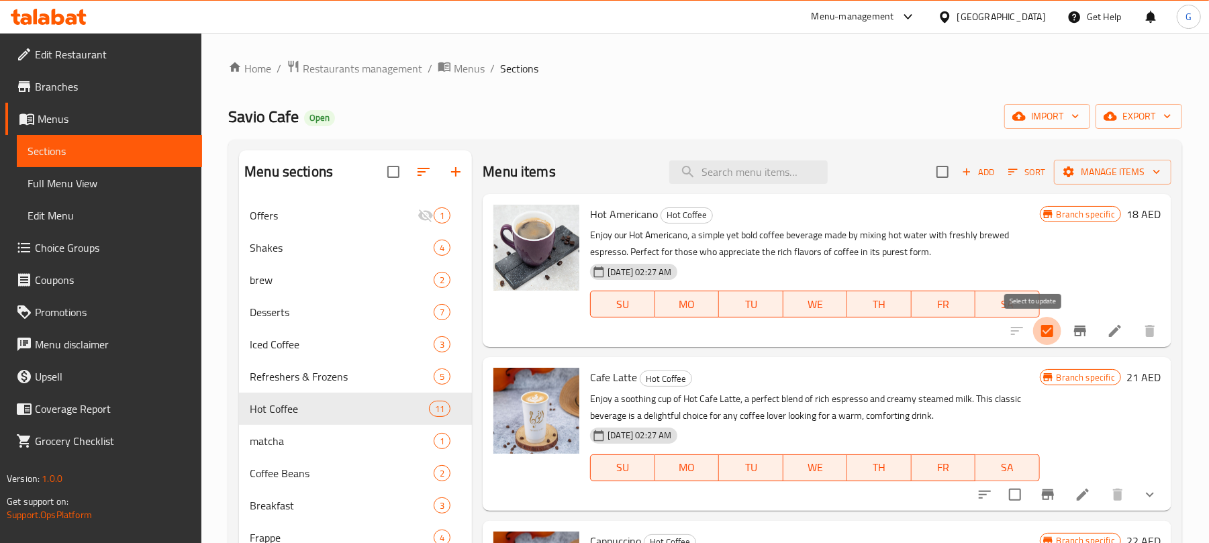
click at [1033, 336] on input "checkbox" at bounding box center [1047, 331] width 28 height 28
checkbox input "false"
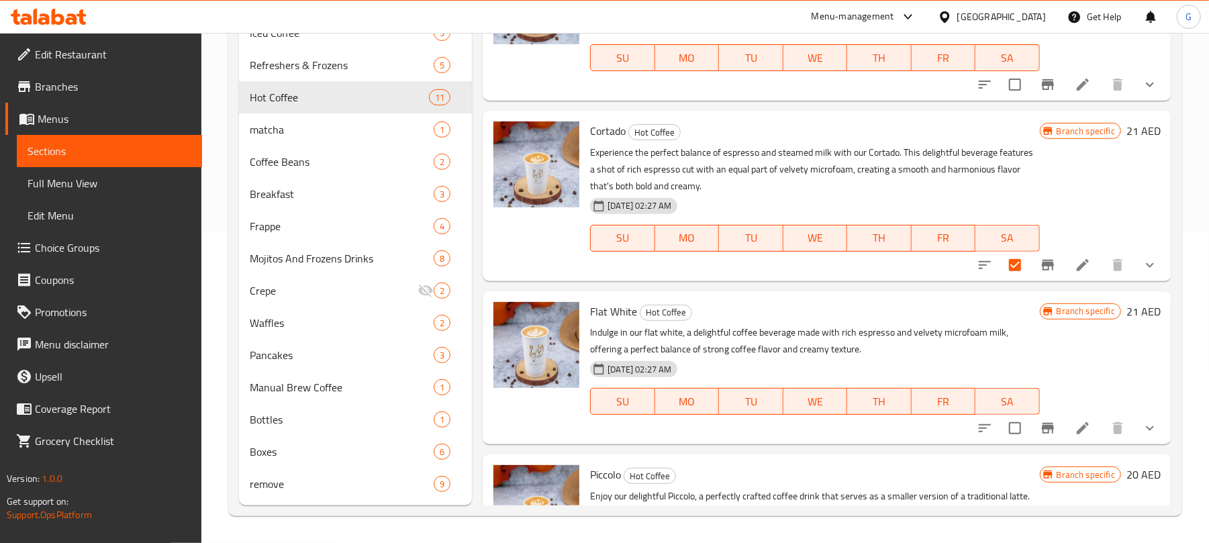
scroll to position [268, 0]
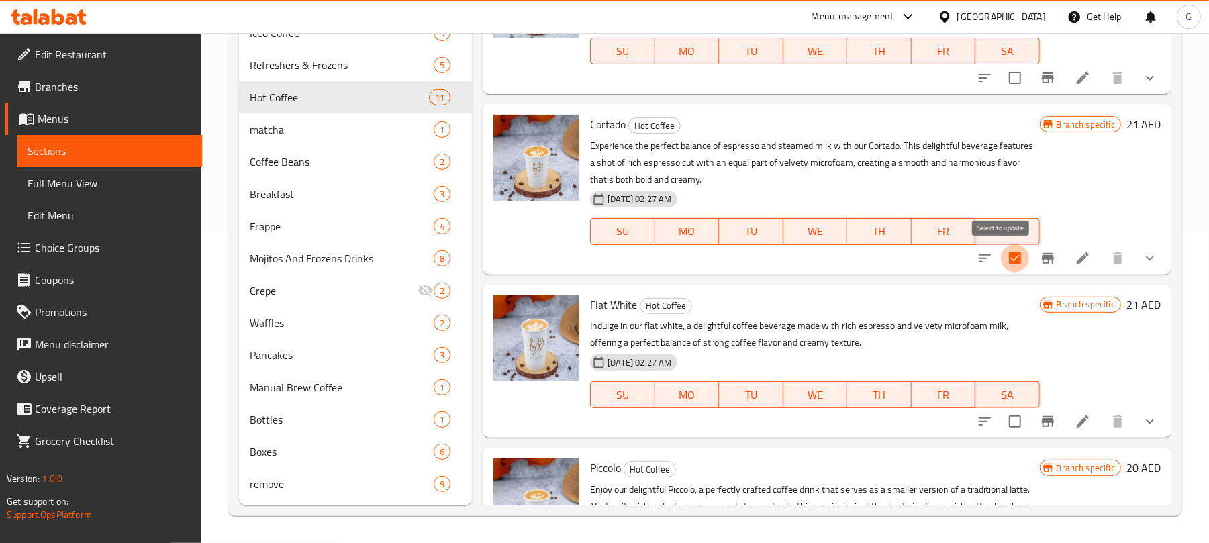
click at [1002, 266] on input "checkbox" at bounding box center [1015, 258] width 28 height 28
checkbox input "false"
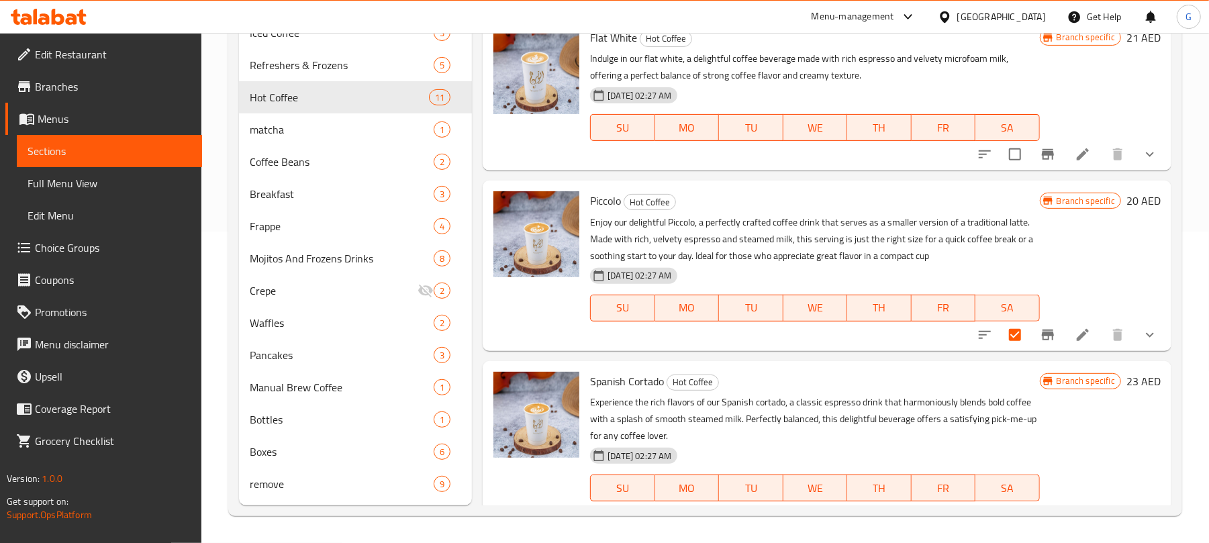
scroll to position [537, 0]
click at [1005, 331] on input "checkbox" at bounding box center [1015, 333] width 28 height 28
checkbox input "false"
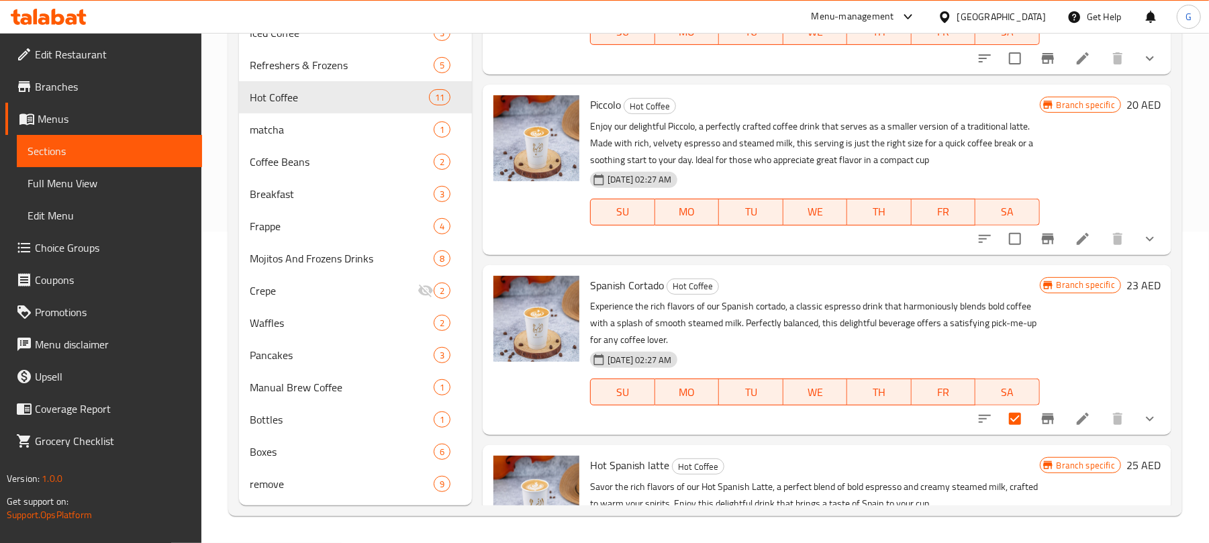
scroll to position [805, 0]
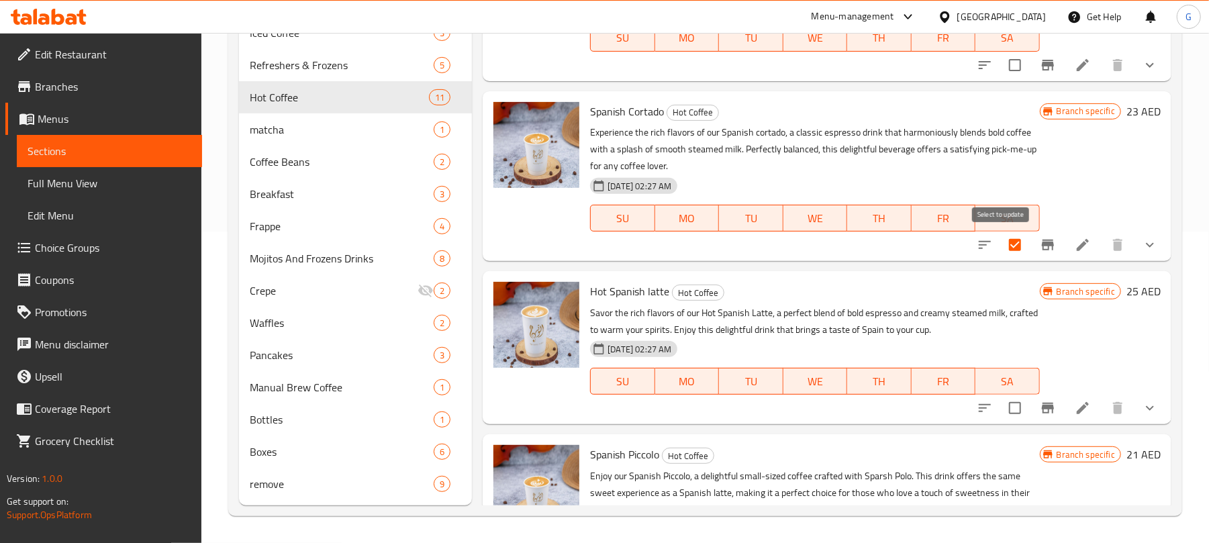
click at [1002, 251] on input "checkbox" at bounding box center [1015, 245] width 28 height 28
checkbox input "false"
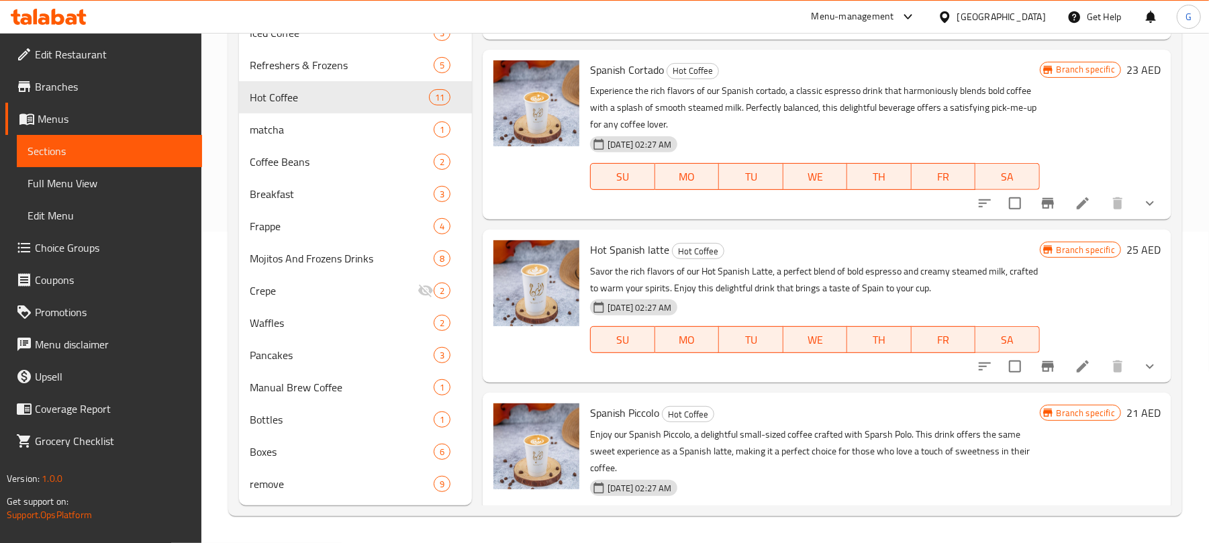
scroll to position [984, 0]
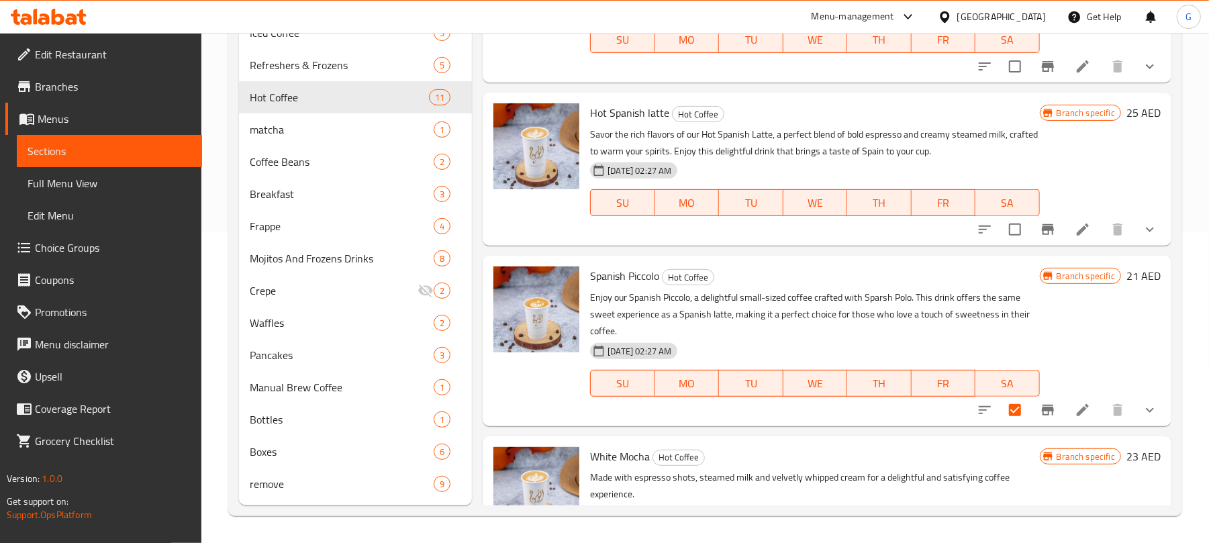
click at [1001, 417] on input "checkbox" at bounding box center [1015, 410] width 28 height 28
checkbox input "false"
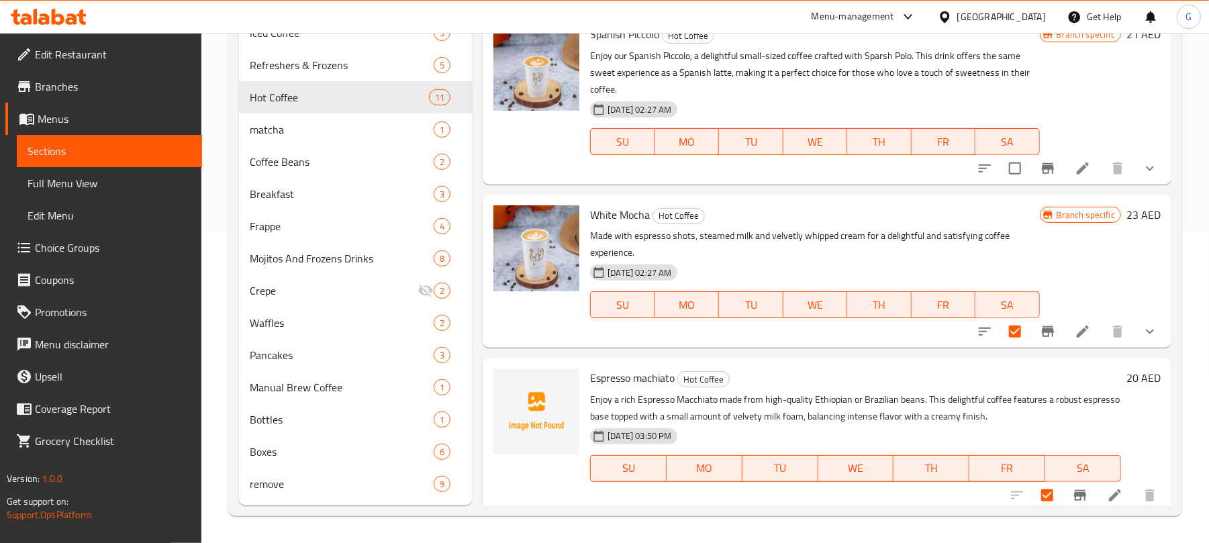
scroll to position [1231, 0]
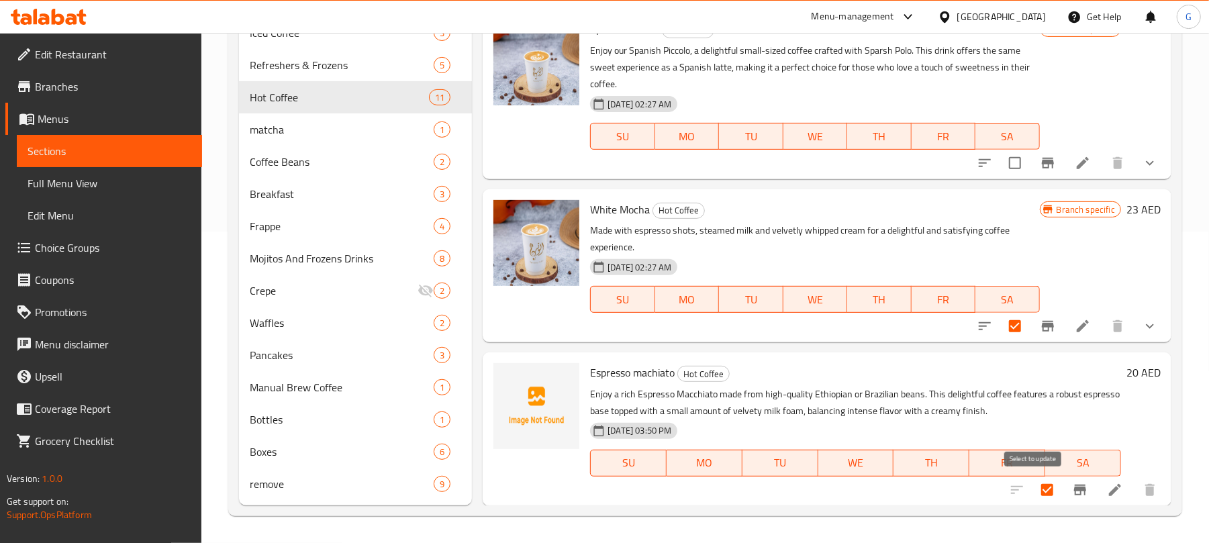
click at [1033, 486] on input "checkbox" at bounding box center [1047, 490] width 28 height 28
checkbox input "false"
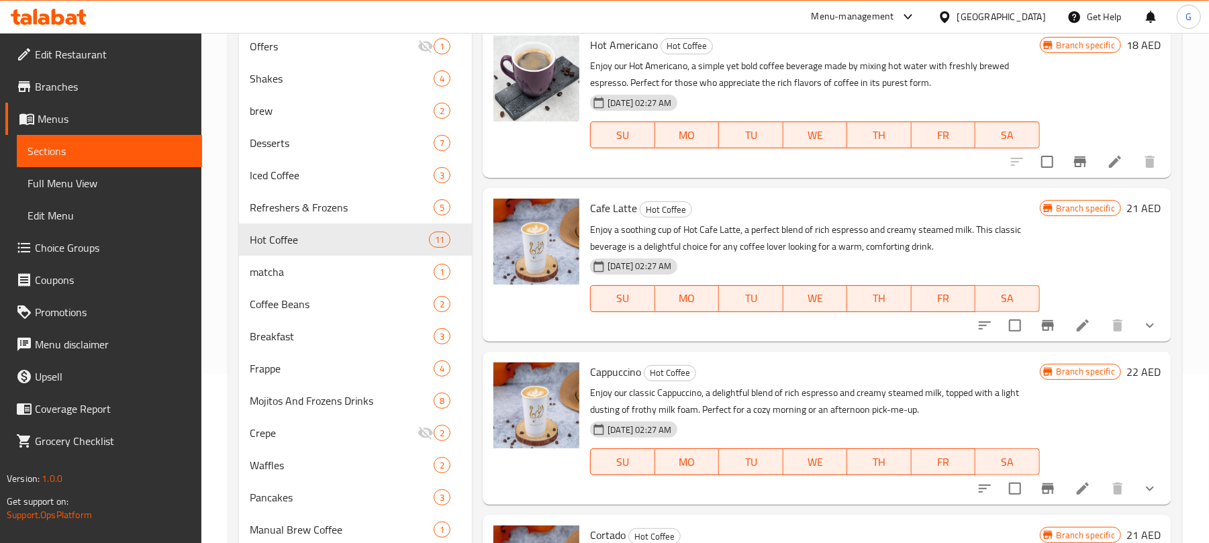
scroll to position [0, 0]
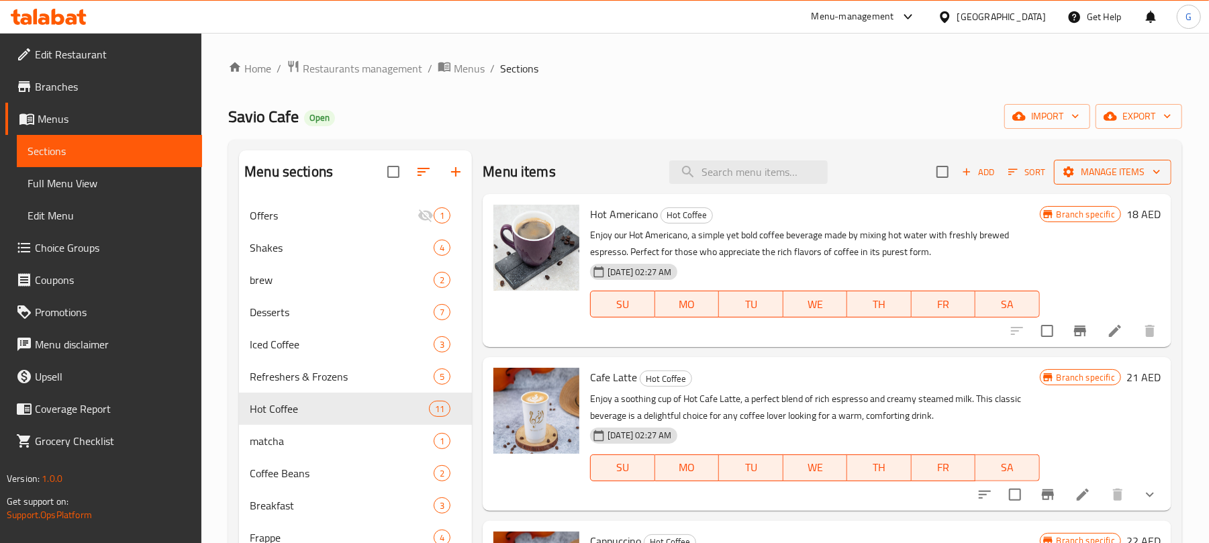
click at [1099, 178] on span "Manage items" at bounding box center [1112, 172] width 96 height 17
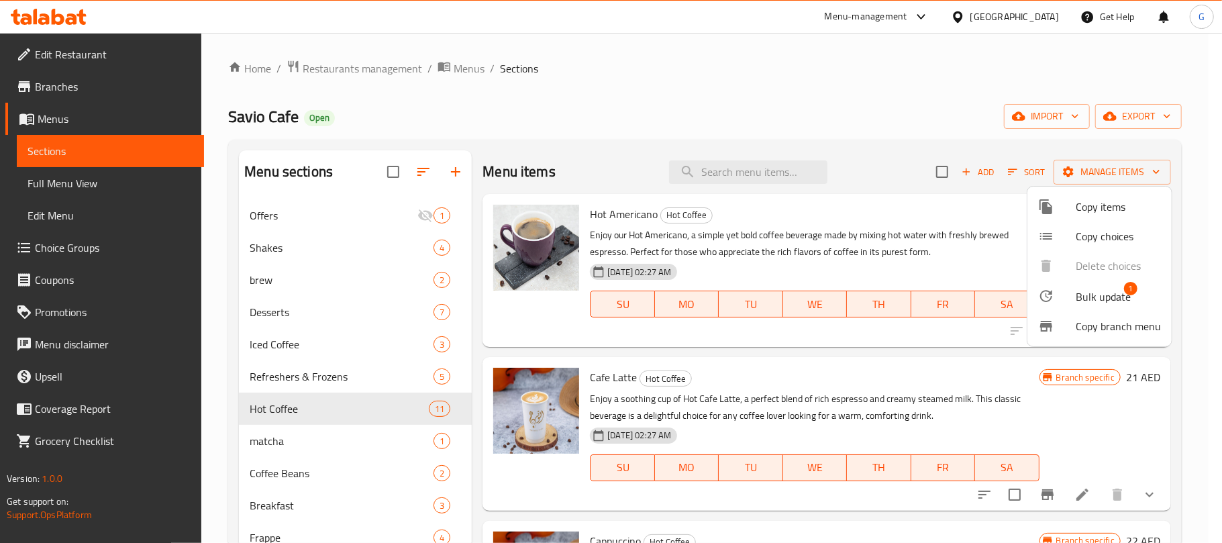
click at [1112, 294] on span "Bulk update" at bounding box center [1103, 297] width 55 height 16
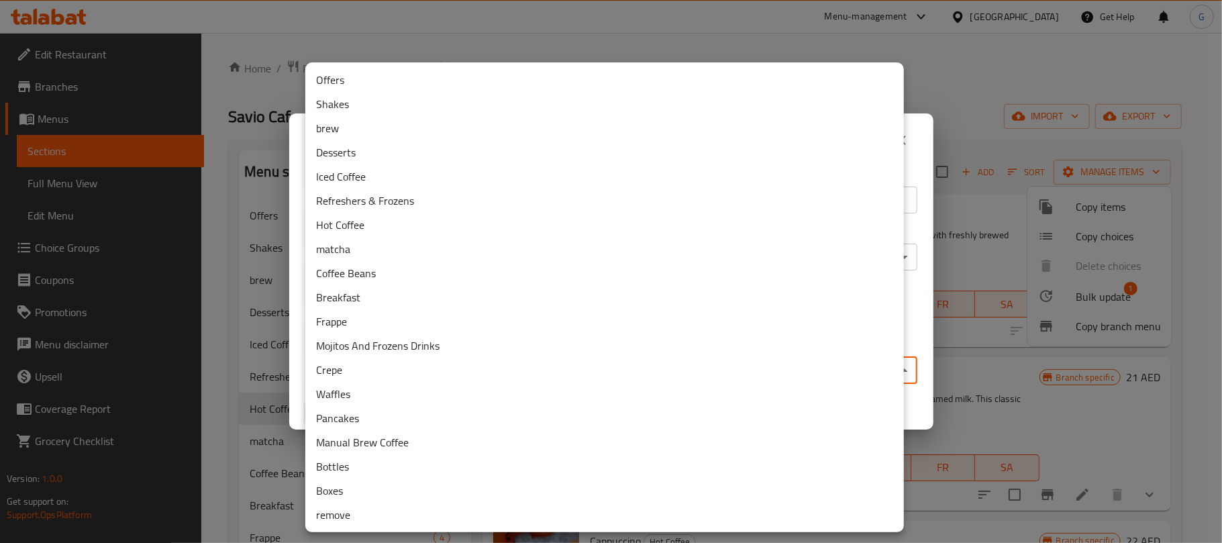
click at [471, 366] on body "​ Menu-management [GEOGRAPHIC_DATA] Get Help G Edit Restaurant Branches Menus S…" at bounding box center [611, 288] width 1222 height 510
click at [345, 507] on li "remove" at bounding box center [604, 515] width 599 height 24
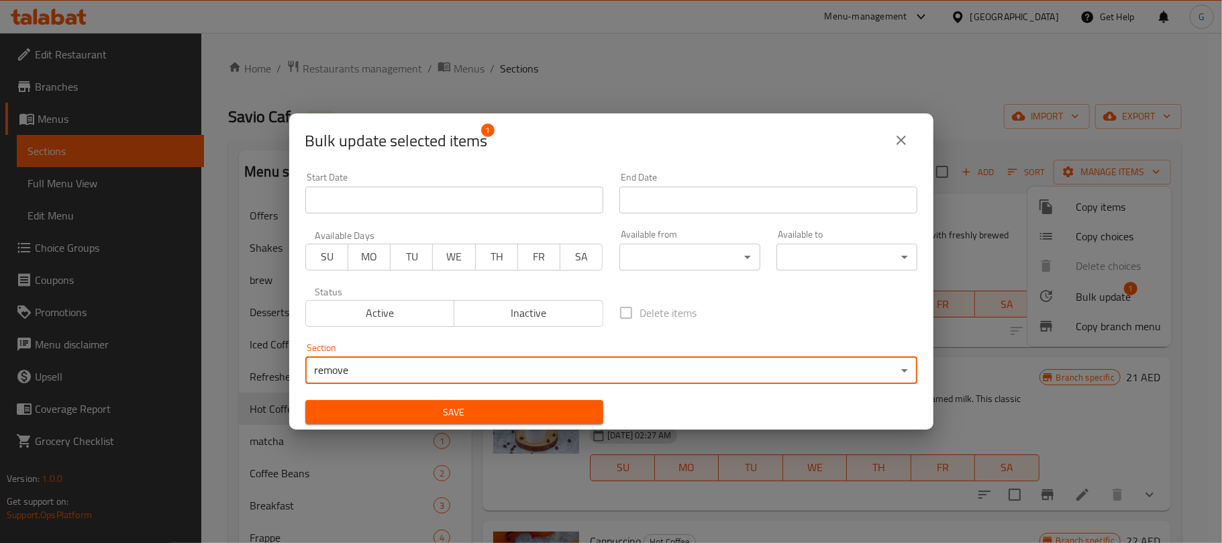
click at [460, 409] on span "Save" at bounding box center [454, 412] width 276 height 17
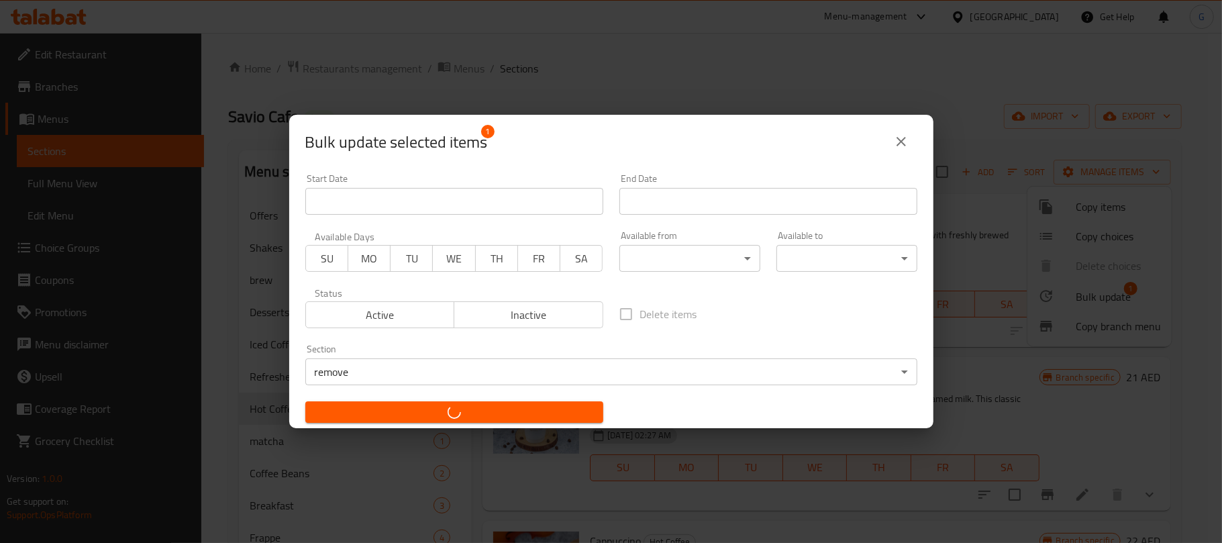
checkbox input "false"
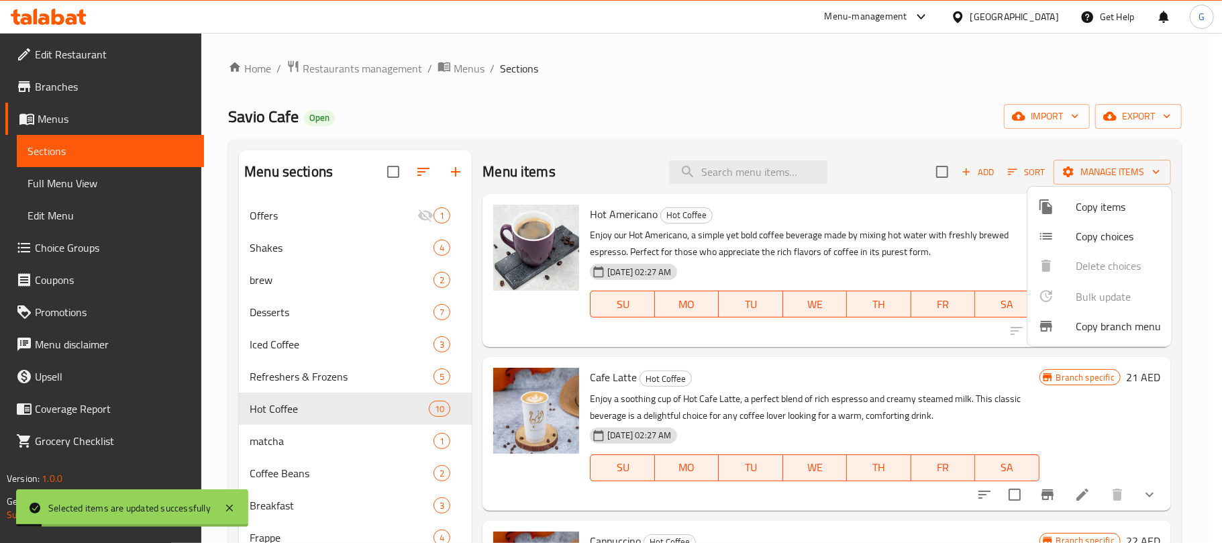
click at [717, 106] on div at bounding box center [611, 271] width 1222 height 543
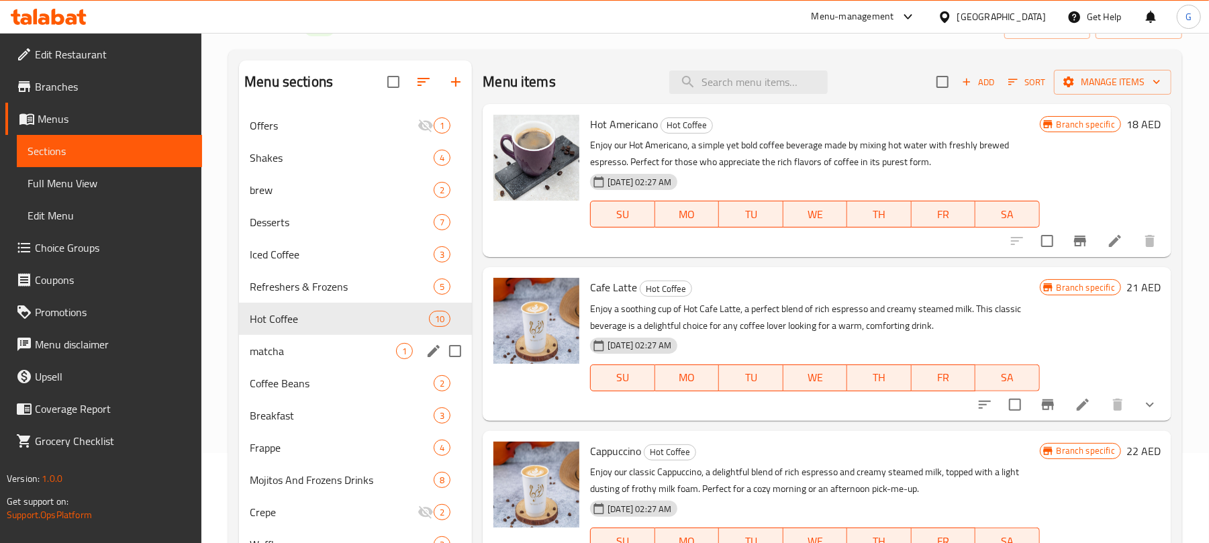
scroll to position [178, 0]
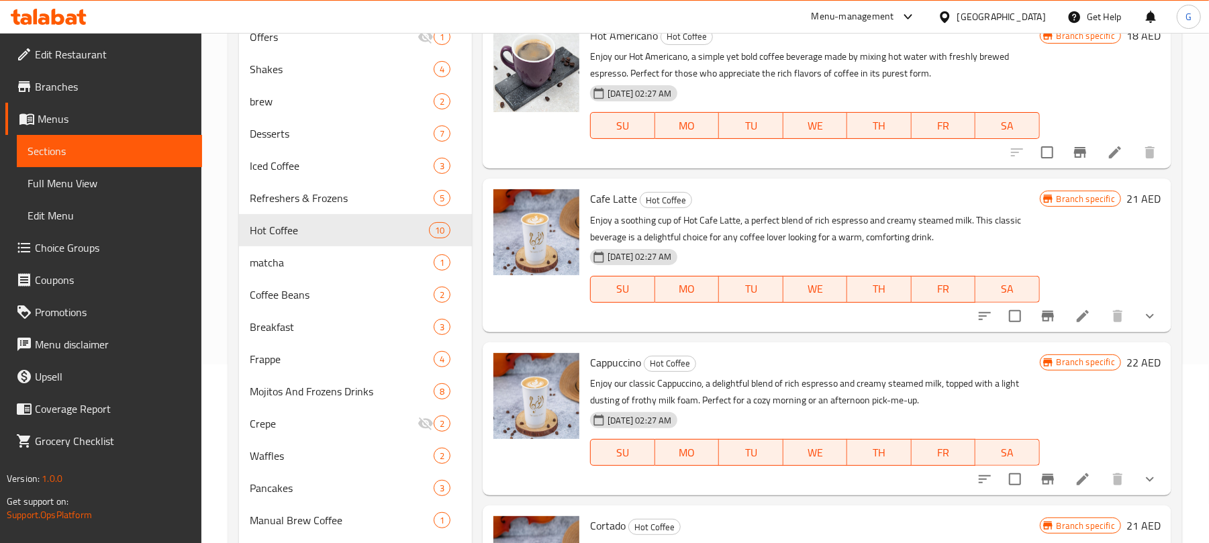
click at [682, 207] on span "Hot Coffee" at bounding box center [665, 200] width 51 height 15
copy span "Hot Coffee"
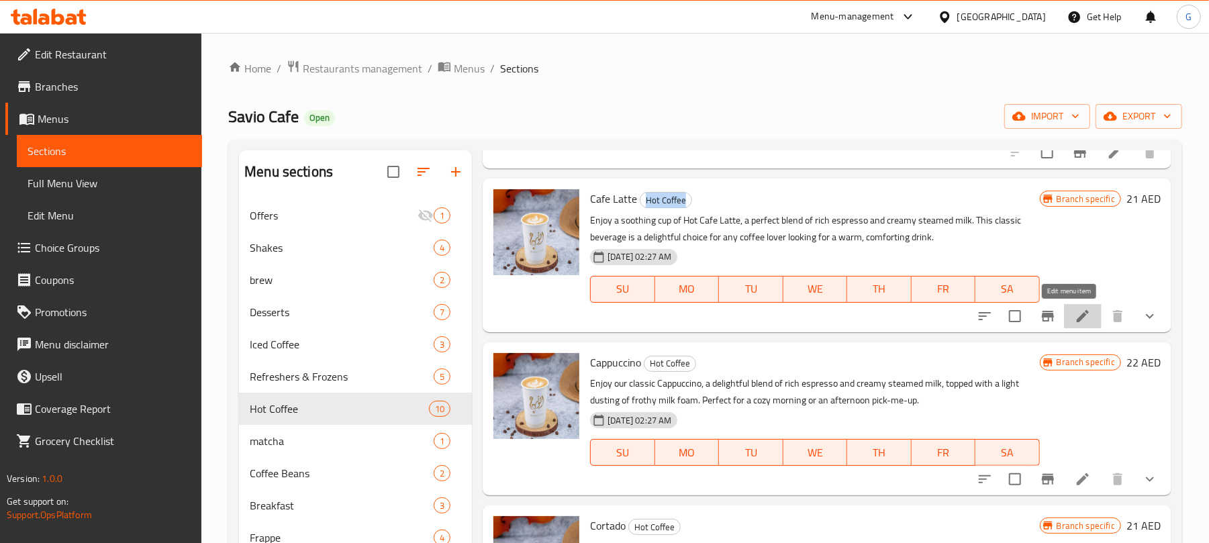
click at [1074, 314] on icon at bounding box center [1082, 316] width 16 height 16
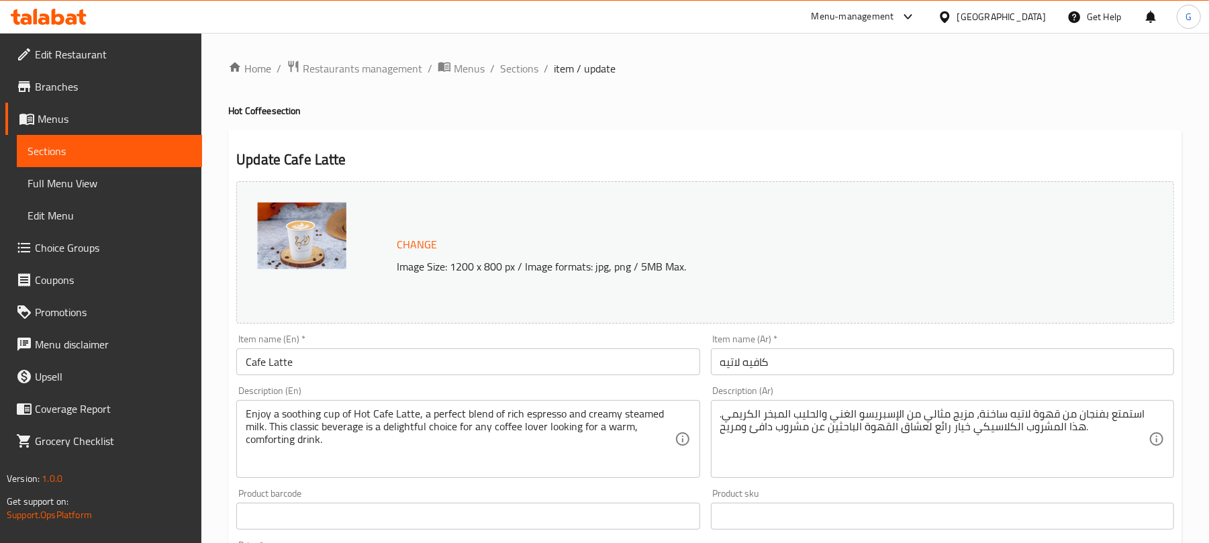
click at [796, 377] on div "Item name (Ar)   * كافيه لاتيه Item name (Ar) *" at bounding box center [942, 355] width 474 height 52
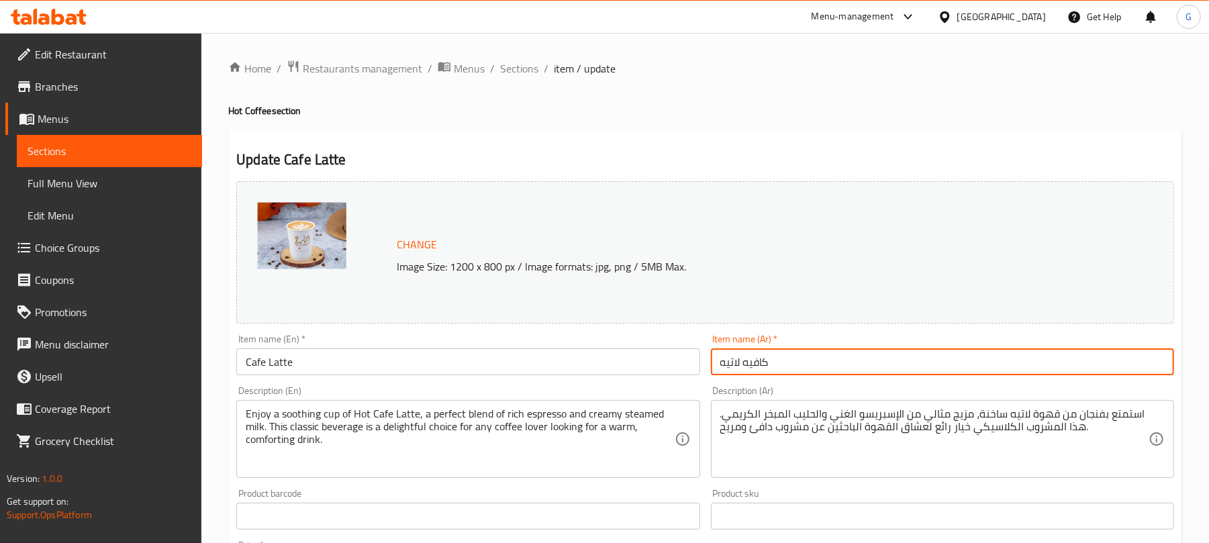
click at [796, 361] on input "كافيه لاتيه" at bounding box center [942, 361] width 463 height 27
paste input "Cafe latte"
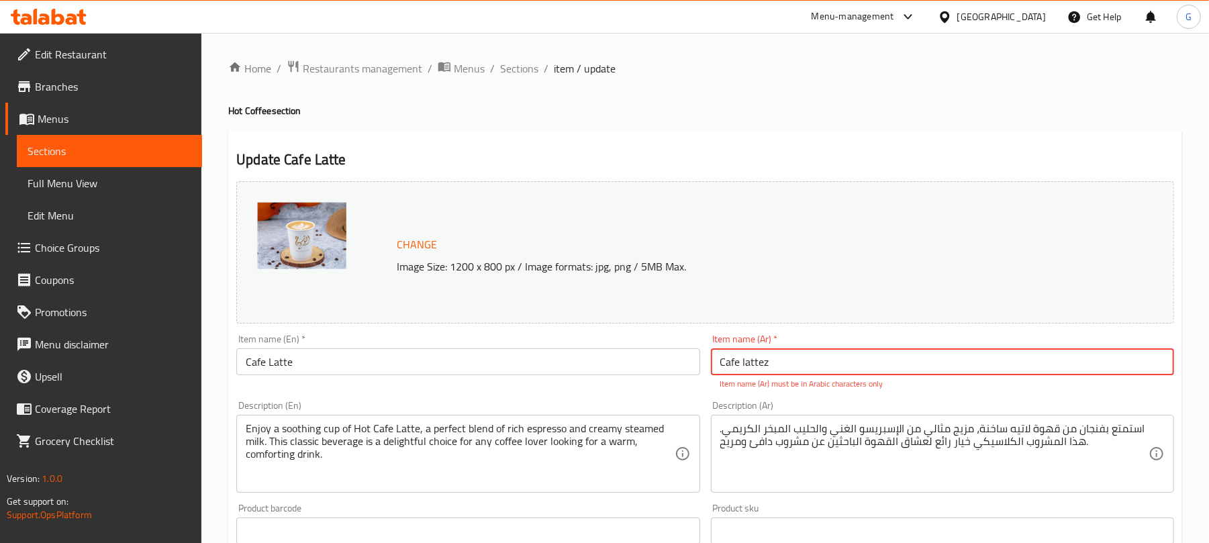
click at [811, 362] on input "Cafe lattez" at bounding box center [942, 361] width 463 height 27
paste input "قهوة لاتيه"
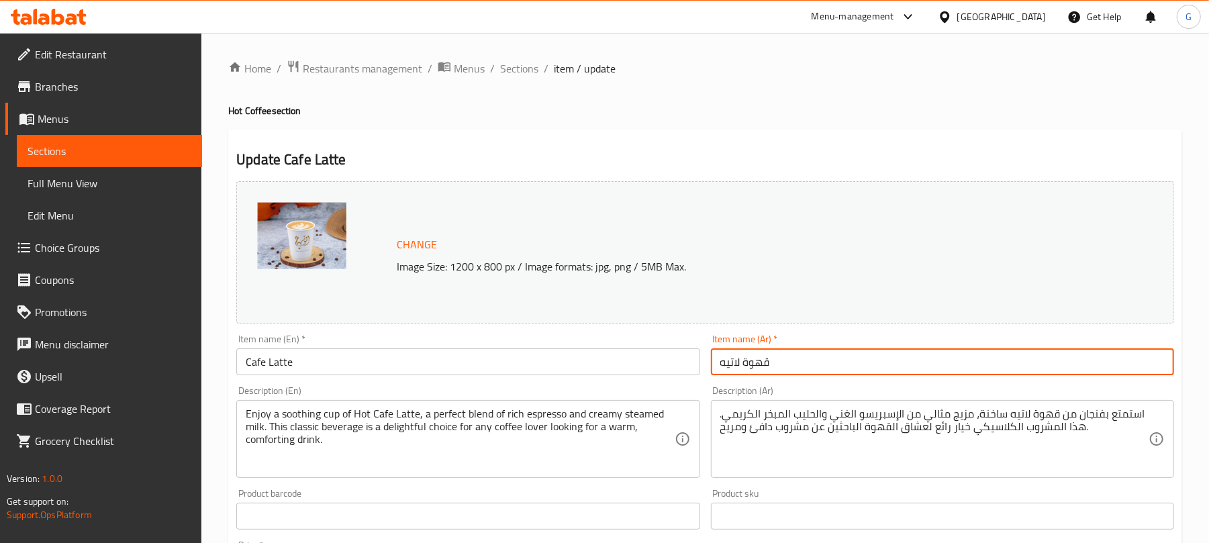
type input "قهوة لاتيه"
click at [523, 66] on span "Sections" at bounding box center [519, 68] width 38 height 16
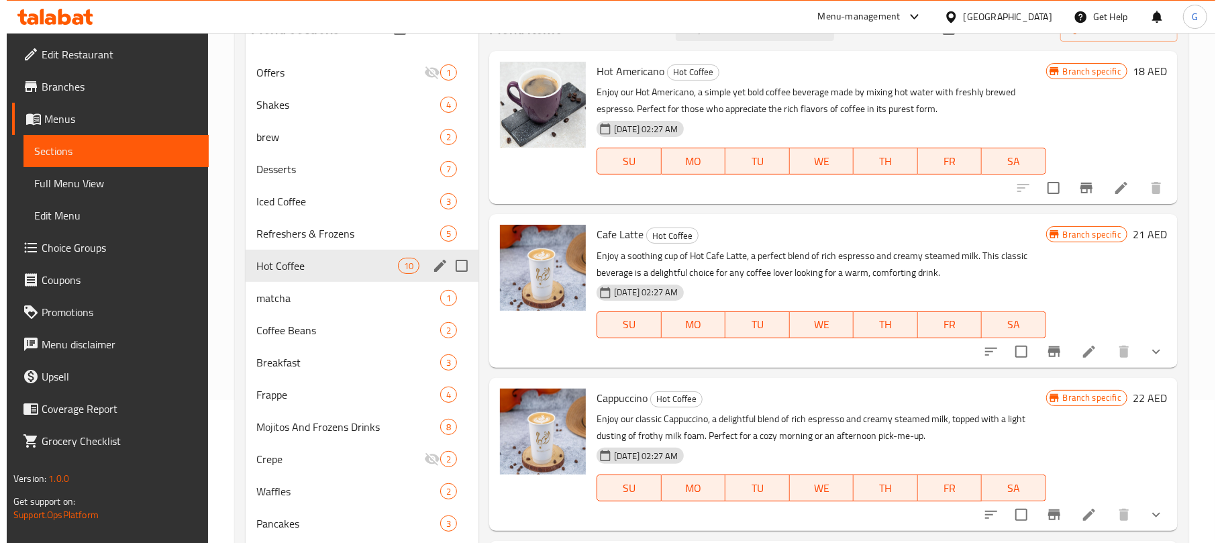
scroll to position [89, 0]
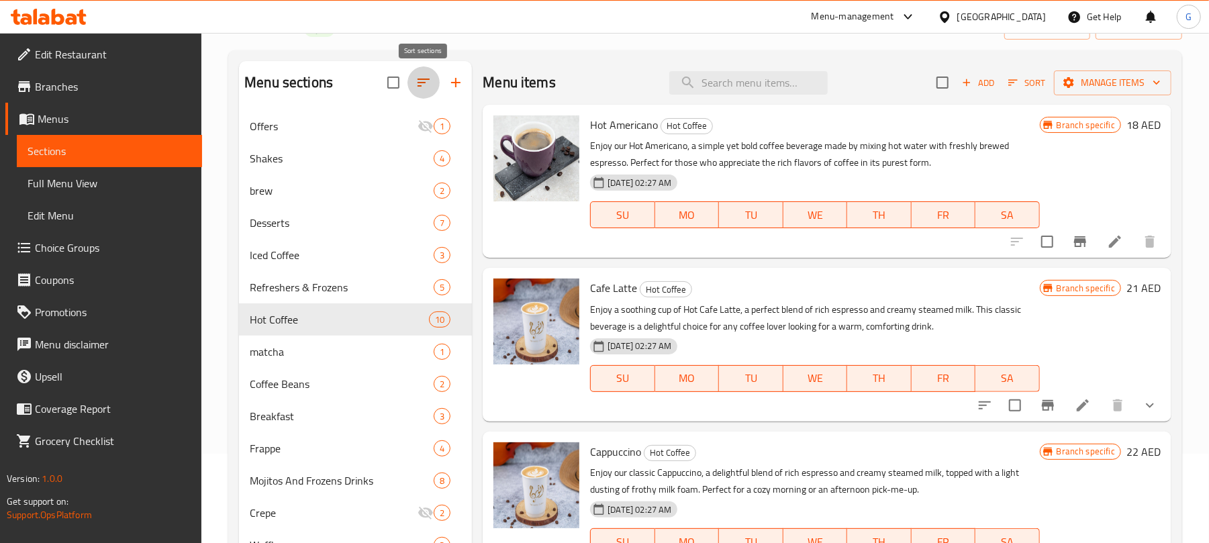
click at [419, 76] on icon "button" at bounding box center [423, 82] width 16 height 16
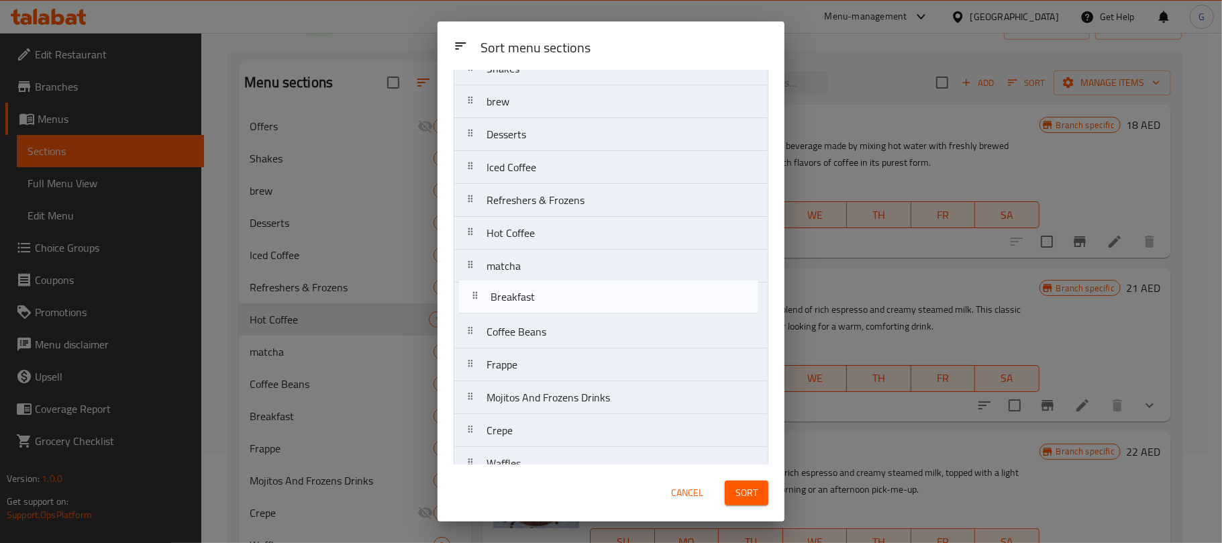
drag, startPoint x: 467, startPoint y: 339, endPoint x: 471, endPoint y: 299, distance: 40.5
click at [471, 299] on nav "Offers Shakes brew Desserts Iced Coffee Refreshers & Frozens Hot Coffee matcha …" at bounding box center [611, 332] width 315 height 626
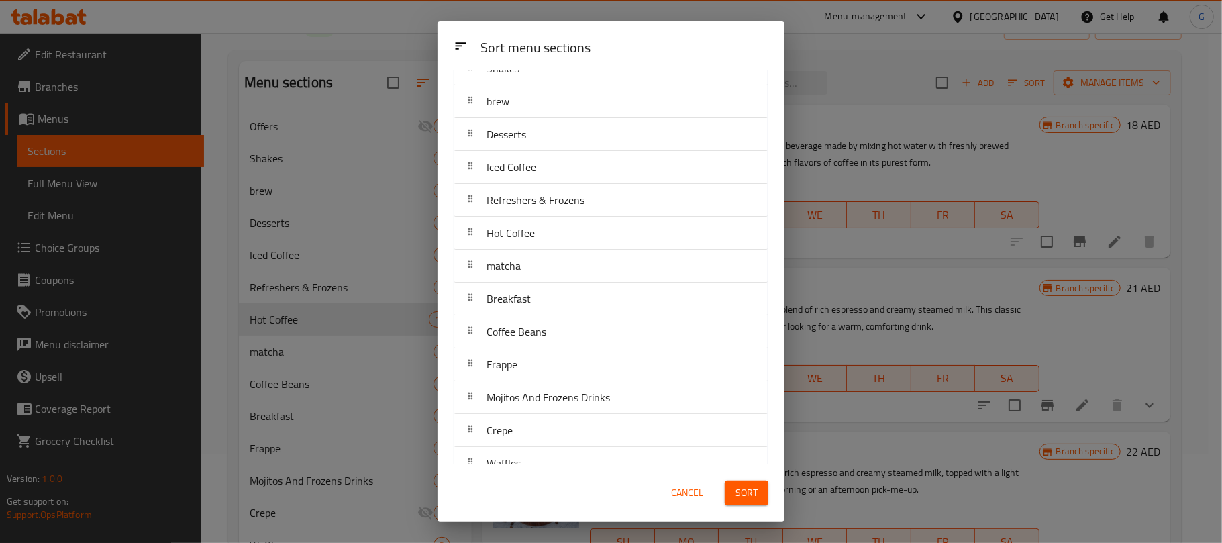
click at [753, 489] on span "Sort" at bounding box center [746, 492] width 22 height 17
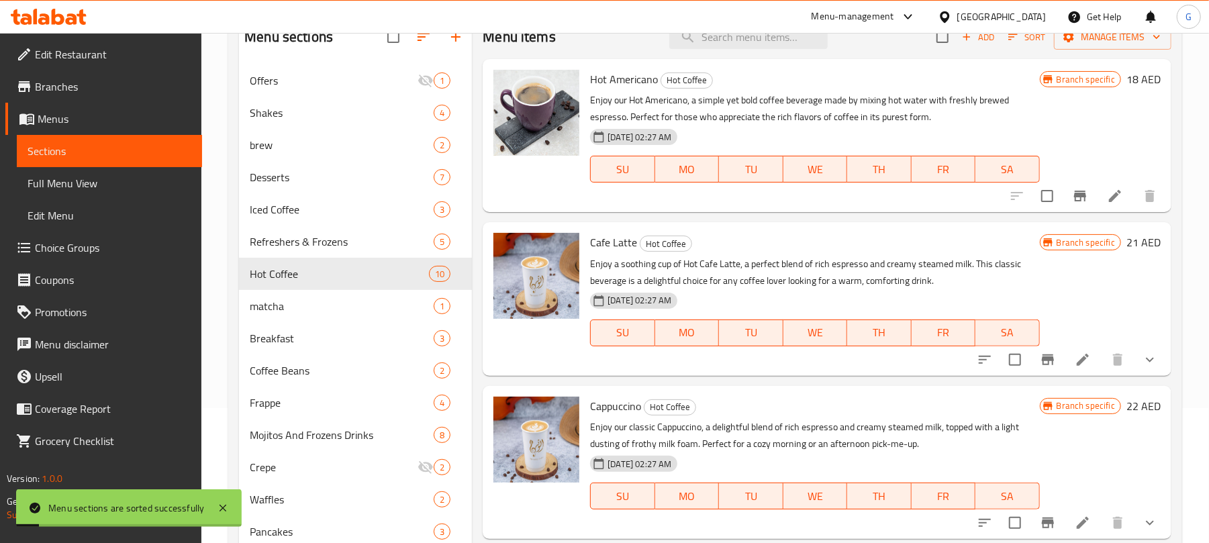
scroll to position [146, 0]
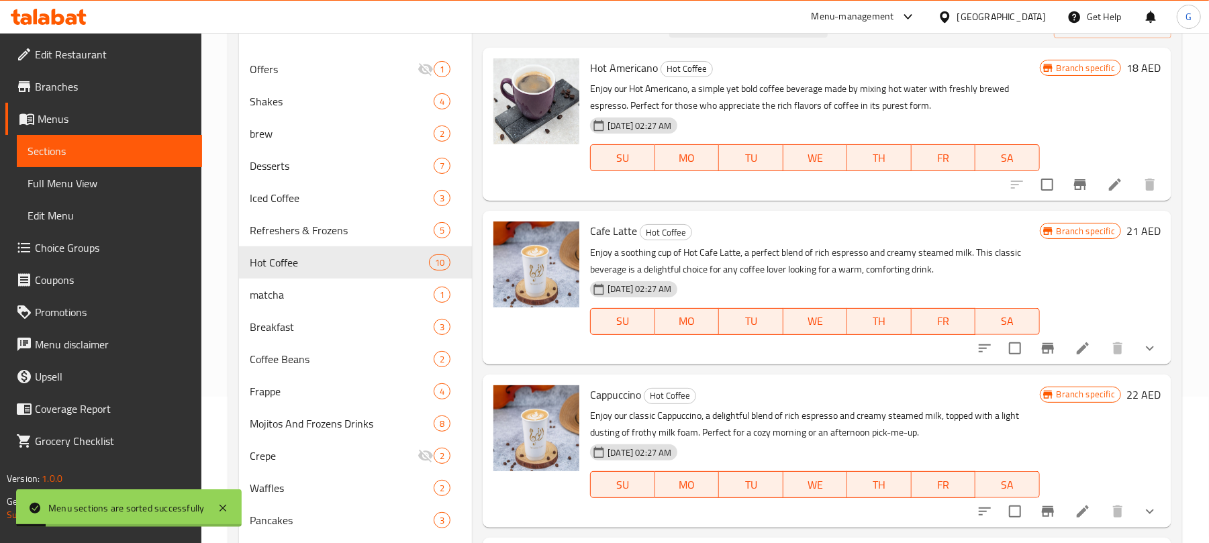
click at [228, 258] on div "Menu sections Offers 1 Shakes 4 brew 2 Desserts 7 Iced Coffee 3 Refreshers & Fr…" at bounding box center [705, 337] width 954 height 688
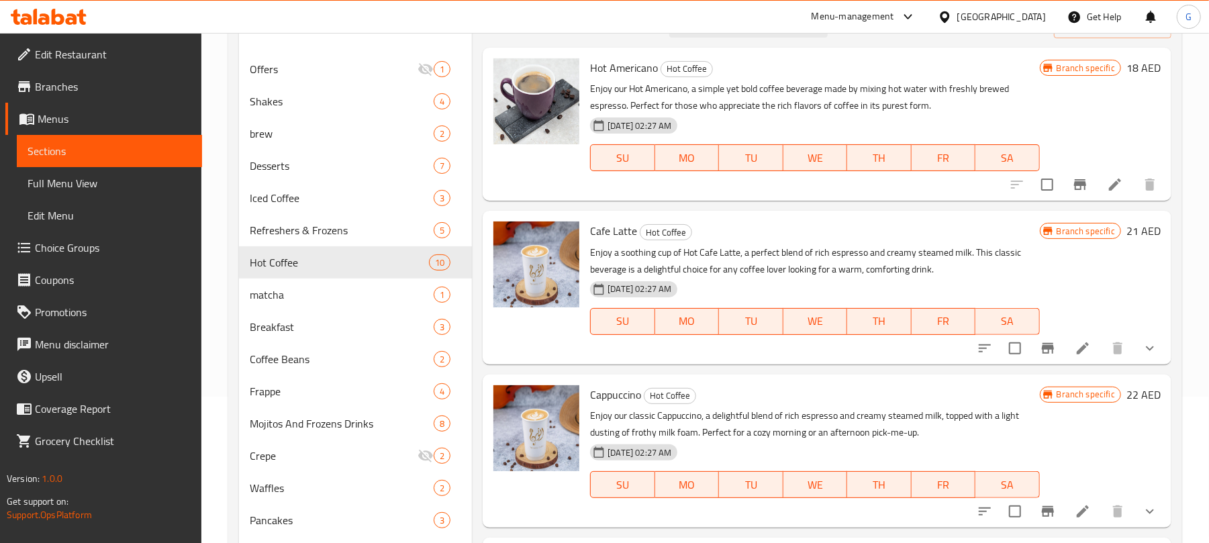
scroll to position [0, 0]
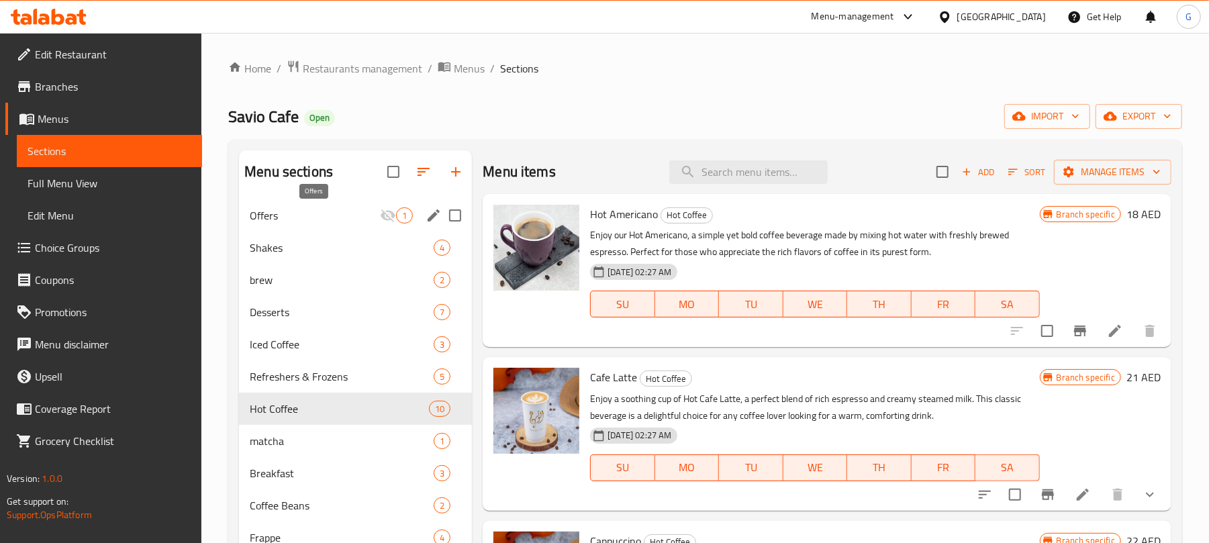
click at [317, 213] on span "Offers" at bounding box center [315, 215] width 130 height 16
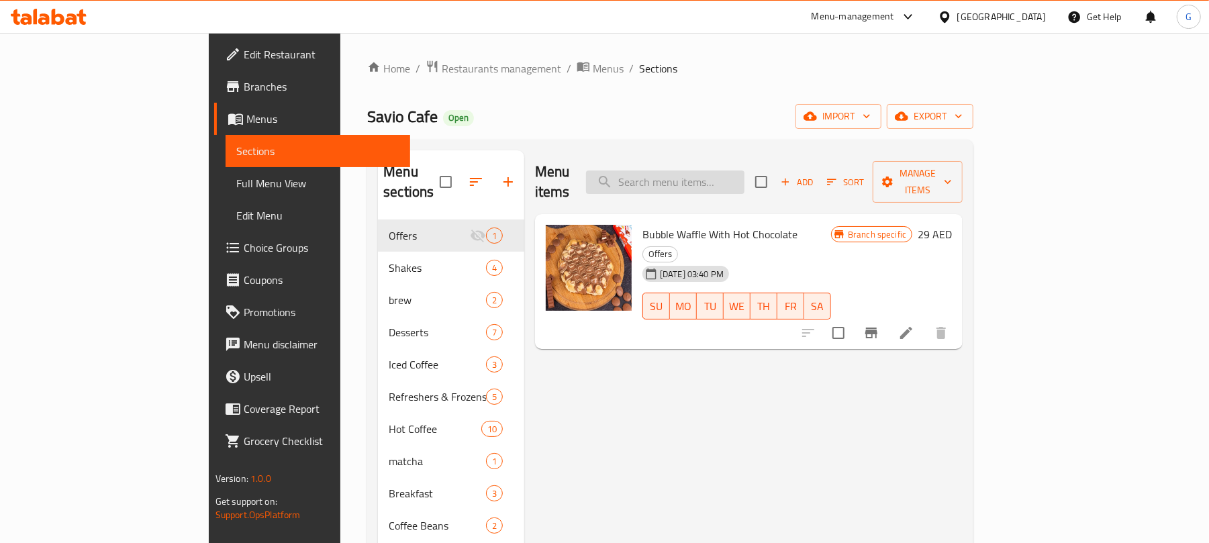
click at [744, 170] on input "search" at bounding box center [665, 181] width 158 height 23
paste input "Brownies Cookies"
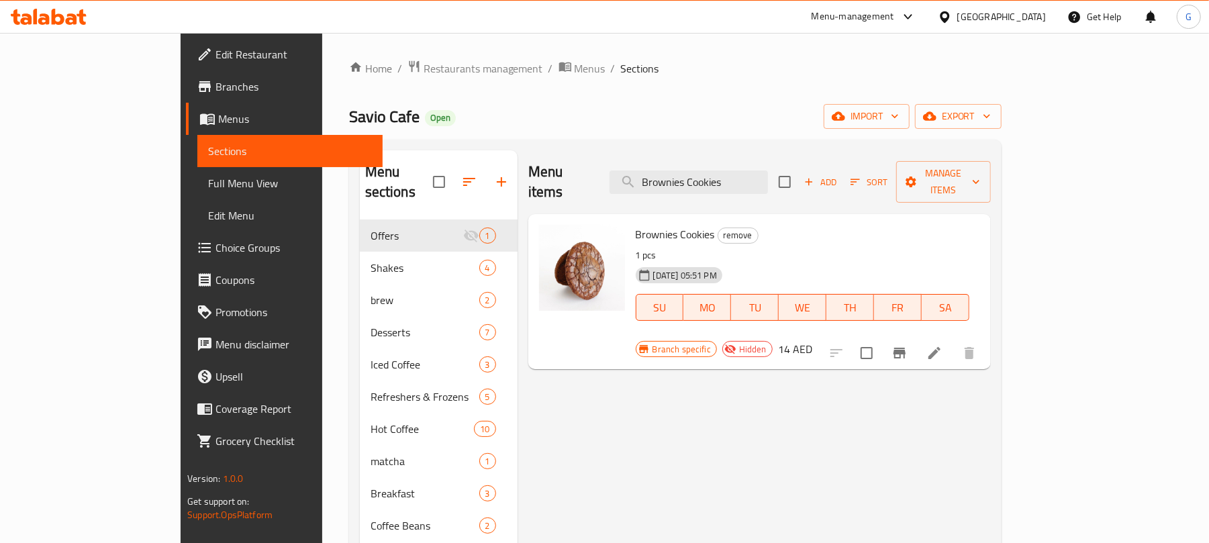
type input "Brownies Cookies"
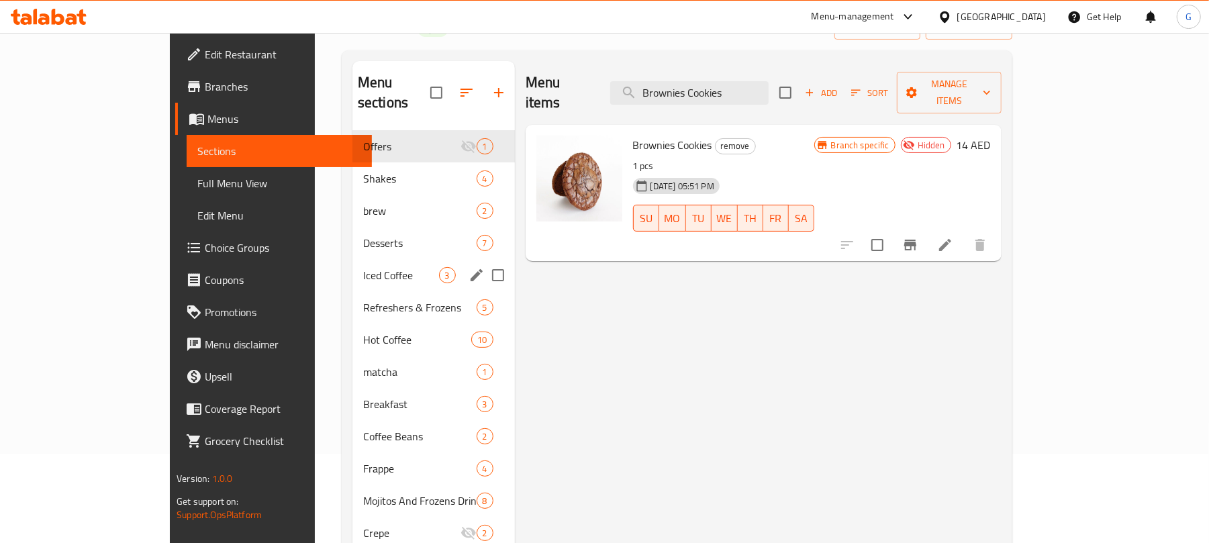
scroll to position [178, 0]
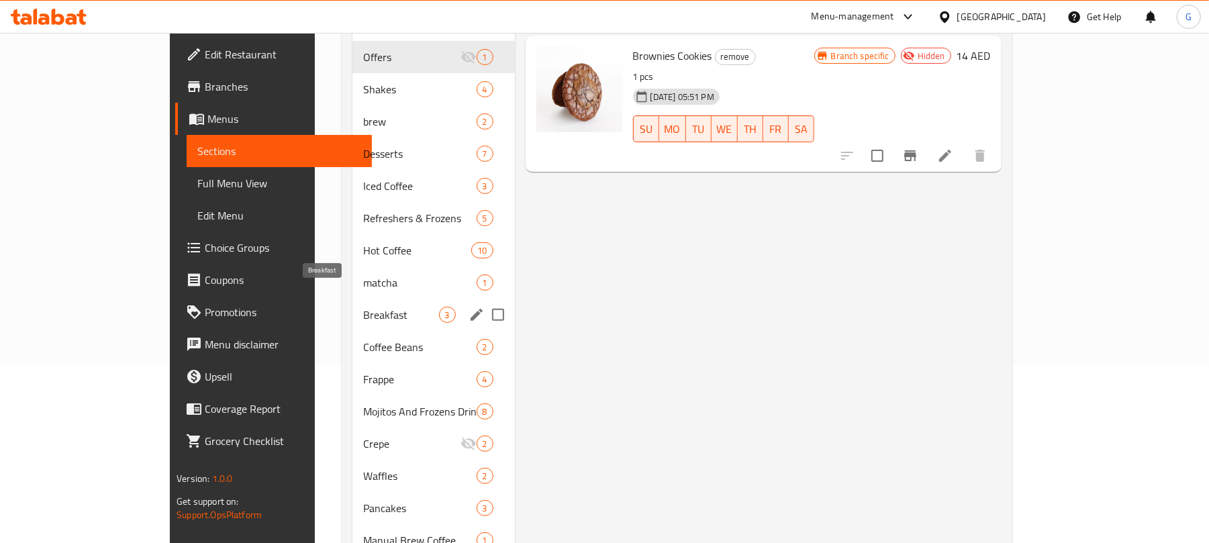
click at [363, 307] on span "Breakfast" at bounding box center [401, 315] width 76 height 16
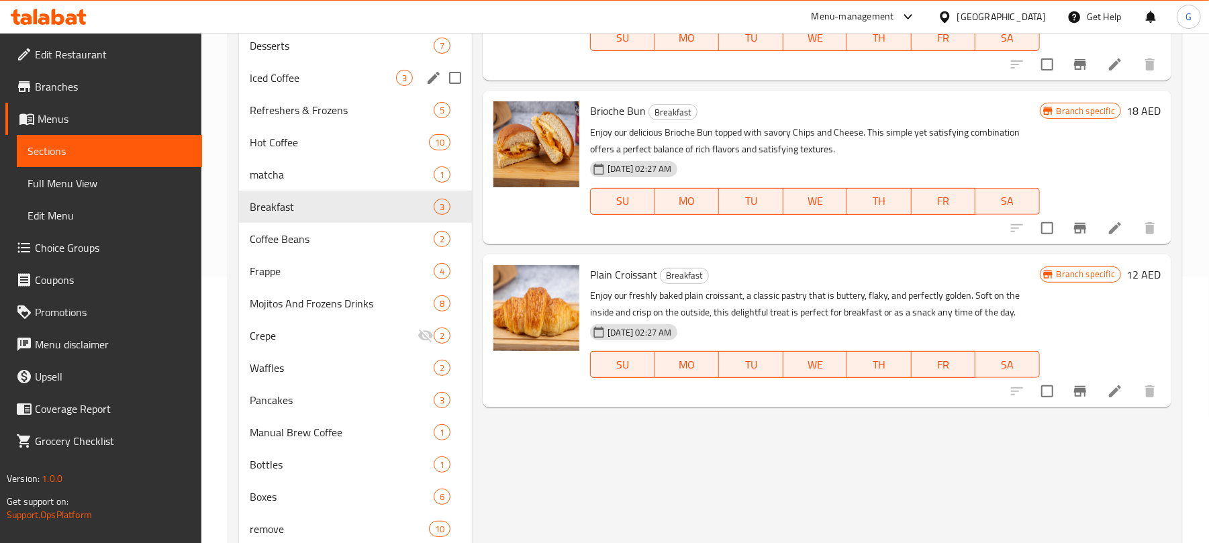
scroll to position [268, 0]
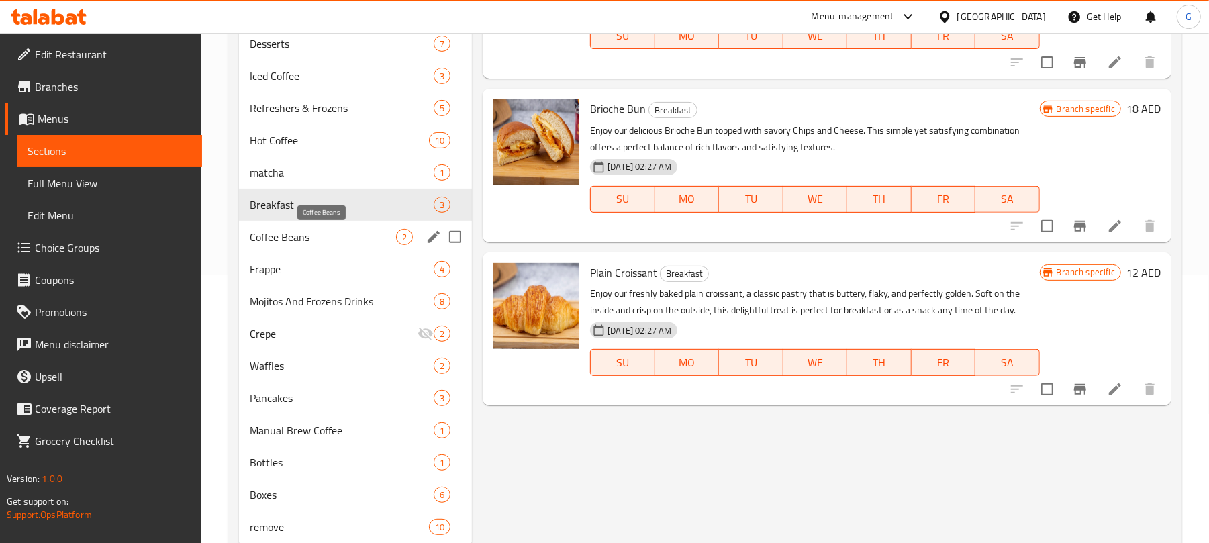
click at [353, 244] on span "Coffee Beans" at bounding box center [323, 237] width 146 height 16
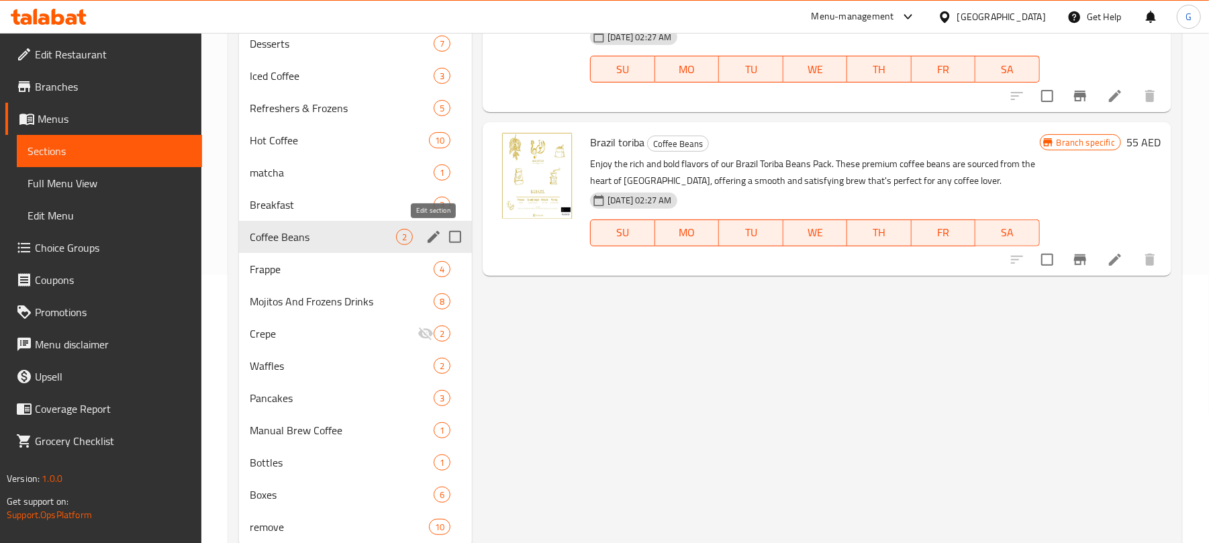
click at [436, 232] on icon "edit" at bounding box center [433, 237] width 16 height 16
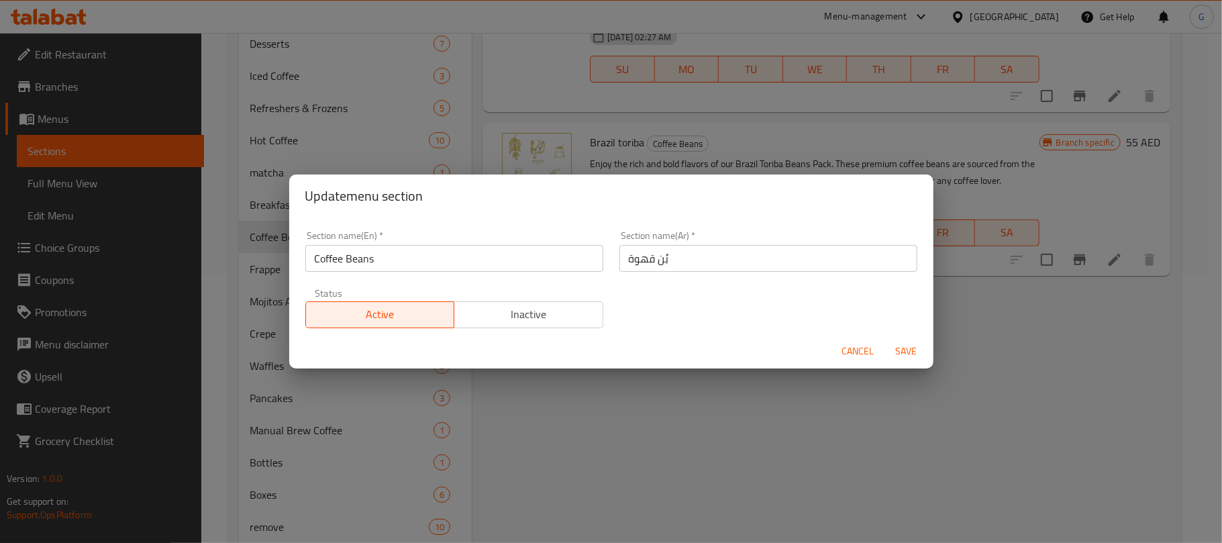
drag, startPoint x: 576, startPoint y: 314, endPoint x: 690, endPoint y: 338, distance: 117.3
click at [576, 315] on span "Inactive" at bounding box center [529, 314] width 138 height 19
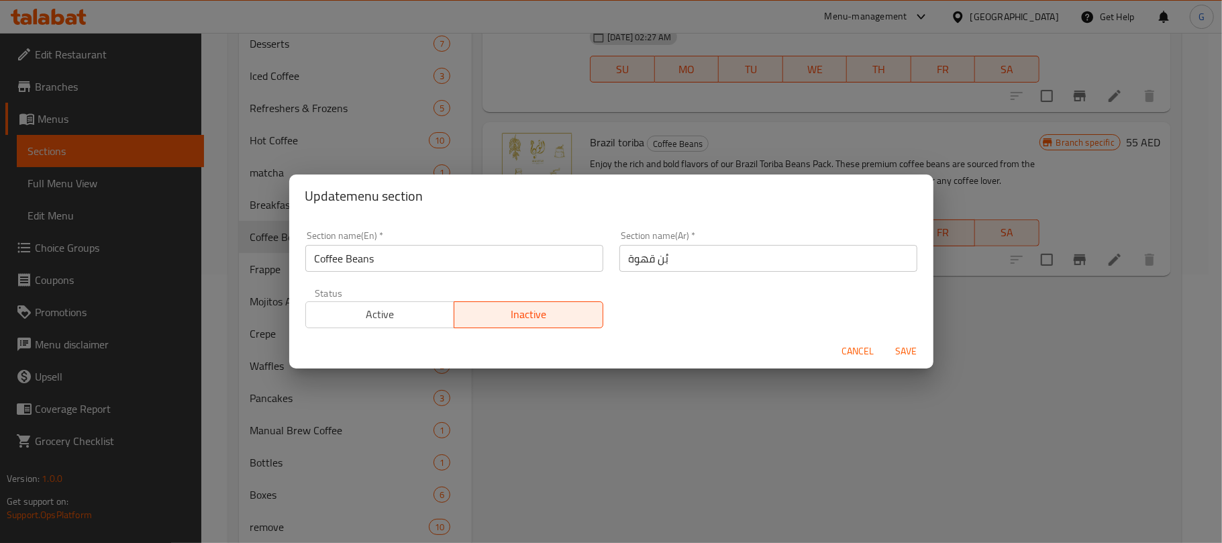
click at [915, 350] on span "Save" at bounding box center [906, 351] width 32 height 17
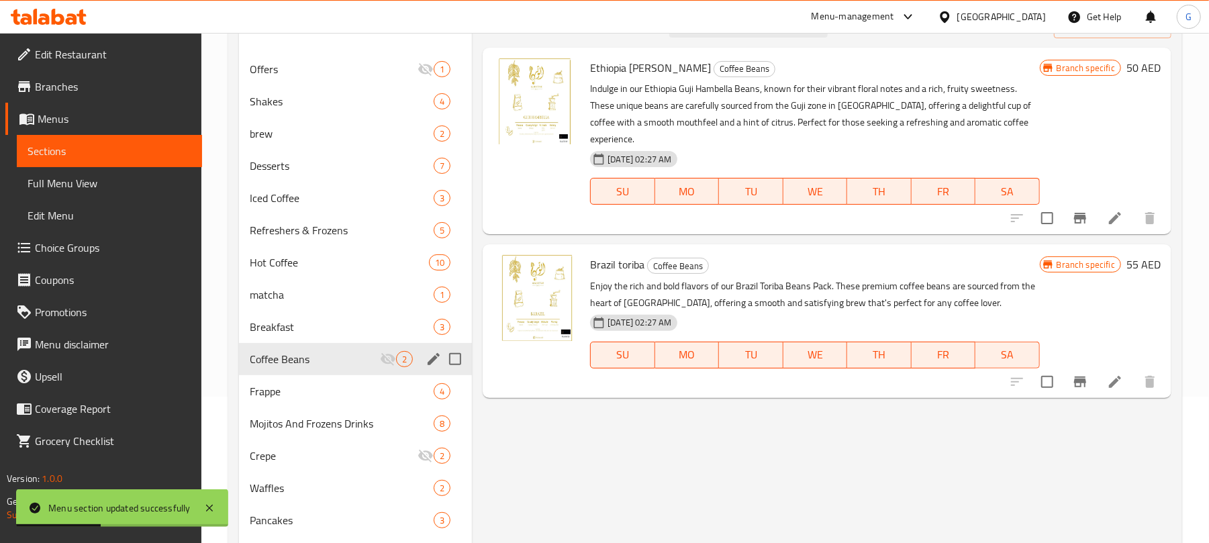
scroll to position [178, 0]
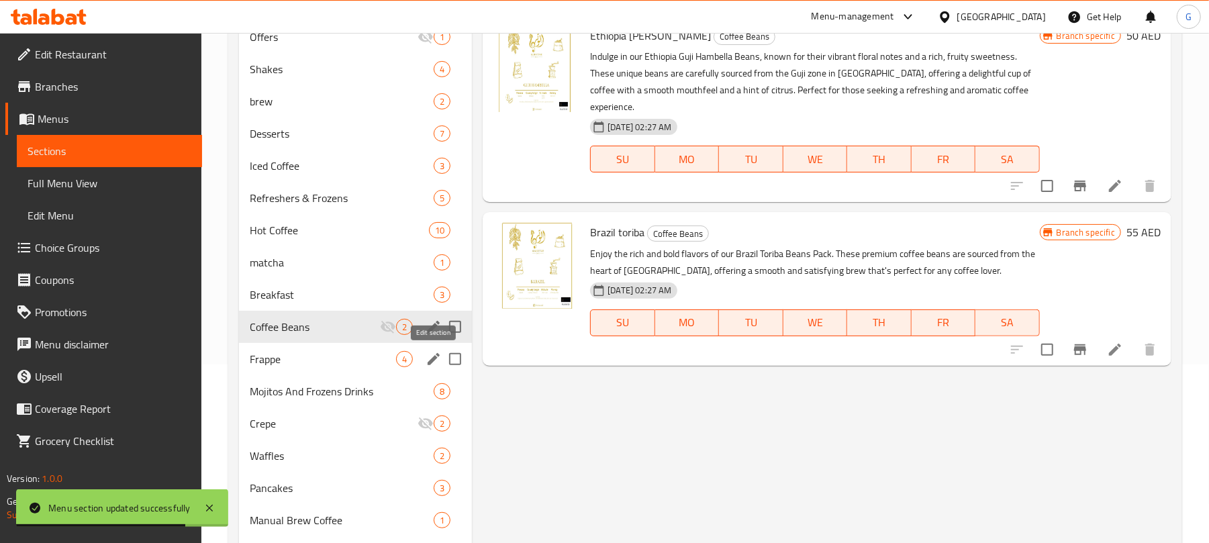
click at [428, 360] on icon "edit" at bounding box center [433, 359] width 16 height 16
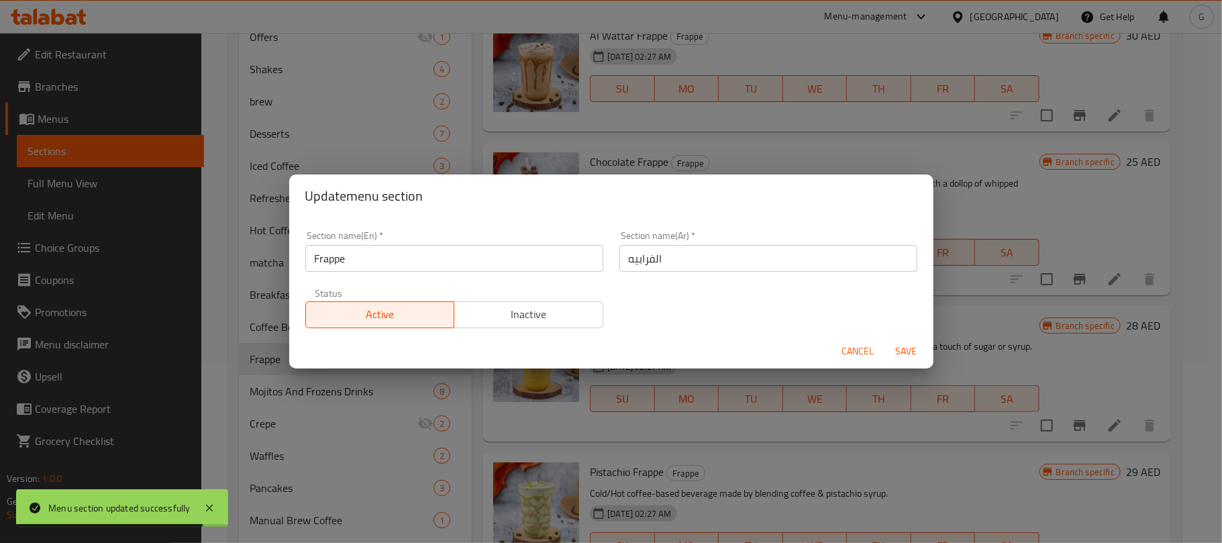
click at [554, 319] on span "Inactive" at bounding box center [529, 314] width 138 height 19
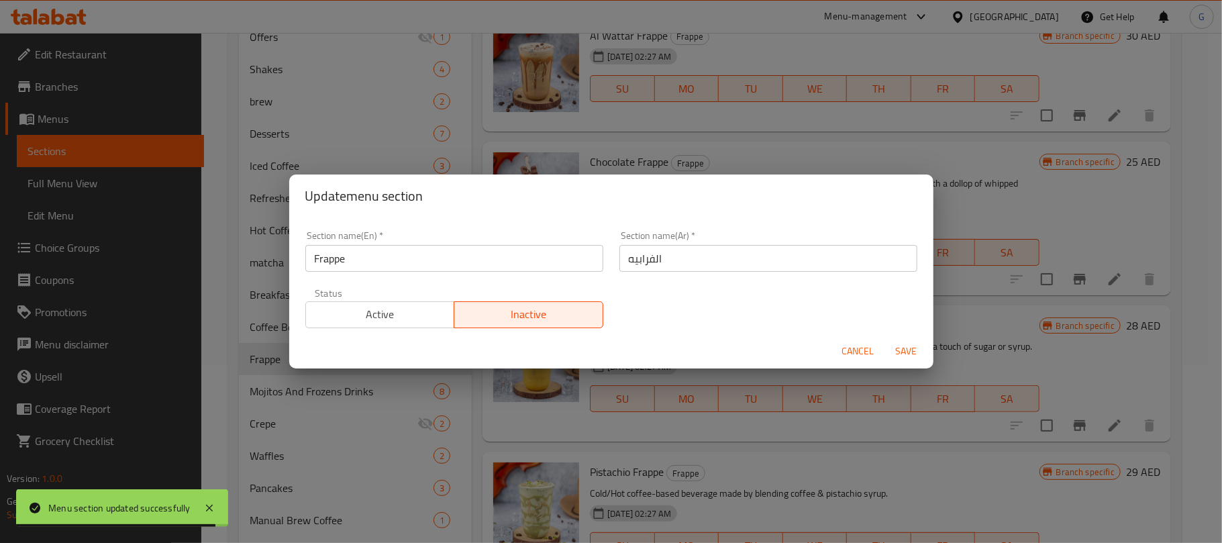
click at [906, 355] on span "Save" at bounding box center [906, 351] width 32 height 17
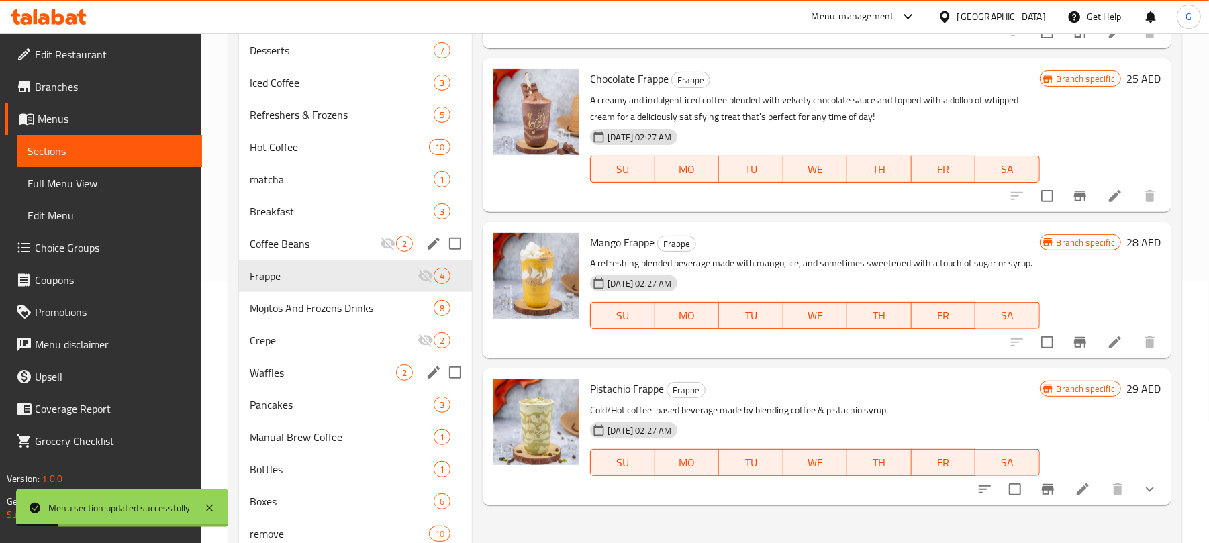
scroll to position [312, 0]
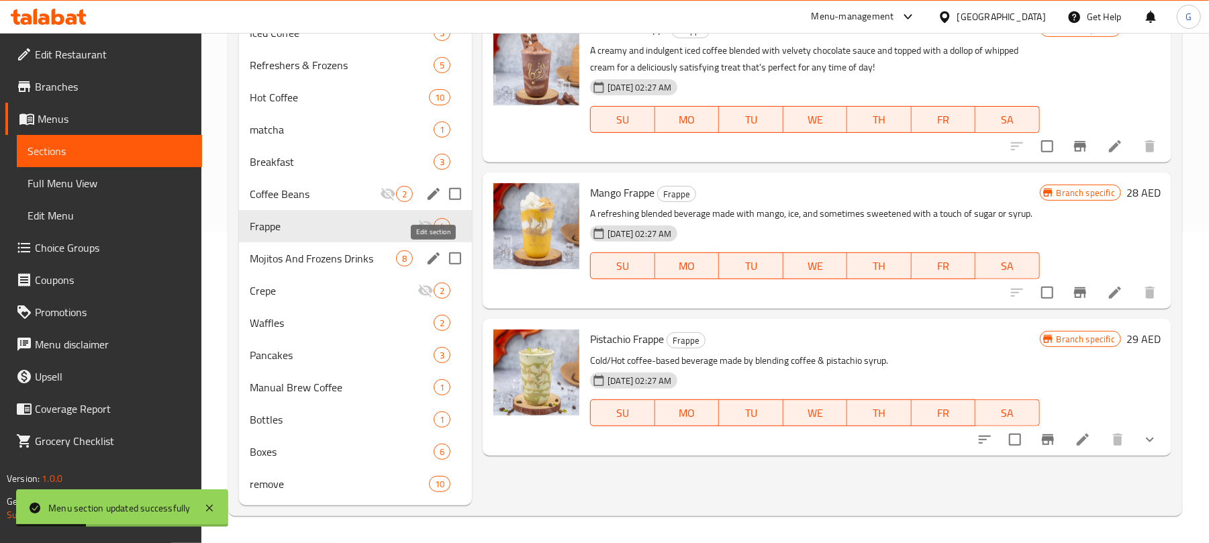
click at [429, 255] on icon "edit" at bounding box center [433, 258] width 16 height 16
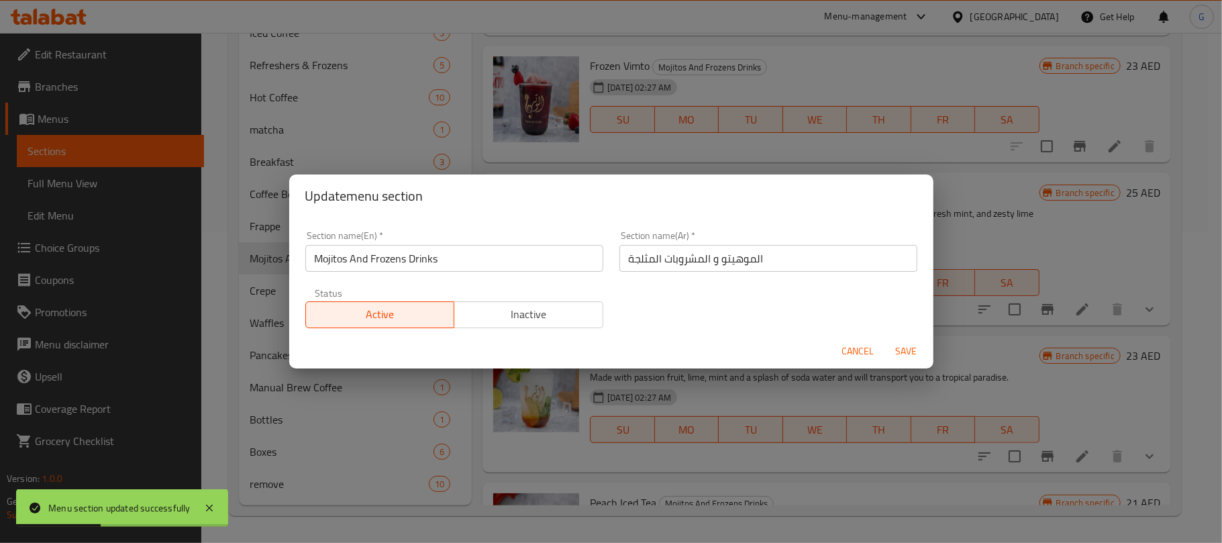
click at [560, 310] on span "Inactive" at bounding box center [529, 314] width 138 height 19
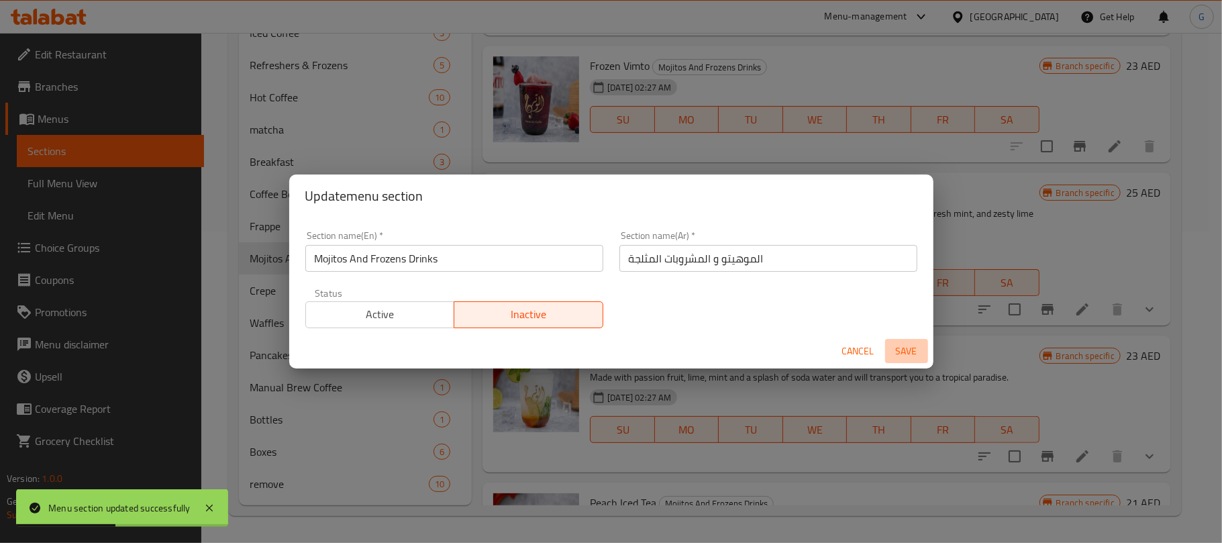
click at [907, 353] on span "Save" at bounding box center [906, 351] width 32 height 17
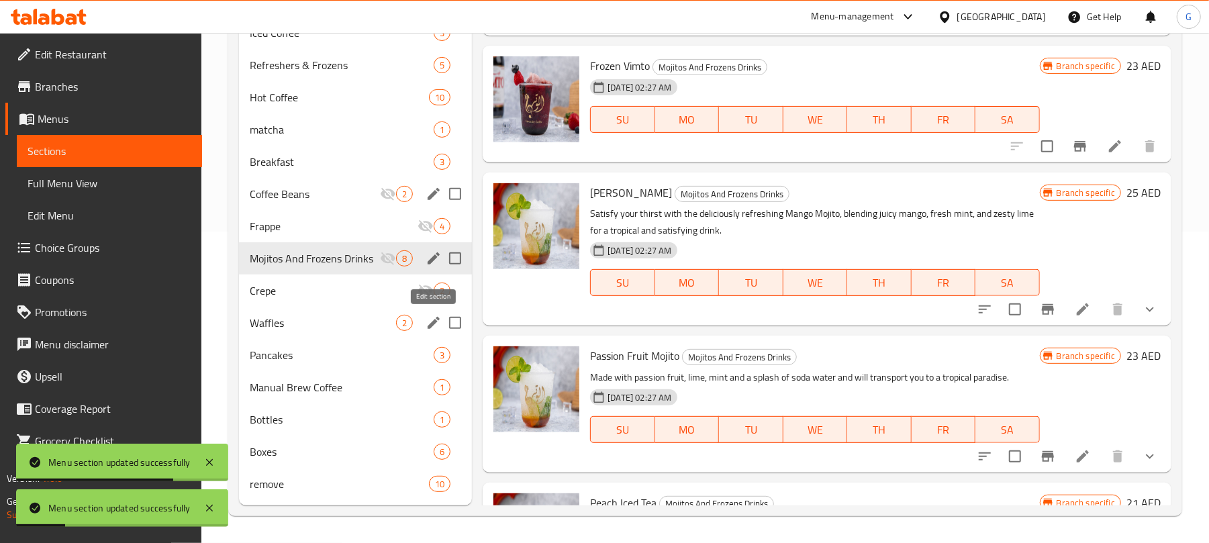
click at [428, 322] on icon "edit" at bounding box center [433, 323] width 16 height 16
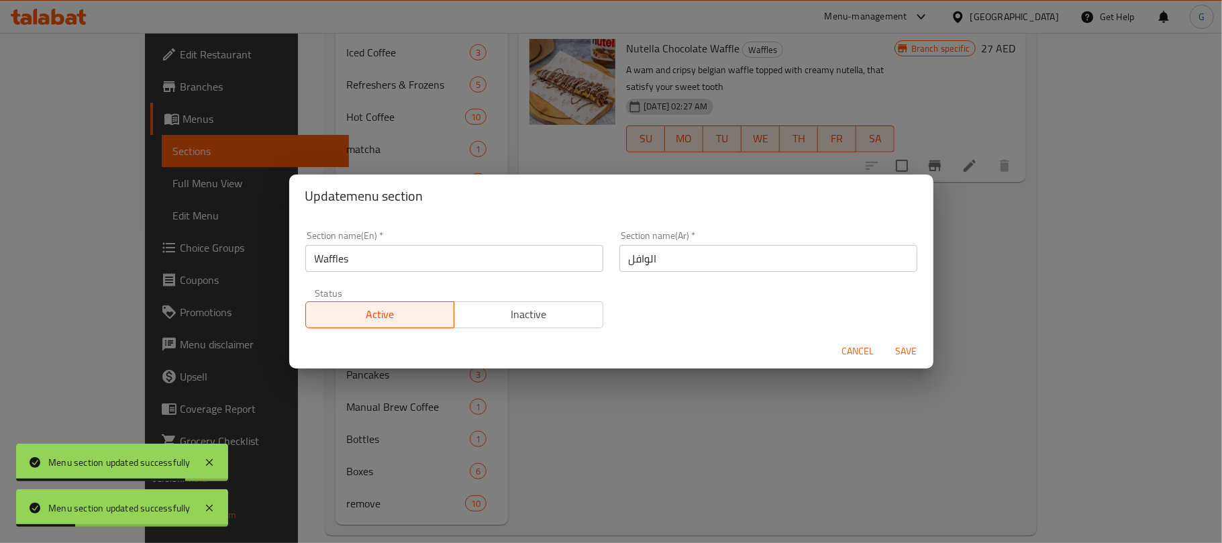
click at [564, 325] on button "Inactive" at bounding box center [529, 314] width 150 height 27
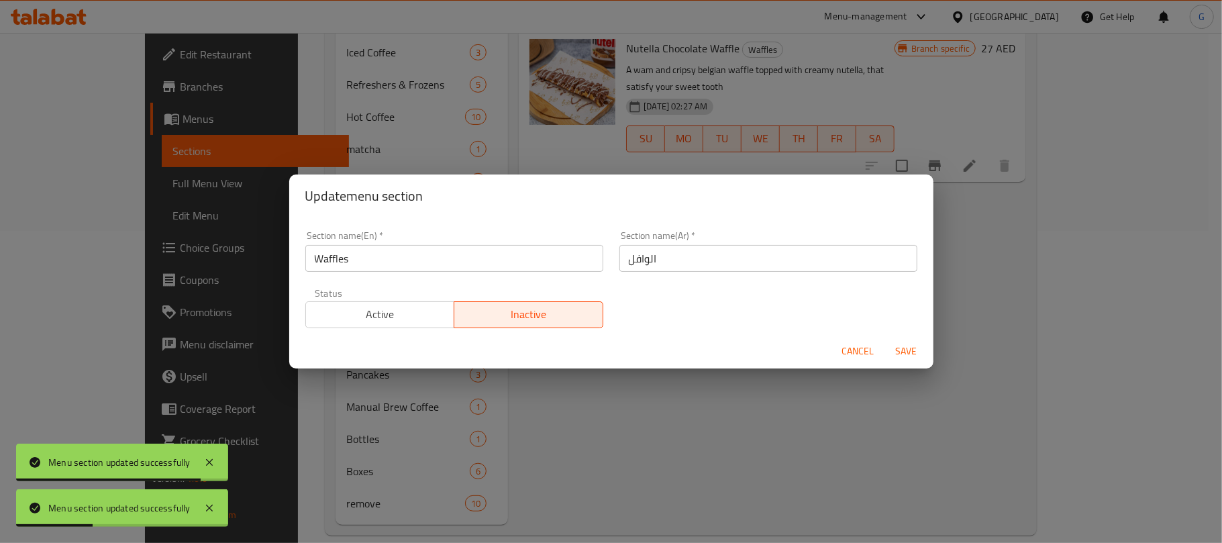
click at [900, 350] on span "Save" at bounding box center [906, 351] width 32 height 17
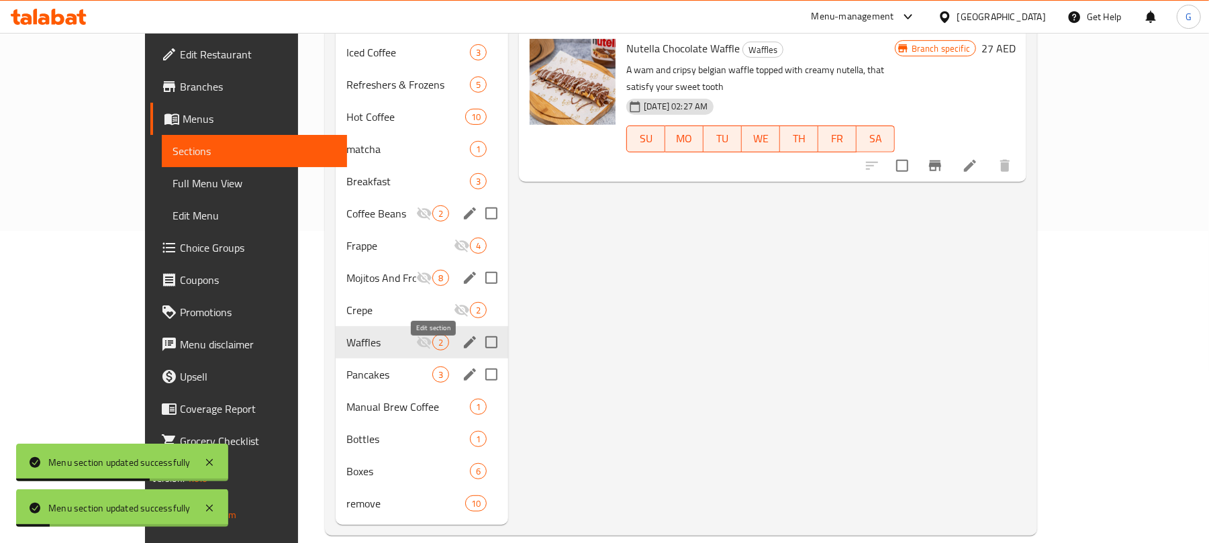
click at [462, 366] on icon "edit" at bounding box center [470, 374] width 16 height 16
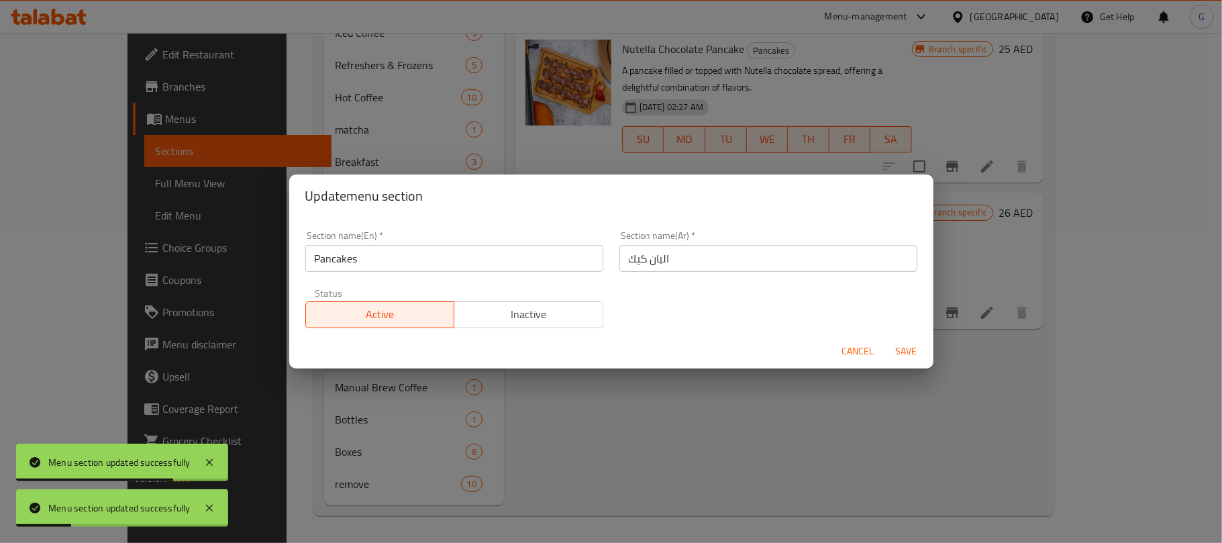
click at [548, 309] on span "Inactive" at bounding box center [529, 314] width 138 height 19
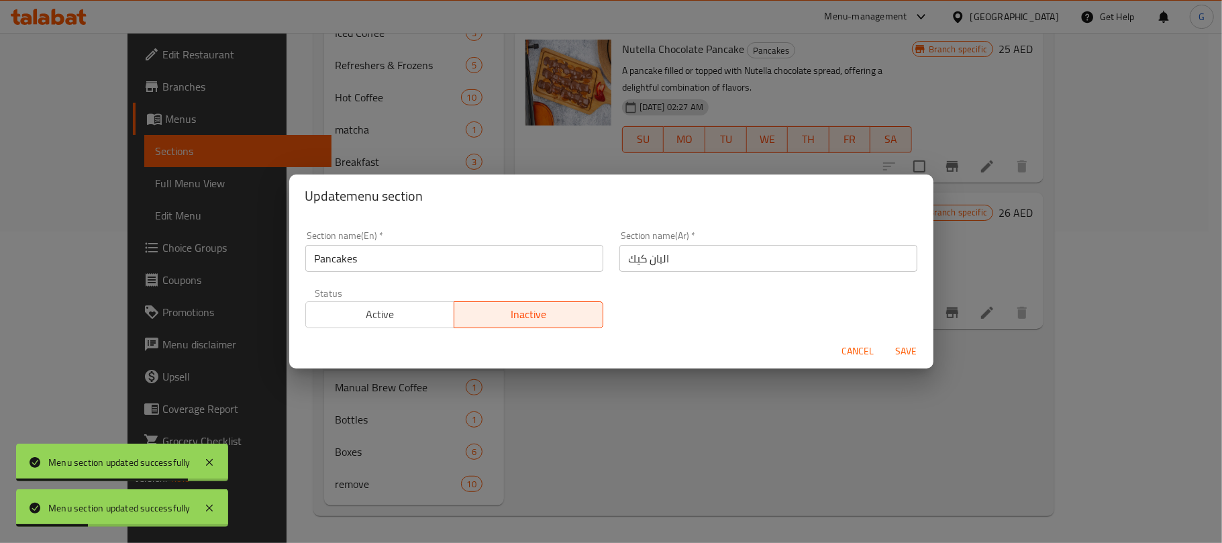
click at [899, 346] on span "Save" at bounding box center [906, 351] width 32 height 17
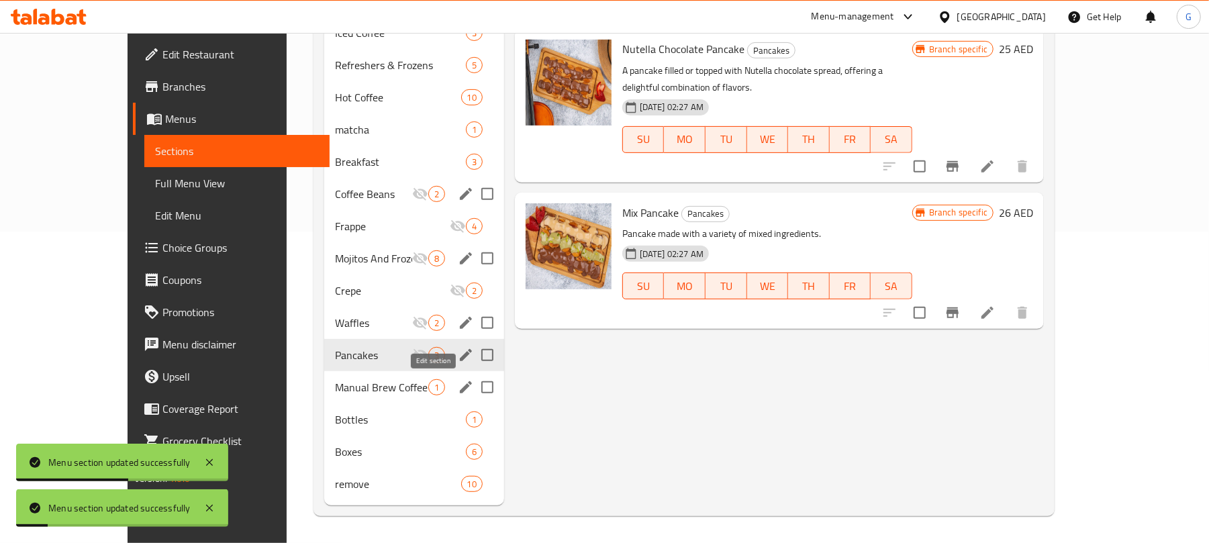
click at [458, 387] on icon "edit" at bounding box center [466, 387] width 16 height 16
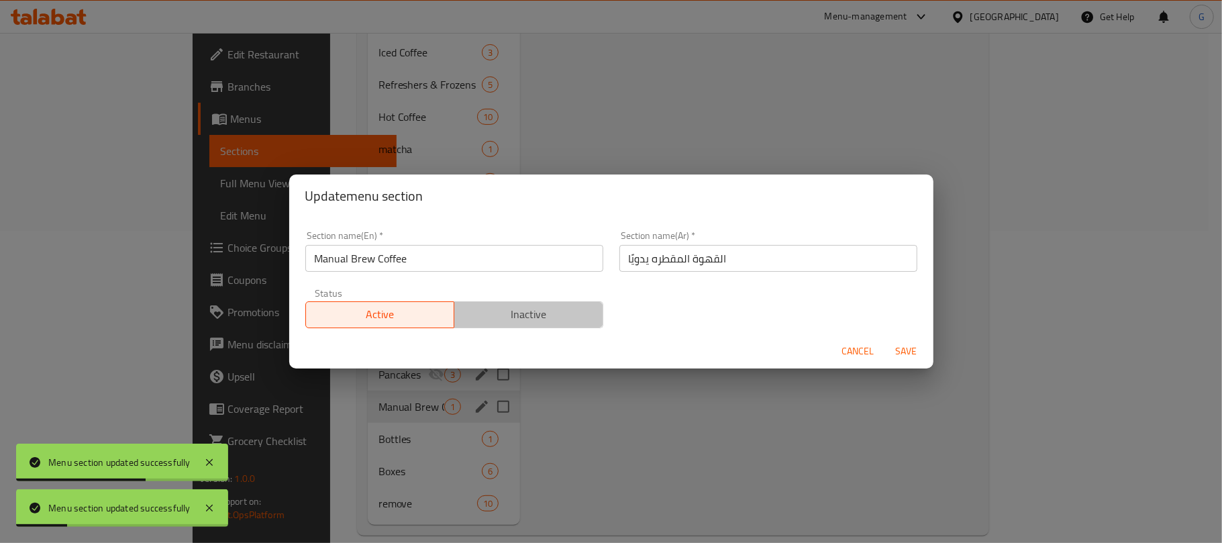
click at [549, 317] on span "Inactive" at bounding box center [529, 314] width 138 height 19
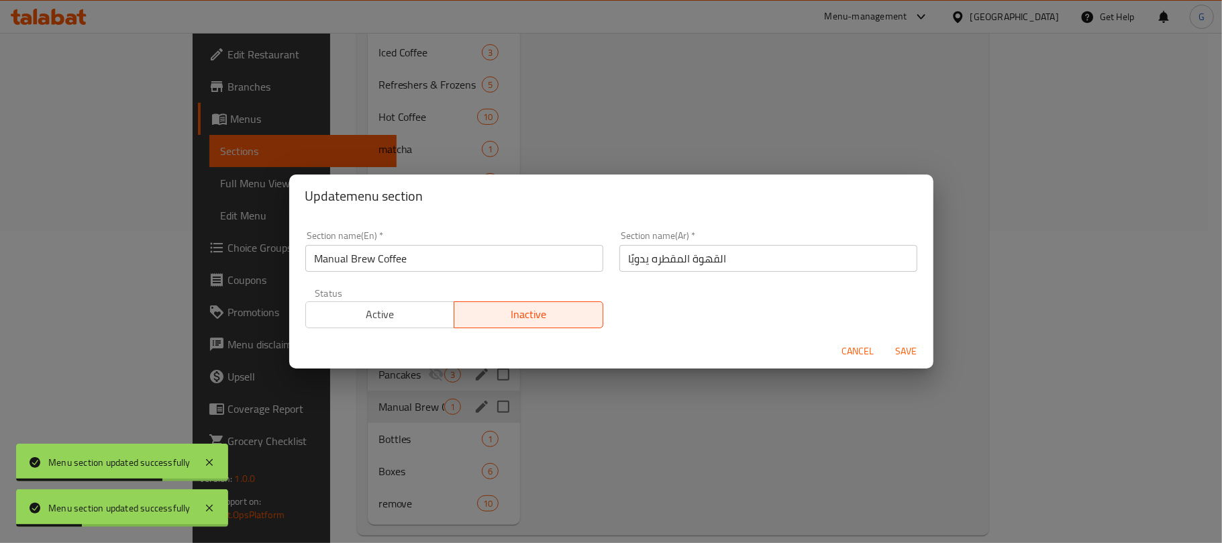
click at [914, 348] on span "Save" at bounding box center [906, 351] width 32 height 17
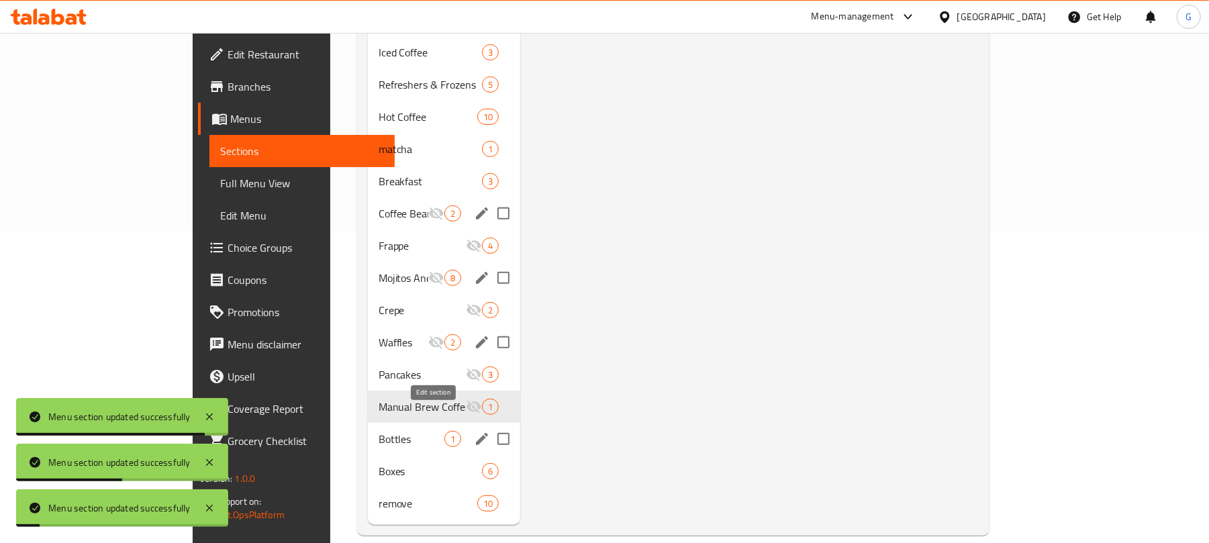
click at [476, 433] on icon "edit" at bounding box center [482, 439] width 12 height 12
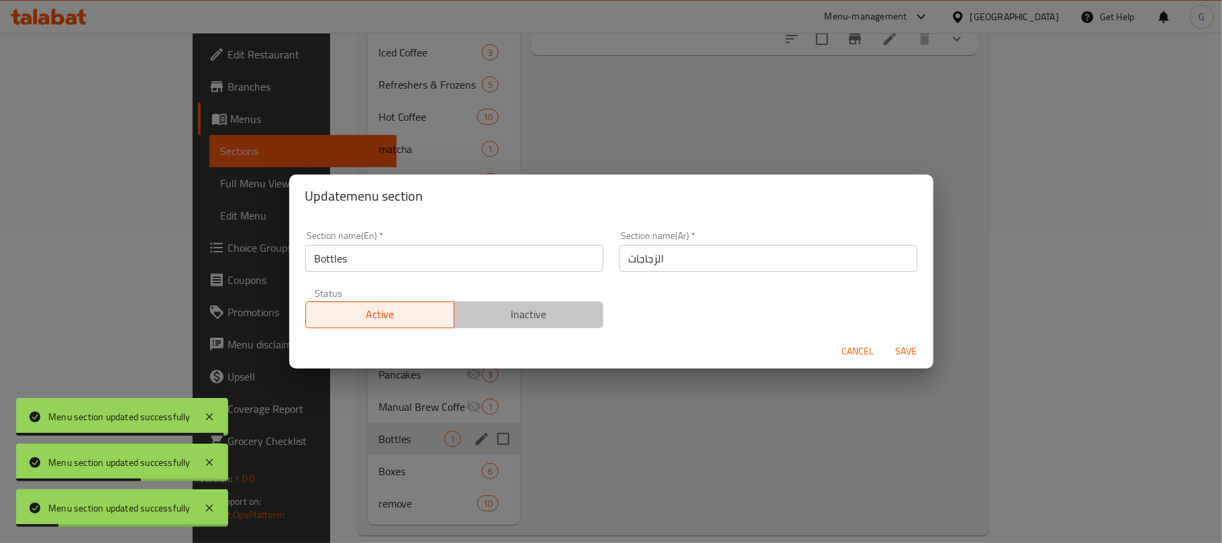
click at [564, 310] on span "Inactive" at bounding box center [529, 314] width 138 height 19
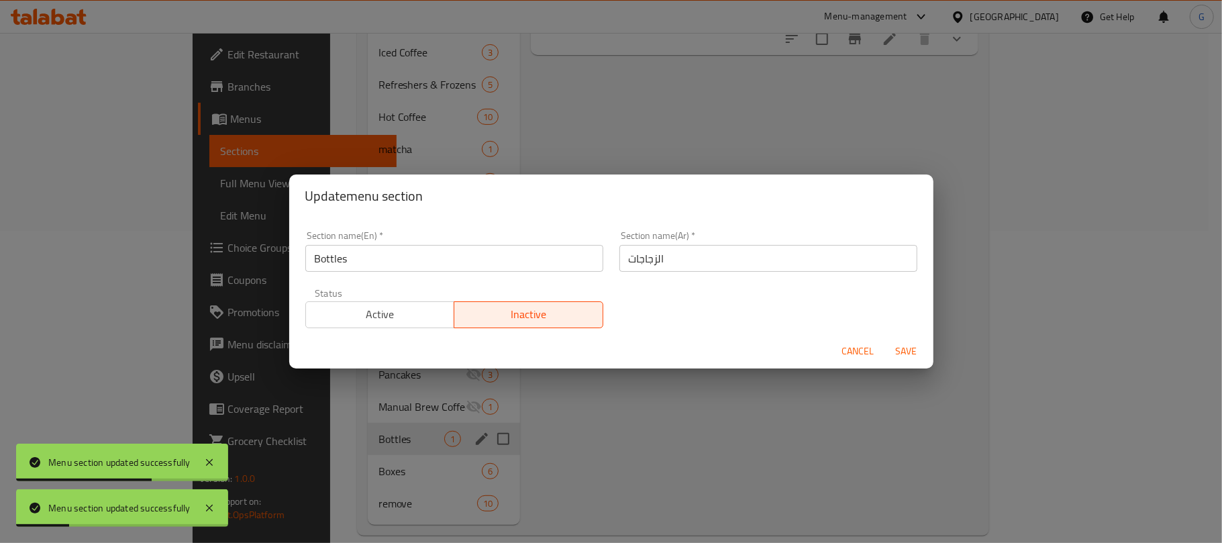
click at [901, 358] on span "Save" at bounding box center [906, 351] width 32 height 17
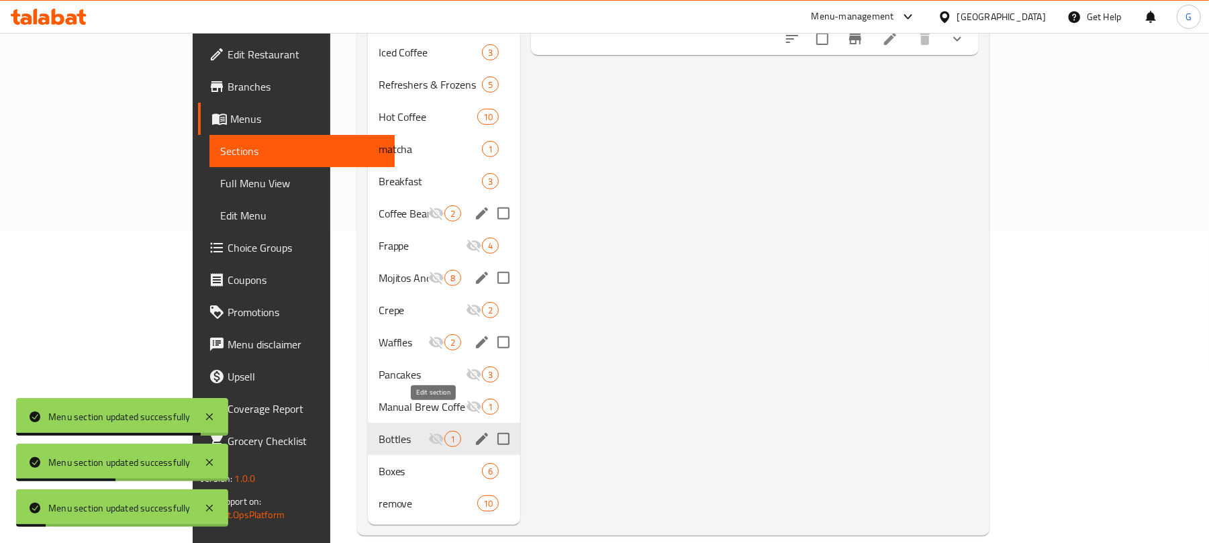
click at [476, 433] on icon "edit" at bounding box center [482, 439] width 12 height 12
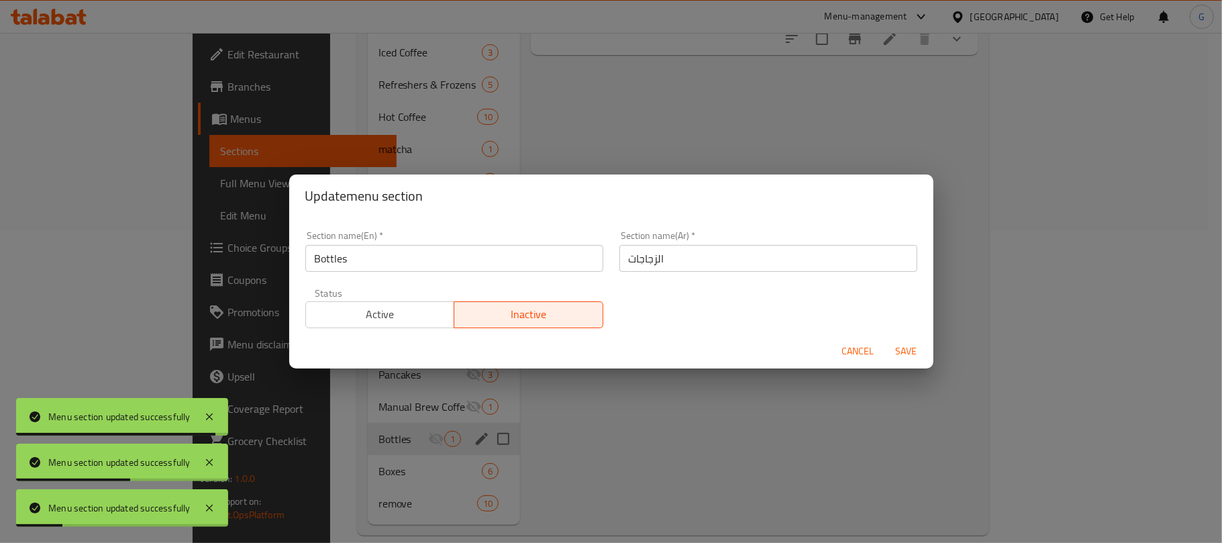
click at [407, 460] on div "Update menu section Section name(En)   * Bottles Section name(En) * Section nam…" at bounding box center [611, 271] width 1222 height 543
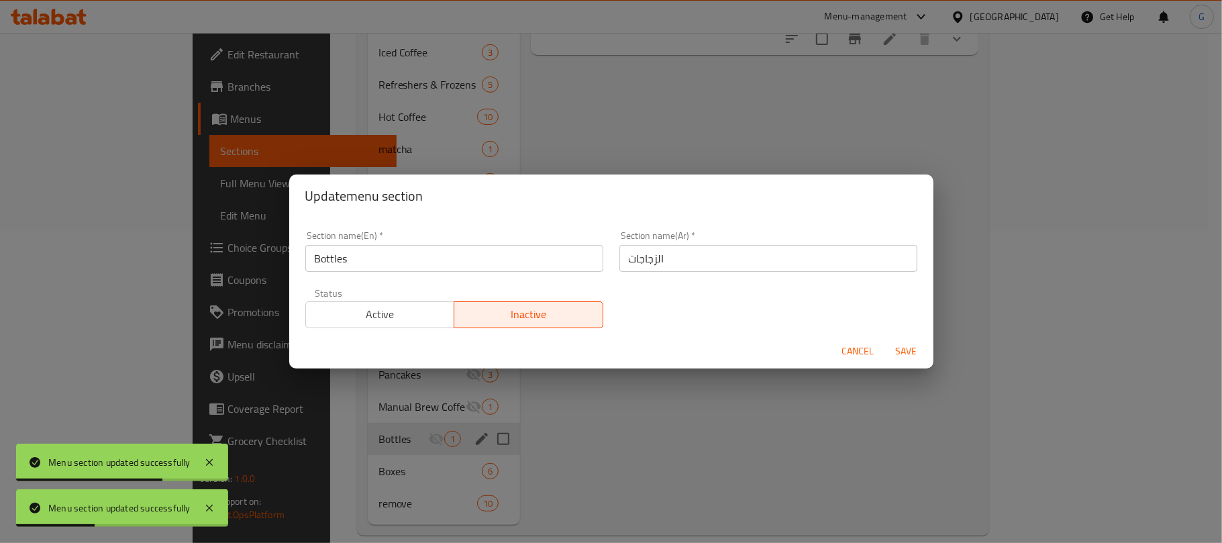
click at [848, 348] on span "Cancel" at bounding box center [858, 351] width 32 height 17
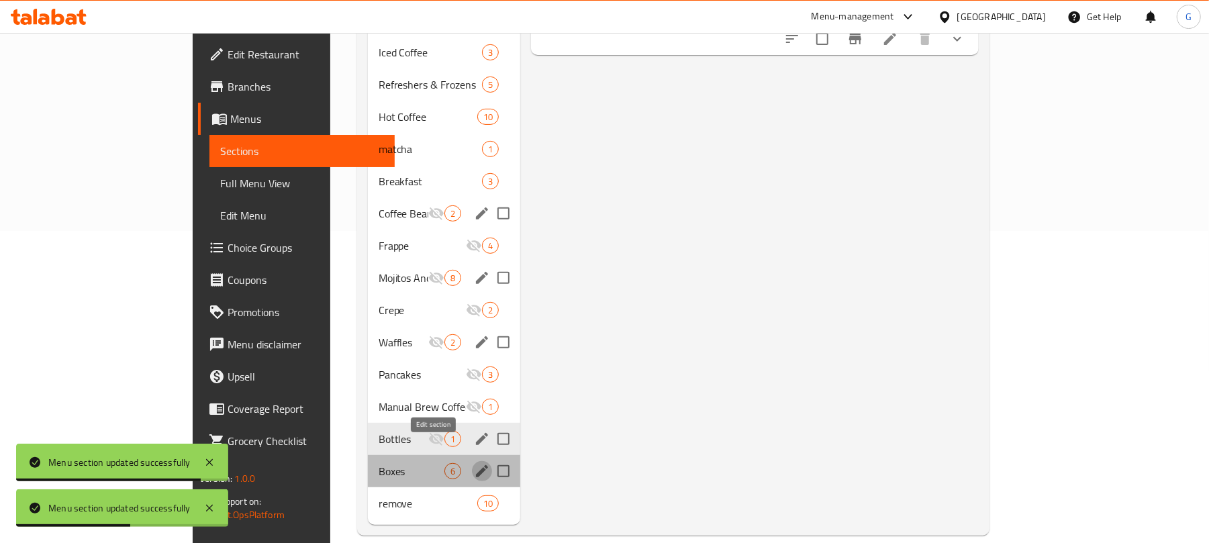
click at [474, 463] on icon "edit" at bounding box center [482, 471] width 16 height 16
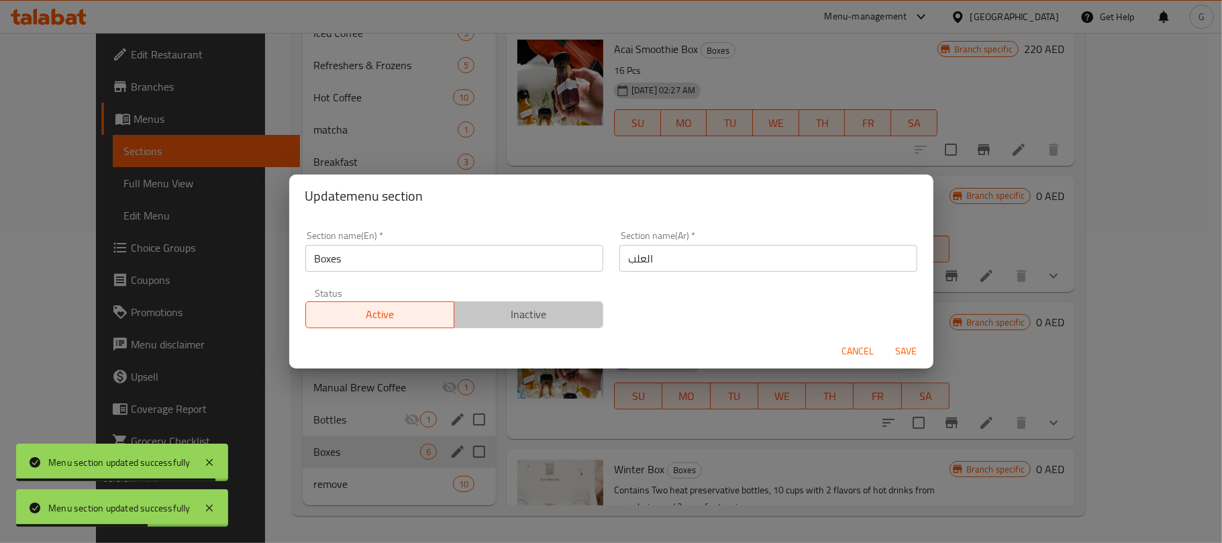
click at [562, 301] on button "Inactive" at bounding box center [529, 314] width 150 height 27
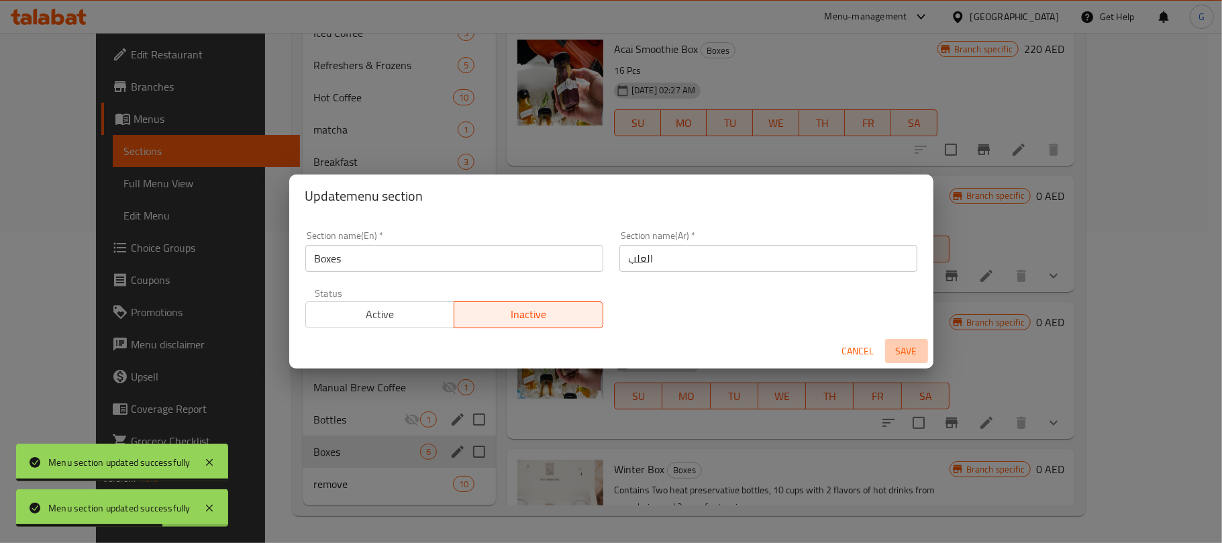
click at [908, 352] on span "Save" at bounding box center [906, 351] width 32 height 17
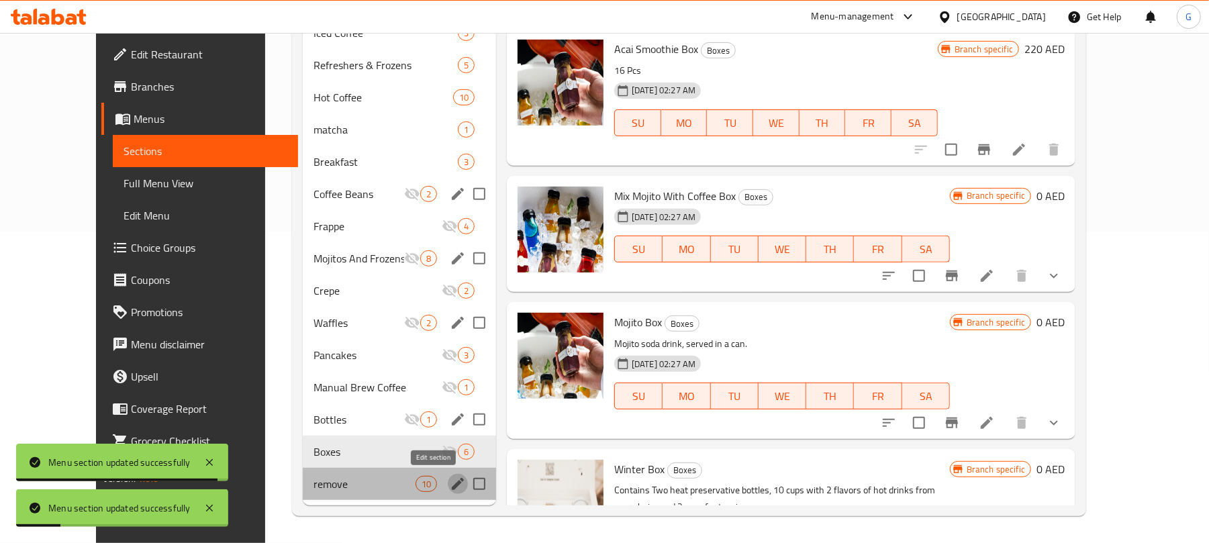
click at [452, 487] on icon "edit" at bounding box center [458, 484] width 12 height 12
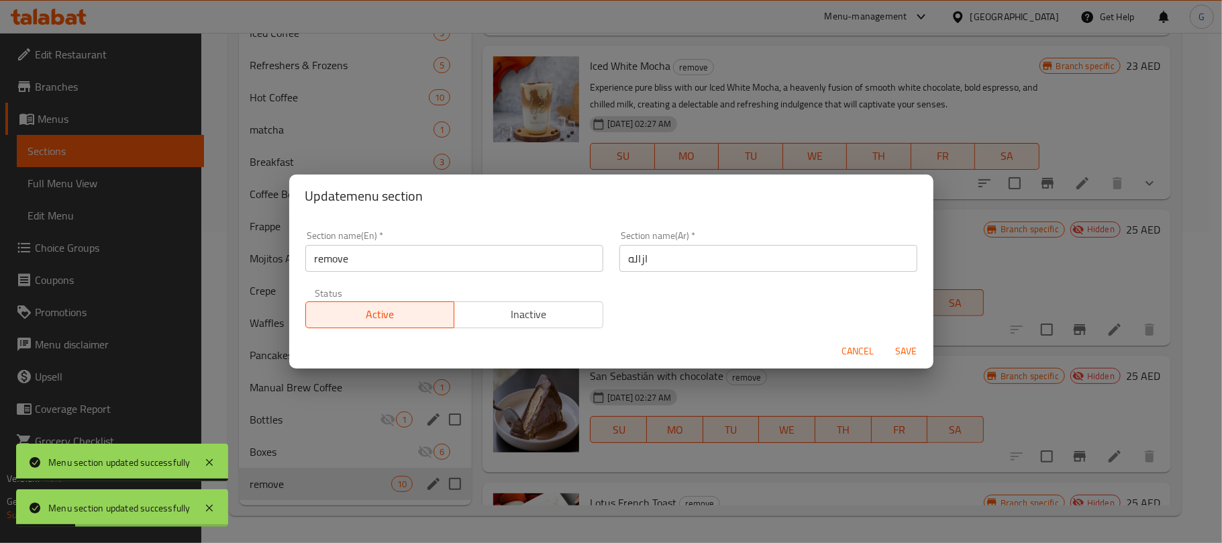
click at [562, 323] on span "Inactive" at bounding box center [529, 314] width 138 height 19
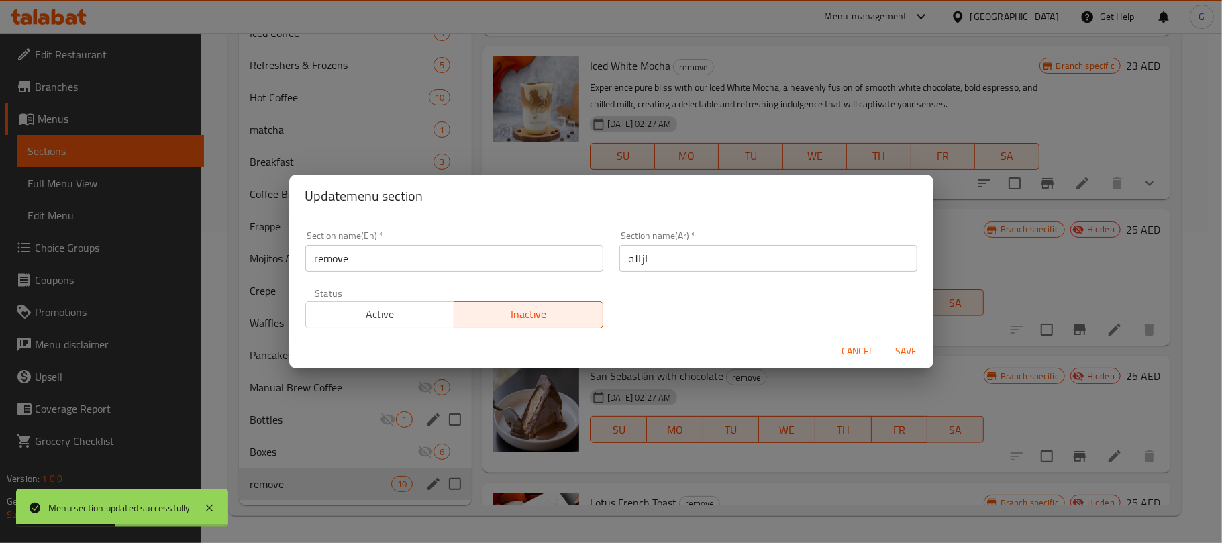
click at [916, 350] on span "Save" at bounding box center [906, 351] width 32 height 17
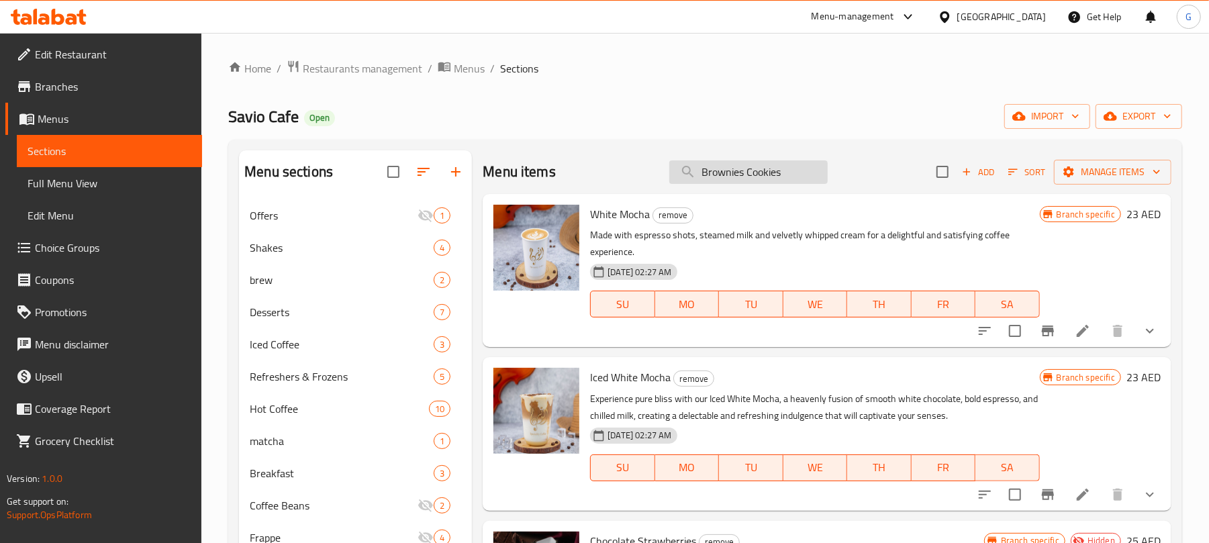
click at [766, 175] on input "Brownies Cookies" at bounding box center [748, 171] width 158 height 23
click at [889, 134] on div "Home / Restaurants management / Menus / Sections Savio Cafe Open import export …" at bounding box center [705, 444] width 954 height 768
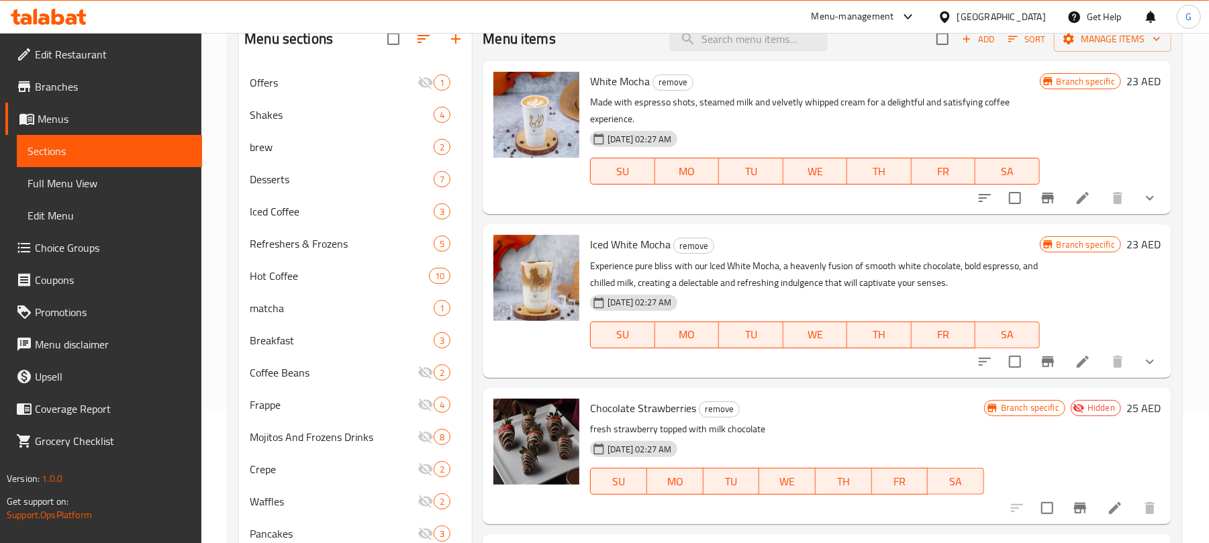
scroll to position [44, 0]
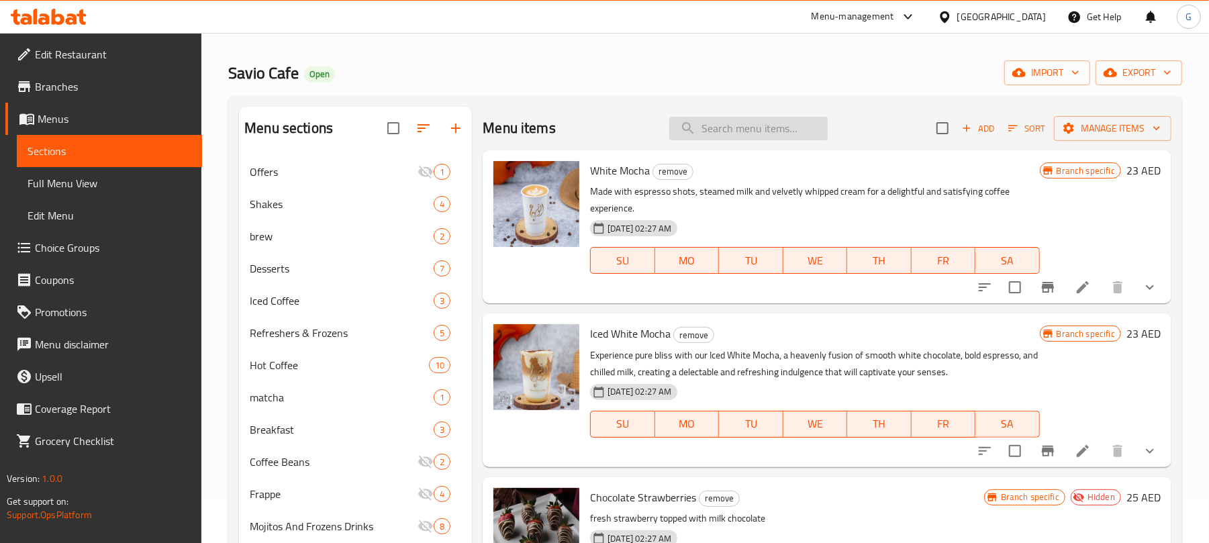
click at [733, 129] on input "search" at bounding box center [748, 128] width 158 height 23
paste input "Ethiopia guji"
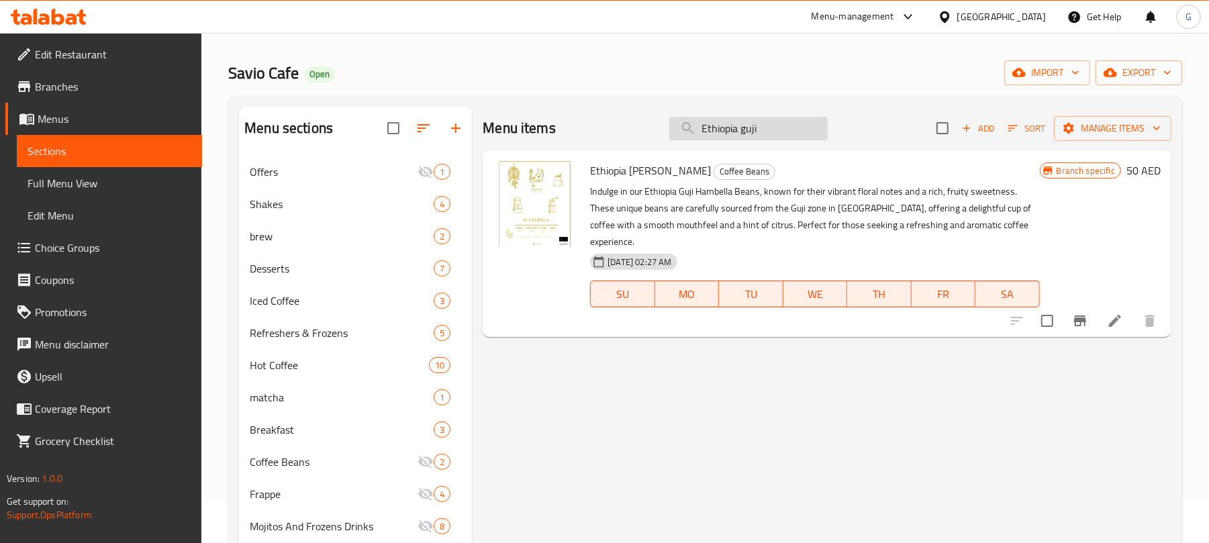
click at [787, 129] on input "Ethiopia guji" at bounding box center [748, 128] width 158 height 23
paste input "Brazil toriba"
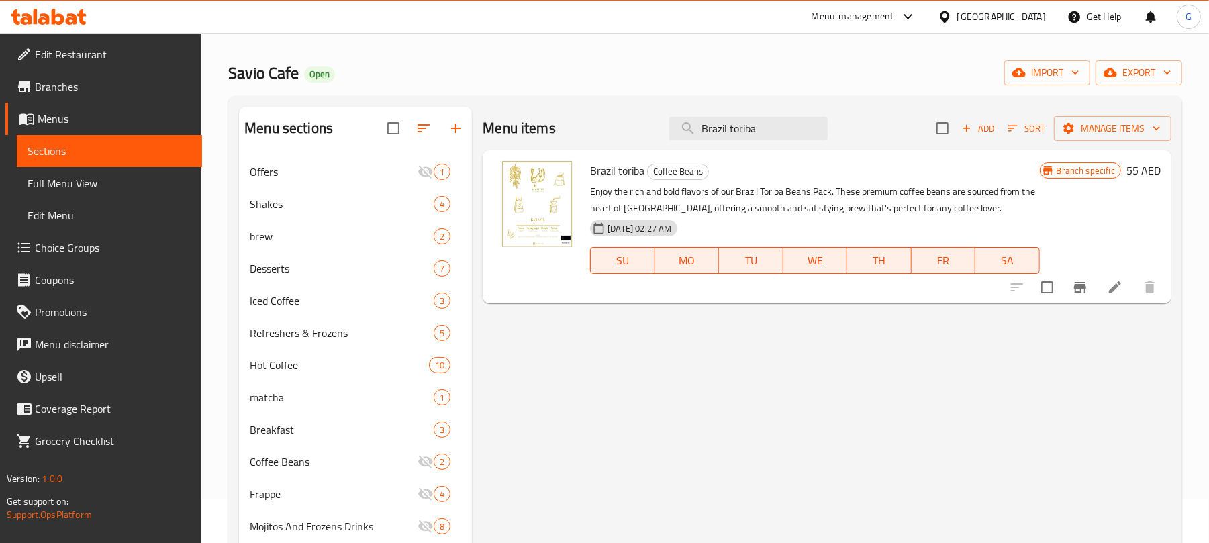
type input "Brazil toriba"
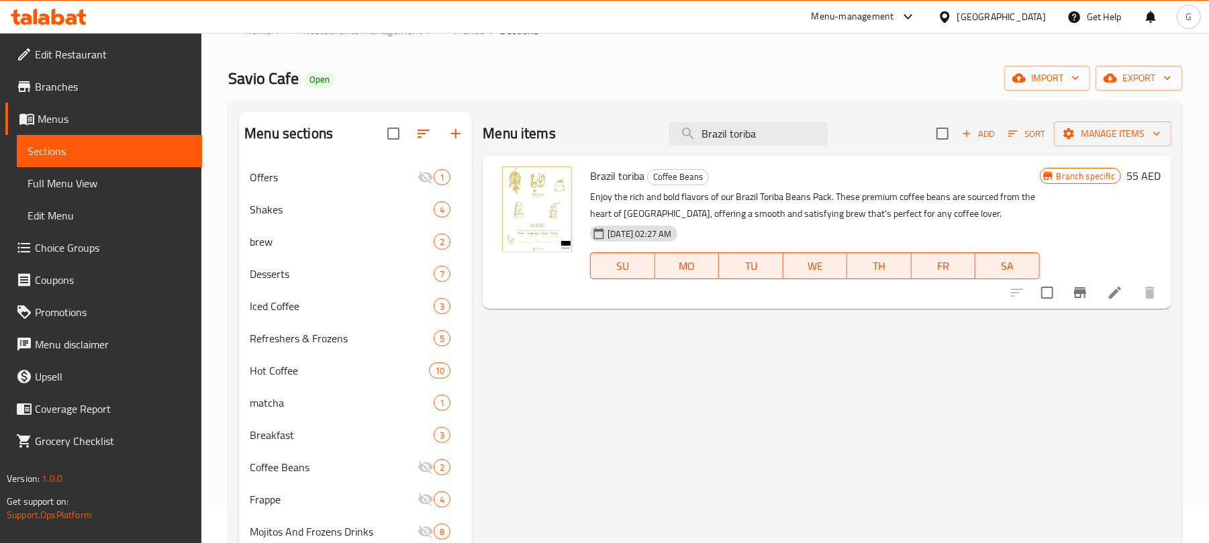
scroll to position [0, 0]
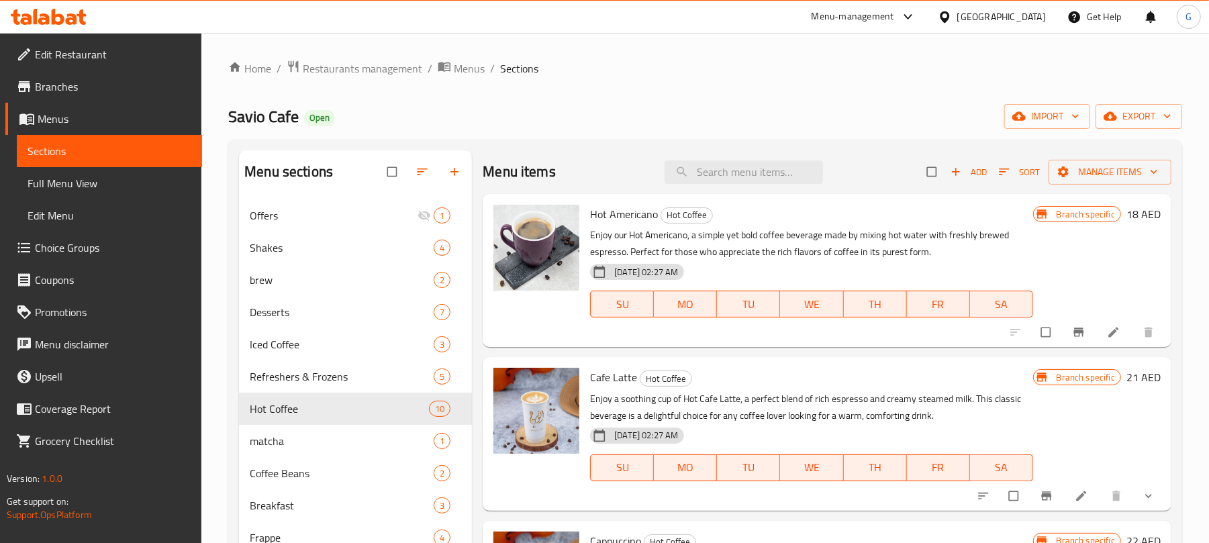
click at [68, 181] on span "Full Menu View" at bounding box center [110, 183] width 164 height 16
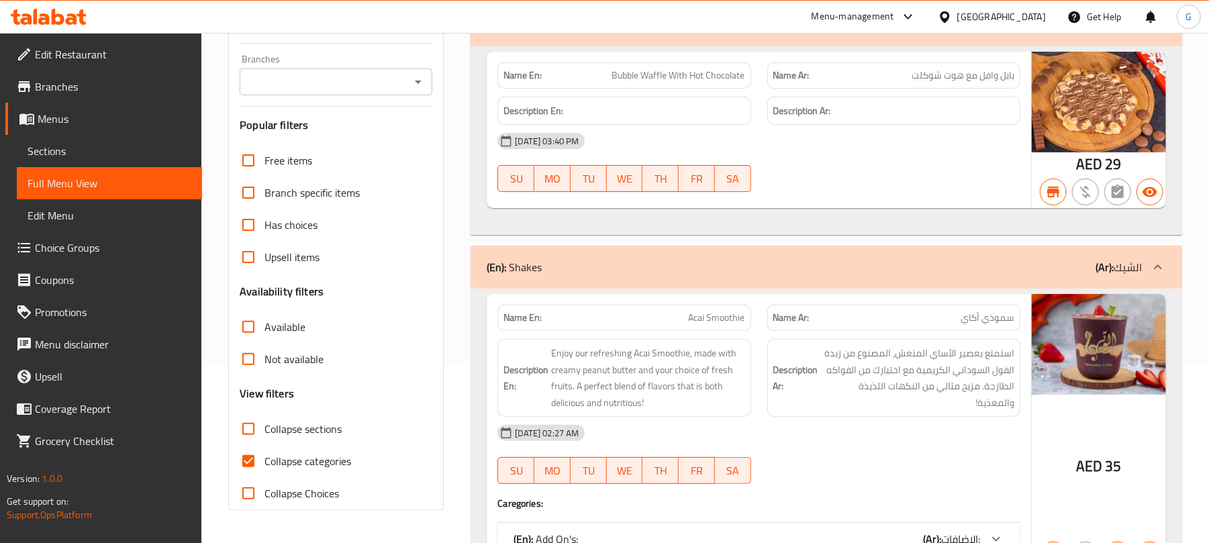
scroll to position [178, 0]
click at [420, 85] on icon "Open" at bounding box center [418, 80] width 16 height 16
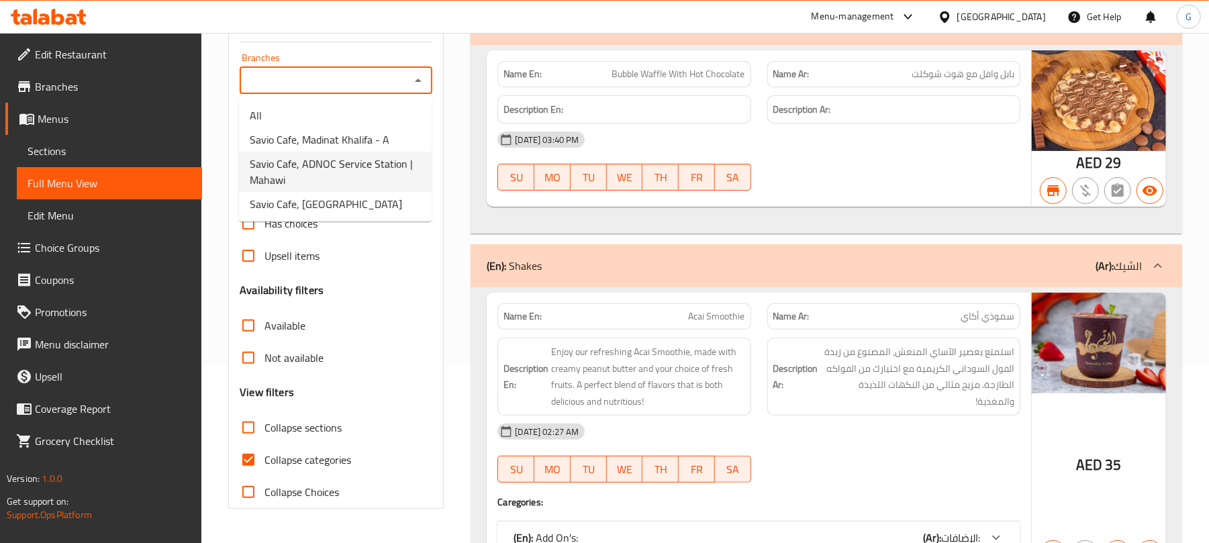
click at [393, 166] on span "Savio Cafe, ADNOC Service Station | Mahawi" at bounding box center [335, 172] width 171 height 32
type input "Savio Cafe, ADNOC Service Station | Mahawi"
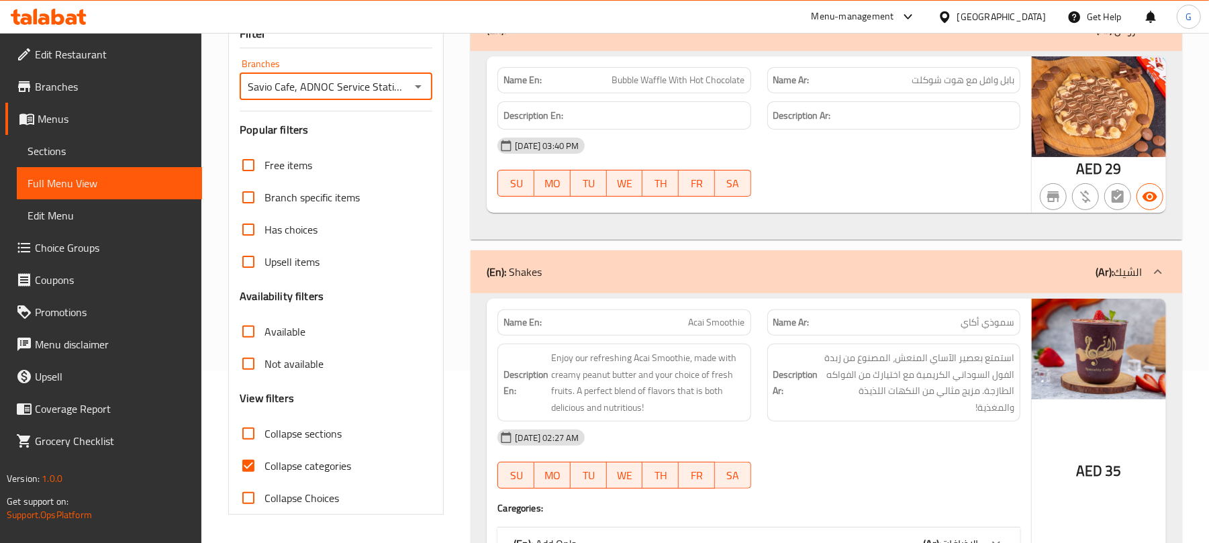
scroll to position [447, 0]
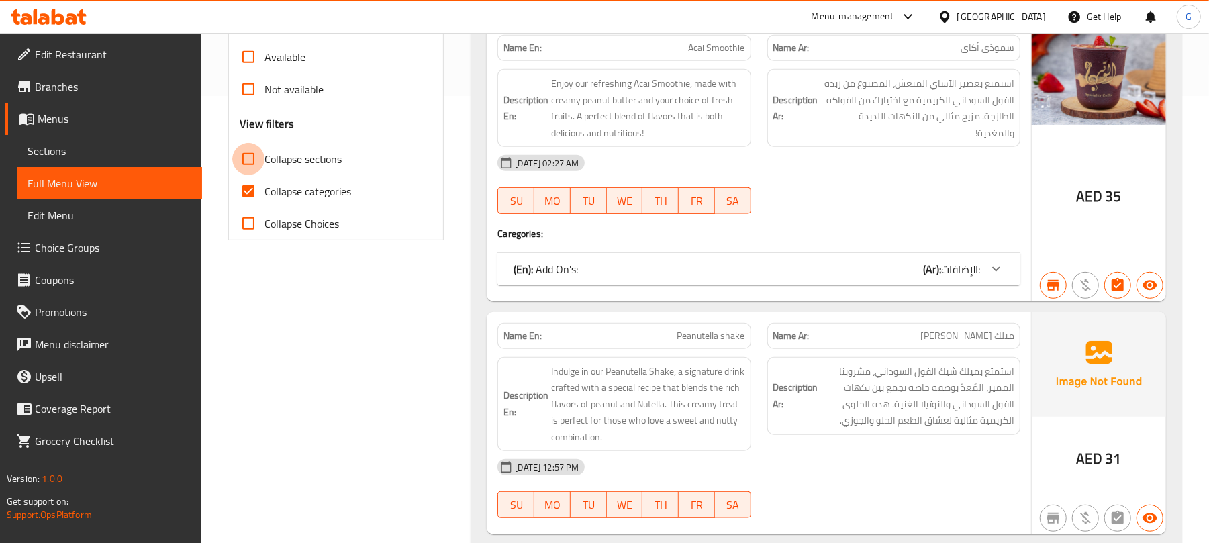
click at [248, 158] on input "Collapse sections" at bounding box center [248, 159] width 32 height 32
checkbox input "true"
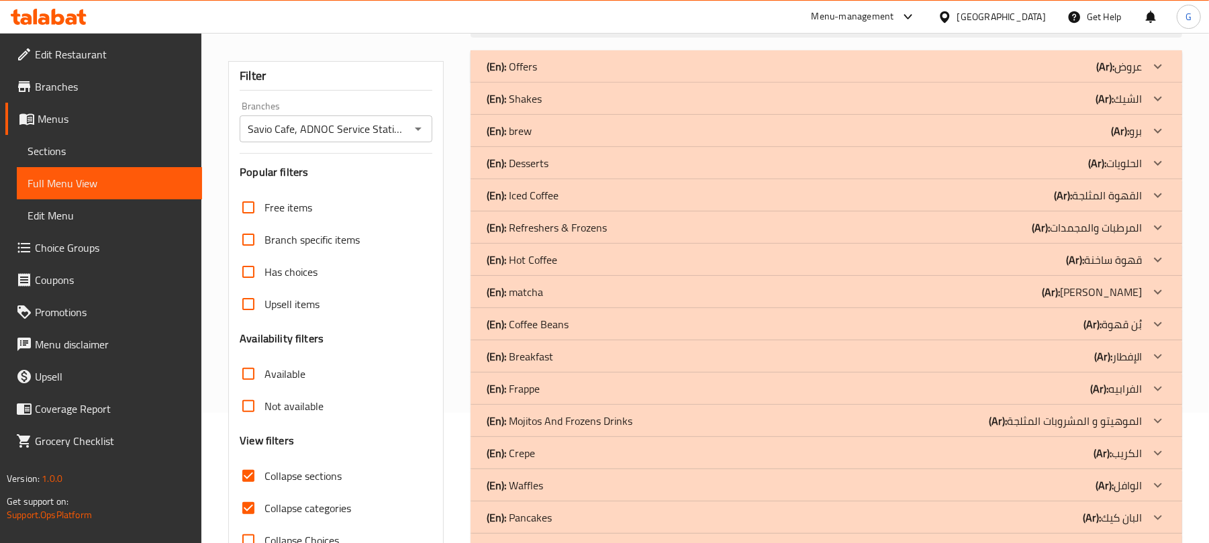
scroll to position [98, 0]
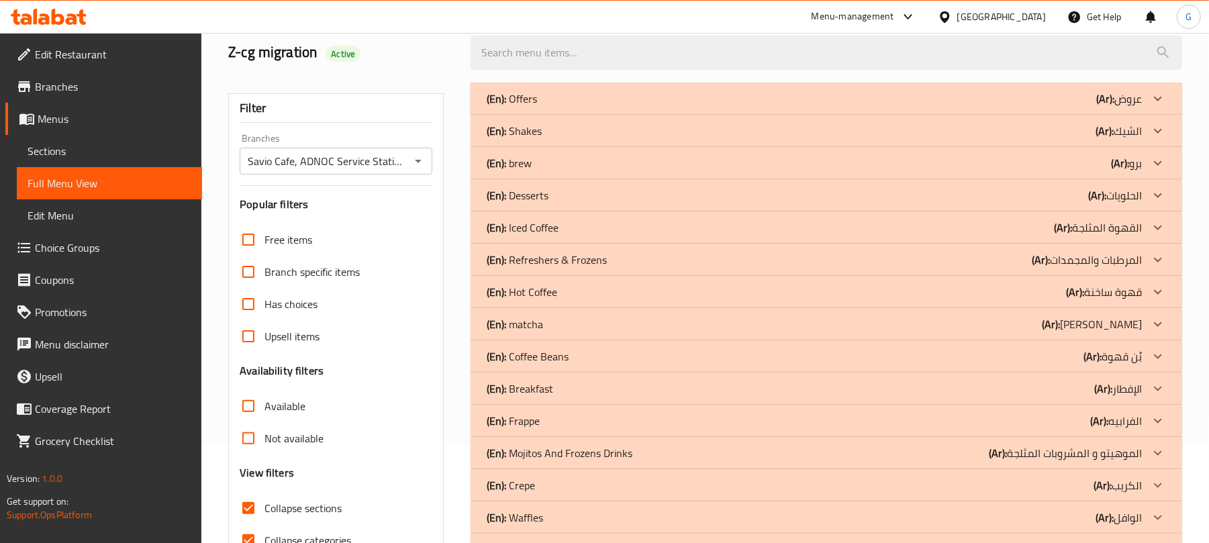
click at [573, 107] on div "(En): Hot Coffee (Ar): قهوة ساخنة" at bounding box center [814, 99] width 655 height 16
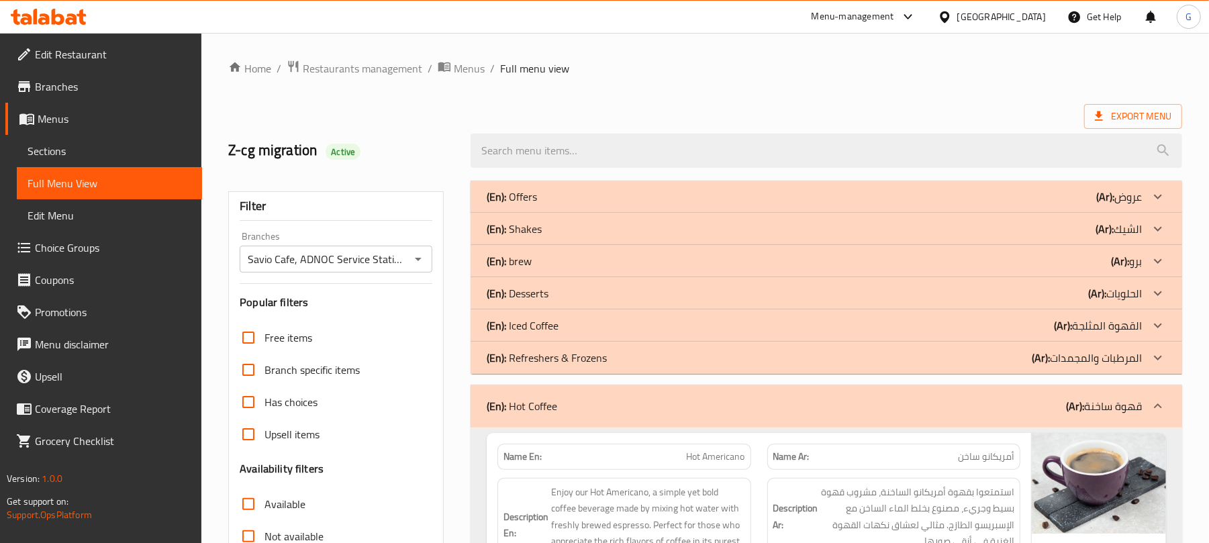
scroll to position [268, 0]
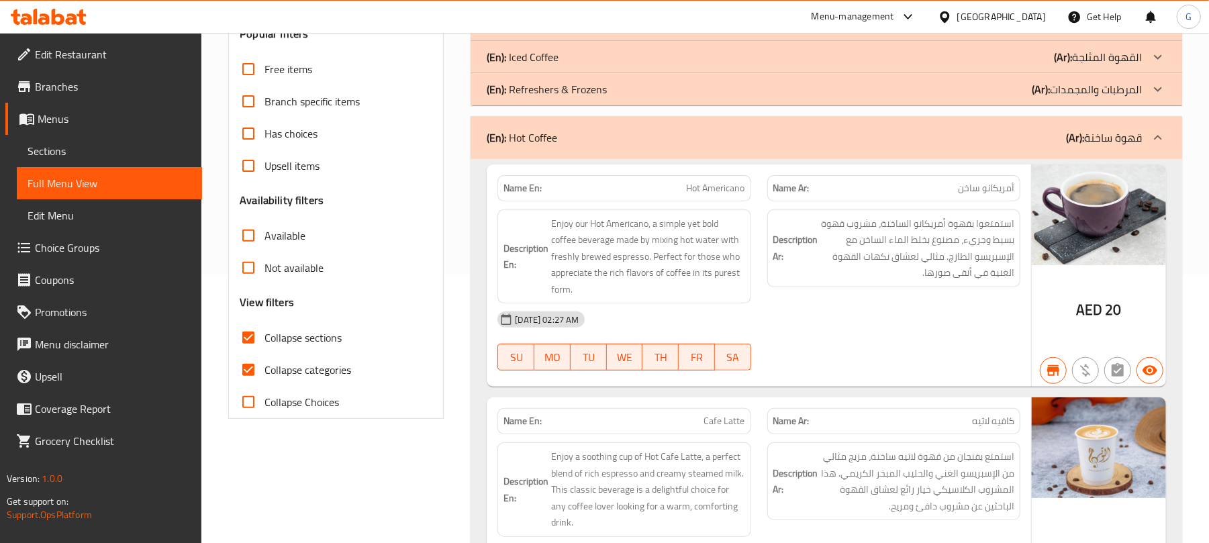
click at [583, 127] on div "(En): Hot Coffee (Ar): قهوة ساخنة" at bounding box center [825, 137] width 711 height 43
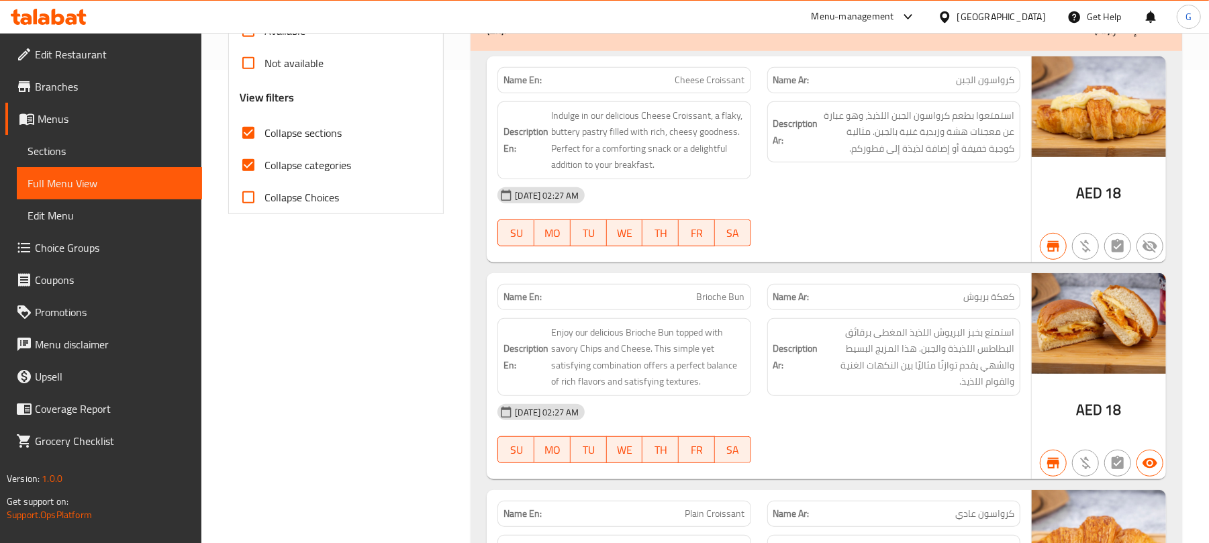
scroll to position [626, 0]
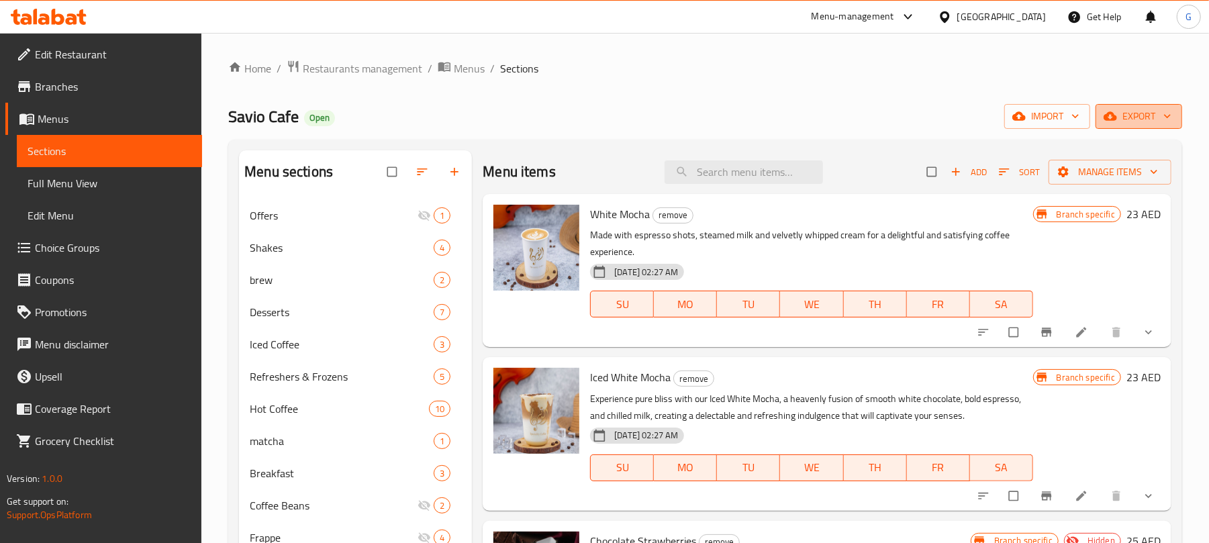
click at [1145, 119] on span "export" at bounding box center [1138, 116] width 65 height 17
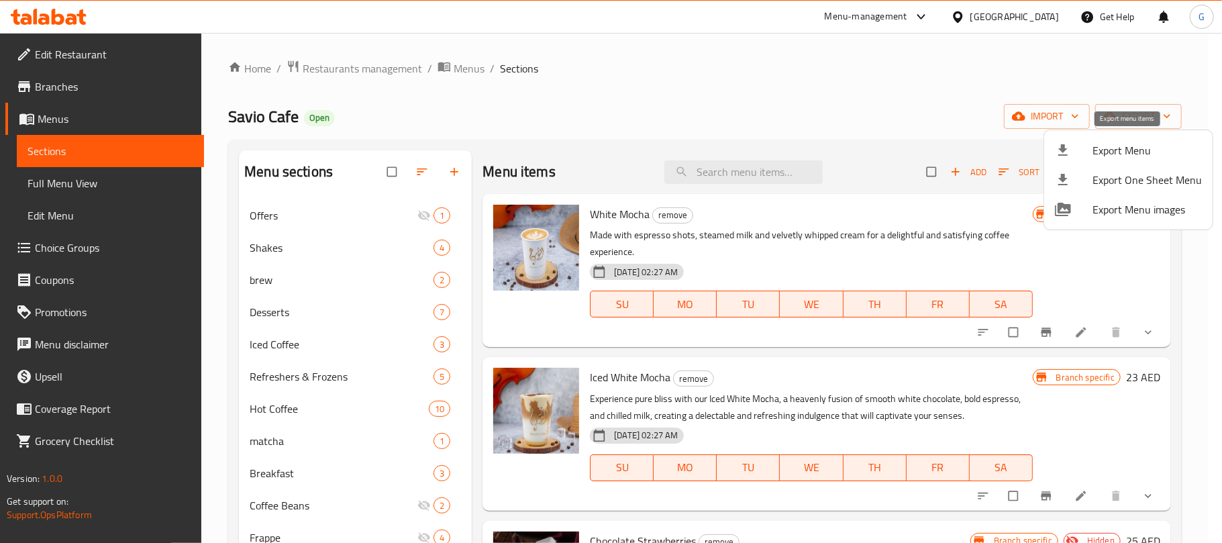
click at [1143, 150] on span "Export Menu" at bounding box center [1146, 150] width 109 height 16
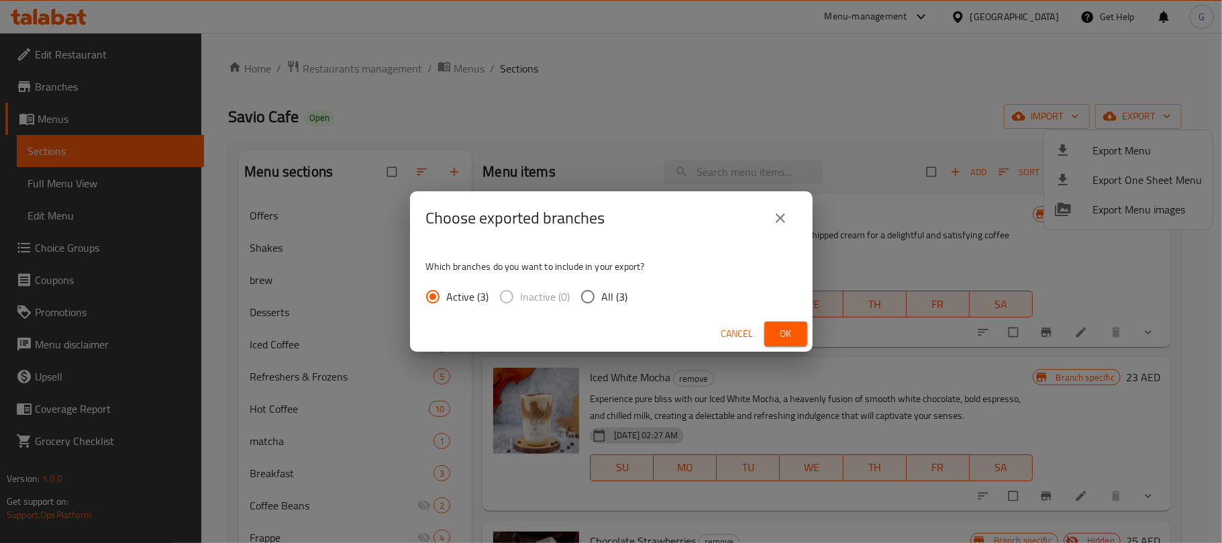
click at [600, 301] on input "All (3)" at bounding box center [588, 297] width 28 height 28
radio input "true"
click at [792, 331] on span "Ok" at bounding box center [785, 333] width 21 height 17
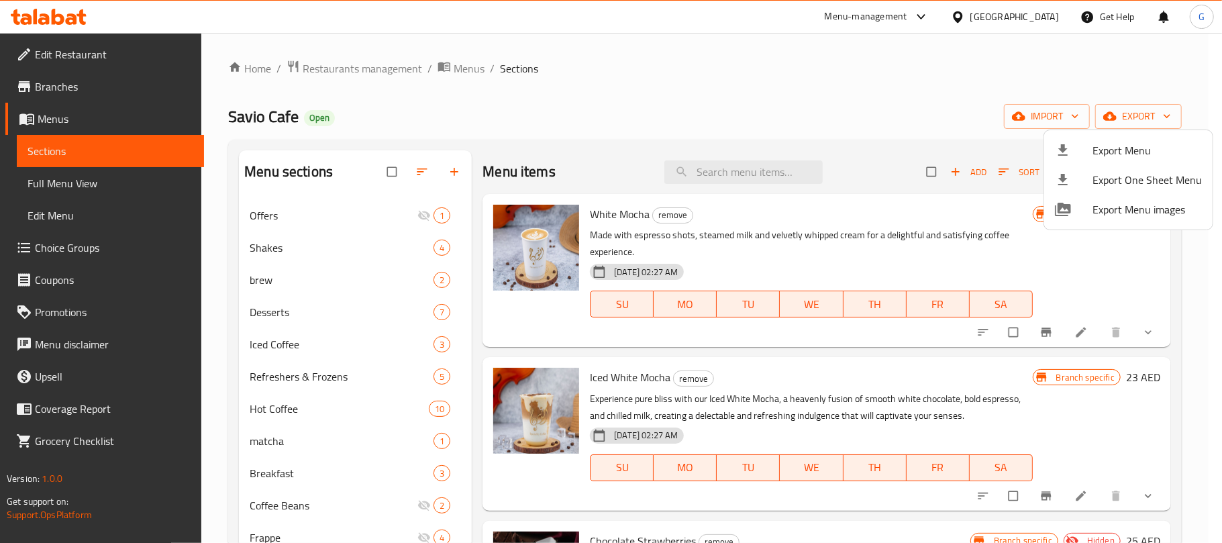
click at [269, 125] on div at bounding box center [611, 271] width 1222 height 543
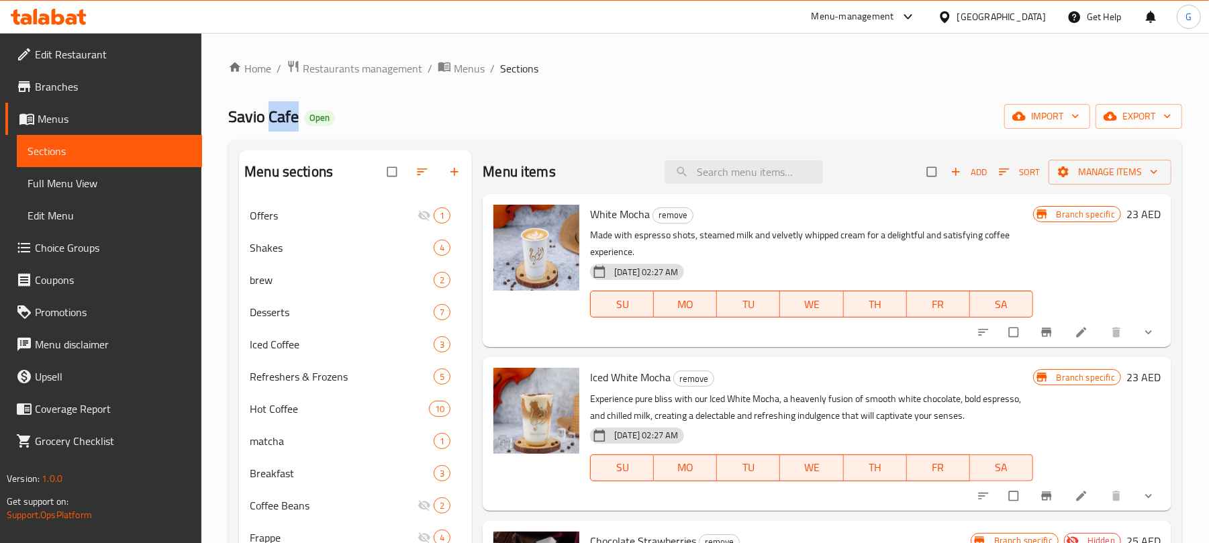
click at [269, 125] on span "Savio Cafe" at bounding box center [263, 116] width 70 height 30
click at [251, 121] on span "Savio Cafe" at bounding box center [263, 116] width 70 height 30
copy span "Cafe"
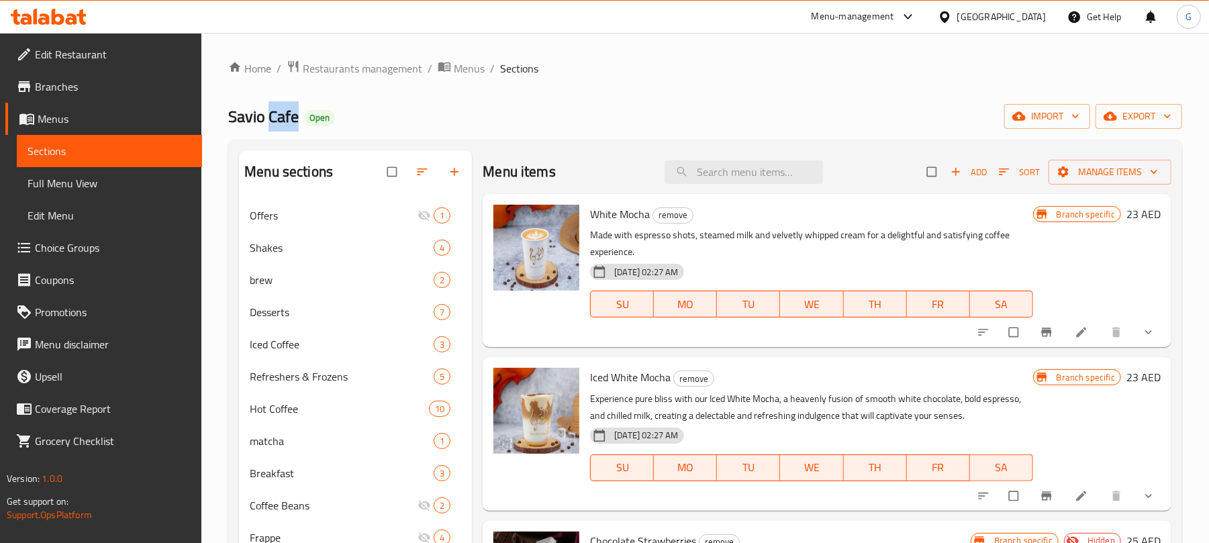
click at [251, 121] on span "Savio Cafe" at bounding box center [263, 116] width 70 height 30
copy span "Savio Cafe"
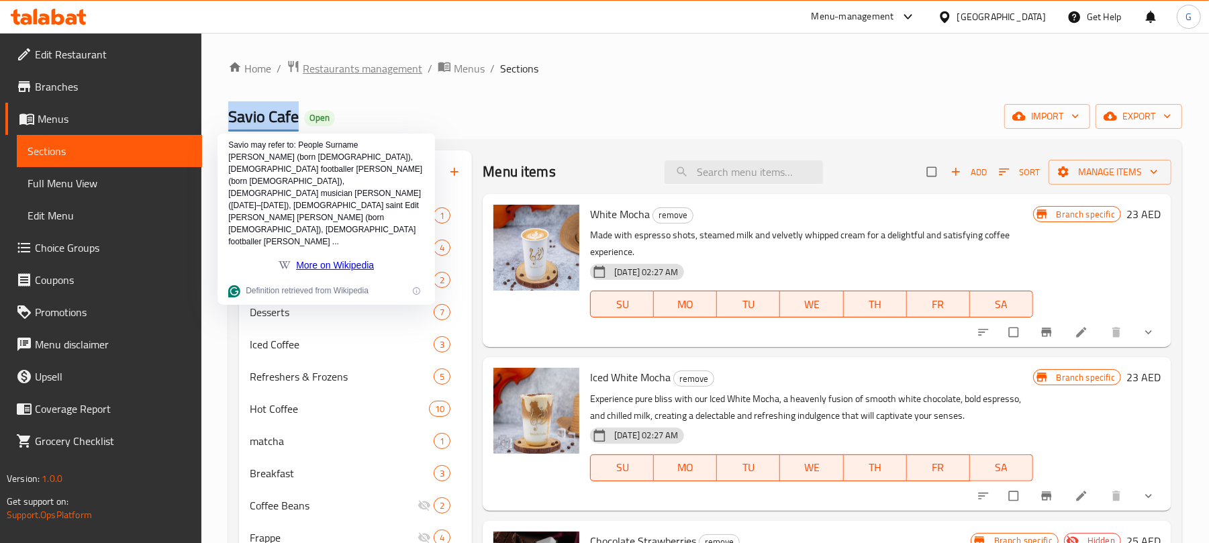
click at [353, 68] on span "Restaurants management" at bounding box center [362, 68] width 119 height 16
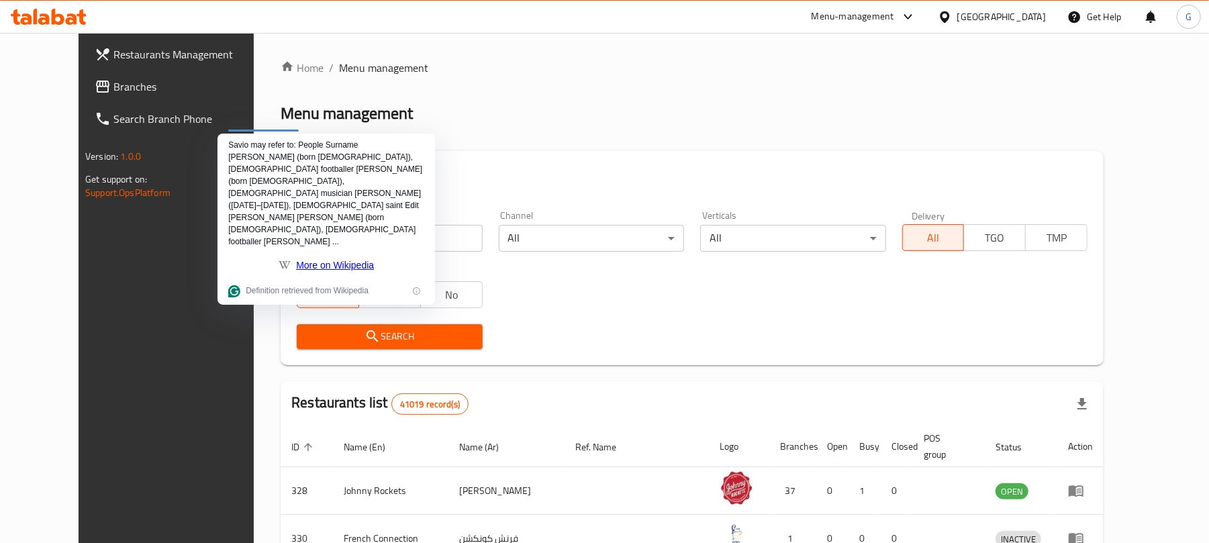
drag, startPoint x: 529, startPoint y: 105, endPoint x: 450, endPoint y: 242, distance: 158.1
click at [529, 105] on div "Menu management" at bounding box center [691, 113] width 823 height 21
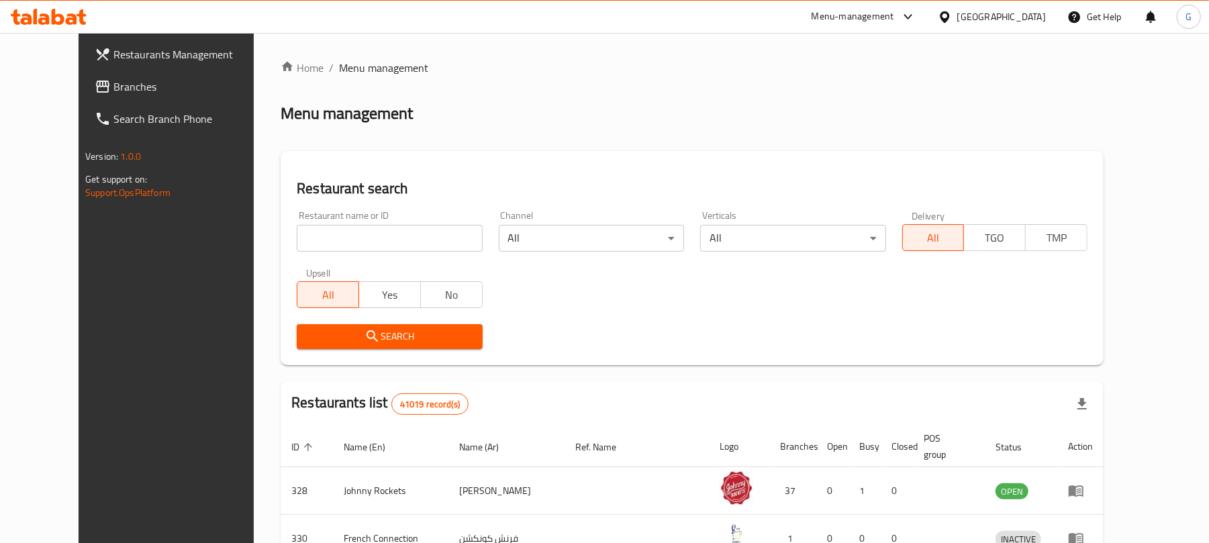
click at [447, 242] on input "search" at bounding box center [389, 238] width 185 height 27
paste input "704169"
type input "704169"
click at [370, 331] on span "Search" at bounding box center [389, 336] width 164 height 17
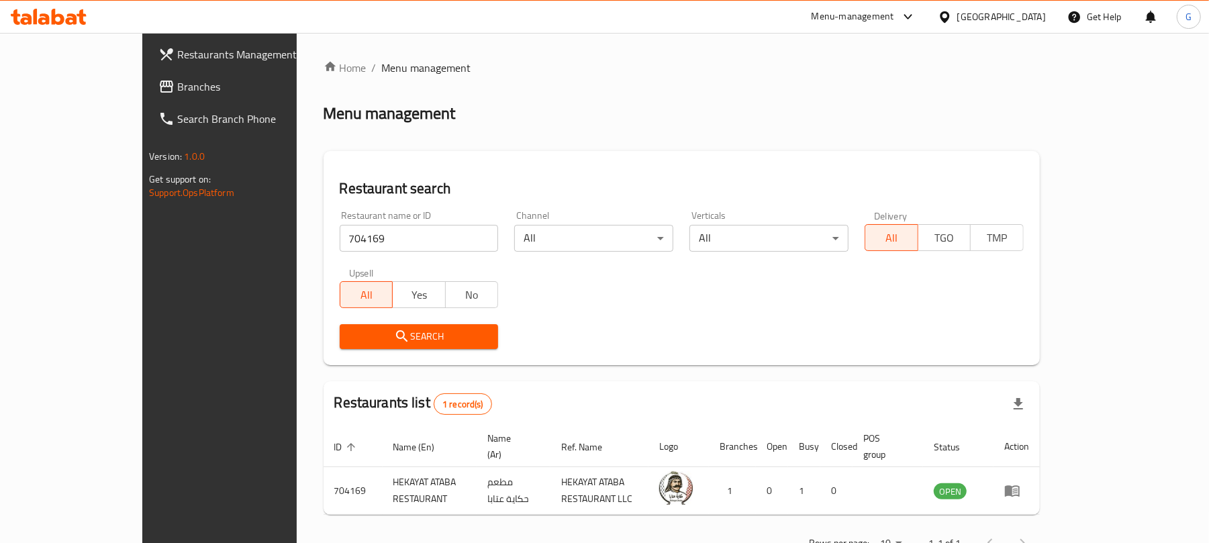
scroll to position [30, 0]
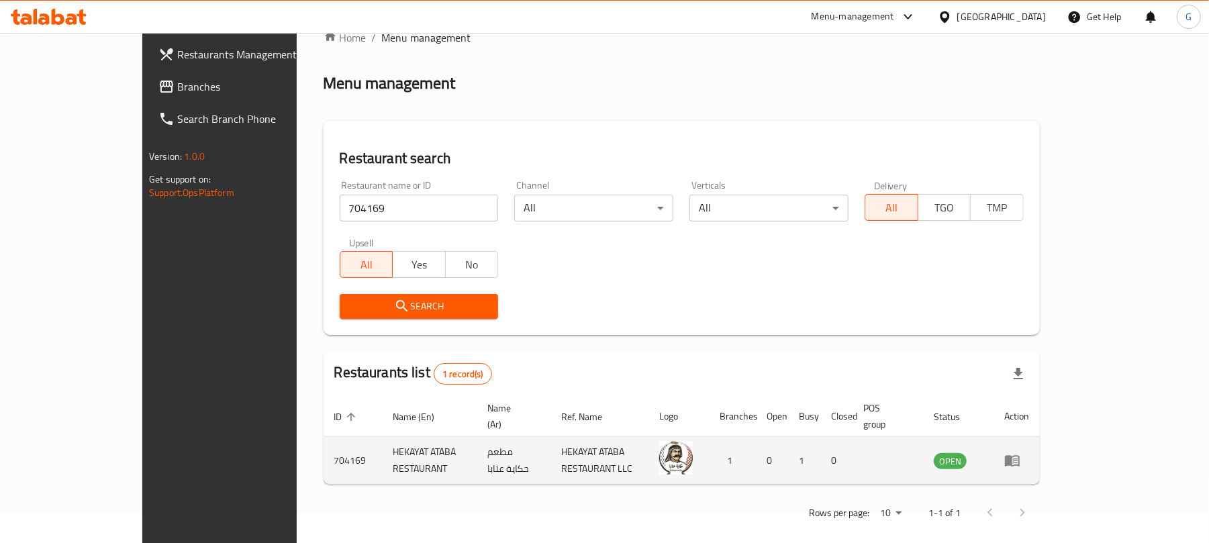
click at [1019, 456] on icon "enhanced table" at bounding box center [1012, 461] width 15 height 11
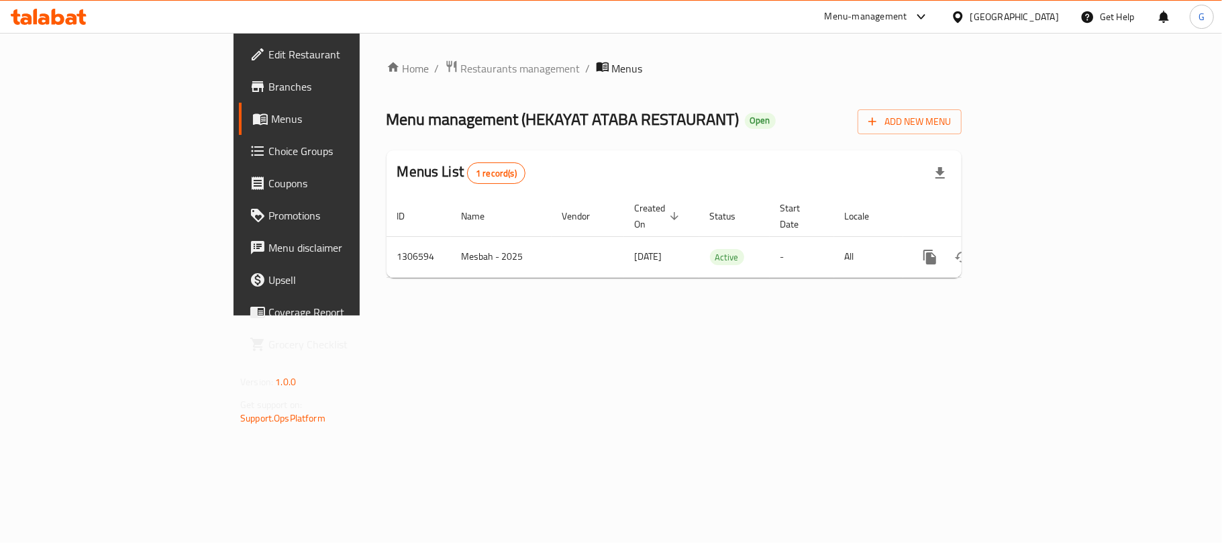
click at [239, 98] on link "Branches" at bounding box center [338, 86] width 199 height 32
